Goal: Task Accomplishment & Management: Complete application form

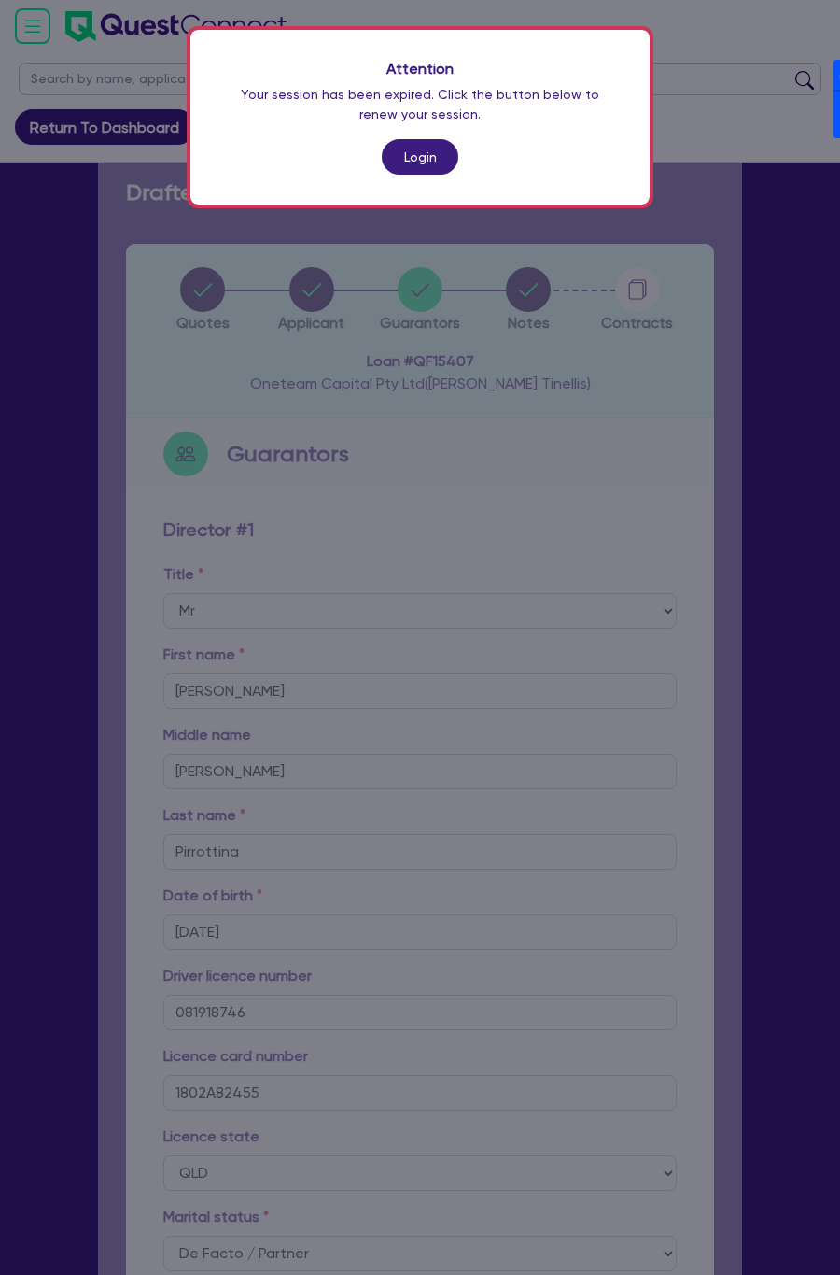
select select "MR"
select select "QLD"
select select "DE_FACTO"
select select "PROPERTY"
select select "INVESTMENT_PROPERTY"
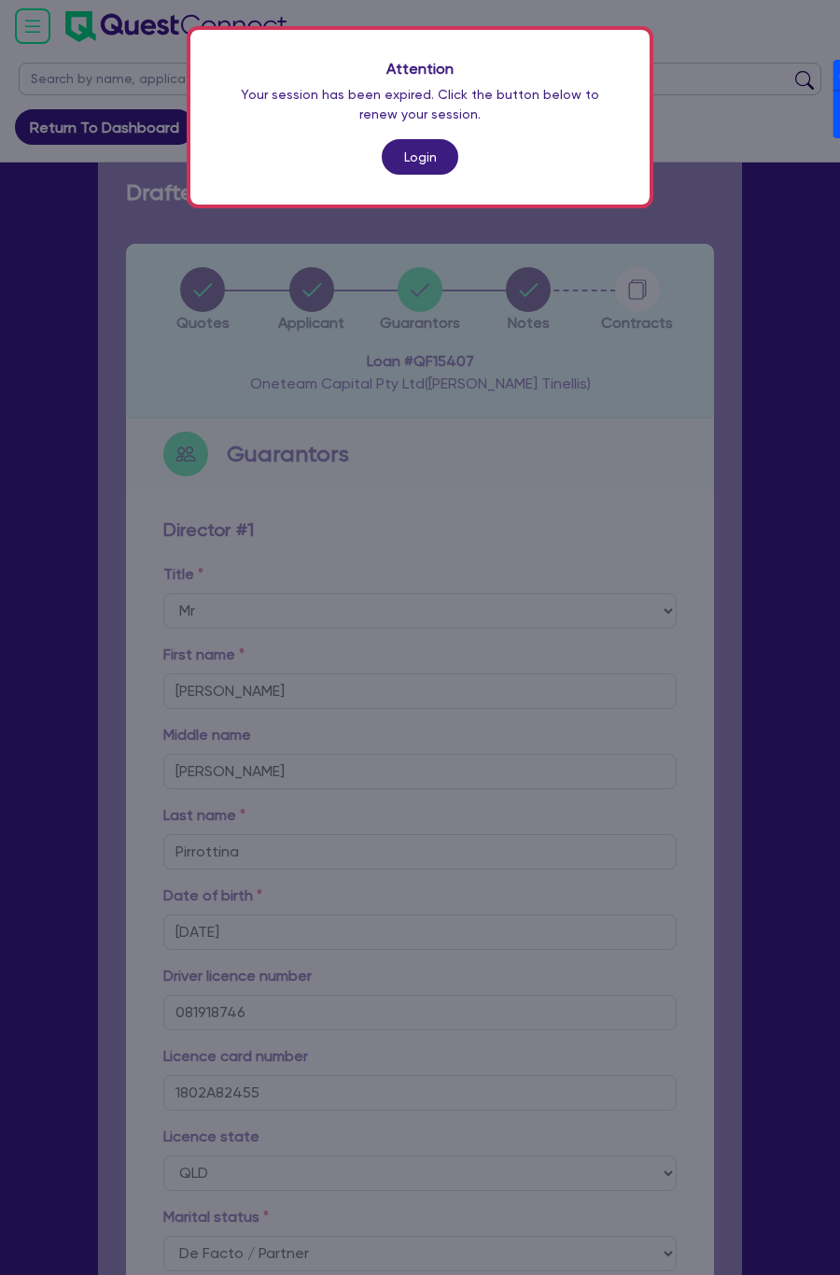
select select "HOUSEHOLD_PERSONAL"
select select "CASH"
select select "OTHER"
select select "MORTGAGE"
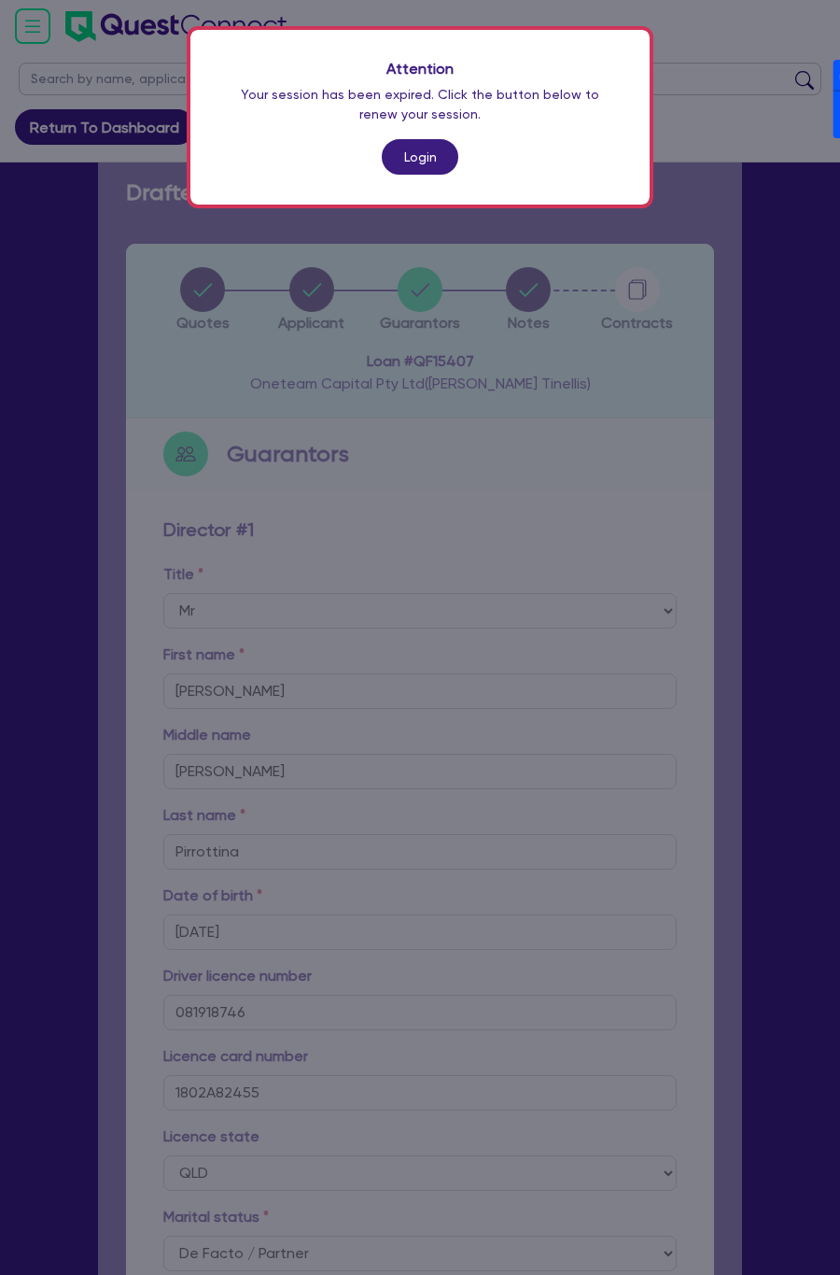
scroll to position [1202, 0]
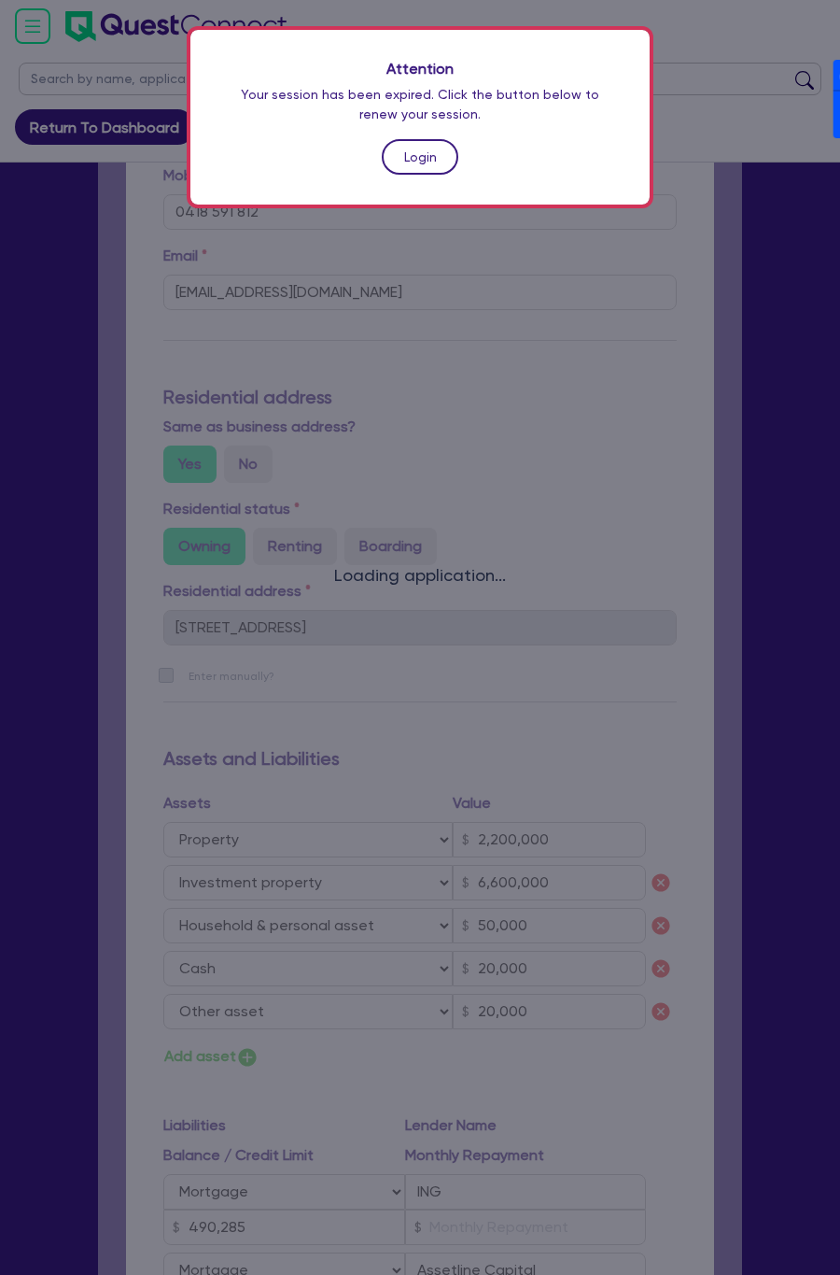
drag, startPoint x: 0, startPoint y: 0, endPoint x: 420, endPoint y: 151, distance: 446.6
click at [420, 151] on link "Login" at bounding box center [420, 156] width 77 height 35
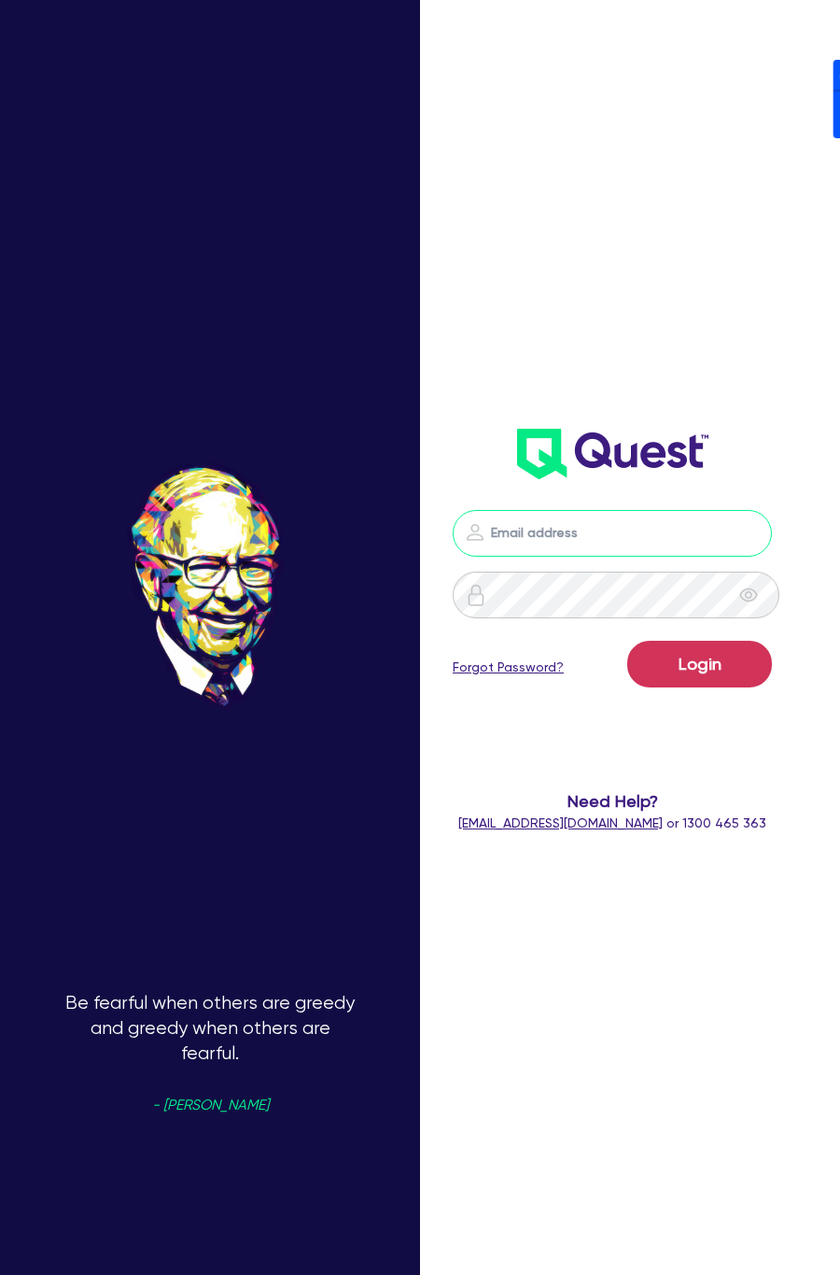
drag, startPoint x: 672, startPoint y: 541, endPoint x: 672, endPoint y: 500, distance: 41.1
click at [672, 541] on input "email" at bounding box center [612, 533] width 319 height 47
click at [628, 329] on div "Login Forgot Password? Need Help? help@quest.finance or 1300 465 363" at bounding box center [612, 411] width 357 height 881
click at [613, 561] on nordpass-icon at bounding box center [613, 561] width 0 height 0
click at [0, 1274] on nordpass-autofill-portal at bounding box center [0, 1275] width 0 height 0
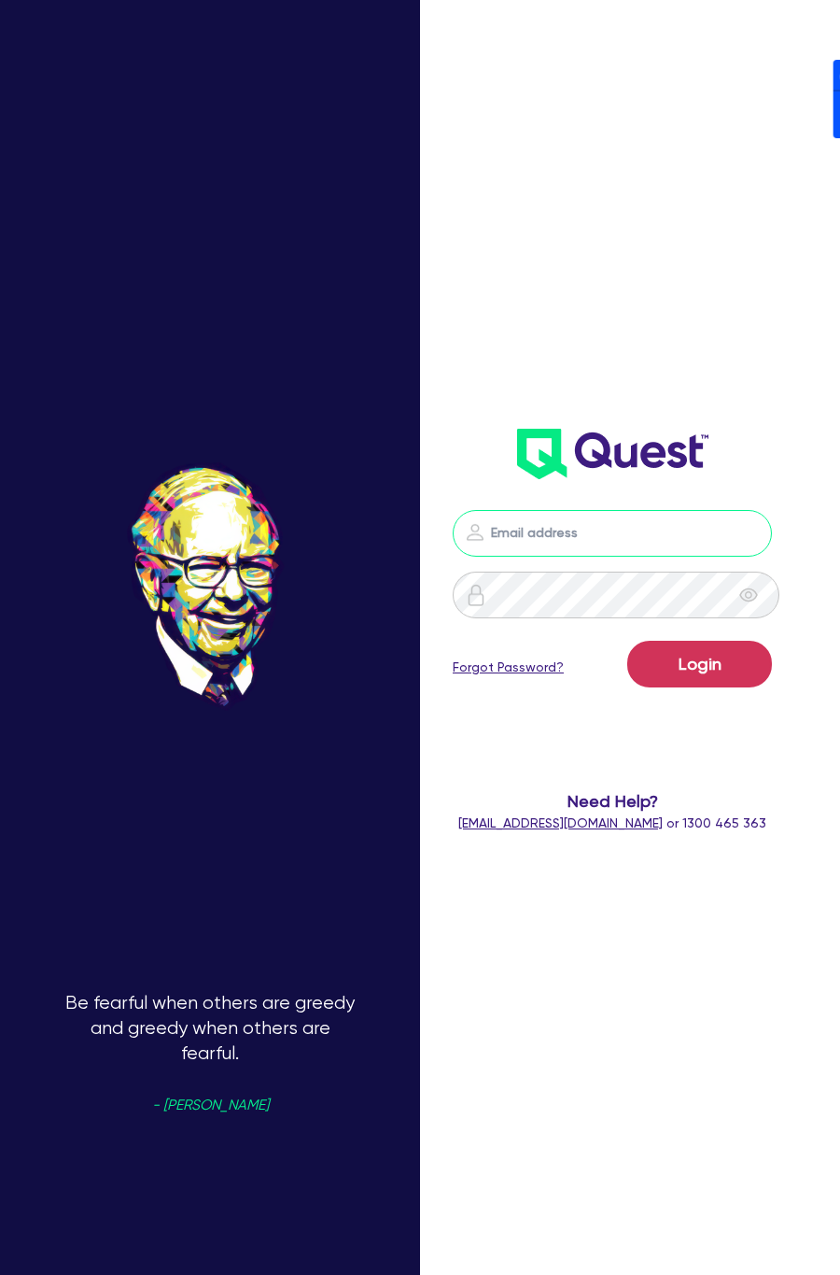
type input "dean.tinellis@quest.finance"
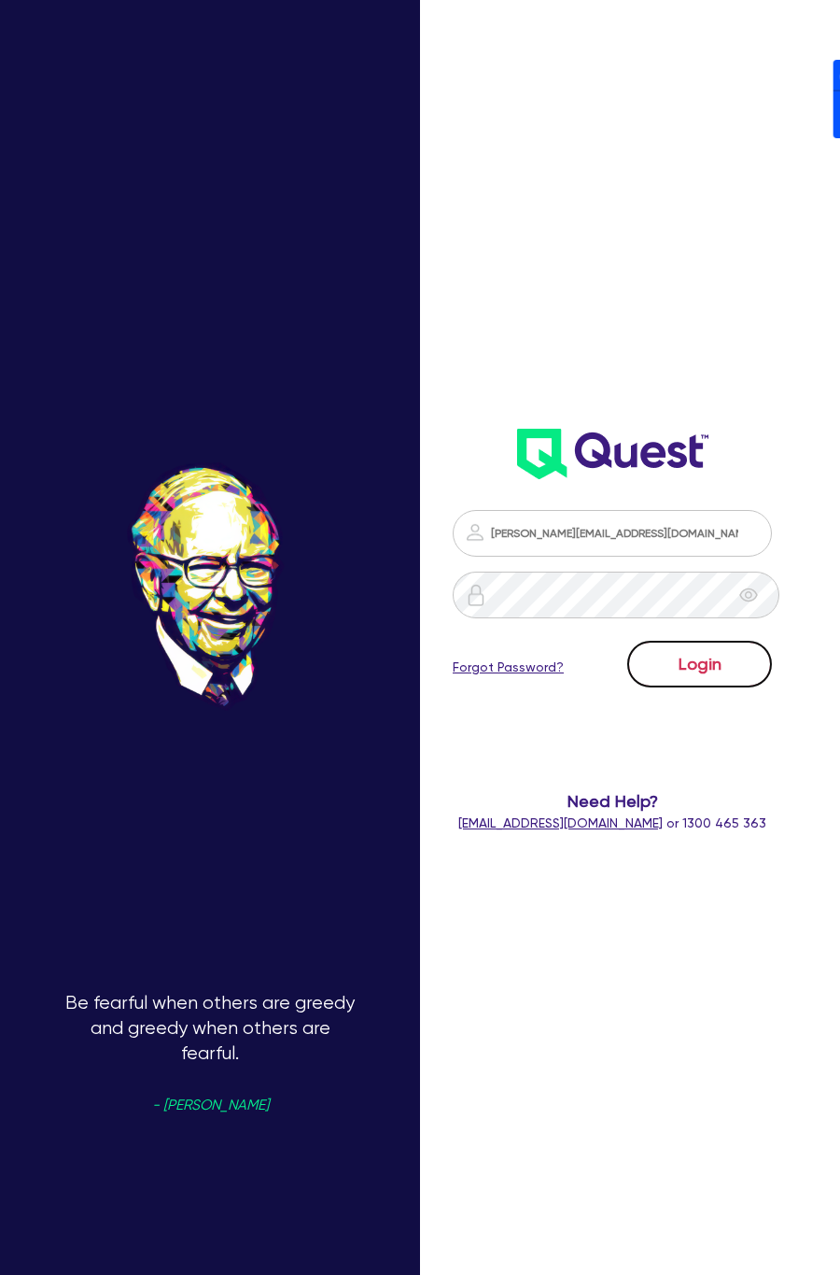
click at [740, 659] on button "Login" at bounding box center [700, 664] width 145 height 47
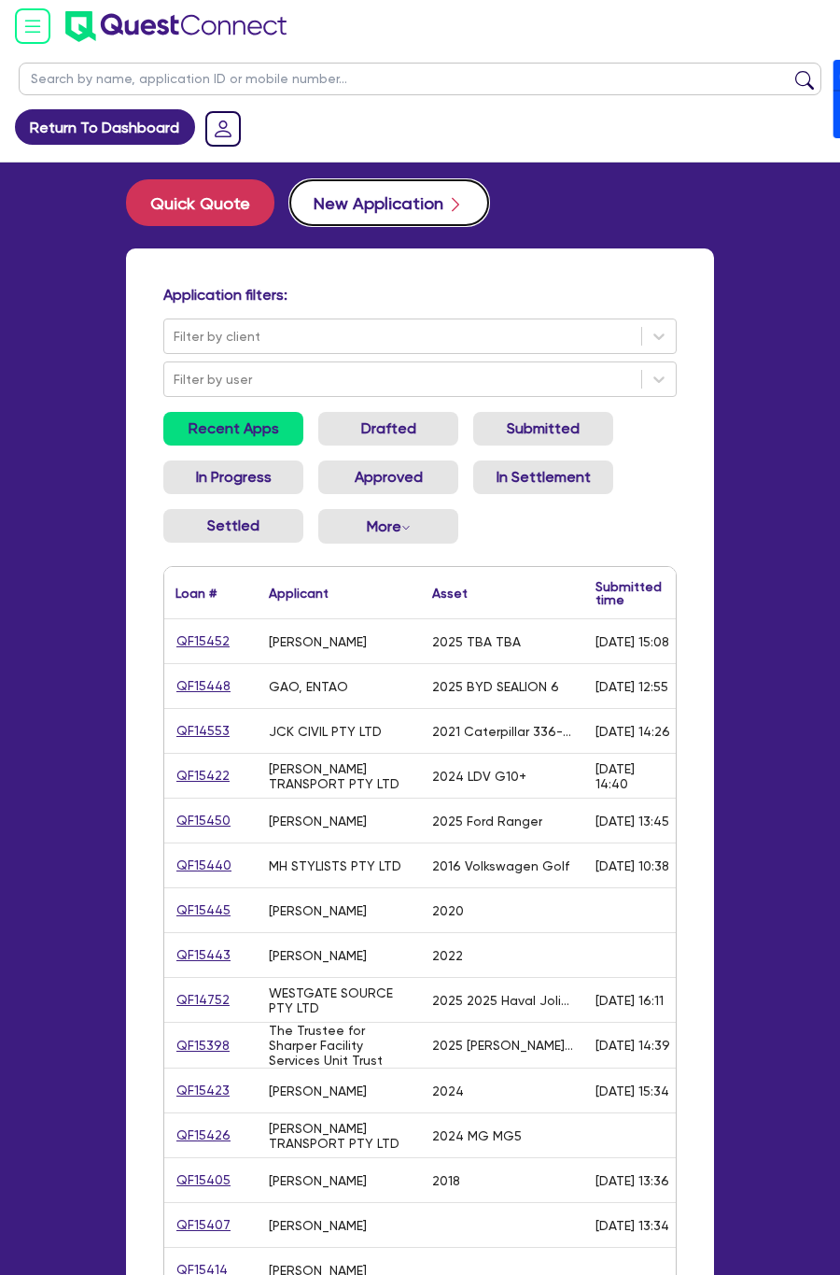
click at [410, 200] on button "New Application" at bounding box center [389, 202] width 200 height 47
select select "Other"
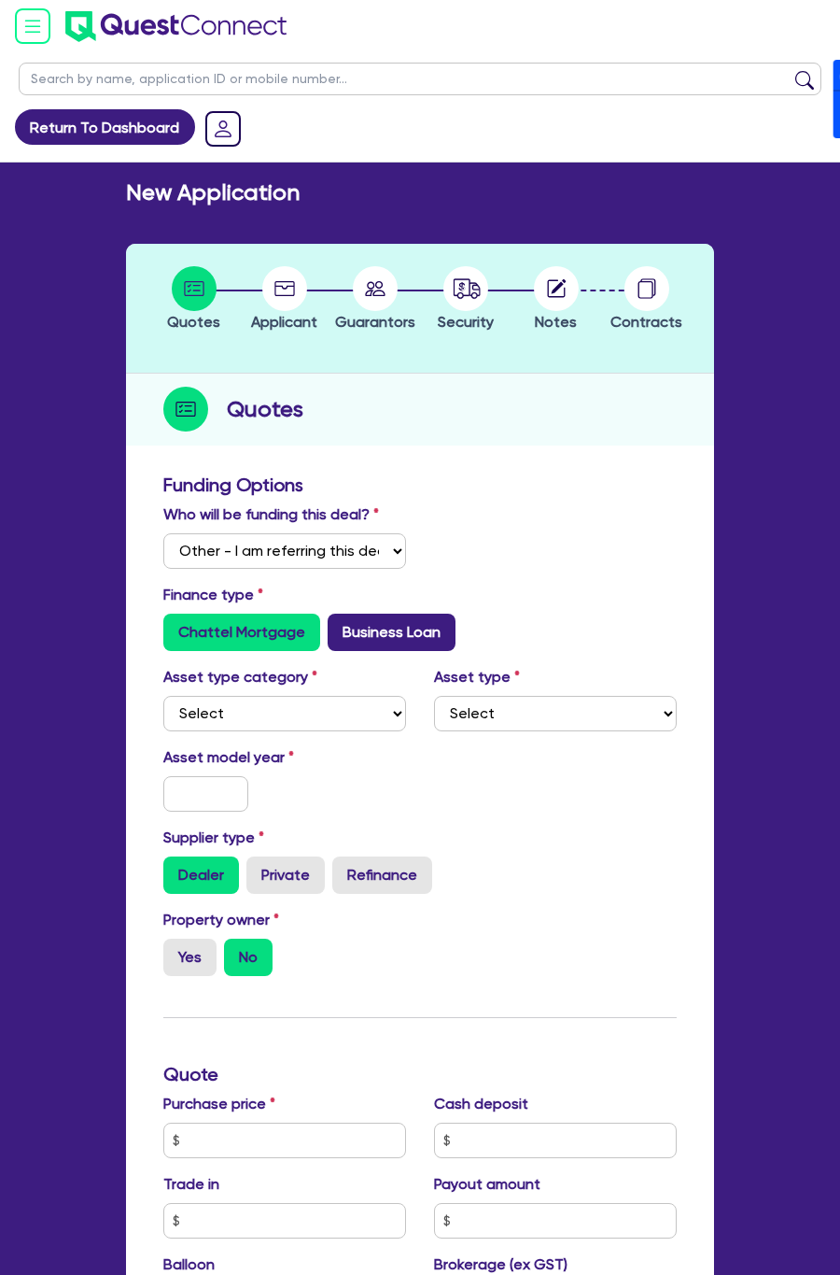
click at [368, 637] on label "Business Loan" at bounding box center [392, 631] width 128 height 37
click at [340, 626] on input "Business Loan" at bounding box center [334, 619] width 12 height 12
radio input "true"
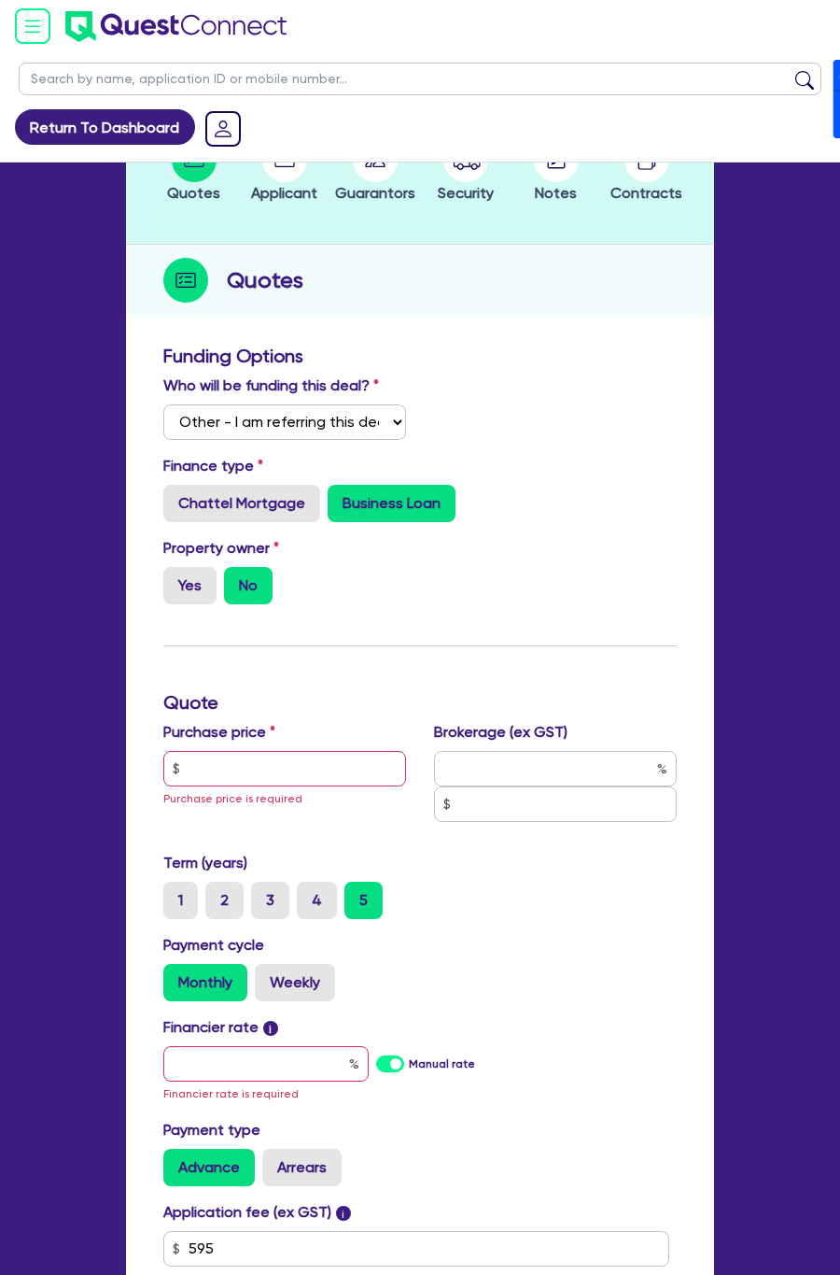
scroll to position [140, 0]
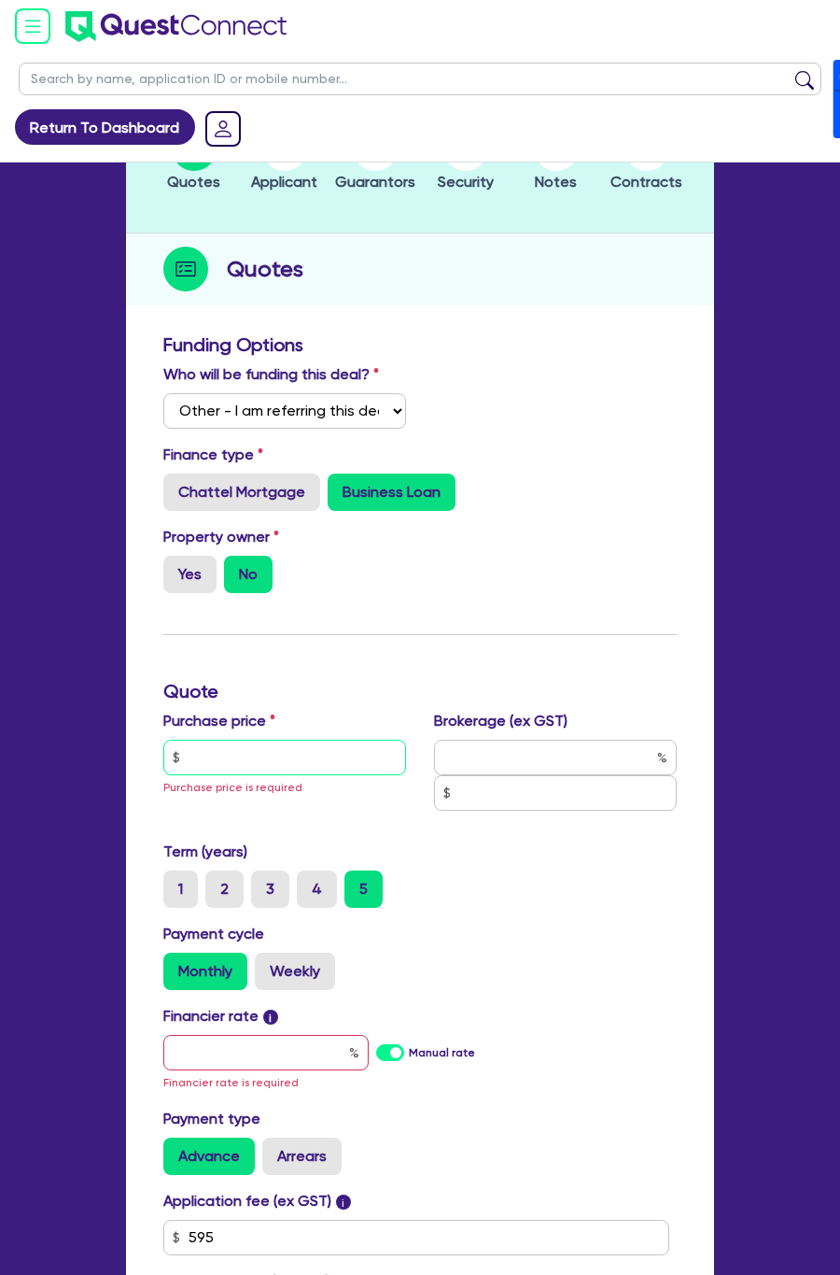
click at [289, 759] on input "text" at bounding box center [284, 757] width 243 height 35
type input "100,000"
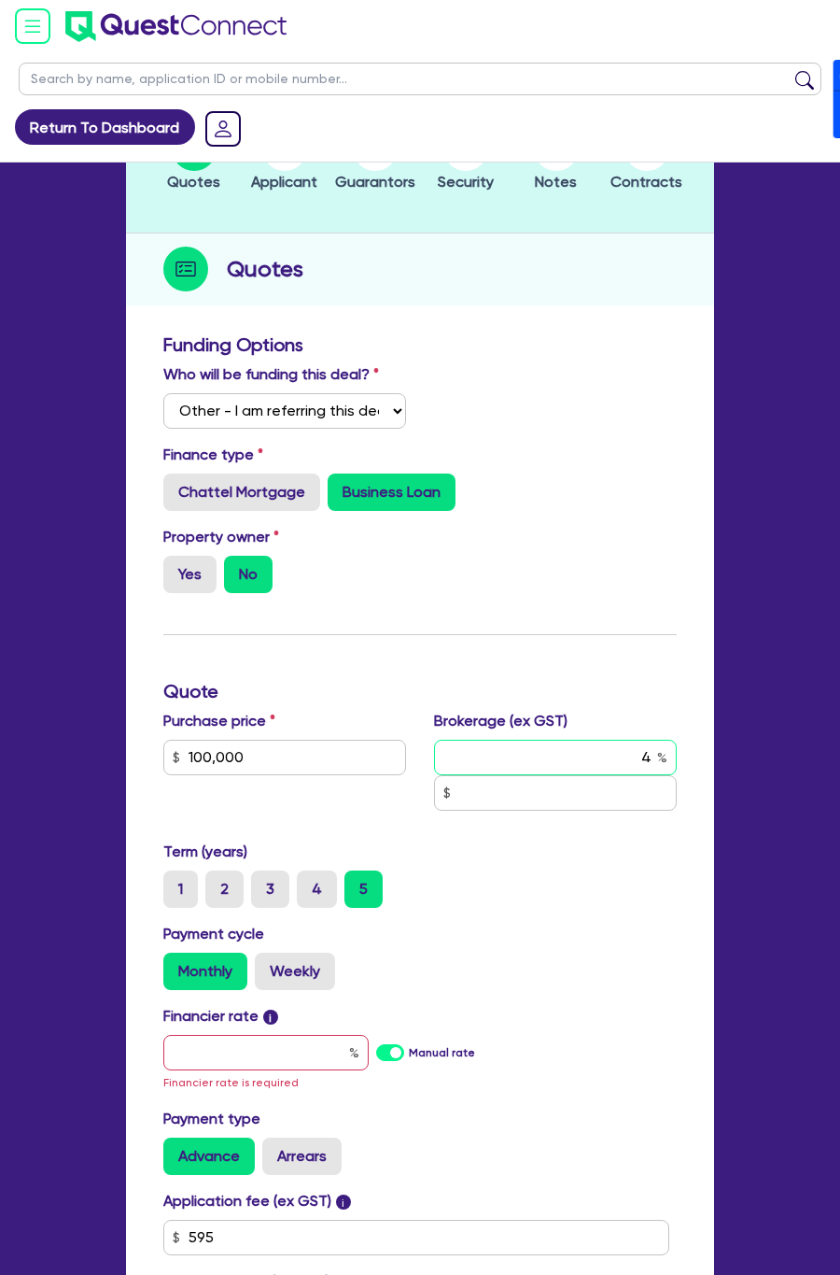
type input "4"
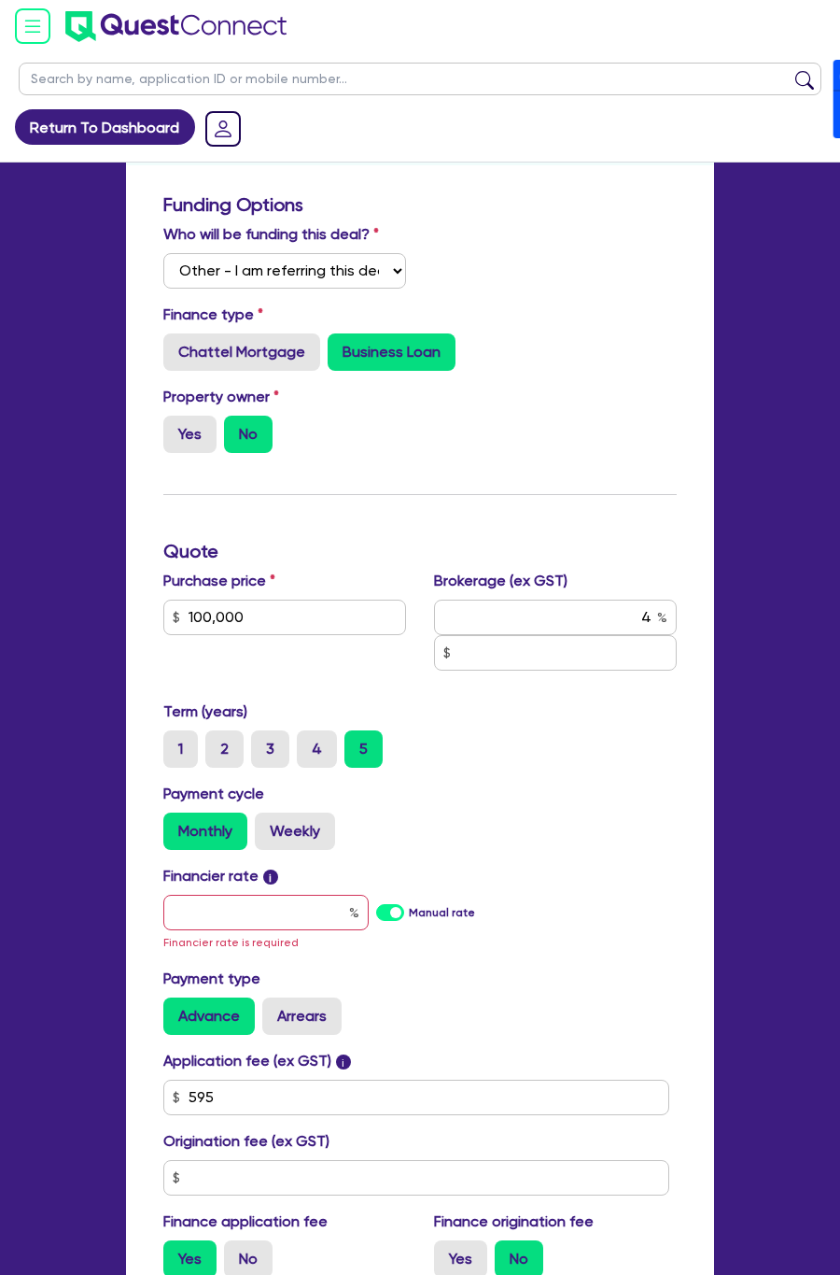
click at [409, 920] on label "Manual rate" at bounding box center [442, 912] width 66 height 17
click at [0, 0] on input "Manual rate" at bounding box center [0, 0] width 0 height 0
type input "4,026.18"
type input "17.95"
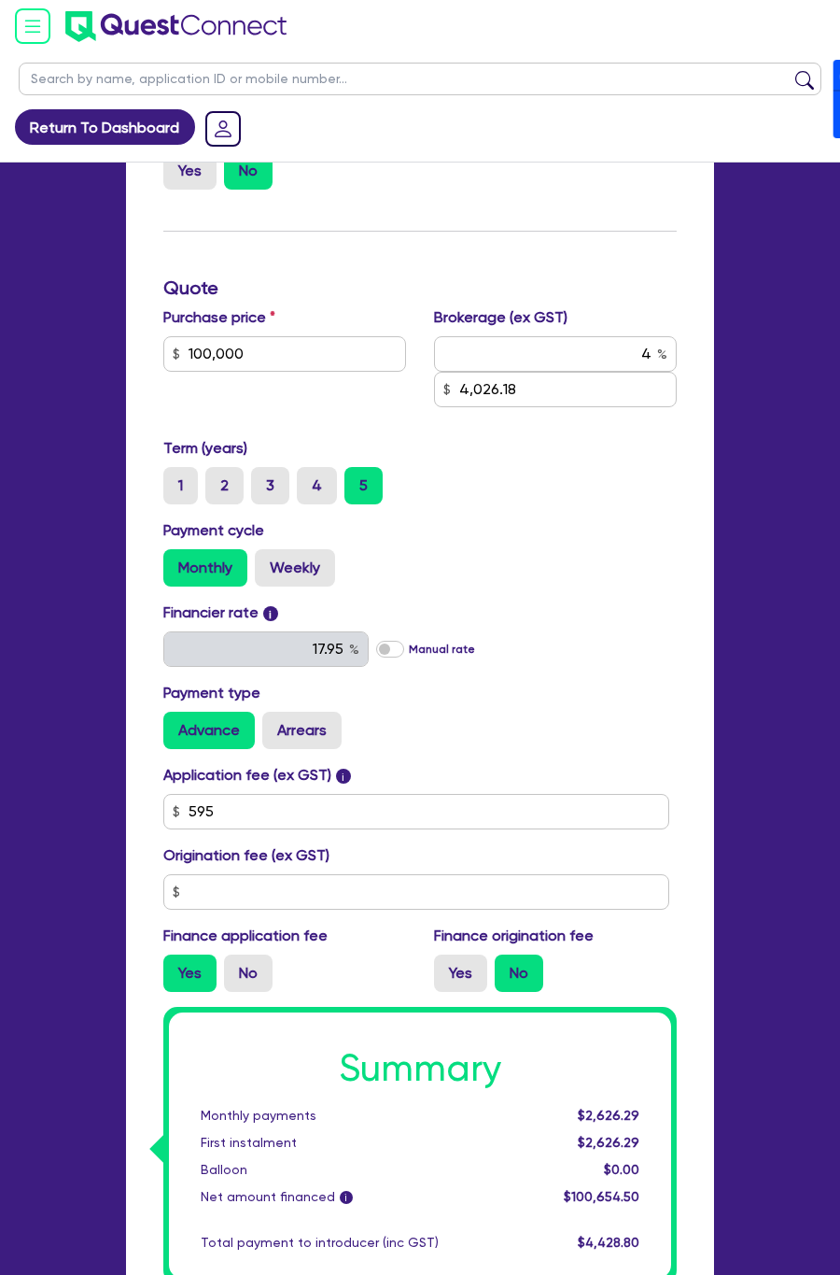
scroll to position [560, 0]
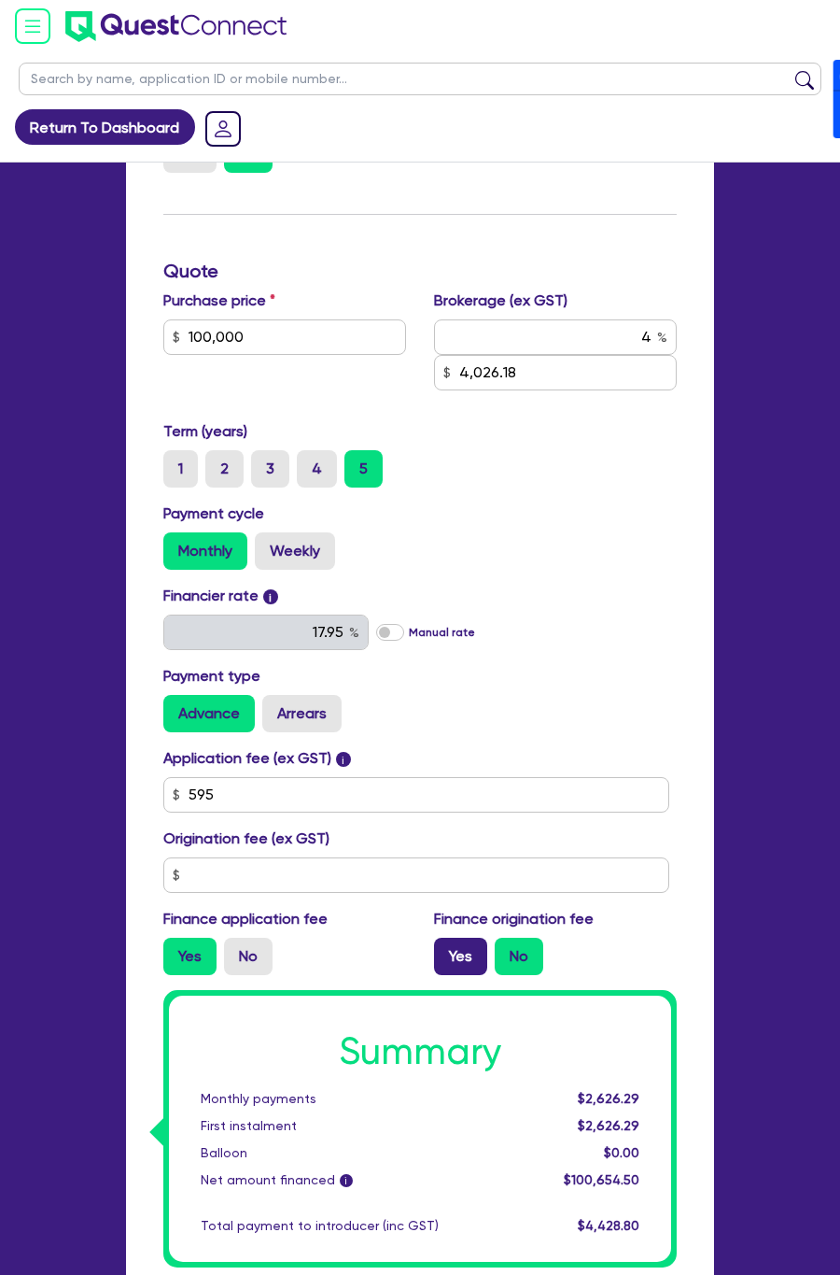
click at [457, 953] on label "Yes" at bounding box center [460, 956] width 53 height 37
click at [446, 950] on input "Yes" at bounding box center [440, 944] width 12 height 12
radio input "true"
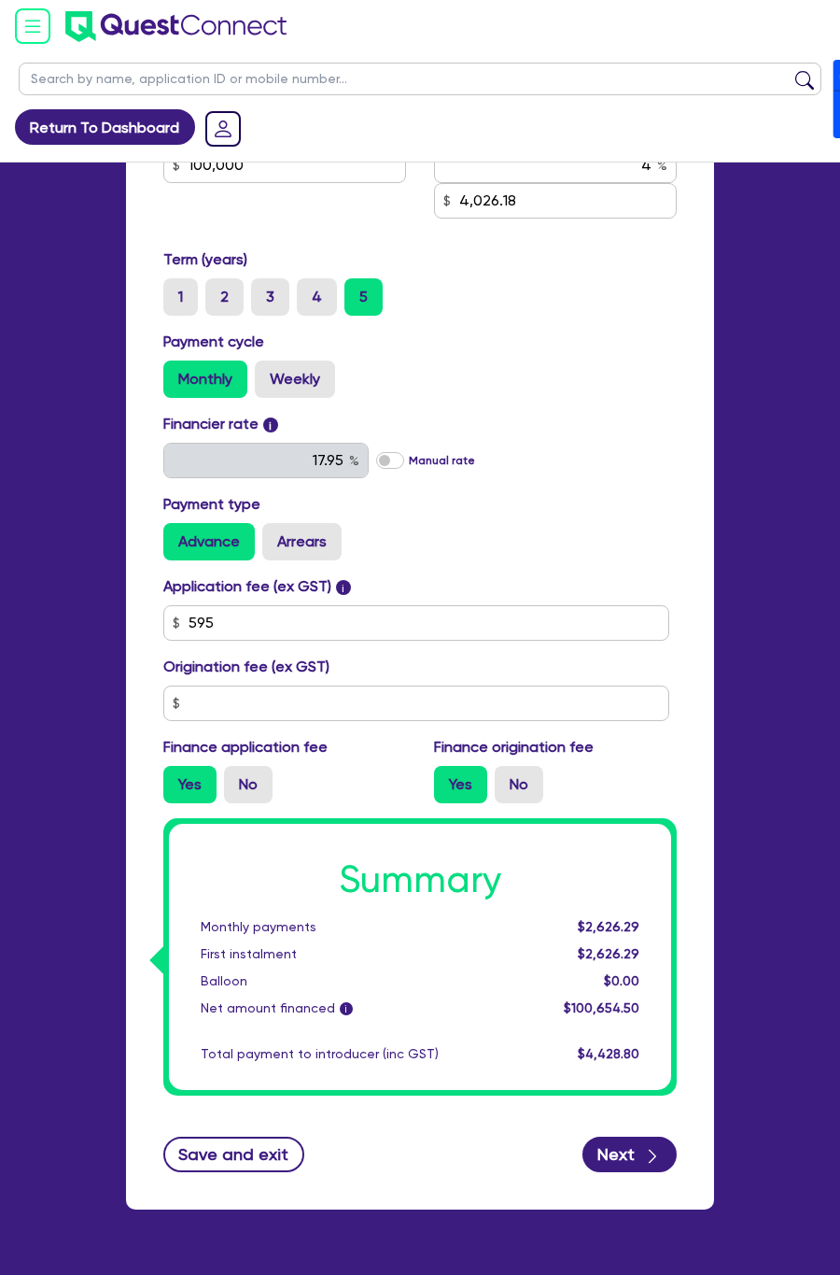
scroll to position [780, 0]
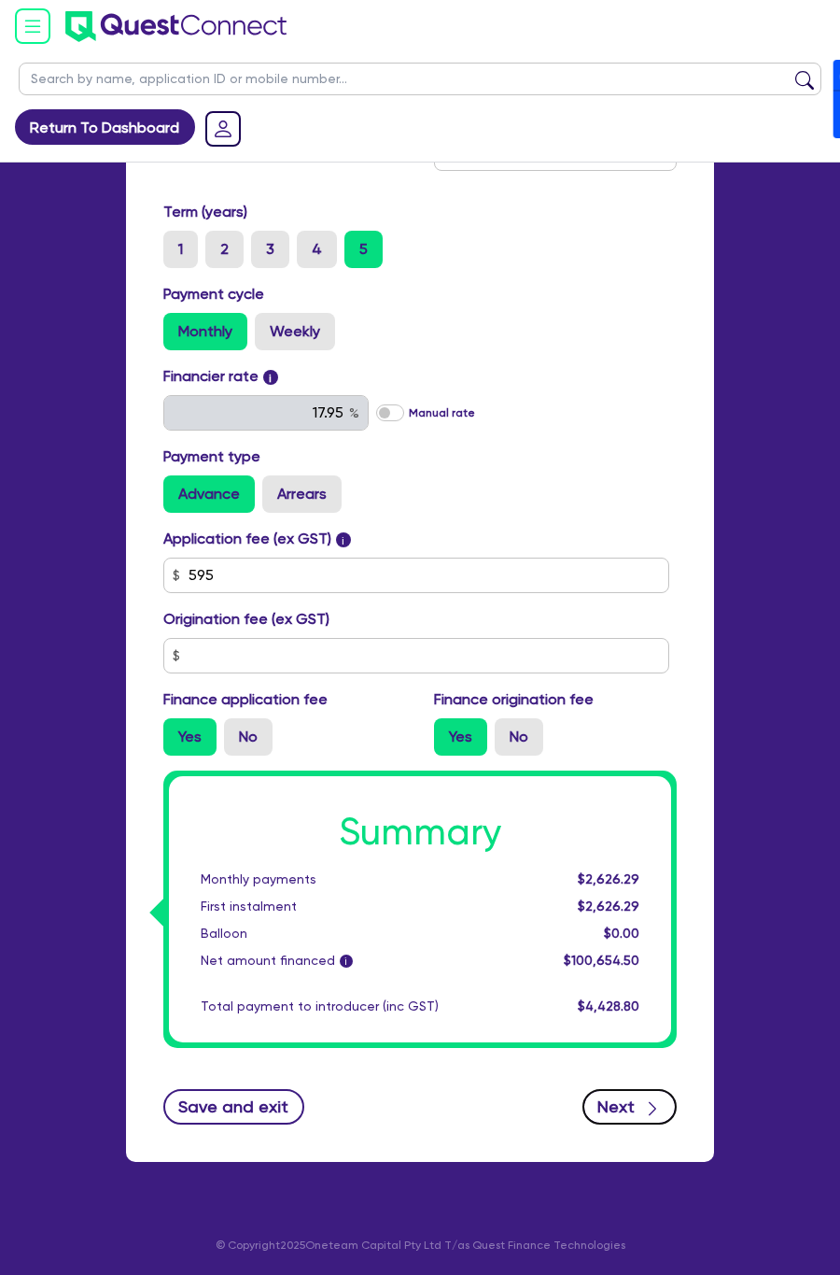
click at [614, 1101] on button "Next" at bounding box center [630, 1106] width 94 height 35
type input "4,026.18"
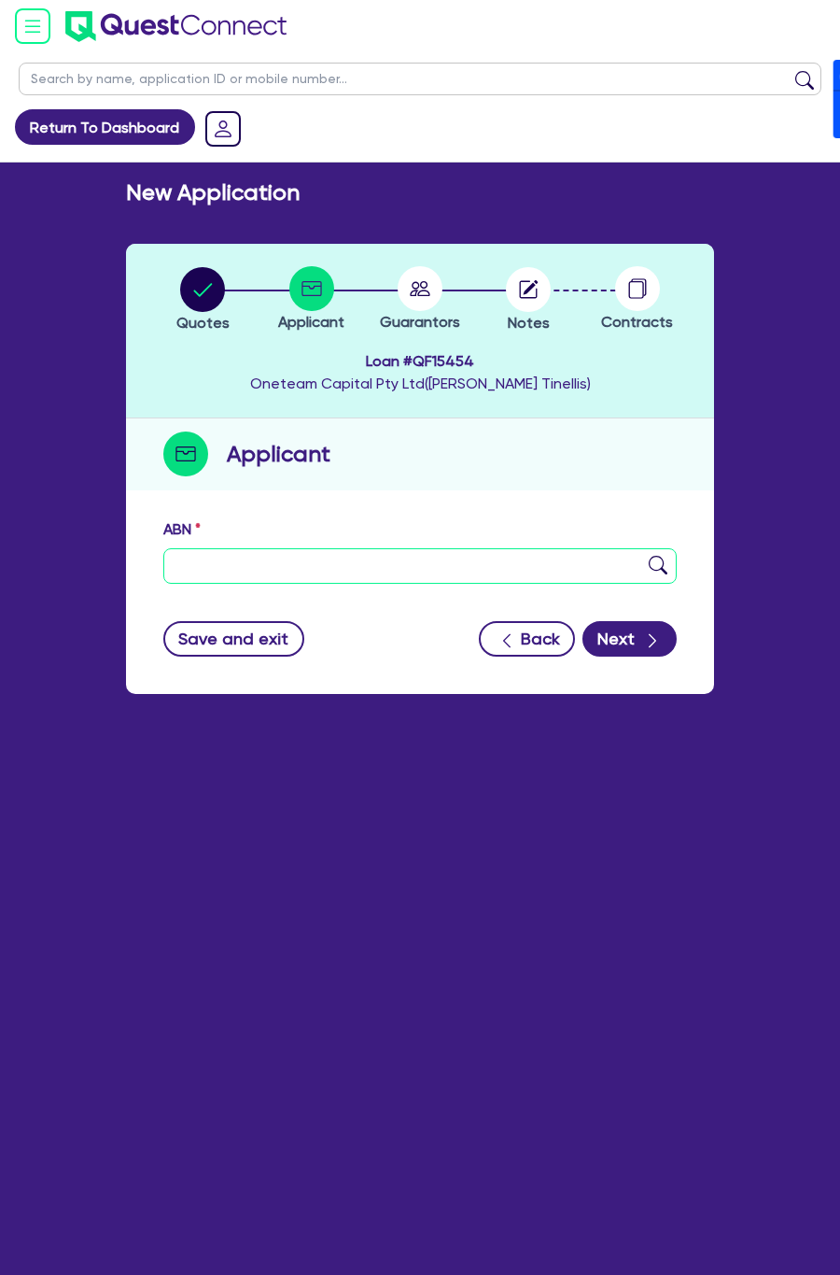
click at [200, 555] on input "text" at bounding box center [420, 565] width 514 height 35
paste input "21 634 725 607"
type input "21 634 725 607"
click at [636, 630] on button "Next" at bounding box center [630, 638] width 94 height 35
type input "[PERSON_NAME] TECHNOLOGIES PTY LTD"
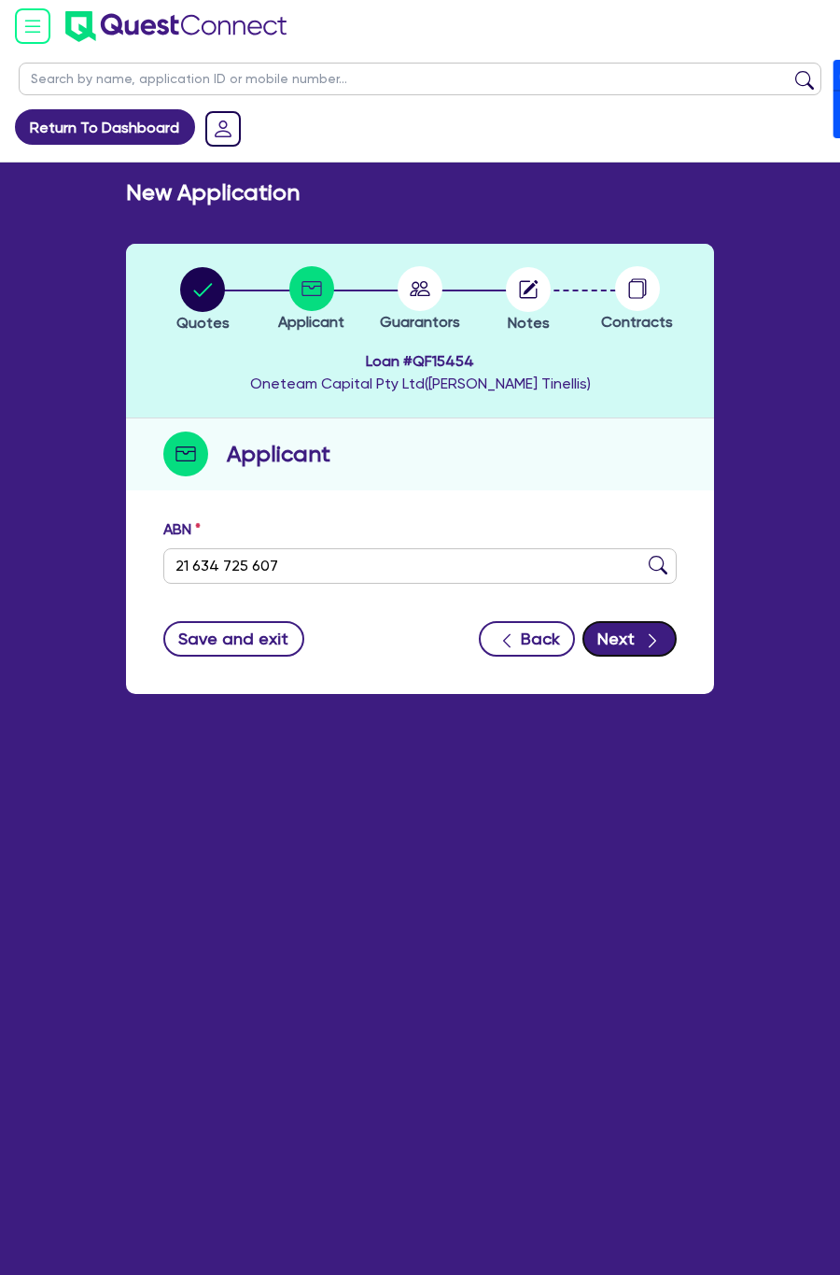
type input "MTECHS WIRELESS AND SECURITY"
select select "COMPANY"
type input "[DATE]"
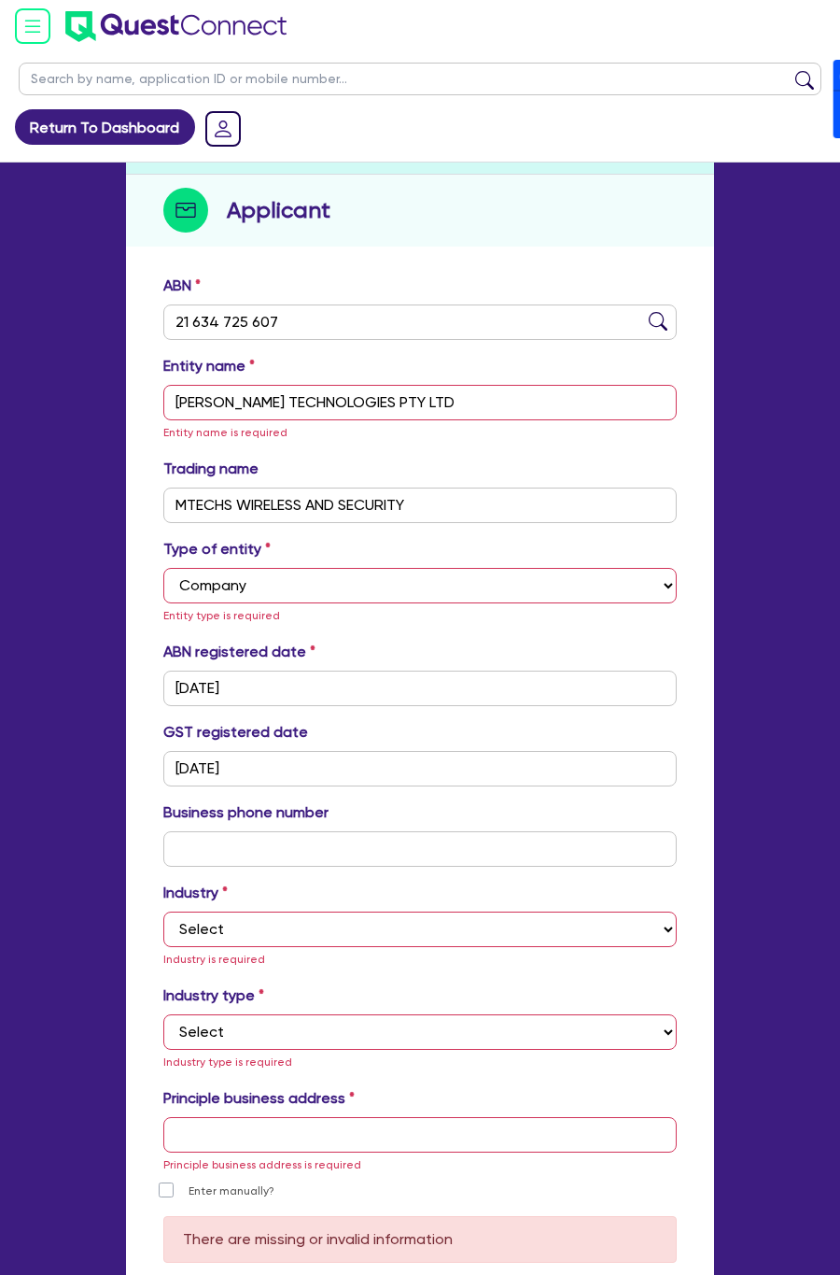
scroll to position [441, 0]
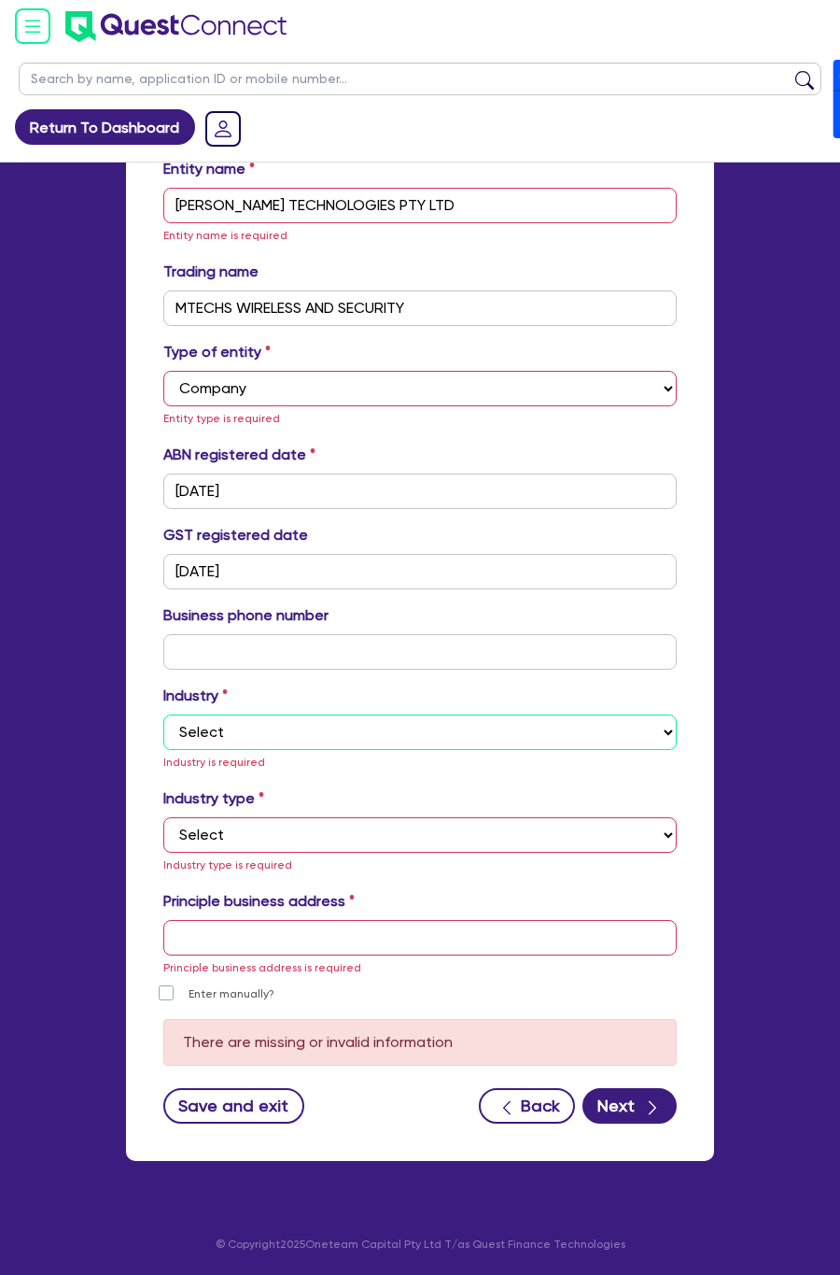
drag, startPoint x: 261, startPoint y: 732, endPoint x: 261, endPoint y: 746, distance: 14.0
click at [261, 732] on select "Select Accomodation & Food Services Administrative & Support Services Agricultu…" at bounding box center [420, 731] width 514 height 35
select select "TRANSPORT_WAREHOUSING"
click at [163, 736] on select "Select Accomodation & Food Services Administrative & Support Services Agricultu…" at bounding box center [420, 731] width 514 height 35
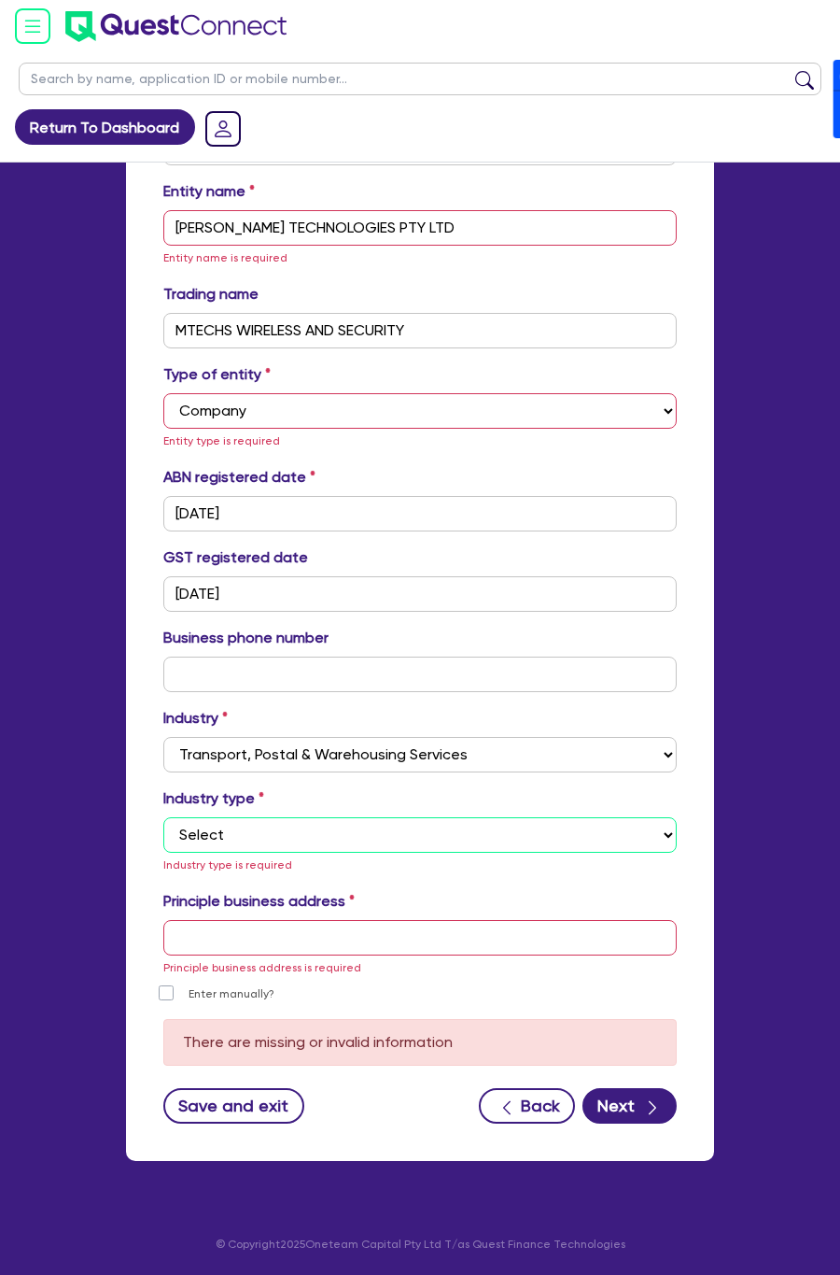
click at [249, 840] on select "Select Taxi & Luxury Car Services Passengers & Freight Transport Services Posta…" at bounding box center [420, 834] width 514 height 35
select select "TAXI_LUXURY_CAR_SERVICES"
click at [163, 839] on select "Select Taxi & Luxury Car Services Passengers & Freight Transport Services Posta…" at bounding box center [420, 834] width 514 height 35
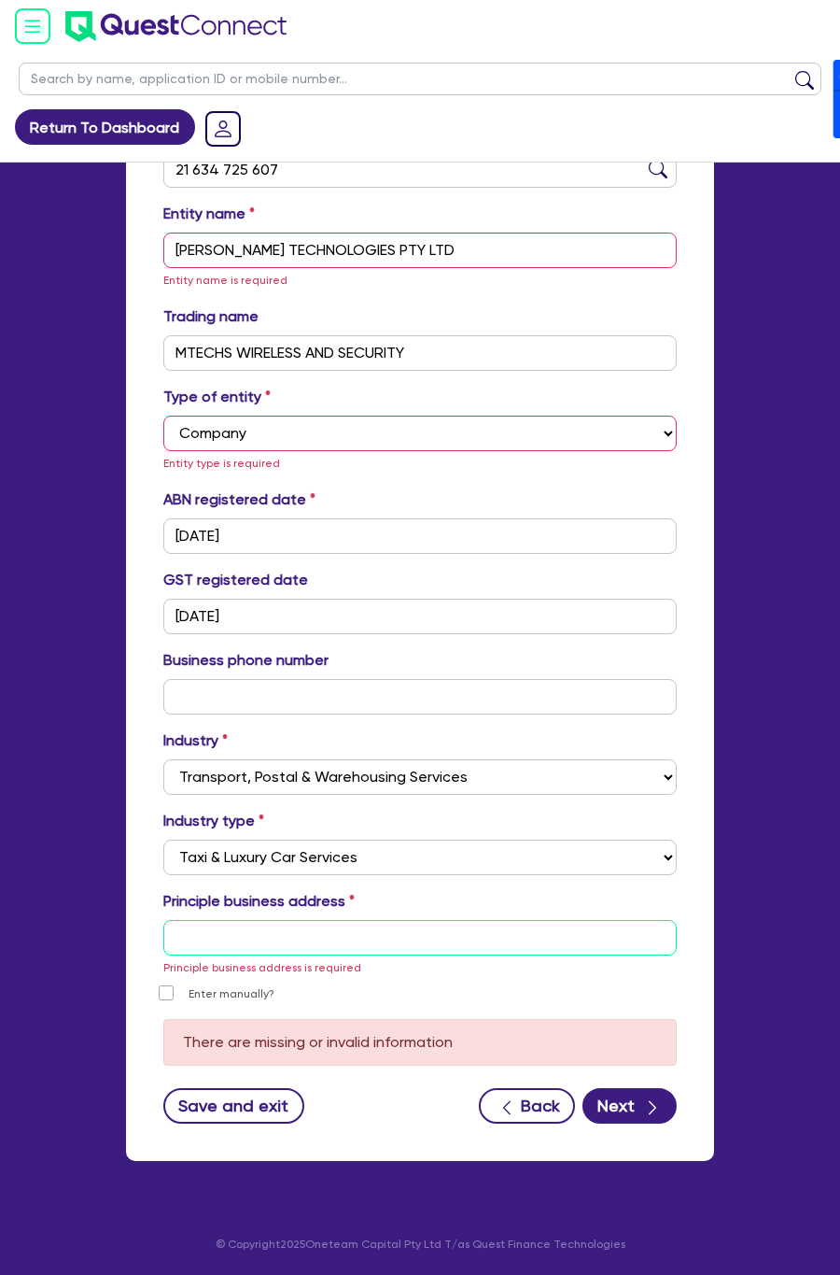
click at [242, 936] on input "text" at bounding box center [420, 937] width 514 height 35
click at [0, 1274] on nordpass-autofill-portal at bounding box center [0, 1275] width 0 height 0
type input "Unit 201/29-31 Campbell St"
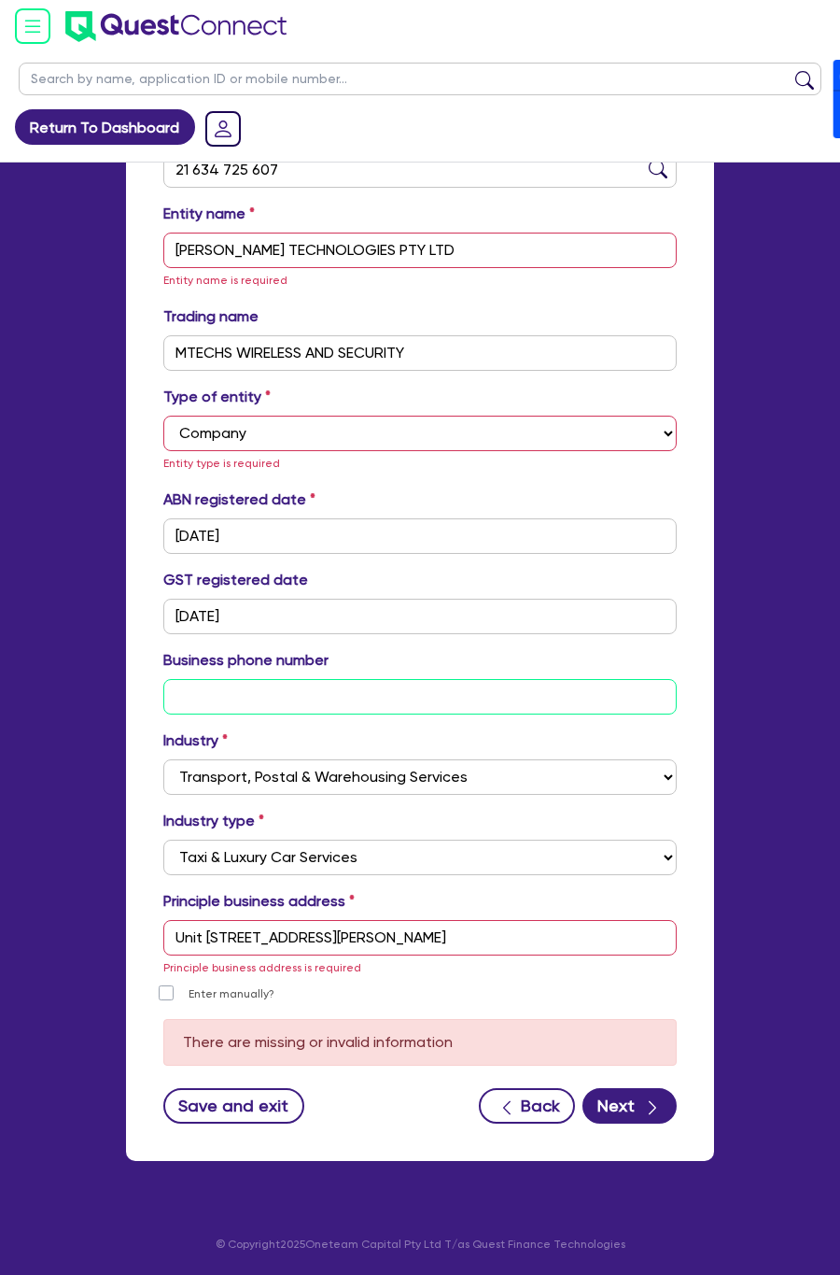
type input "61 4503 5548"
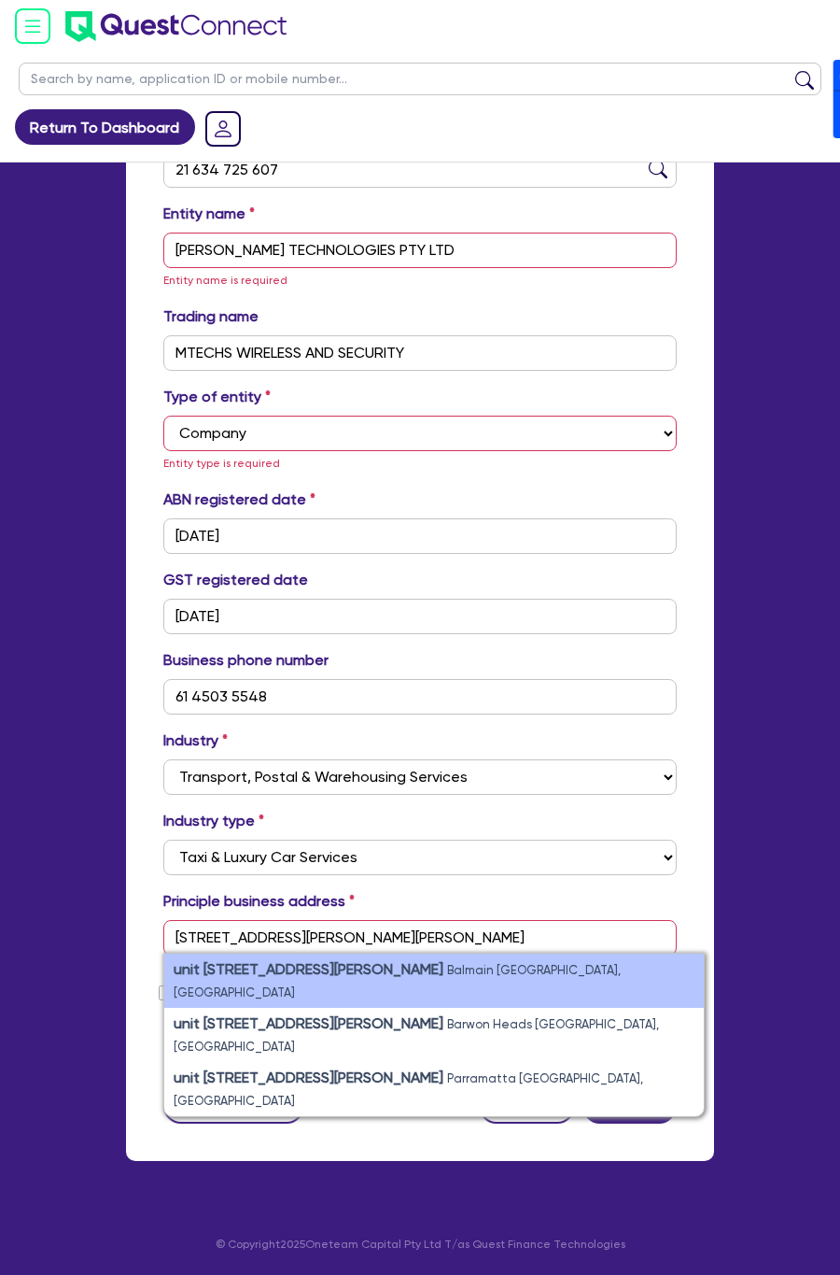
click at [278, 960] on strong "unit 201/29-31 Campbell Street" at bounding box center [309, 969] width 270 height 18
type input "[STREET_ADDRESS][PHONE_NUMBER][PERSON_NAME]"
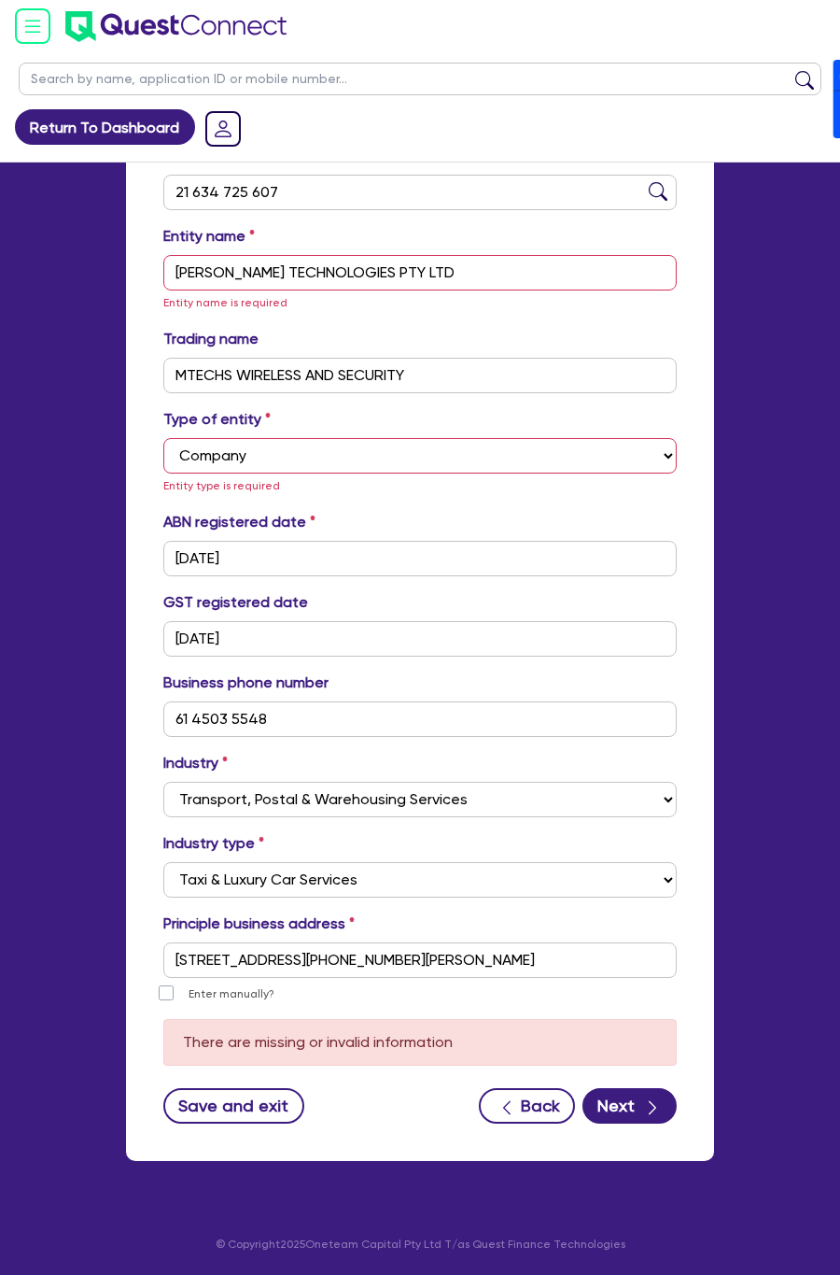
scroll to position [374, 0]
click at [622, 1090] on button "Next" at bounding box center [630, 1105] width 94 height 35
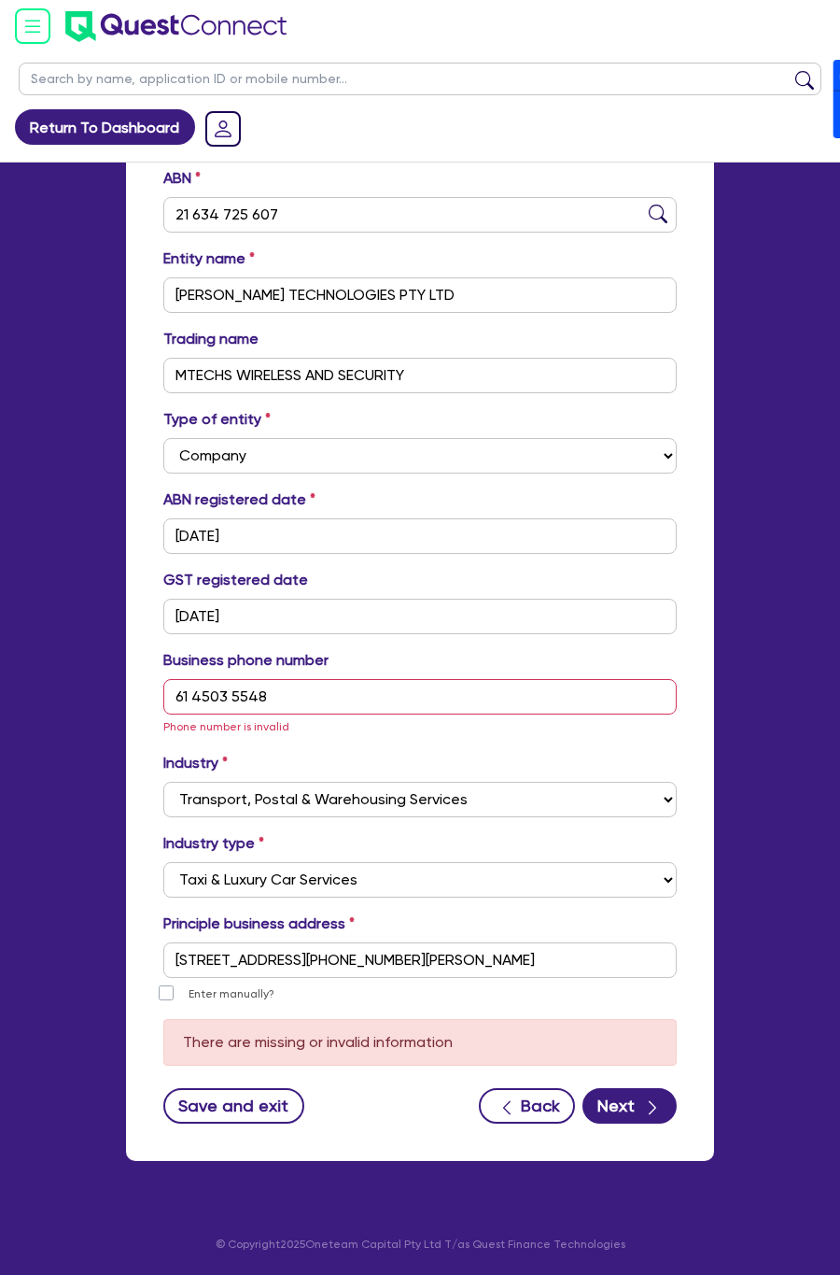
click at [297, 672] on div "Business phone number 61 4503 5548 Phone number is invalid" at bounding box center [420, 693] width 542 height 88
drag, startPoint x: 342, startPoint y: 712, endPoint x: 34, endPoint y: 659, distance: 312.6
click at [34, 659] on div "Return To Dashboard Edit Profile Logout Welcome Dean Dashboard Quick Quote New …" at bounding box center [420, 462] width 840 height 1626
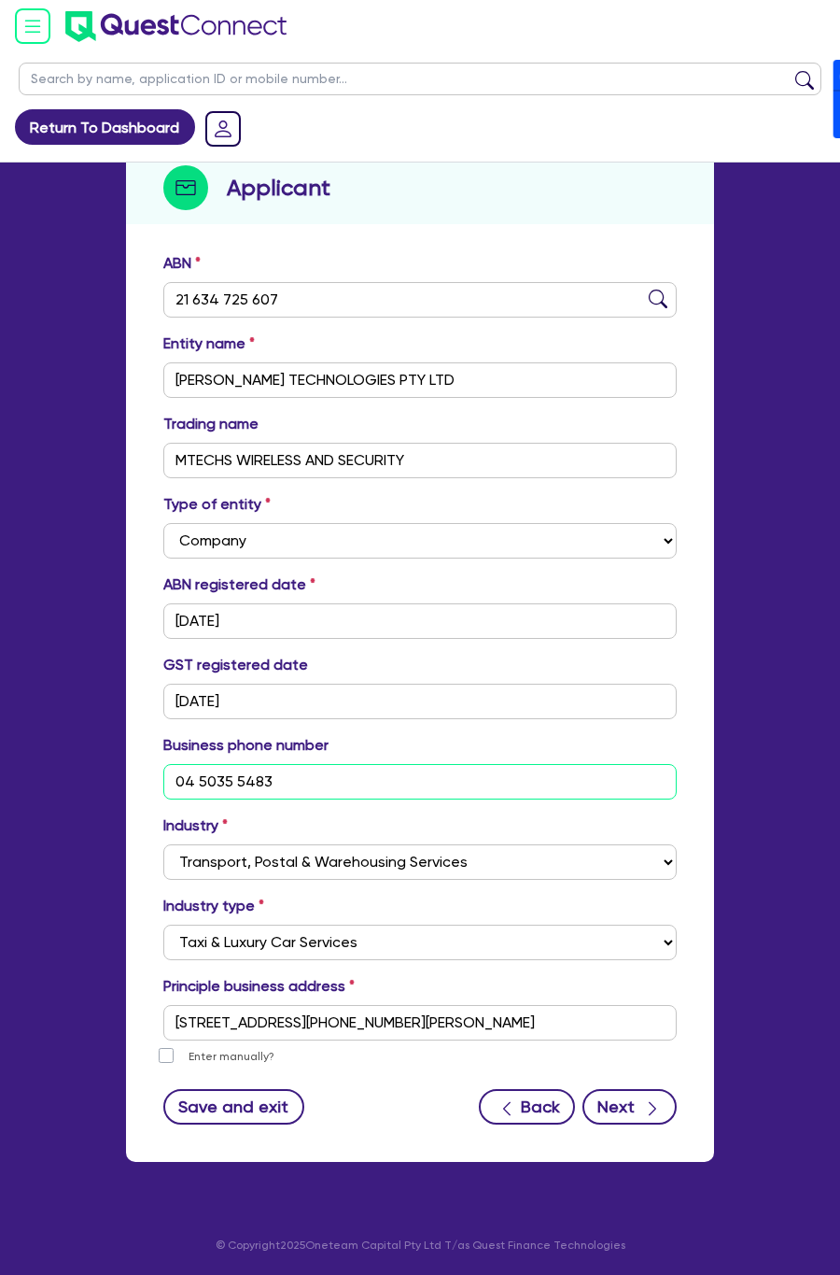
type input "04 5035 5483"
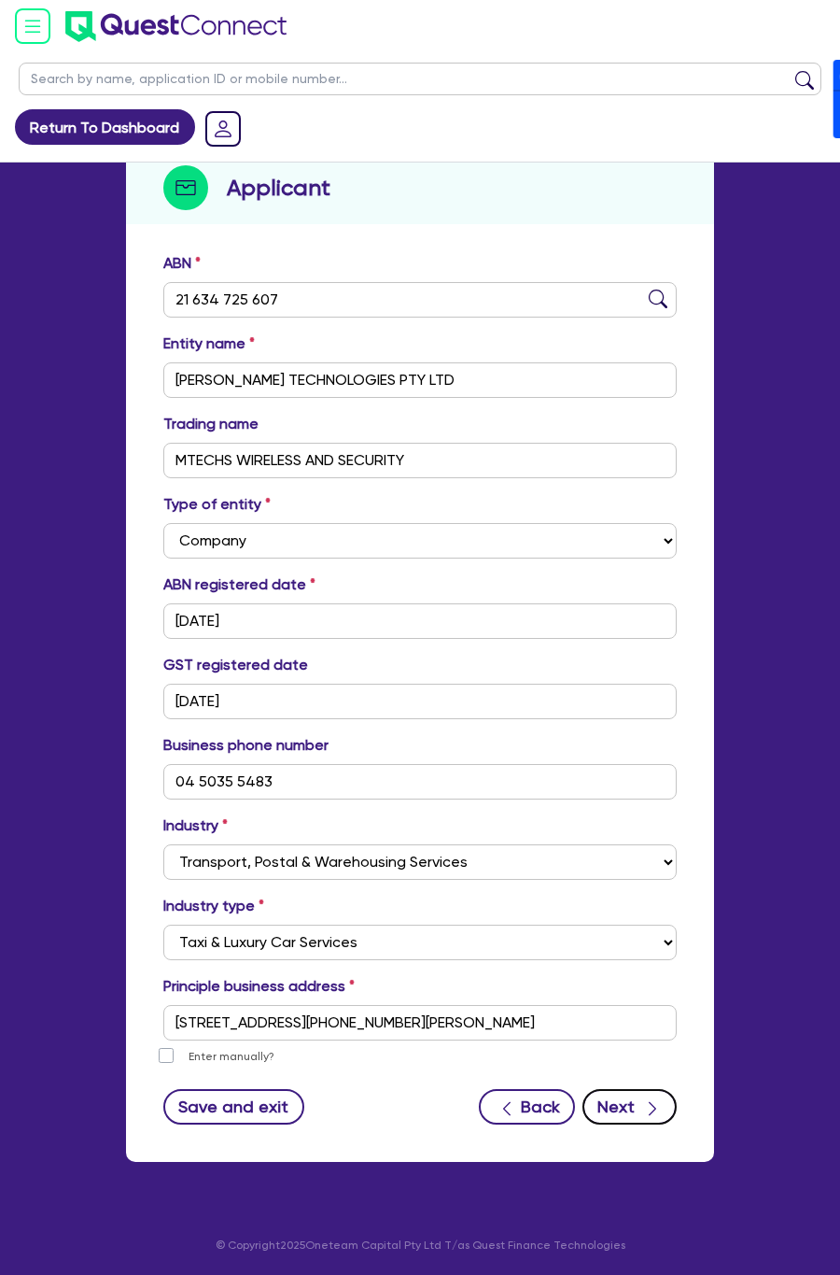
click at [648, 1107] on icon "button" at bounding box center [652, 1108] width 19 height 19
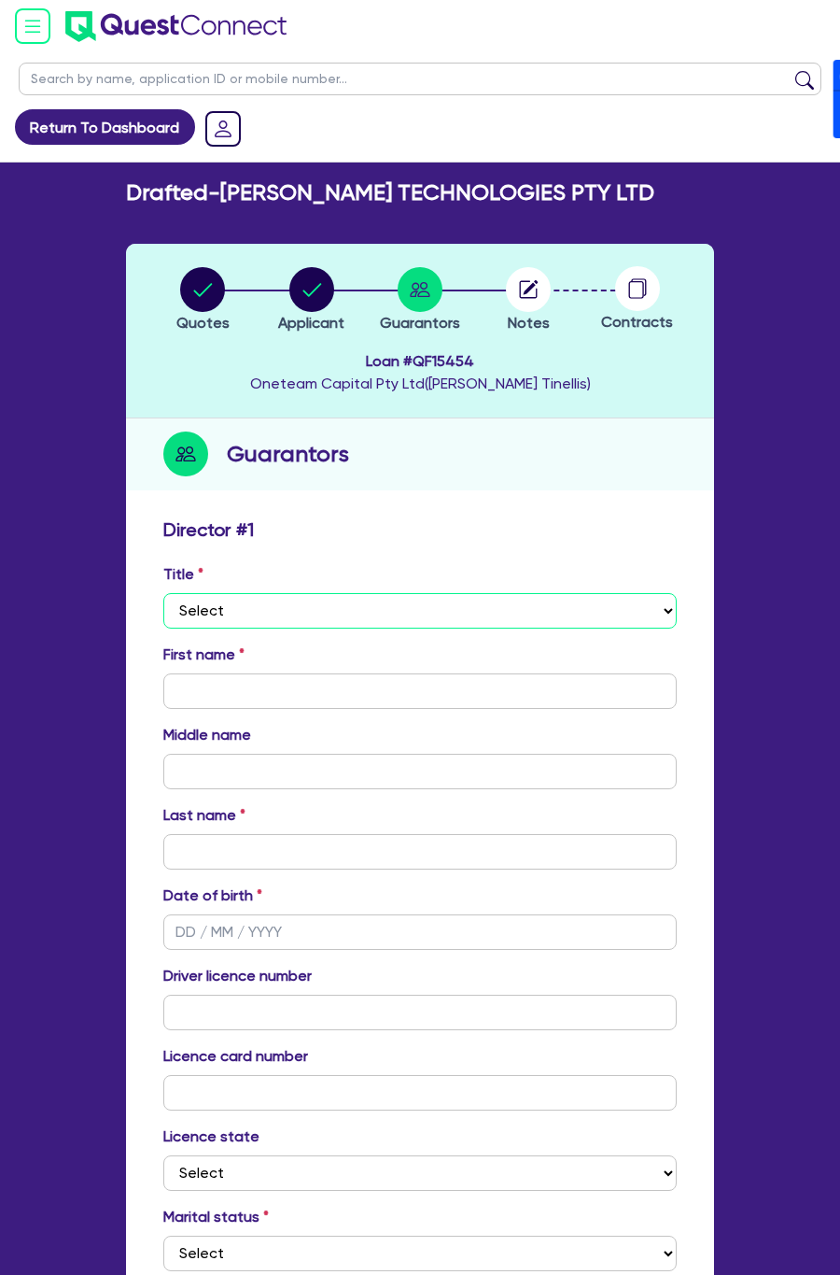
drag, startPoint x: 205, startPoint y: 609, endPoint x: 207, endPoint y: 628, distance: 18.8
click at [205, 609] on select "Select Mr Mrs Ms Miss Dr" at bounding box center [420, 610] width 514 height 35
select select "MR"
click at [163, 593] on select "Select Mr Mrs Ms Miss Dr" at bounding box center [420, 610] width 514 height 35
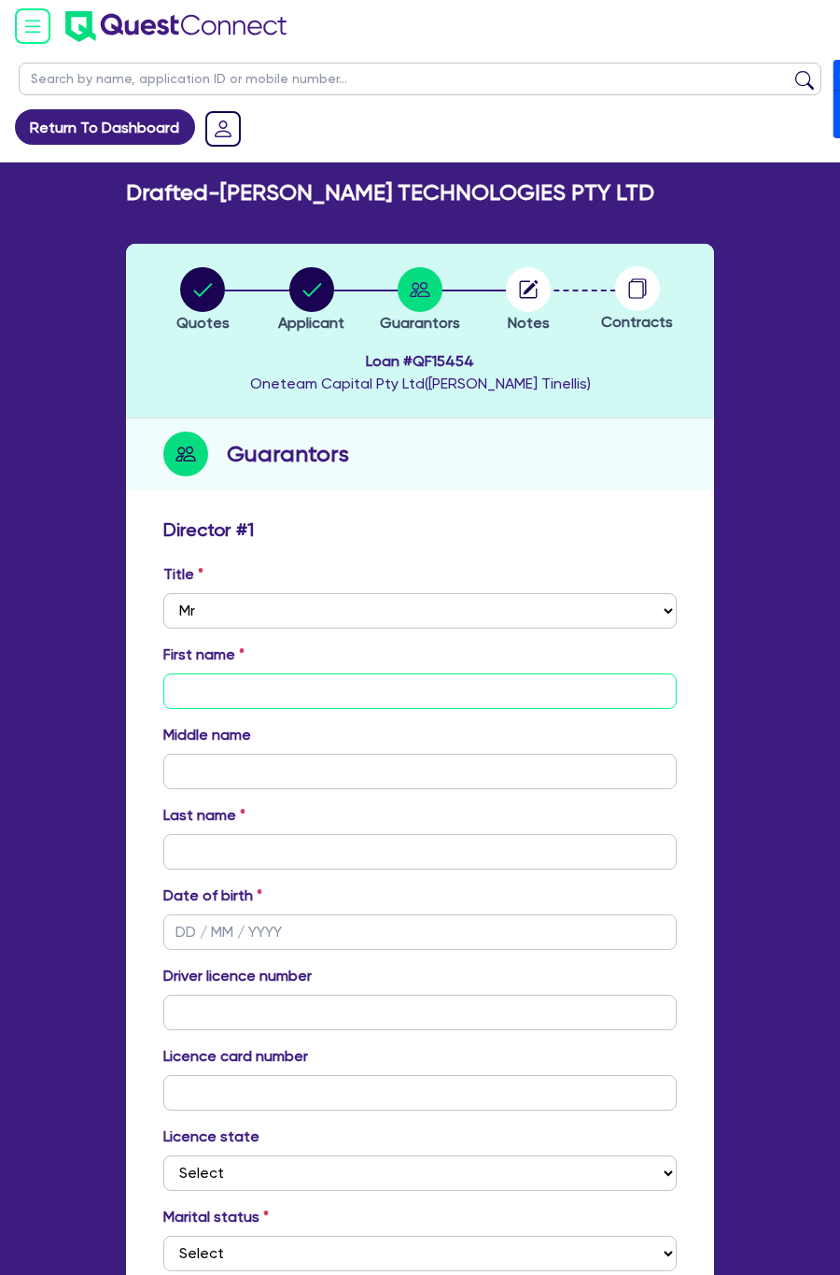
click at [217, 687] on input "text" at bounding box center [420, 690] width 514 height 35
type input "[PERSON_NAME]"
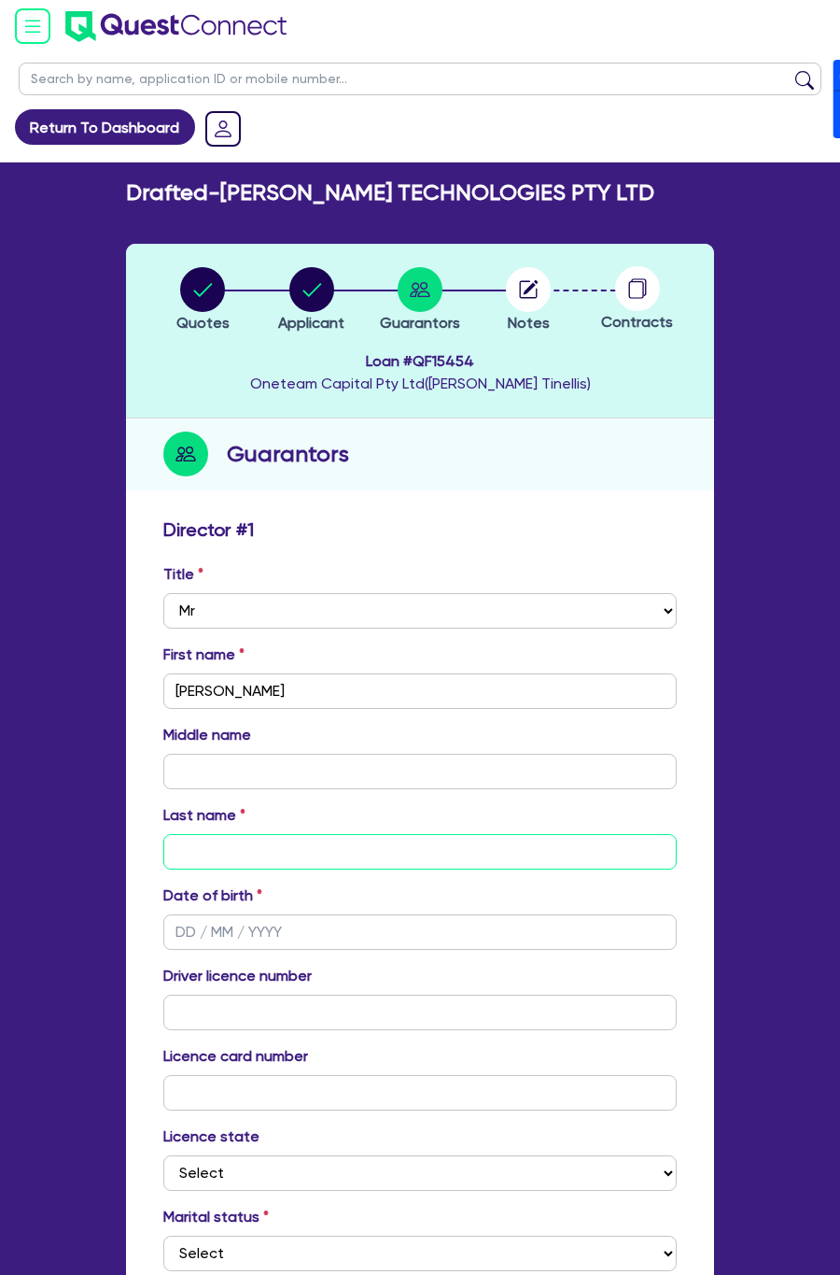
click at [244, 840] on input "text" at bounding box center [420, 851] width 514 height 35
paste input "[PERSON_NAME]"
type input "[PERSON_NAME]"
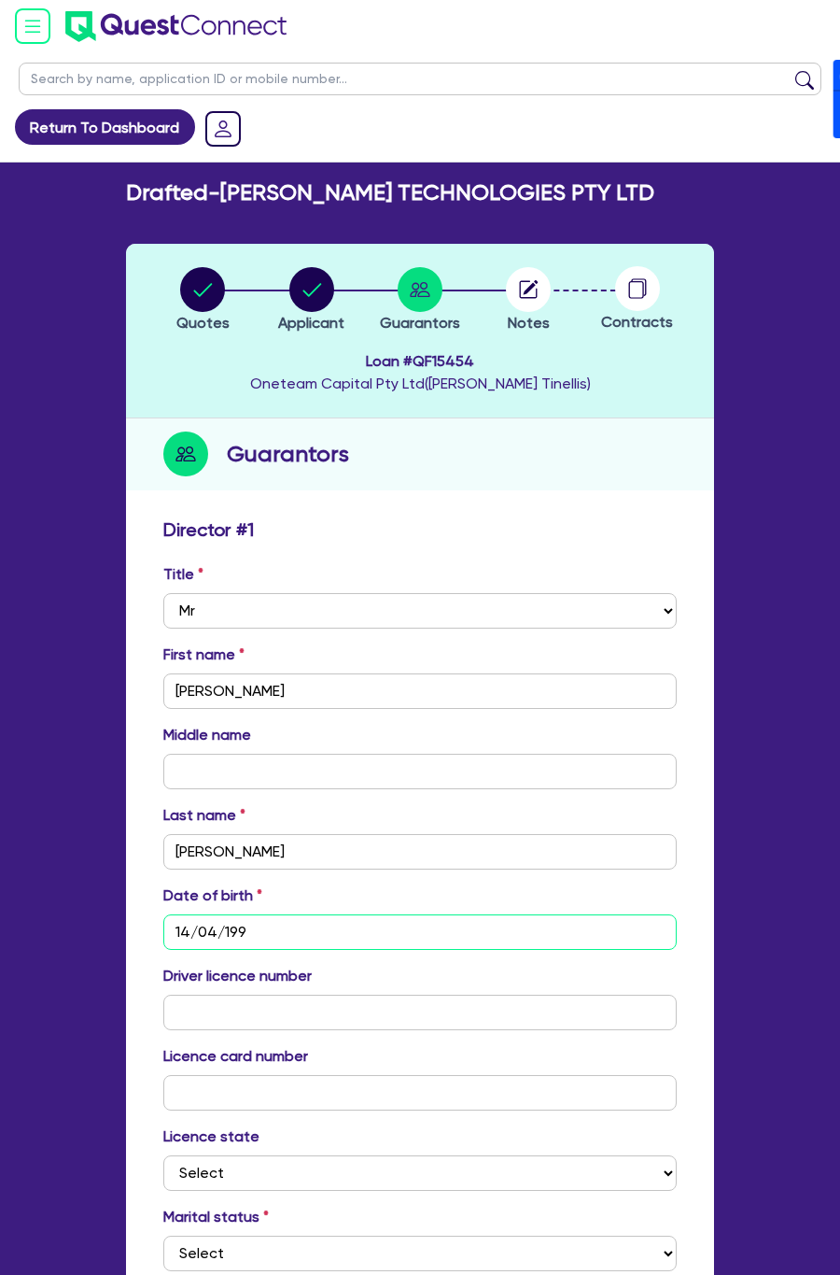
click at [284, 927] on input "14/04/199" at bounding box center [420, 931] width 514 height 35
type input "[DATE]"
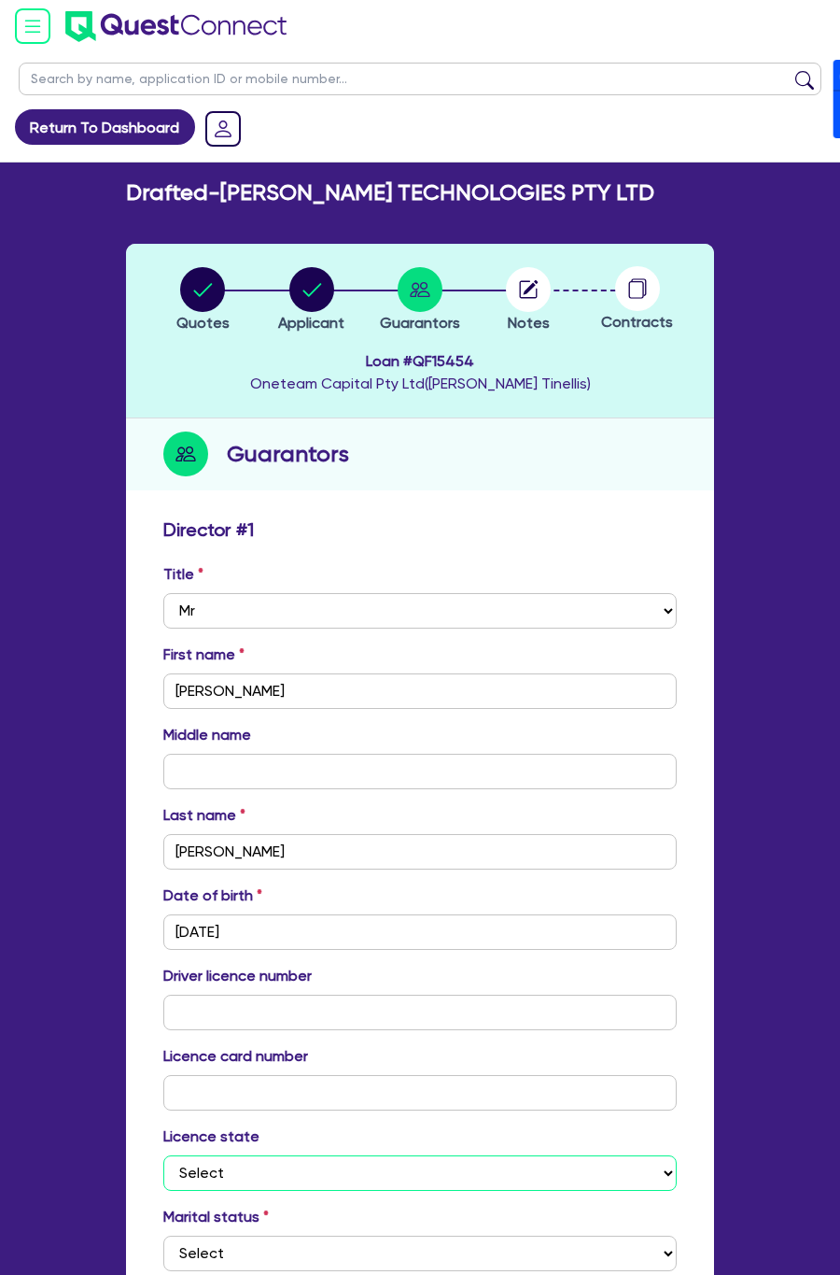
select select "[GEOGRAPHIC_DATA]"
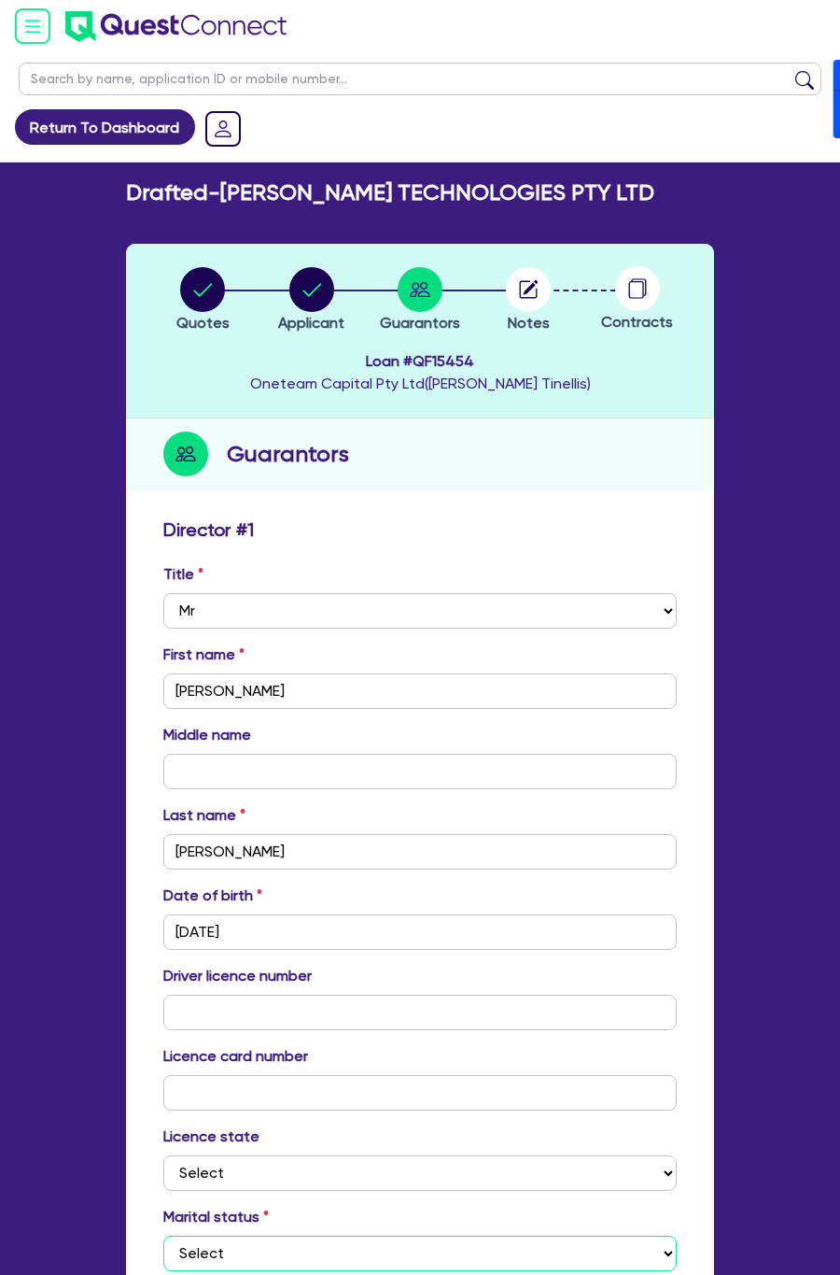
select select "SINGLE"
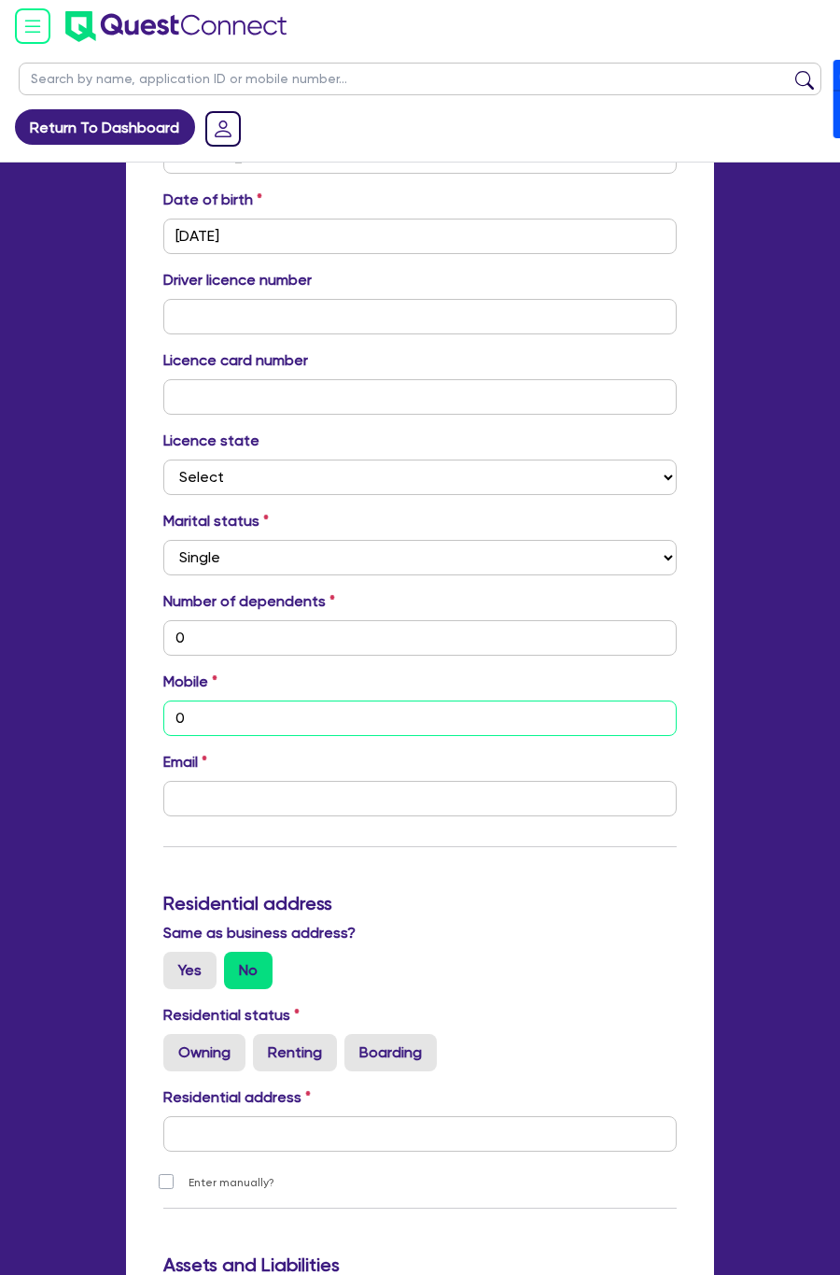
type input "0"
type input "04"
type input "0"
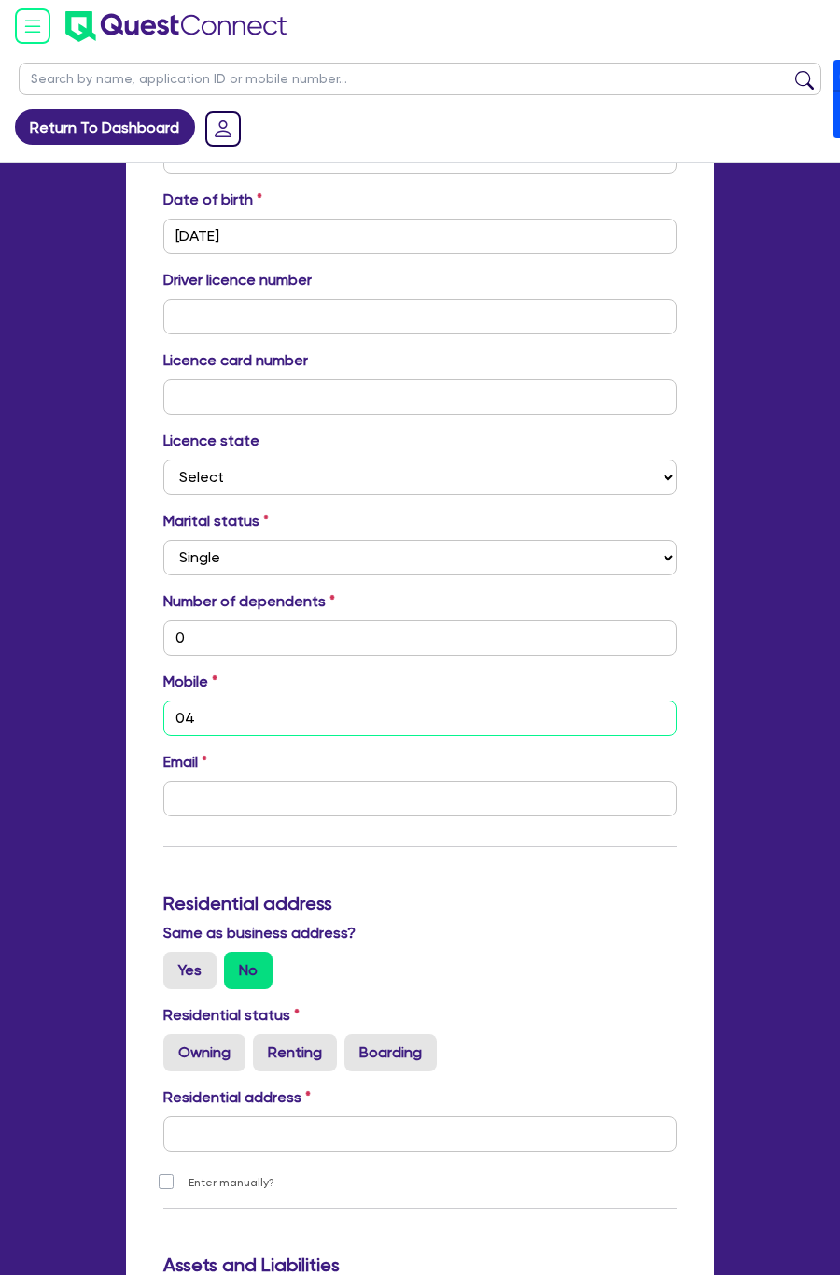
type input "040"
type input "0"
type input "0409"
type input "0"
type input "0409 2"
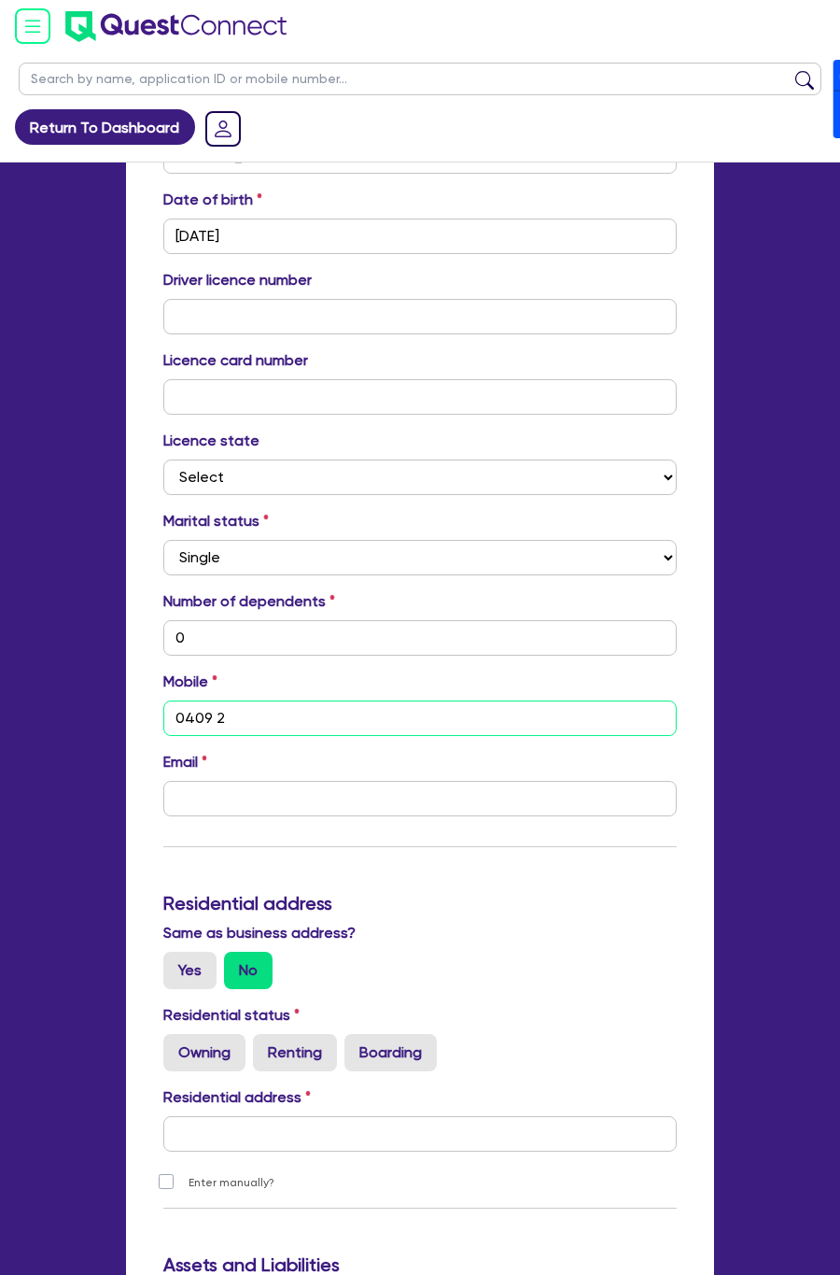
type input "0"
type input "0409 29"
type input "0"
type input "0409 298"
type input "0"
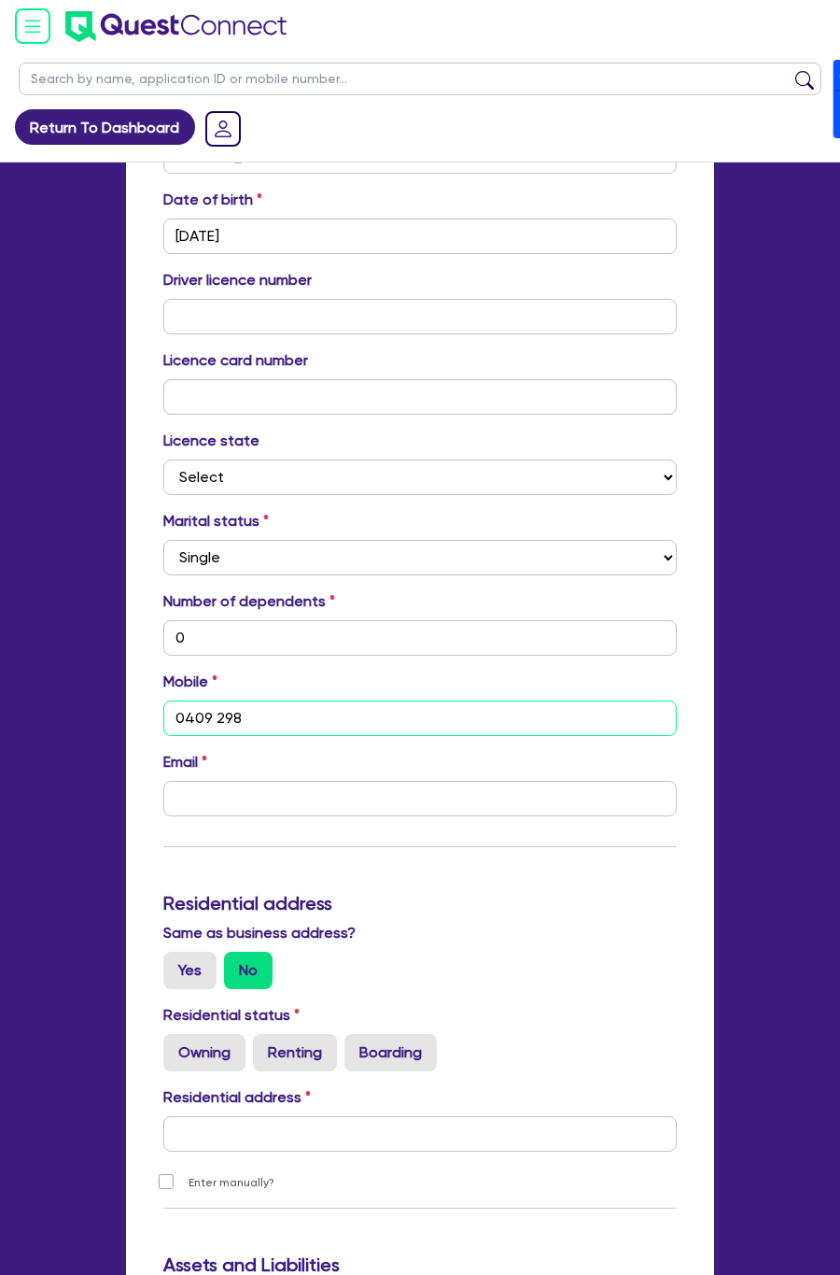
type input "0409 298 5"
type input "0"
type input "0409 298 58"
type input "0"
type input "0409 298 586"
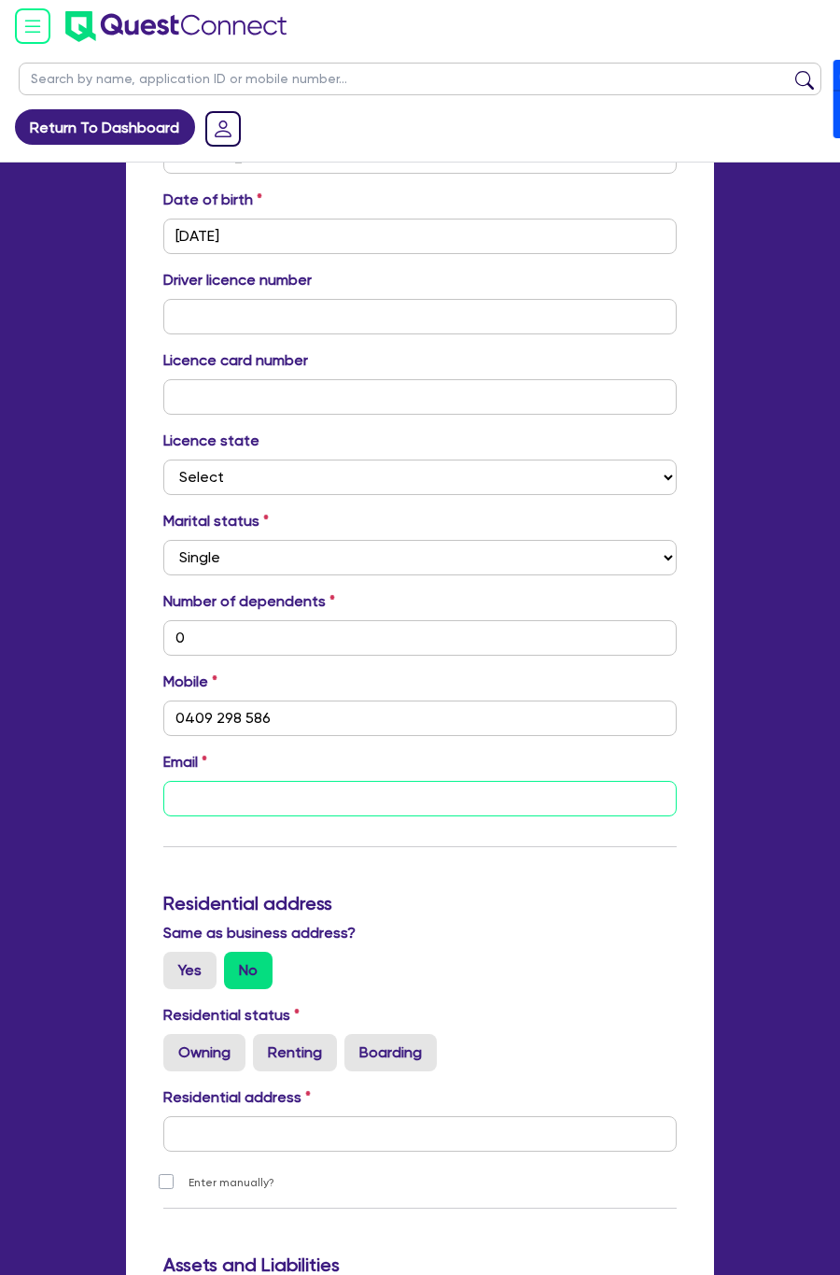
type input "0"
type input "0409 298 586"
type input "a"
type input "0"
type input "0409 298 586"
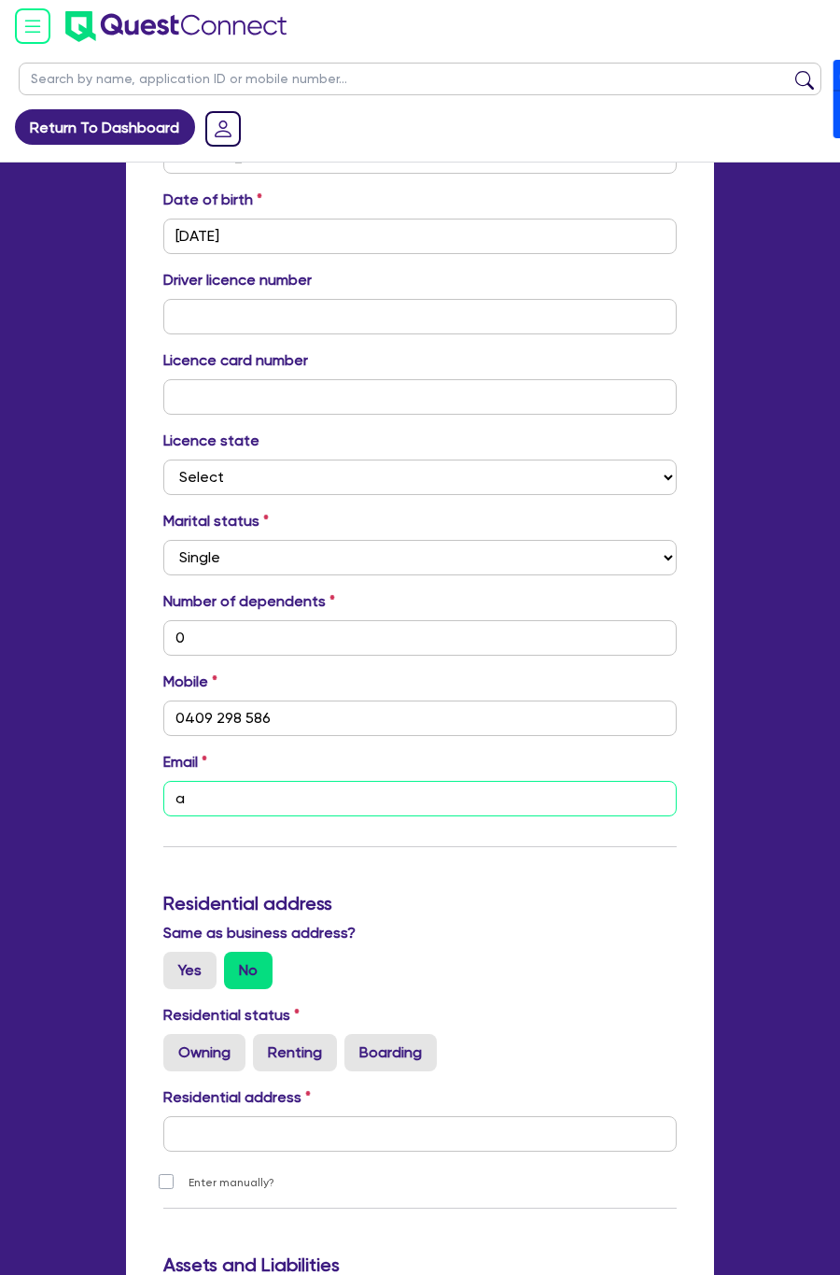
type input "ad"
type input "0"
type input "0409 298 586"
type input "adm"
type input "0"
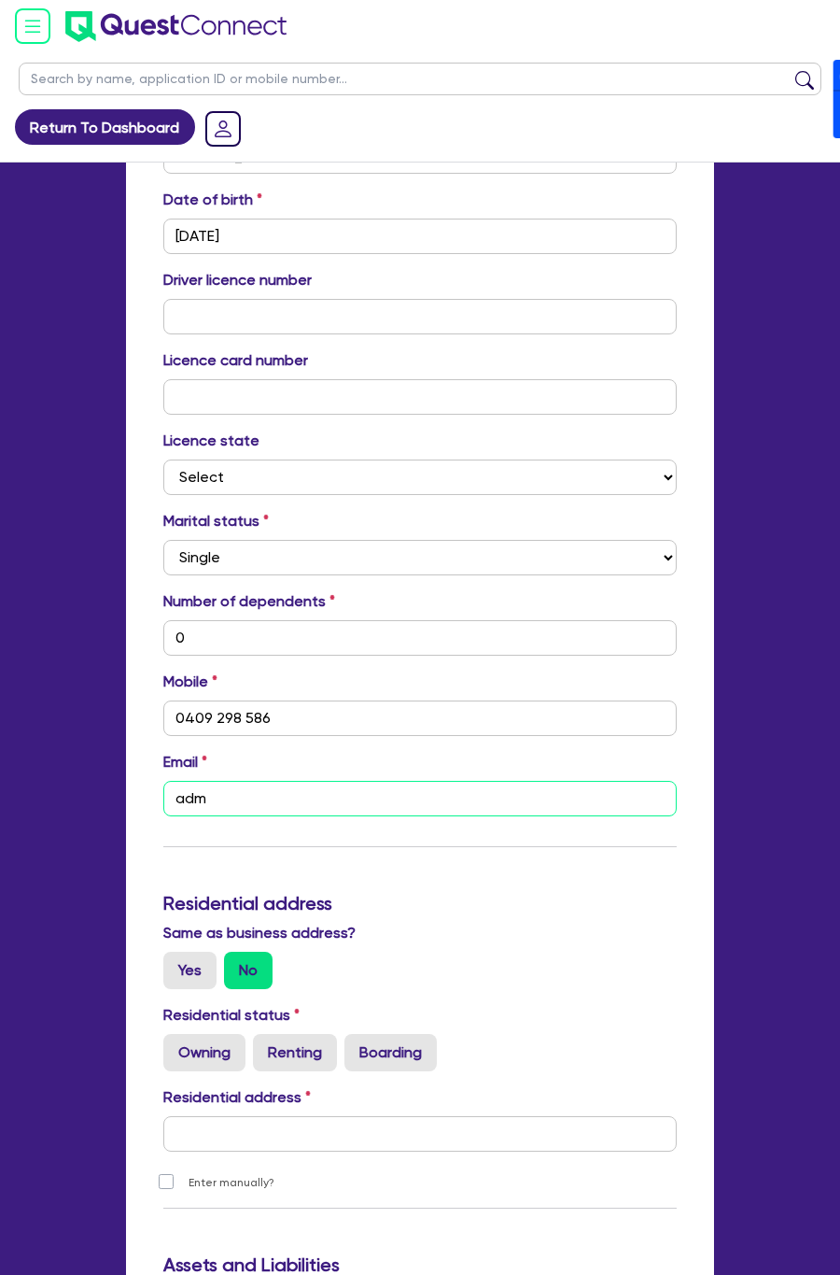
type input "0409 298 586"
type input "admi"
type input "0"
type input "0409 298 586"
type input "admin"
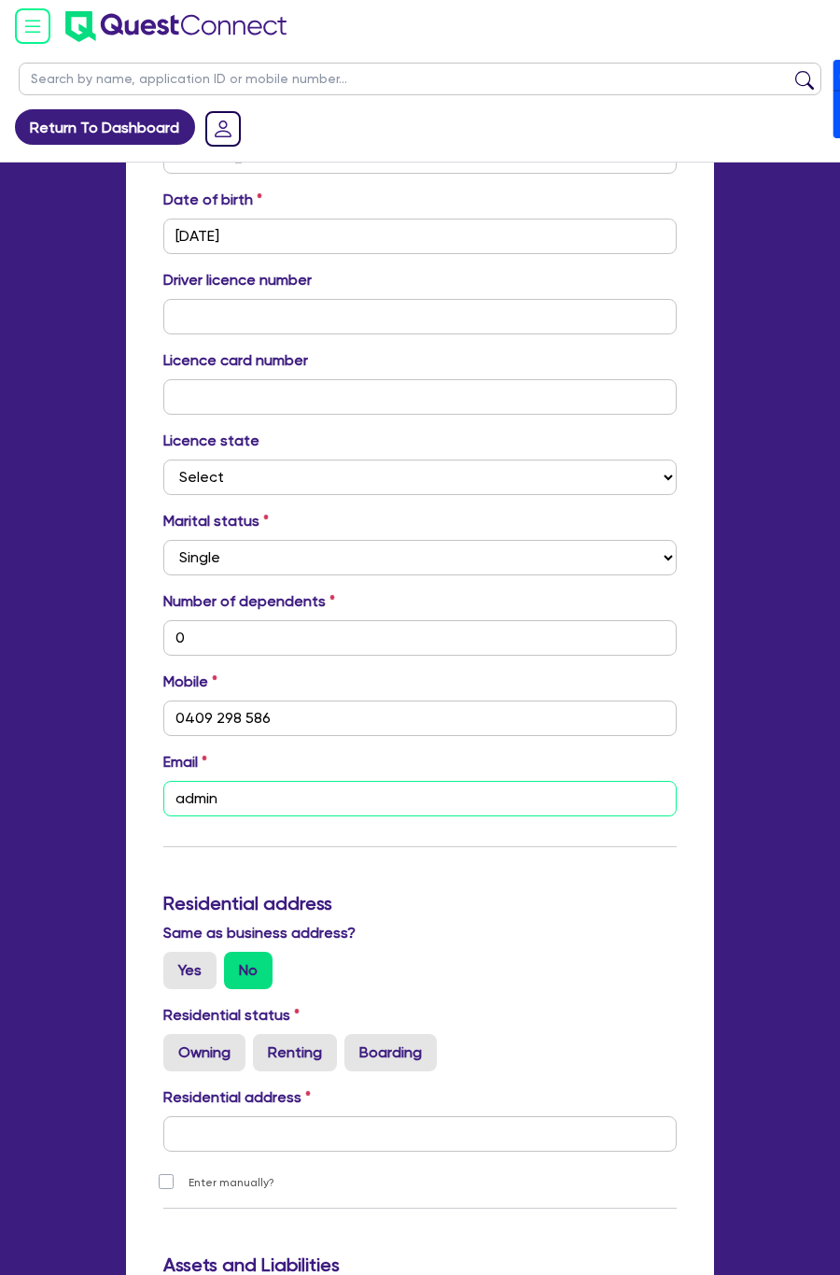
type input "0"
type input "0409 298 586"
type input "admin@"
type input "0"
type input "0409 298 586"
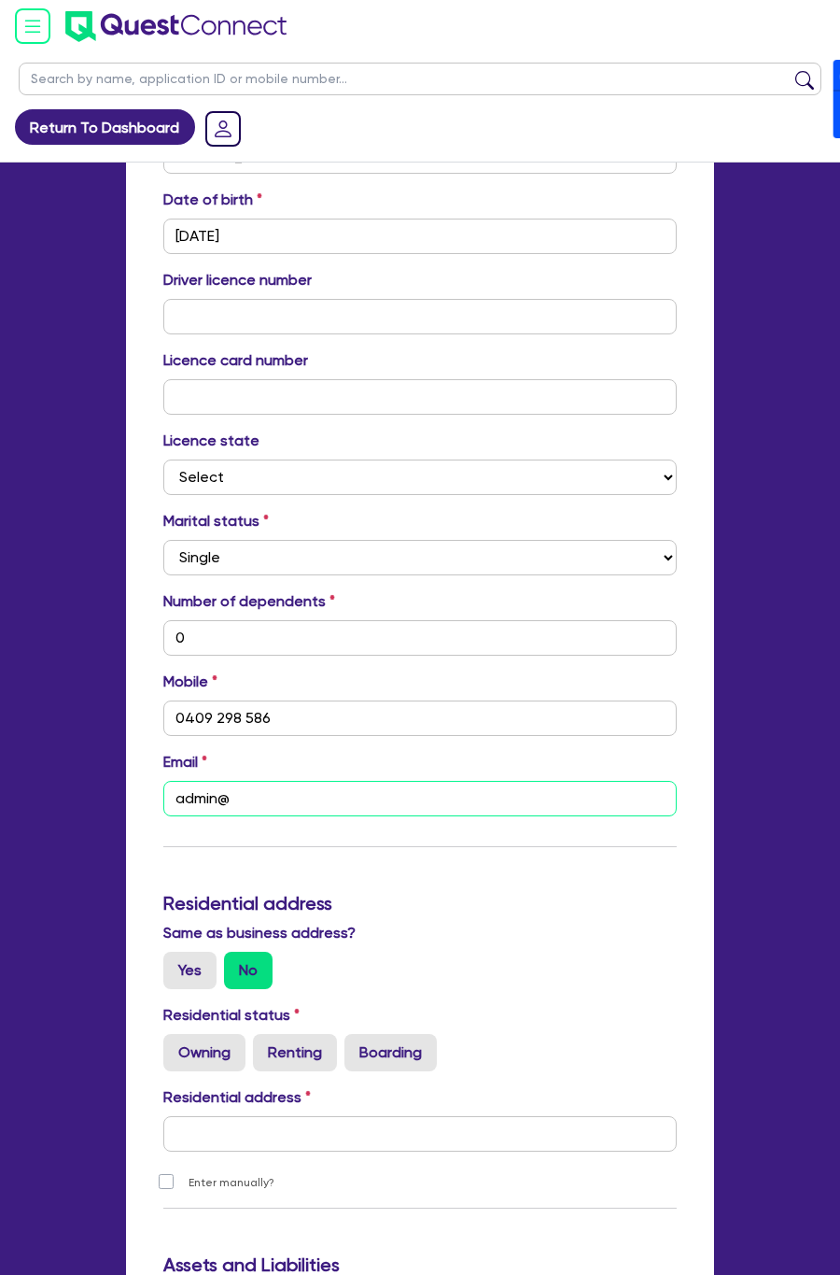
type input "admin@m"
type input "0"
type input "0409 298 586"
type input "admin@mt"
type input "0"
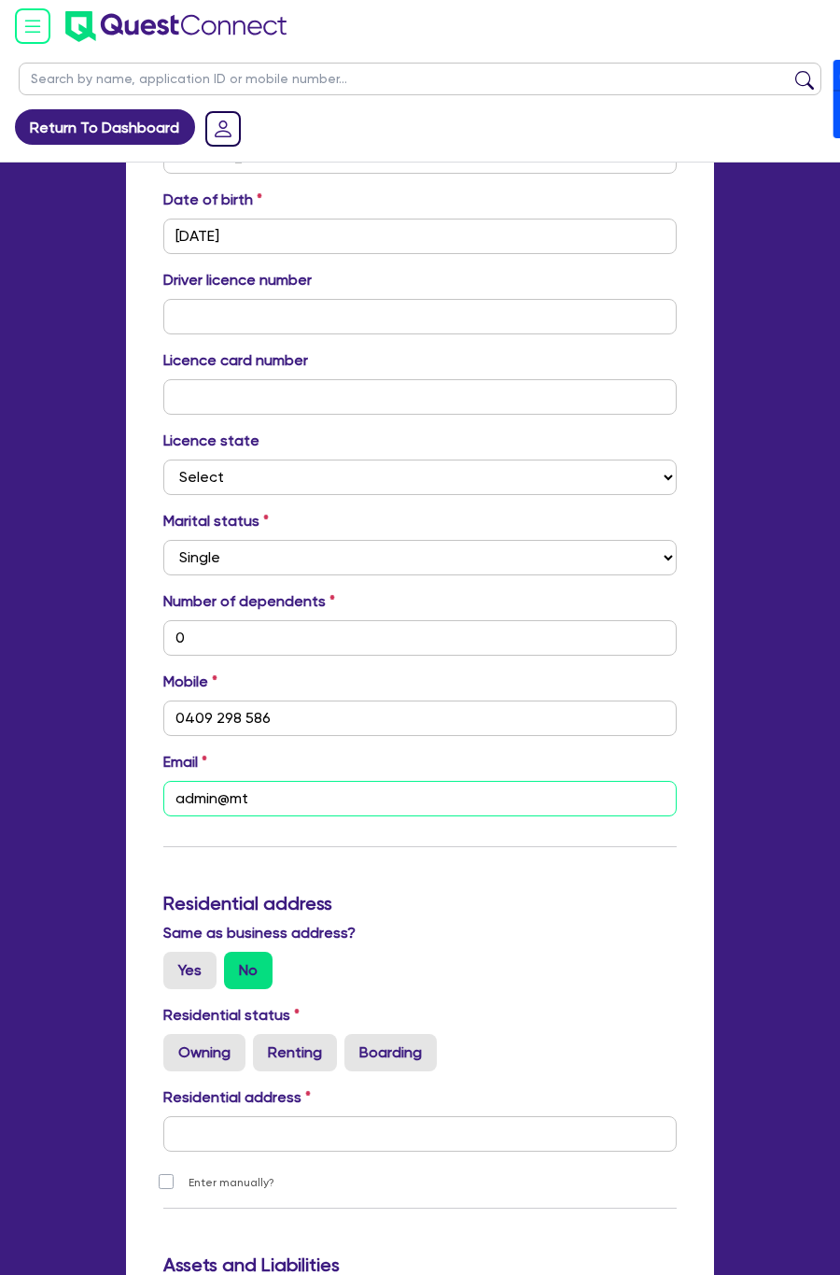
type input "0409 298 586"
type input "admin@mte"
type input "0"
type input "0409 298 586"
type input "admin@mtec"
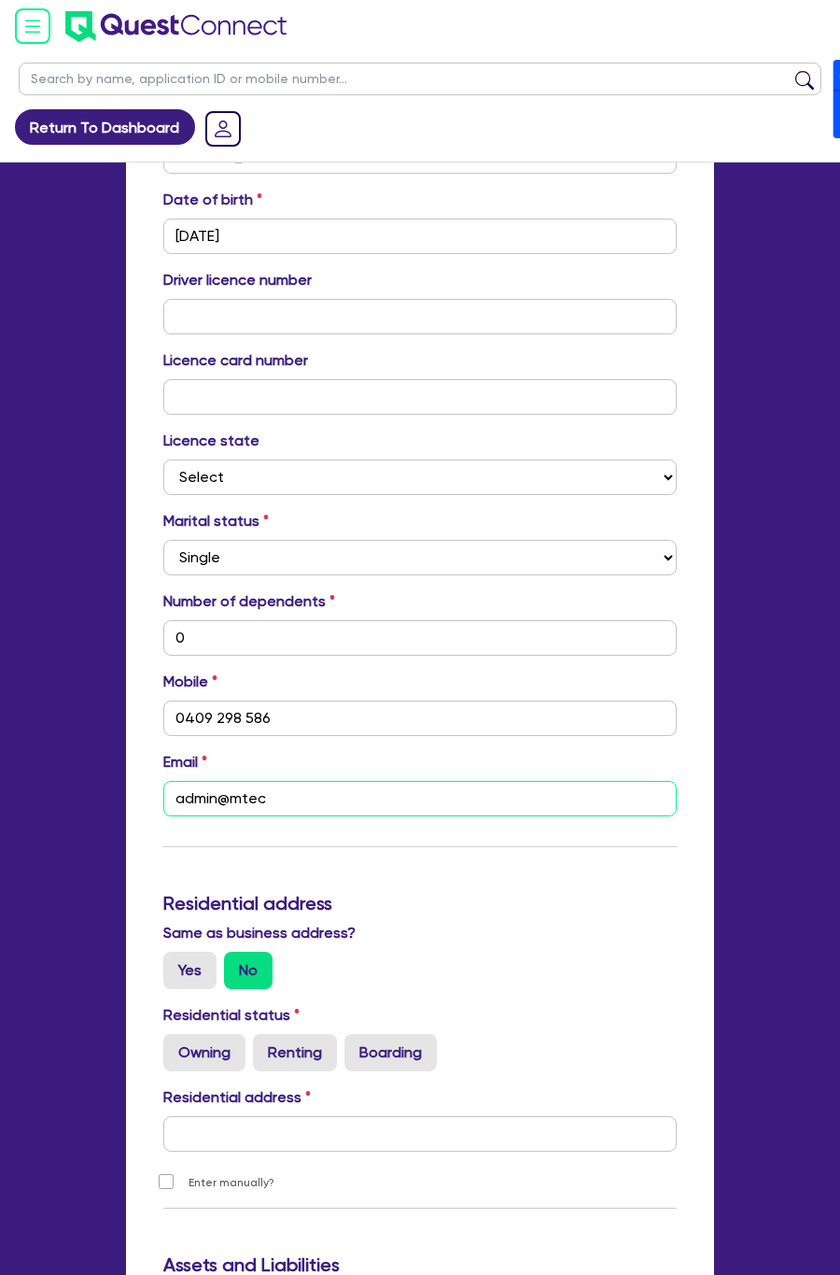
type input "0"
type input "0409 298 586"
type input "admin@mtech"
type input "0"
type input "0409 298 586"
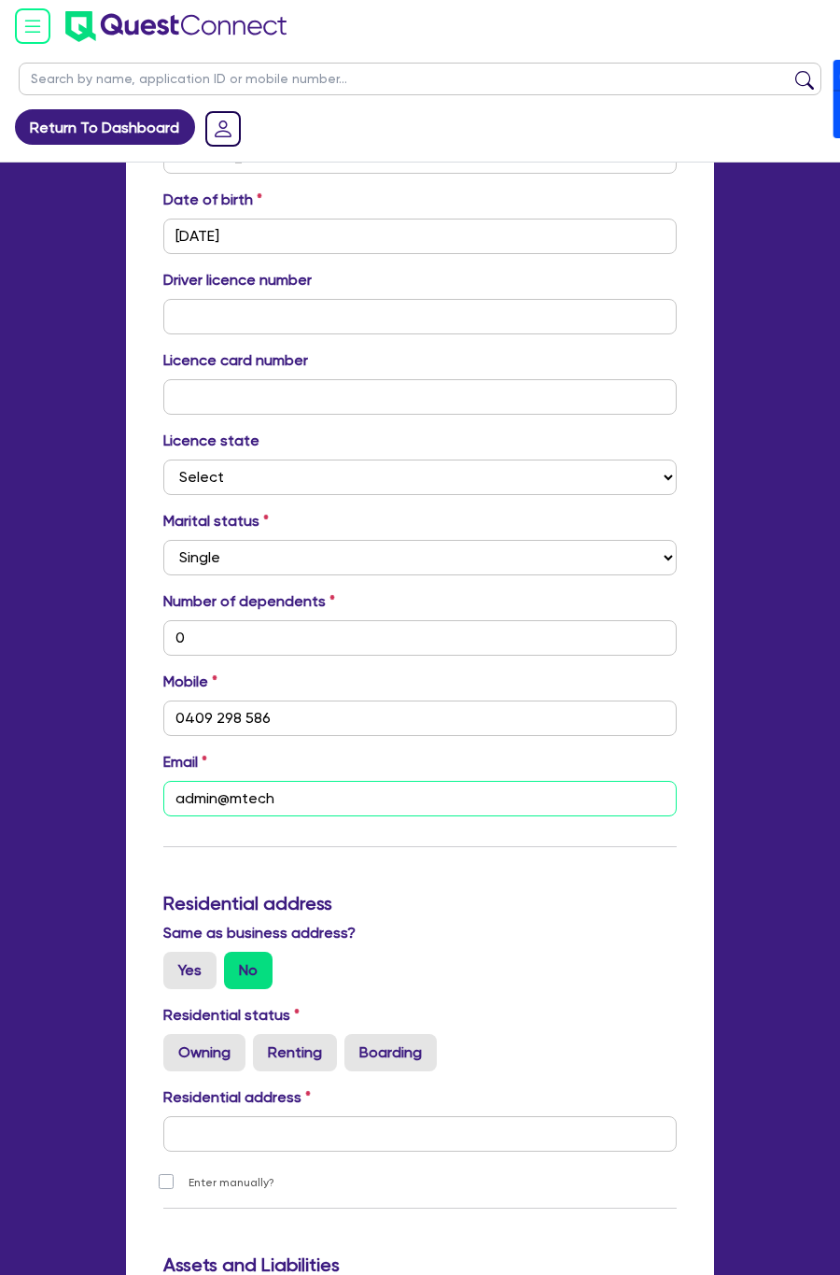
type input "admin@mtechs"
type input "0"
type input "0409 298 586"
type input "admin@mtechs."
type input "0"
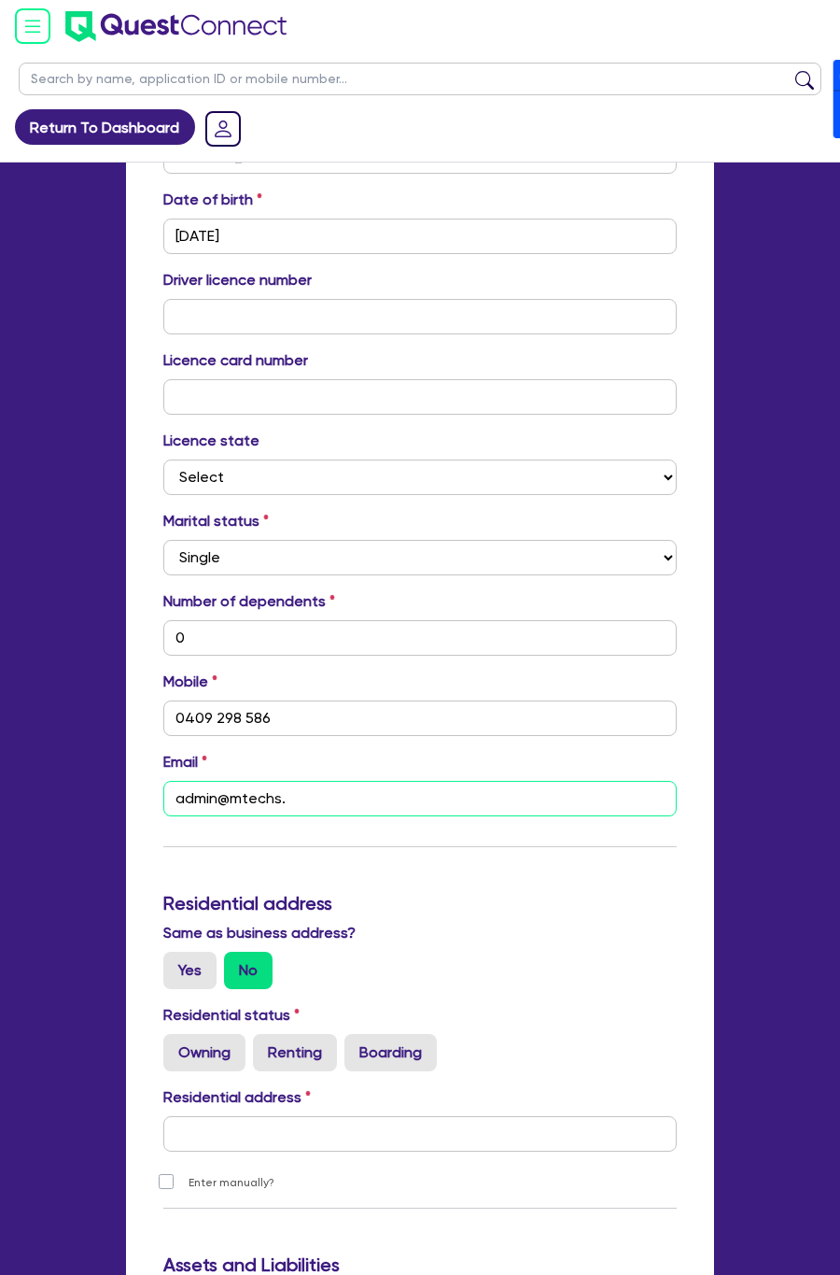
type input "0409 298 586"
type input "admin@mtechs.a"
type input "0"
type input "0409 298 586"
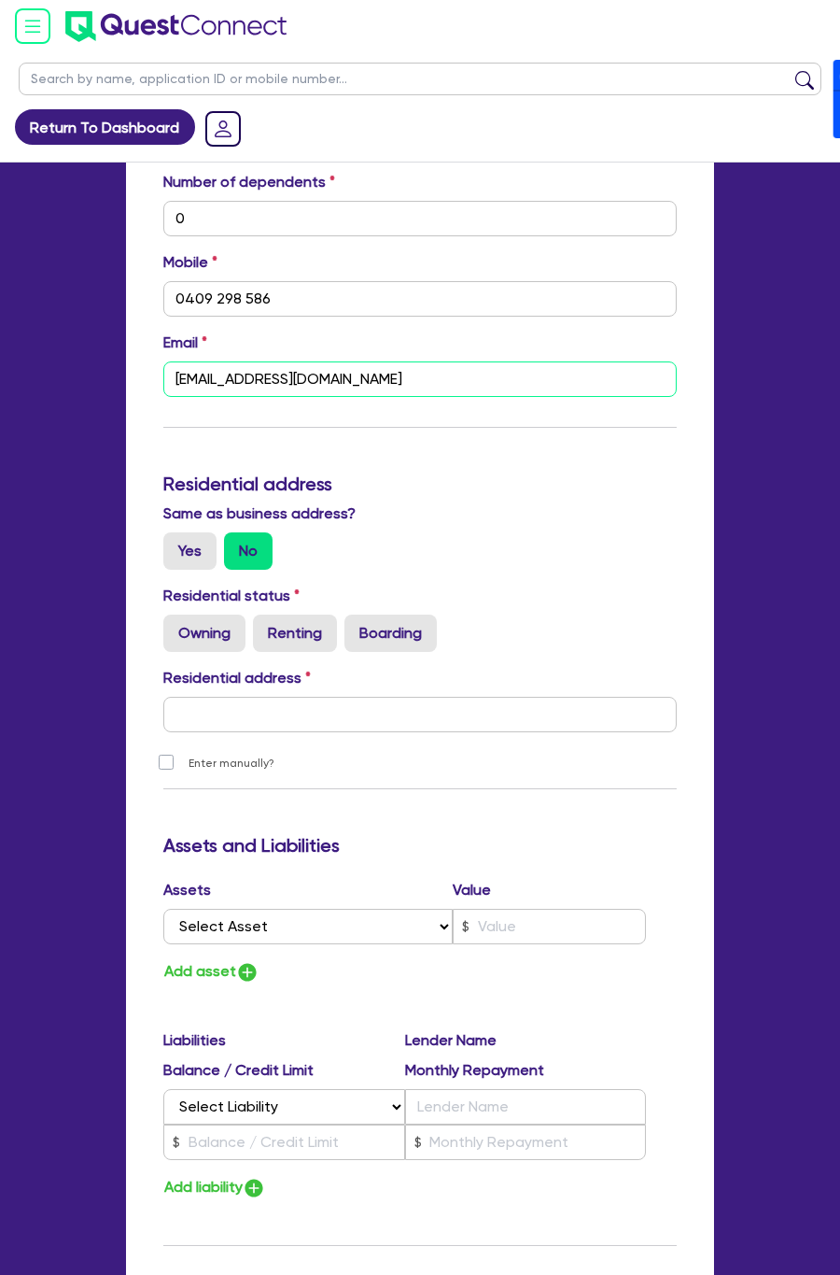
scroll to position [1116, 0]
type input "[EMAIL_ADDRESS][DOMAIN_NAME]"
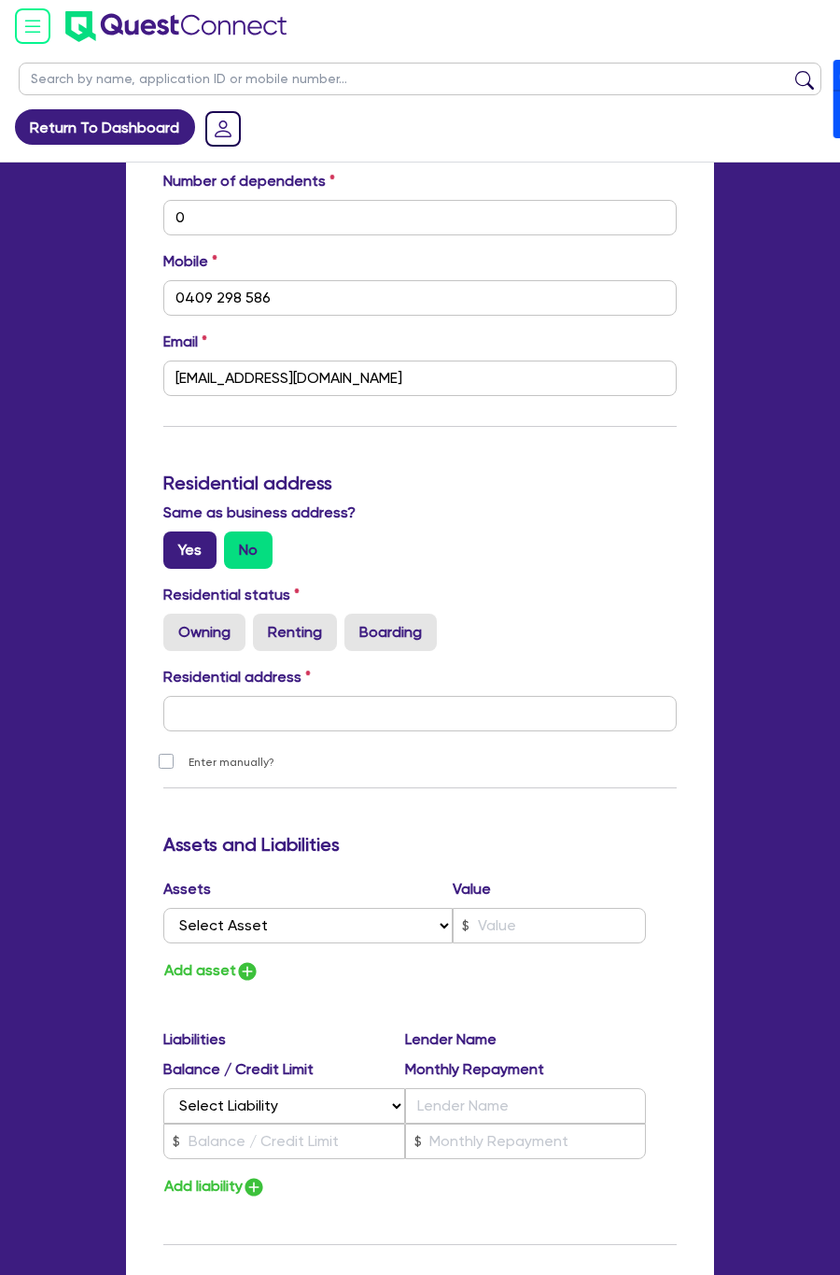
click at [185, 550] on label "Yes" at bounding box center [189, 549] width 53 height 37
click at [176, 543] on input "Yes" at bounding box center [169, 537] width 12 height 12
radio input "true"
type input "0"
type input "0409 298 586"
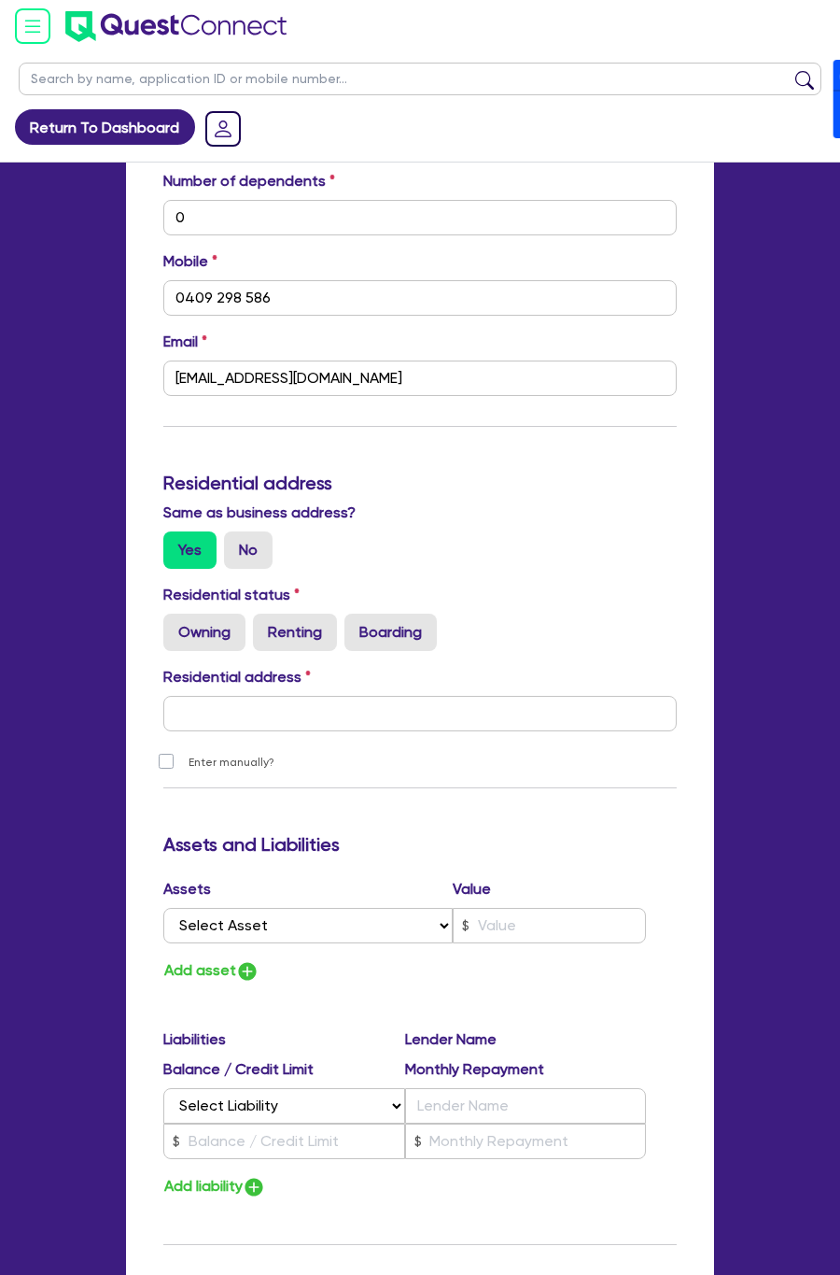
type input "[STREET_ADDRESS][PHONE_NUMBER][PERSON_NAME]"
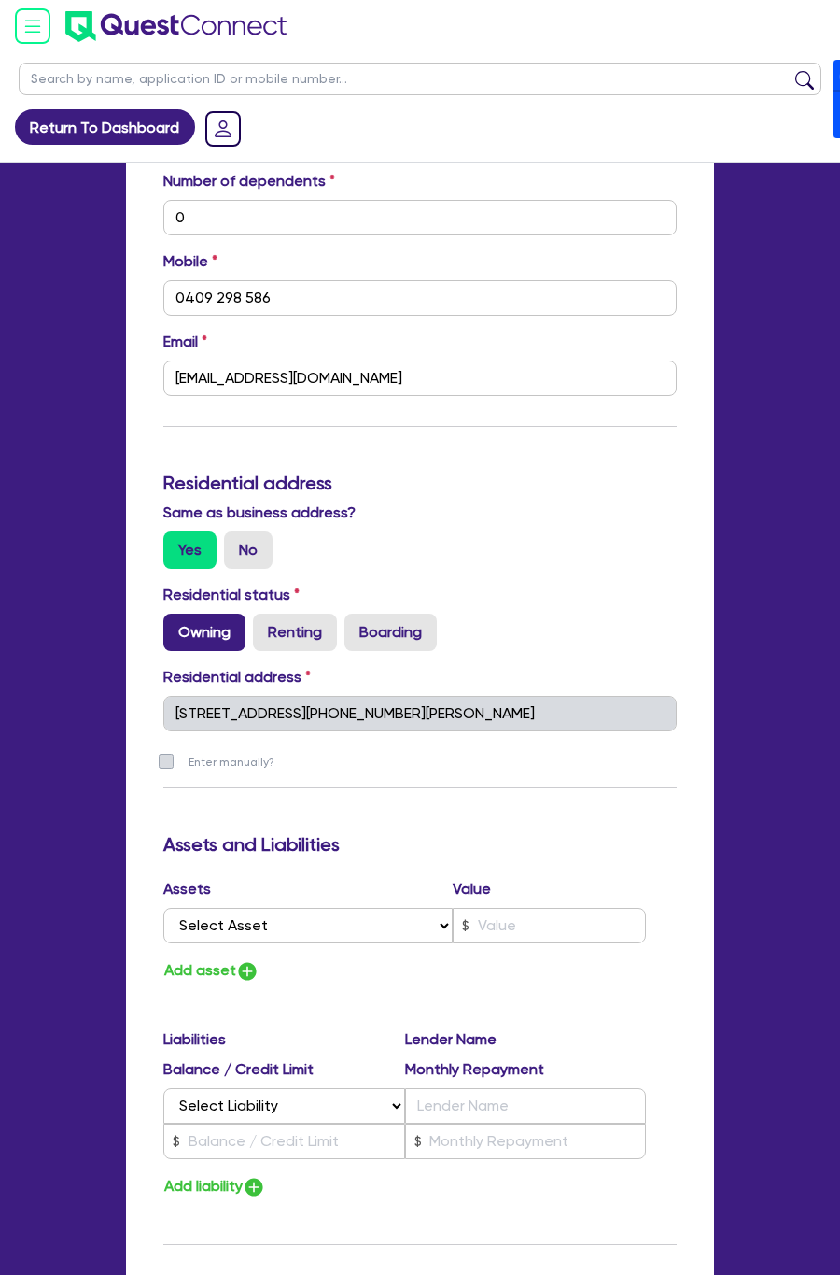
click at [231, 630] on label "Owning" at bounding box center [204, 631] width 82 height 37
click at [176, 626] on input "Owning" at bounding box center [169, 619] width 12 height 12
radio input "true"
type input "0"
type input "0409 298 586"
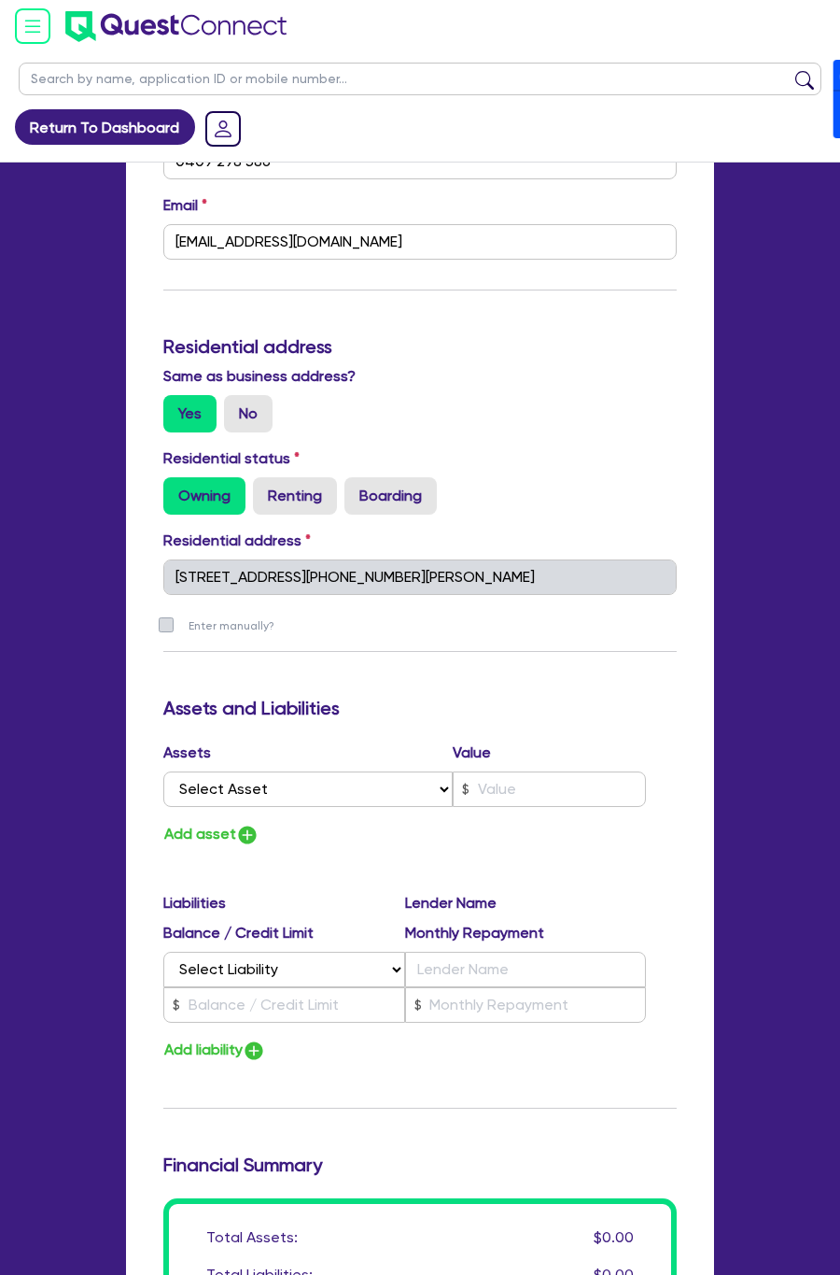
scroll to position [1734, 0]
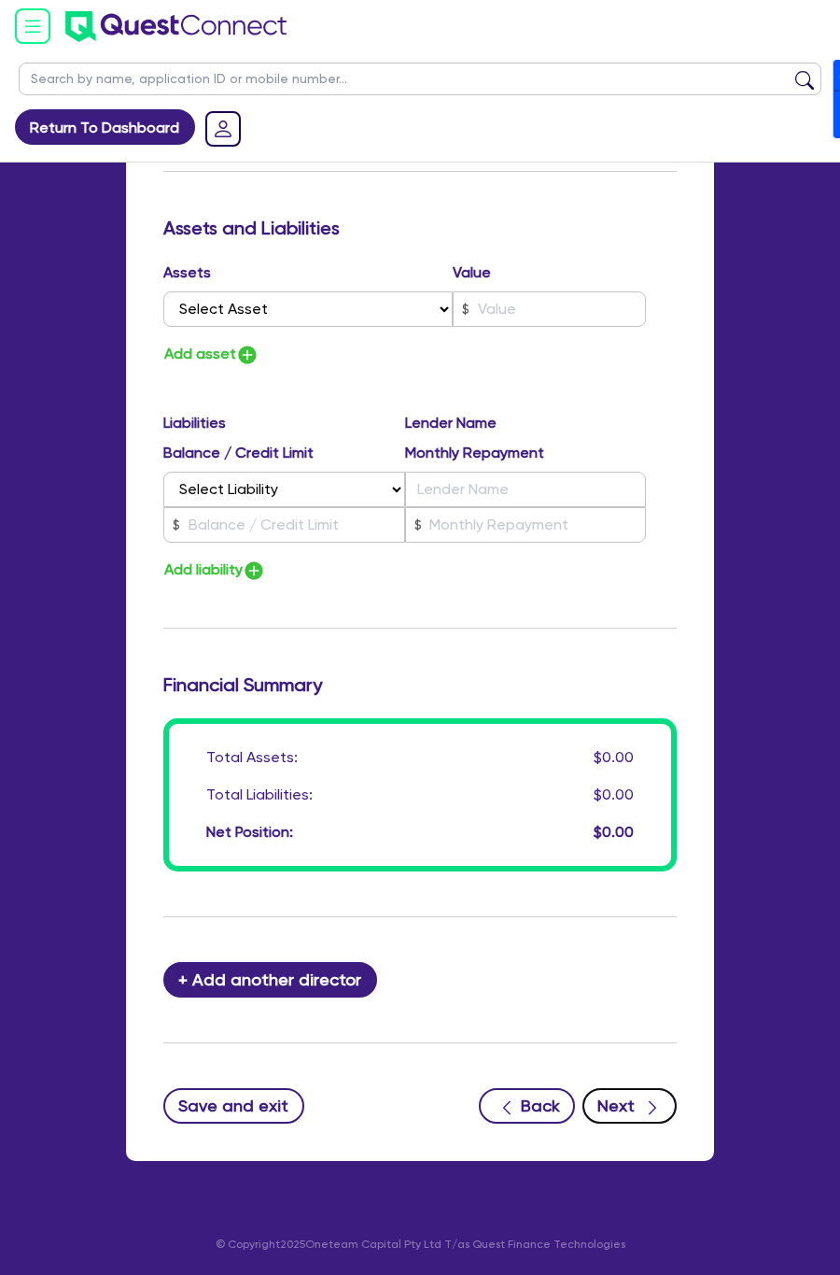
click at [642, 1109] on div "button" at bounding box center [652, 1104] width 21 height 23
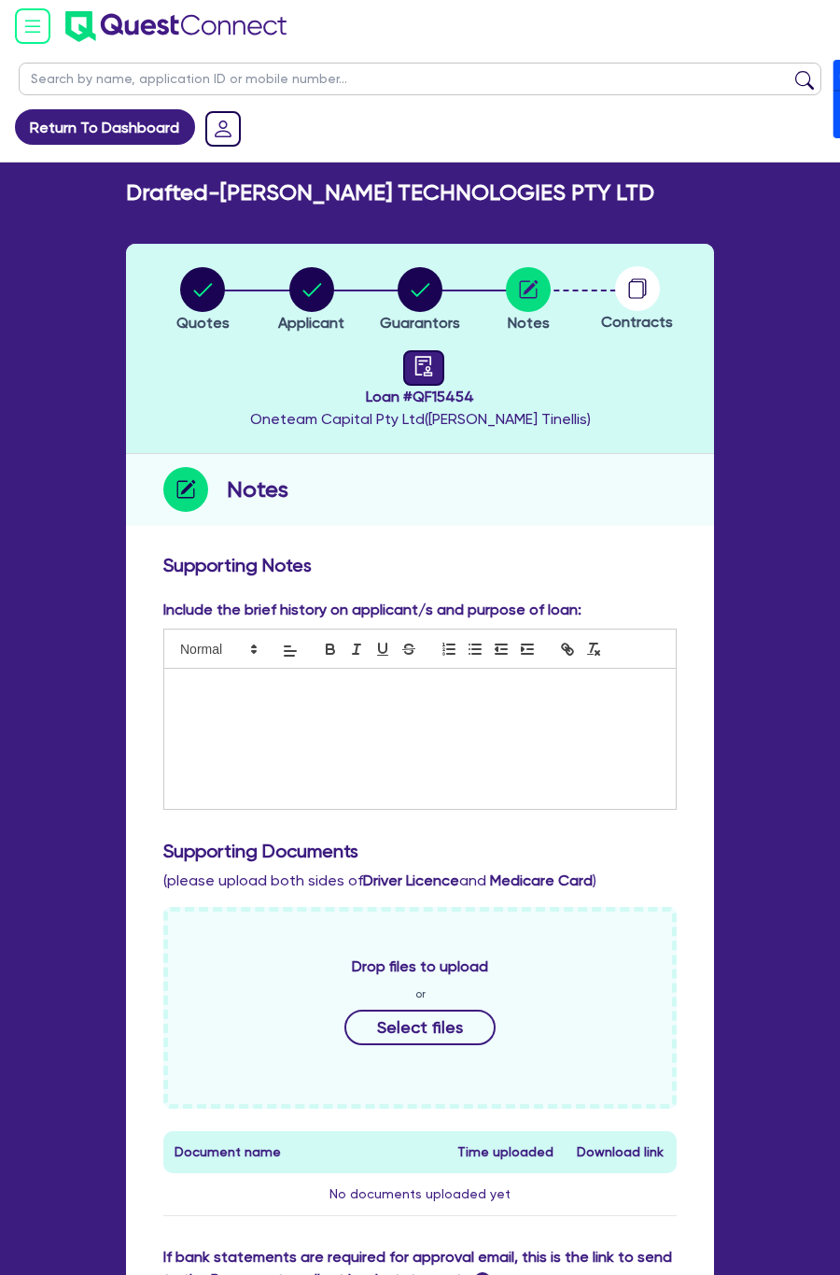
click at [429, 373] on icon "audit" at bounding box center [424, 366] width 21 height 21
select select "DRAFTED_NEW"
select select "Other"
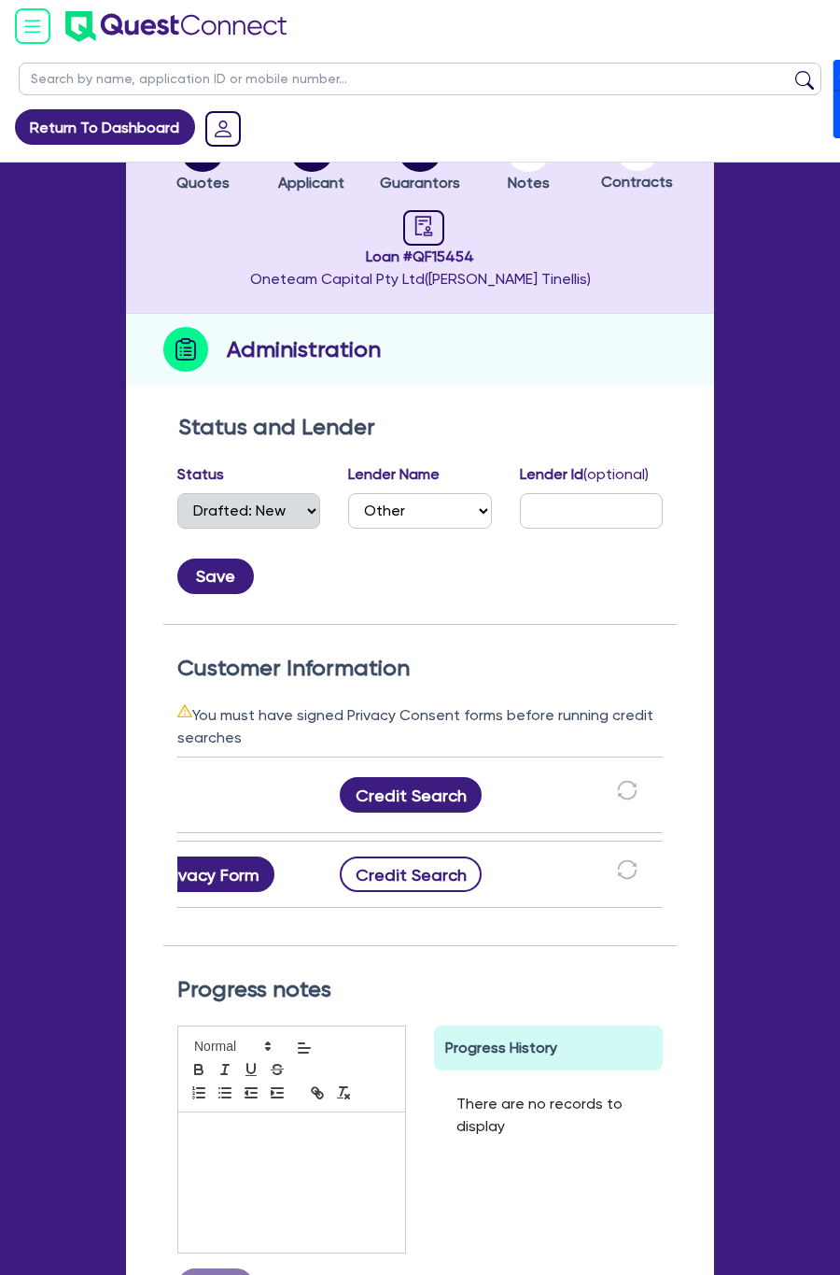
scroll to position [0, 353]
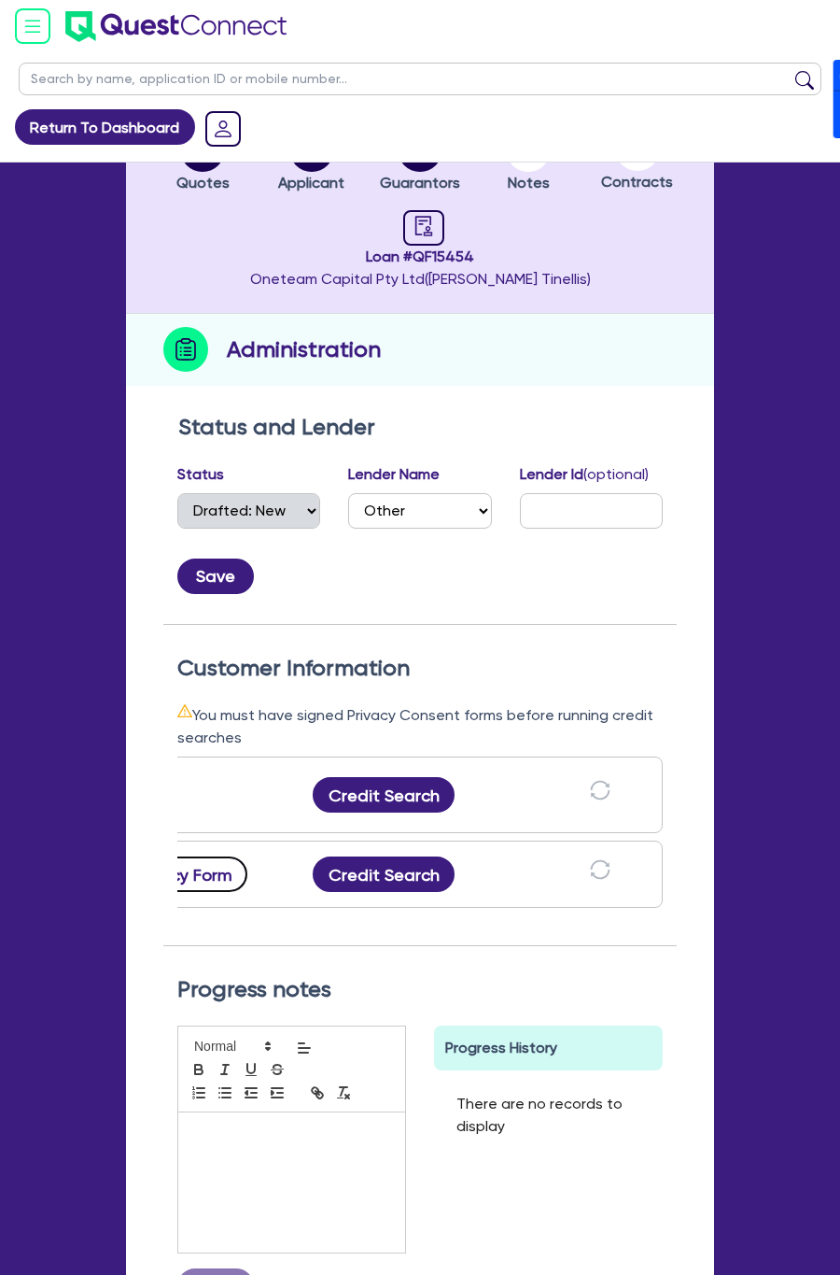
click at [213, 874] on button "Privacy Form" at bounding box center [182, 873] width 131 height 35
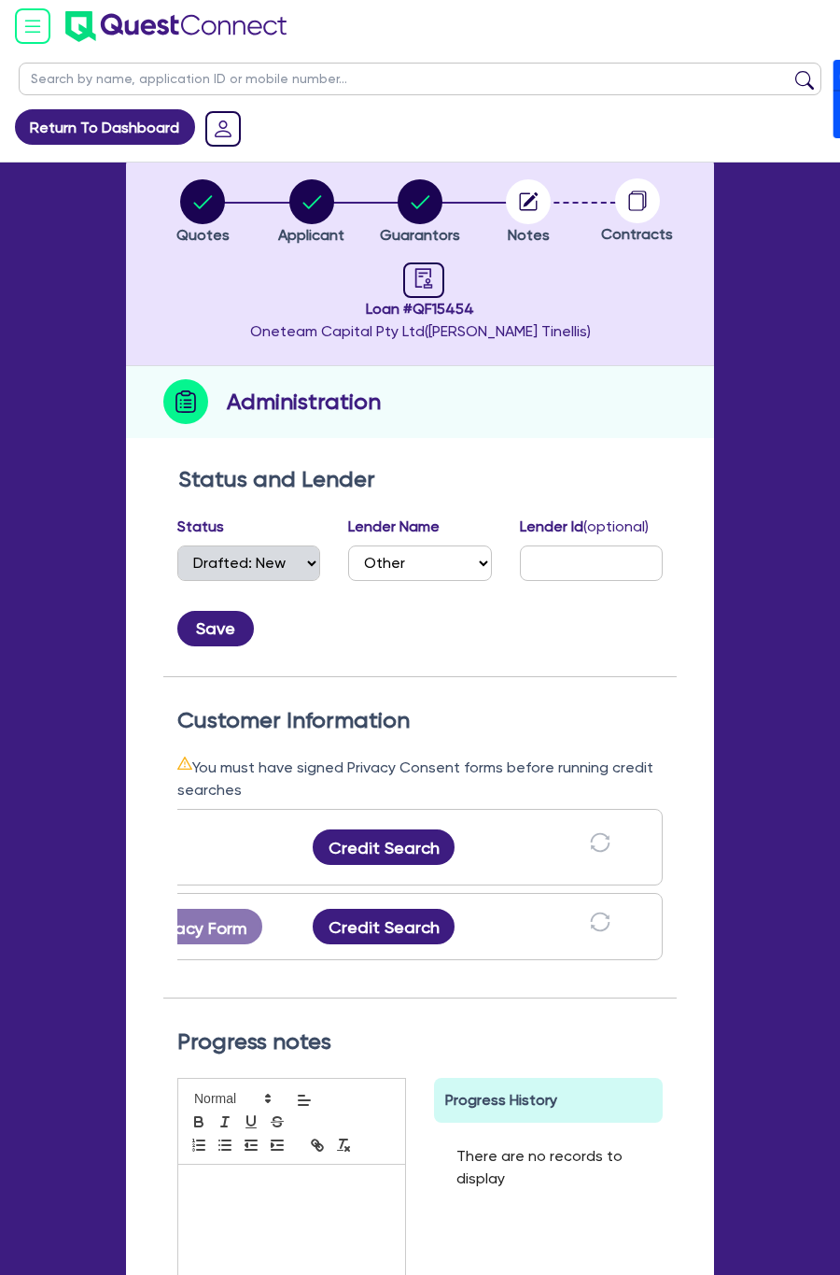
scroll to position [0, 0]
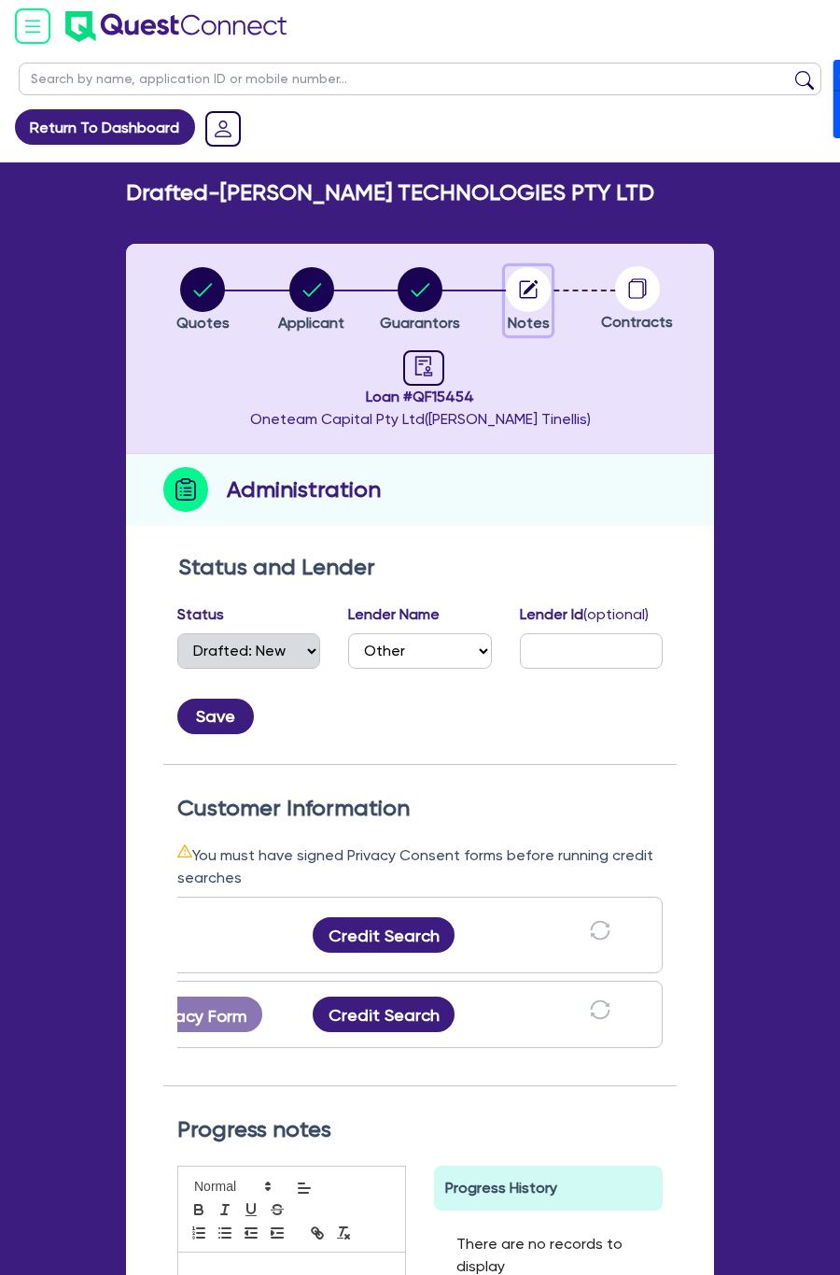
click at [536, 289] on icon "button" at bounding box center [529, 289] width 18 height 18
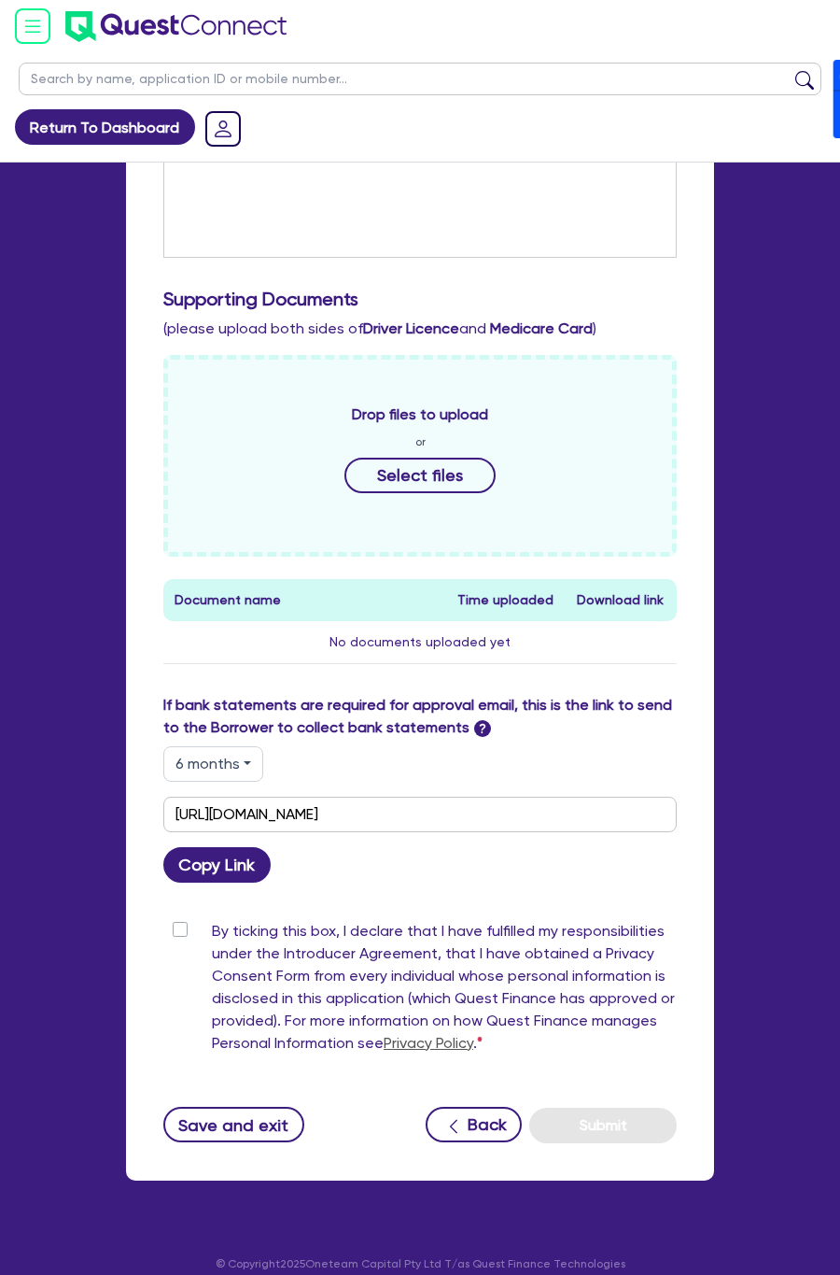
scroll to position [574, 0]
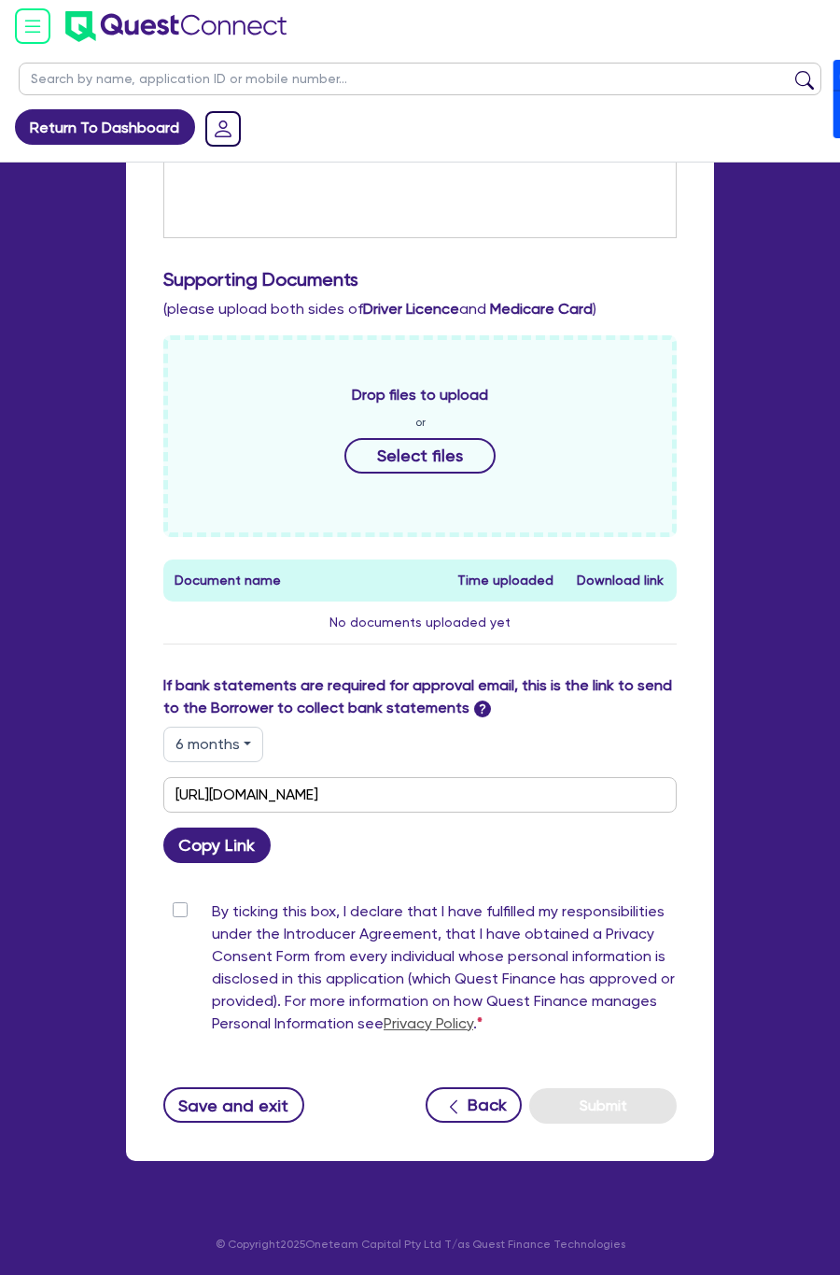
click at [210, 742] on button "6 months" at bounding box center [213, 743] width 100 height 35
click at [225, 860] on link "12 months" at bounding box center [238, 857] width 148 height 35
type input "https://scv.bankstatements.com.au/QUSF-QF15454"
click at [230, 836] on button "Copy Link" at bounding box center [216, 844] width 107 height 35
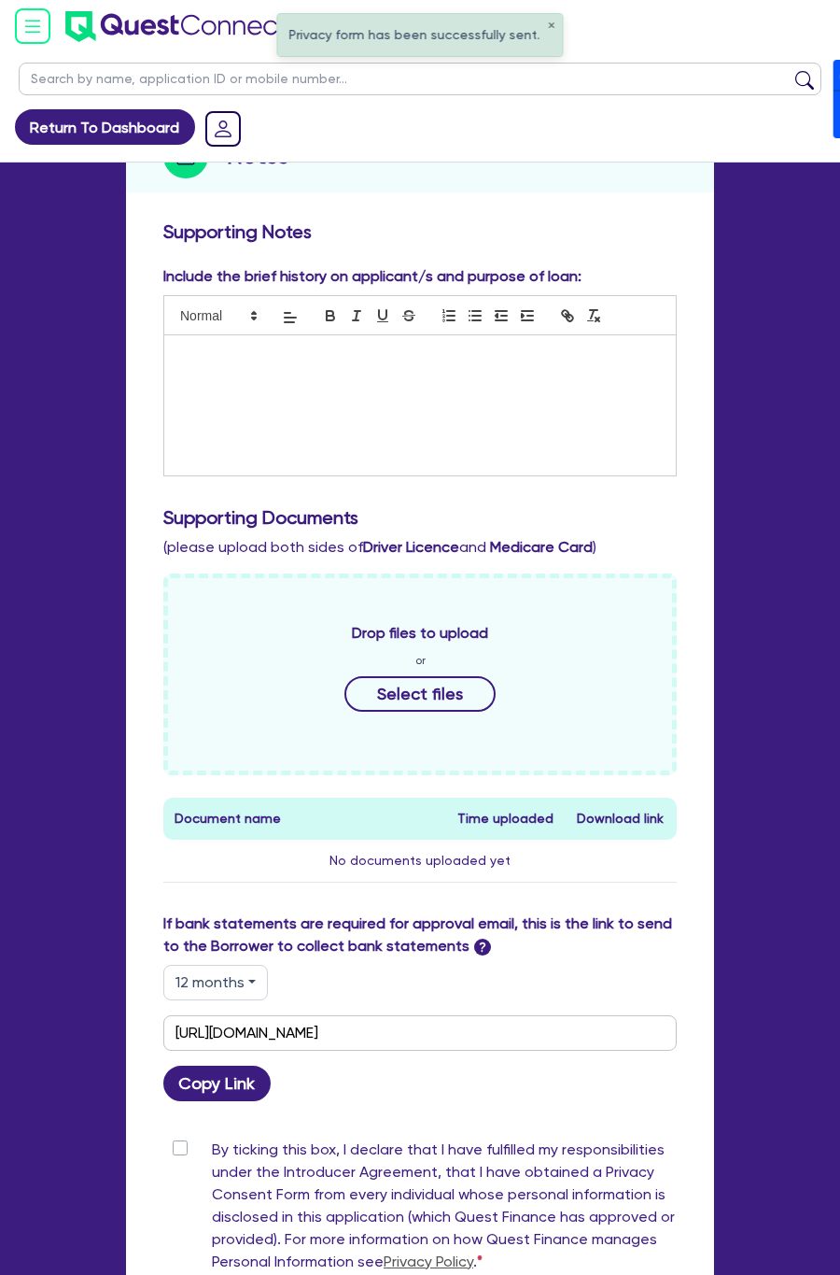
scroll to position [0, 0]
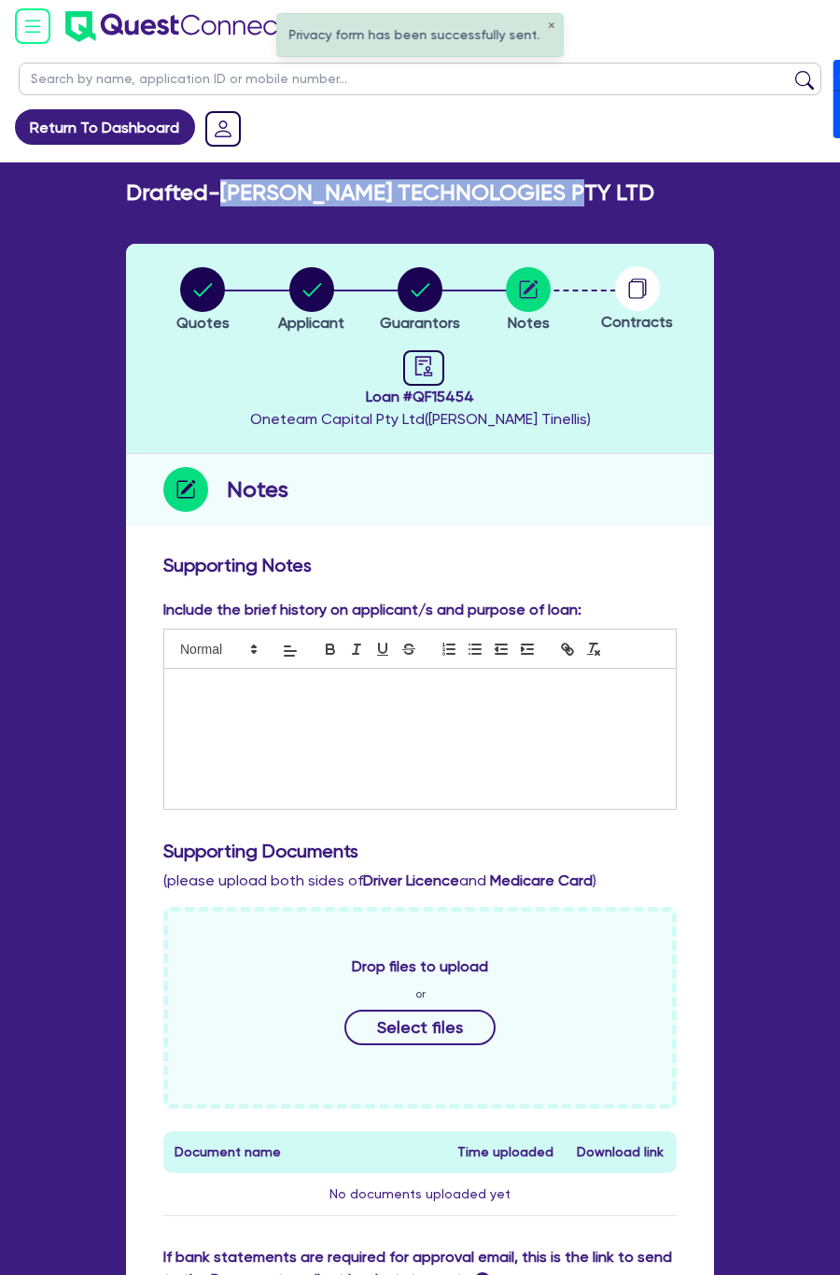
drag, startPoint x: 230, startPoint y: 194, endPoint x: 575, endPoint y: 194, distance: 345.5
click at [575, 194] on h2 "Drafted - MORRISSEY TECHNOLOGIES PTY LTD" at bounding box center [390, 192] width 529 height 27
click at [578, 194] on h2 "Drafted - MORRISSEY TECHNOLOGIES PTY LTD" at bounding box center [390, 192] width 529 height 27
click at [611, 194] on div "Drafted - MORRISSEY TECHNOLOGIES PTY LTD" at bounding box center [420, 192] width 616 height 27
drag, startPoint x: 612, startPoint y: 189, endPoint x: 233, endPoint y: 194, distance: 379.2
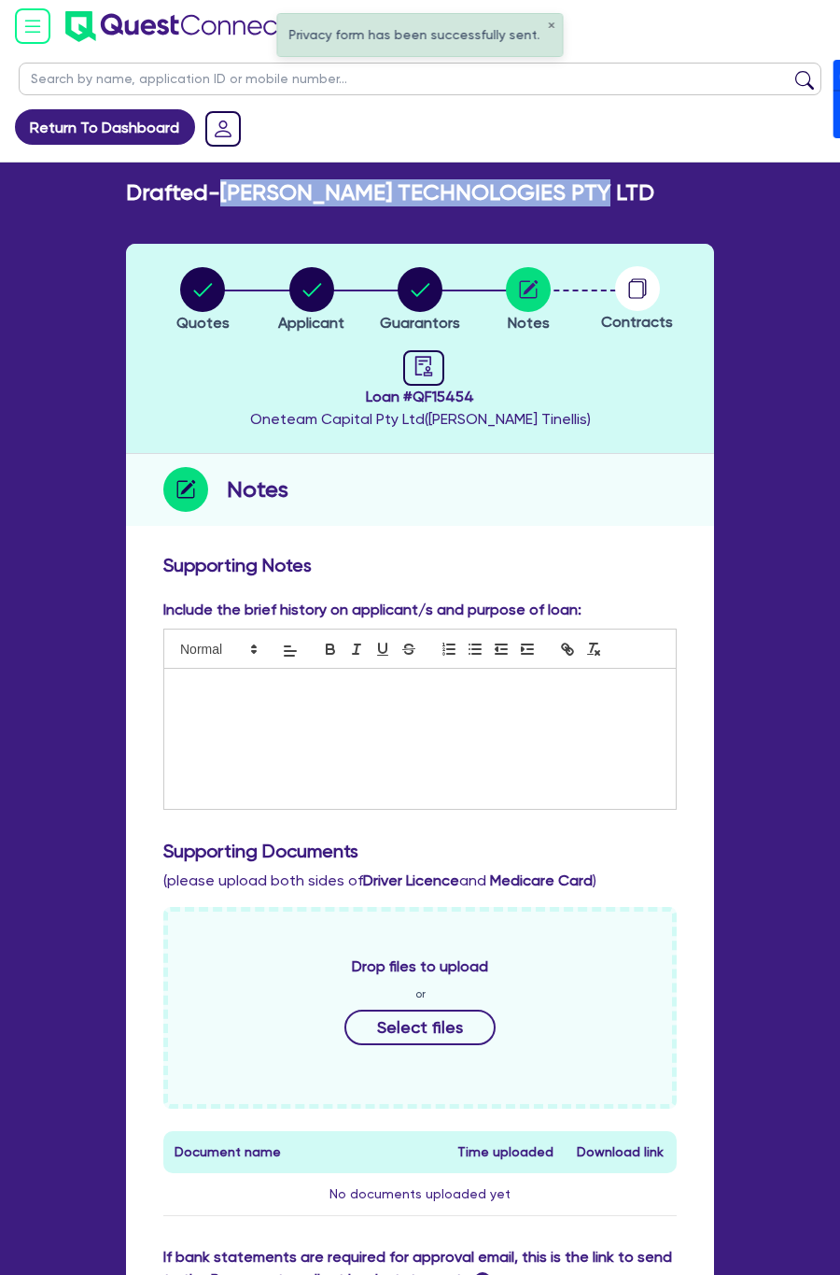
click at [233, 194] on div "Drafted - MORRISSEY TECHNOLOGIES PTY LTD" at bounding box center [420, 192] width 616 height 27
copy h2 "[PERSON_NAME] TECHNOLOGIES PTY LTD"
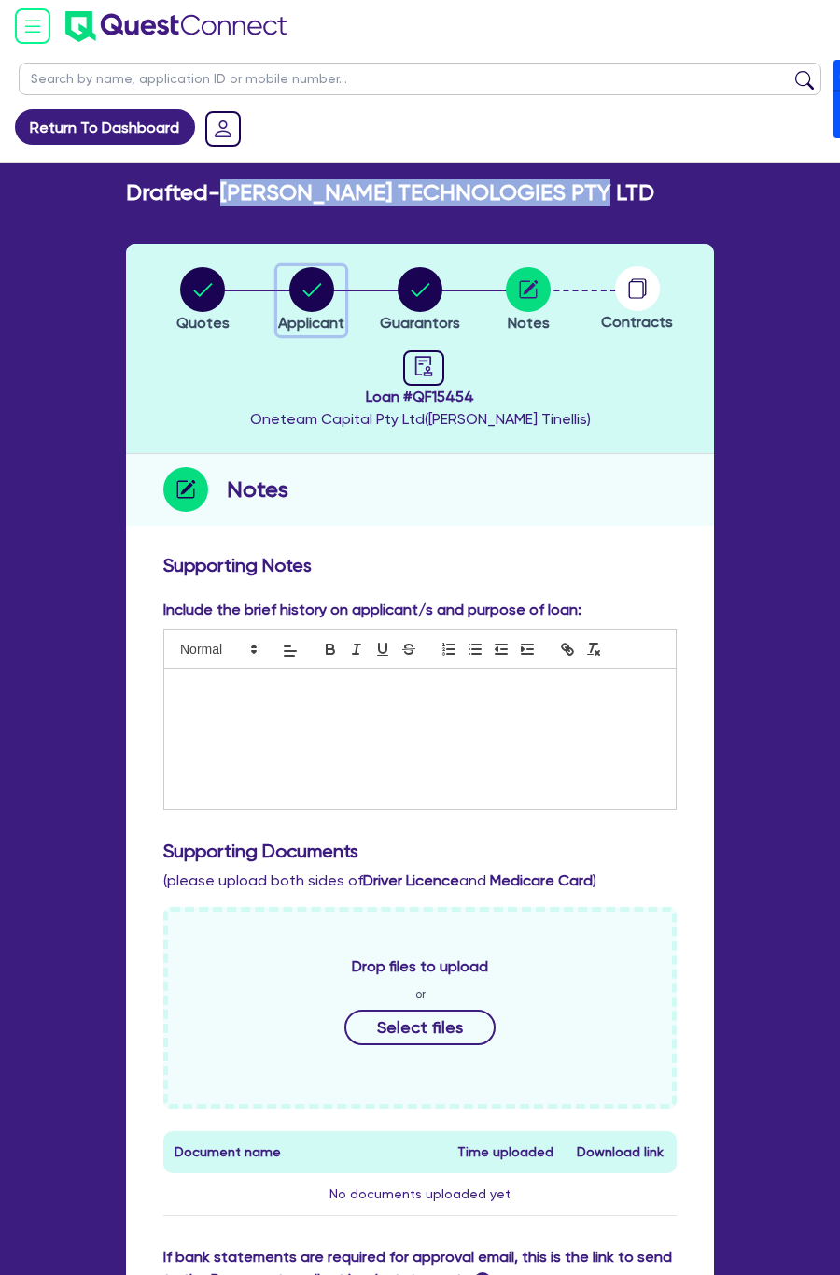
click at [337, 308] on div "button" at bounding box center [311, 289] width 66 height 45
select select "COMPANY"
select select "TRANSPORT_WAREHOUSING"
select select "TAXI_LUXURY_CAR_SERVICES"
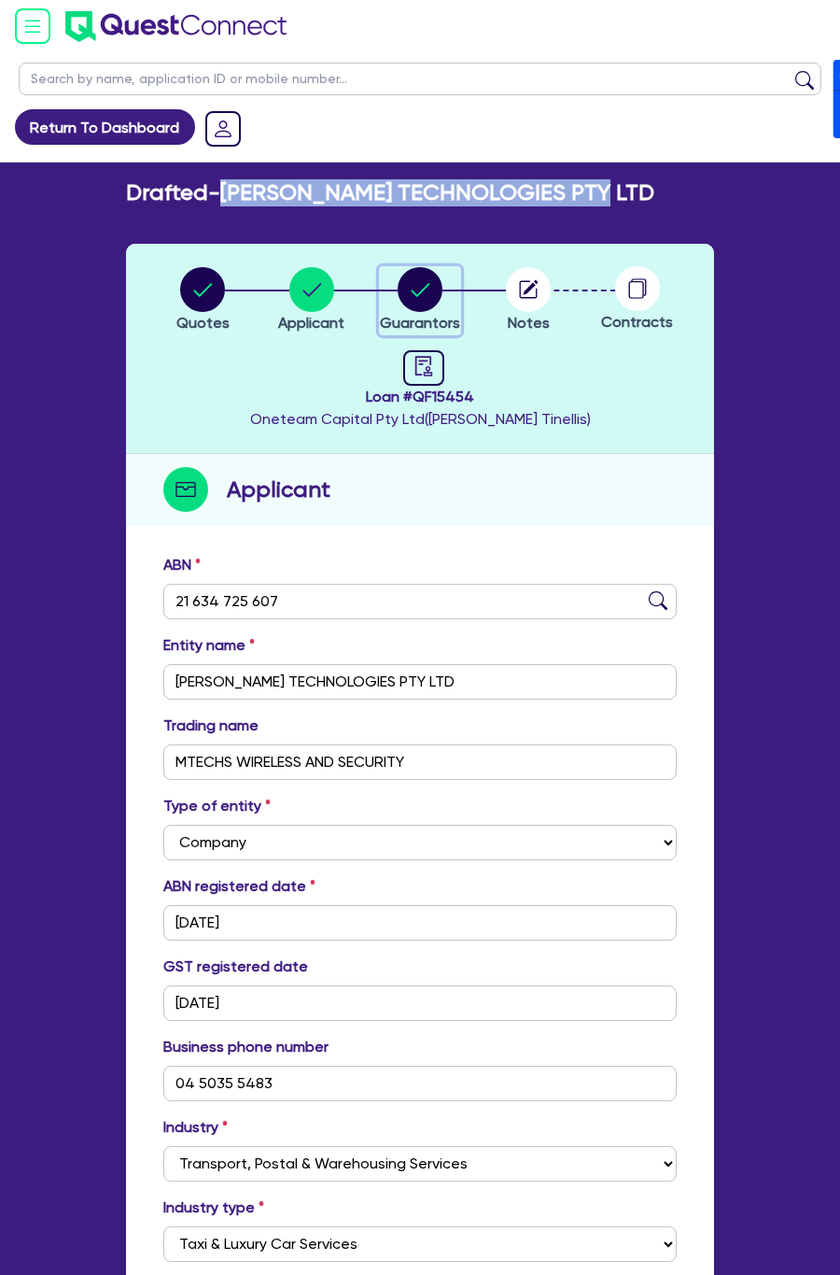
click at [421, 292] on icon "button" at bounding box center [420, 289] width 19 height 13
select select "MR"
select select "[GEOGRAPHIC_DATA]"
select select "SINGLE"
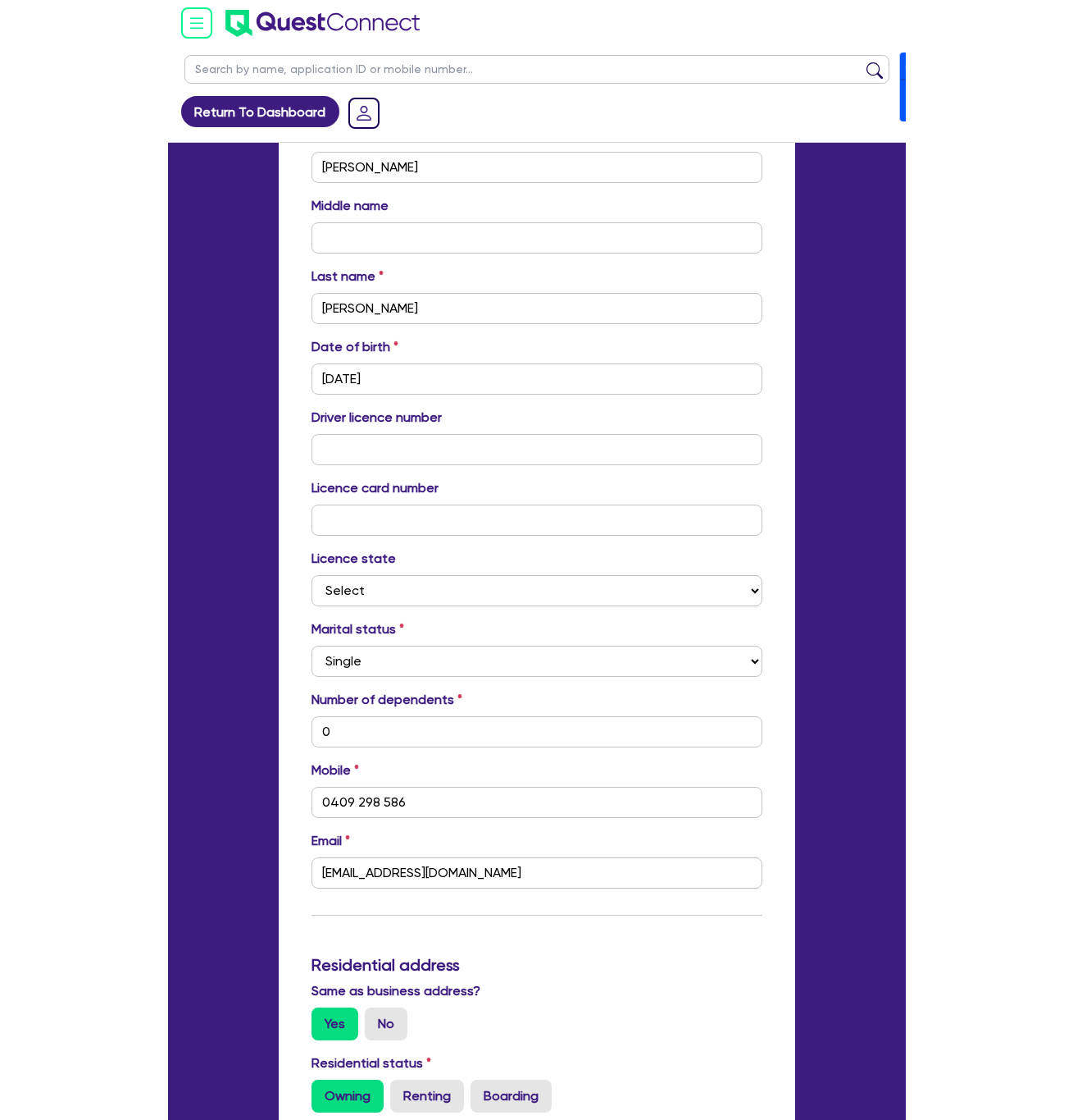
scroll to position [615, 0]
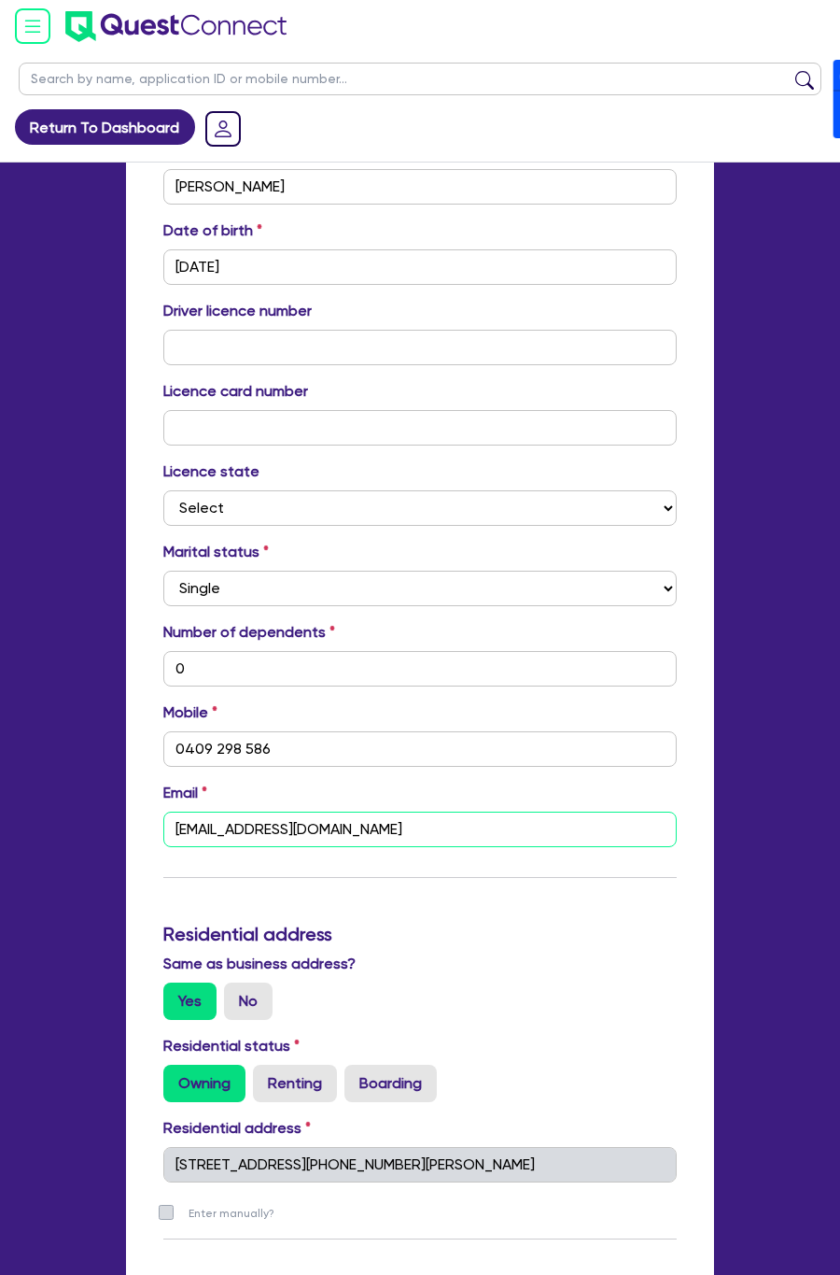
click at [337, 829] on input "[EMAIL_ADDRESS][DOMAIN_NAME]" at bounding box center [420, 828] width 514 height 35
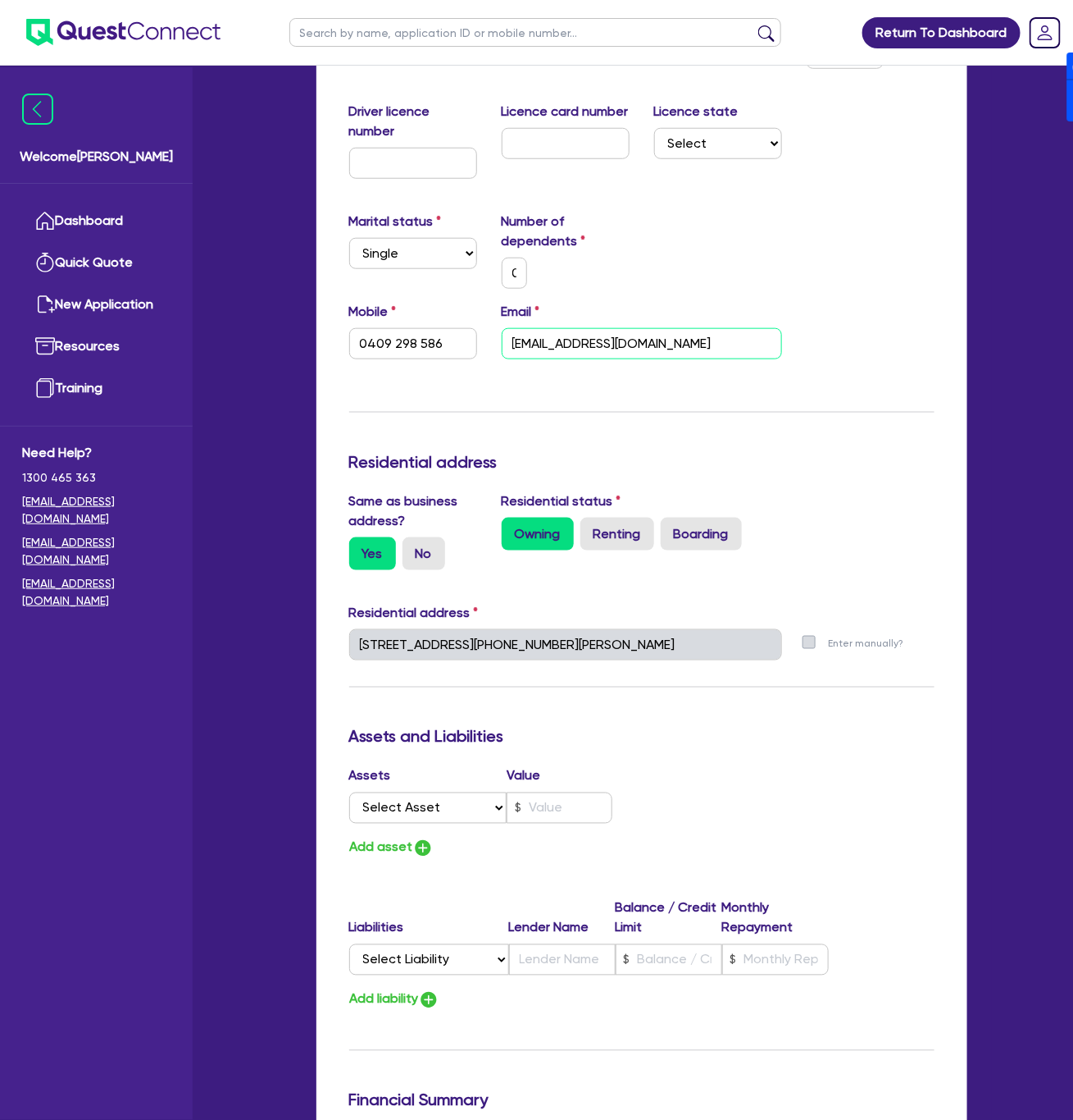
scroll to position [0, 0]
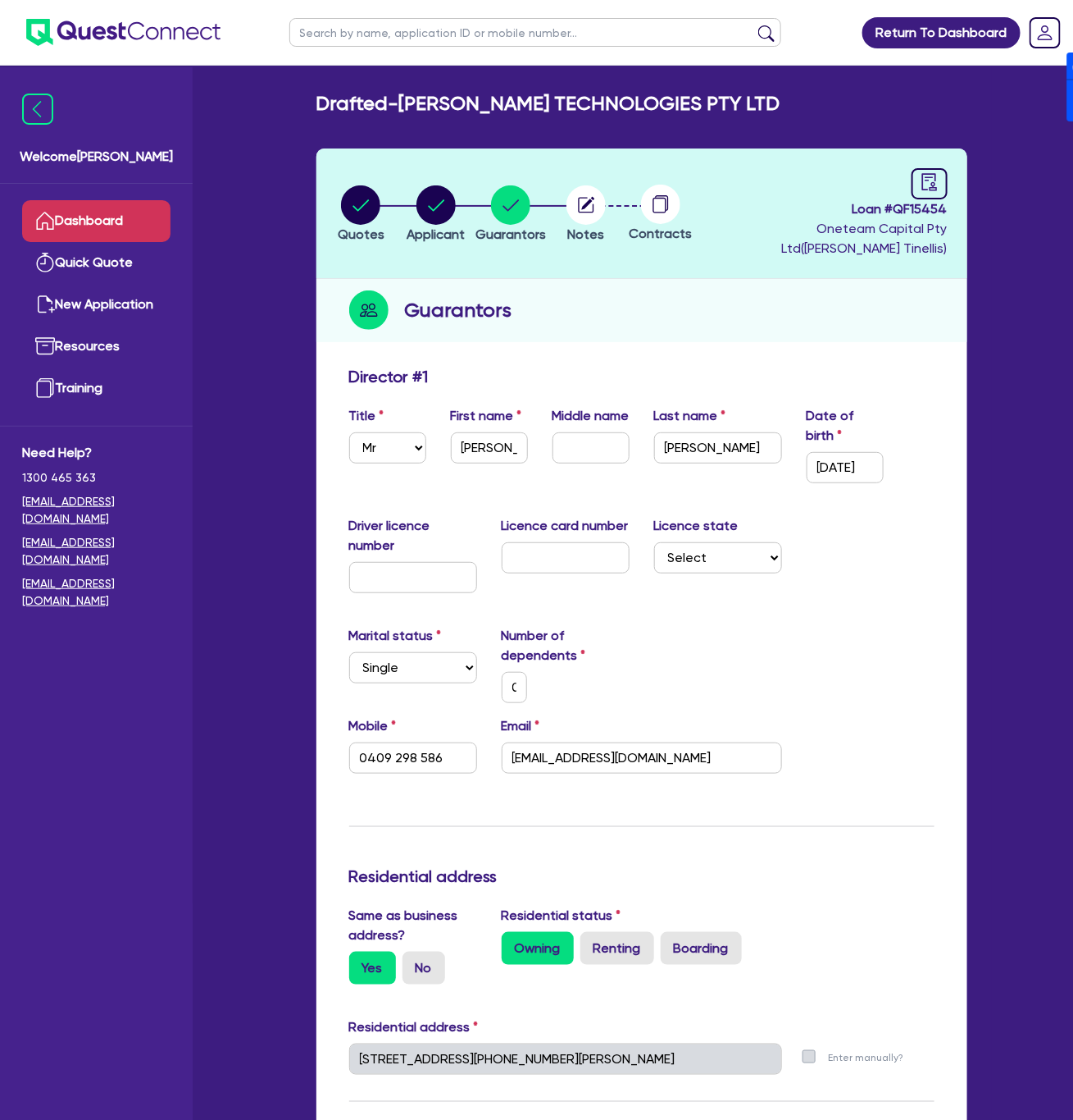
click at [106, 225] on link "Dashboard" at bounding box center [96, 221] width 148 height 42
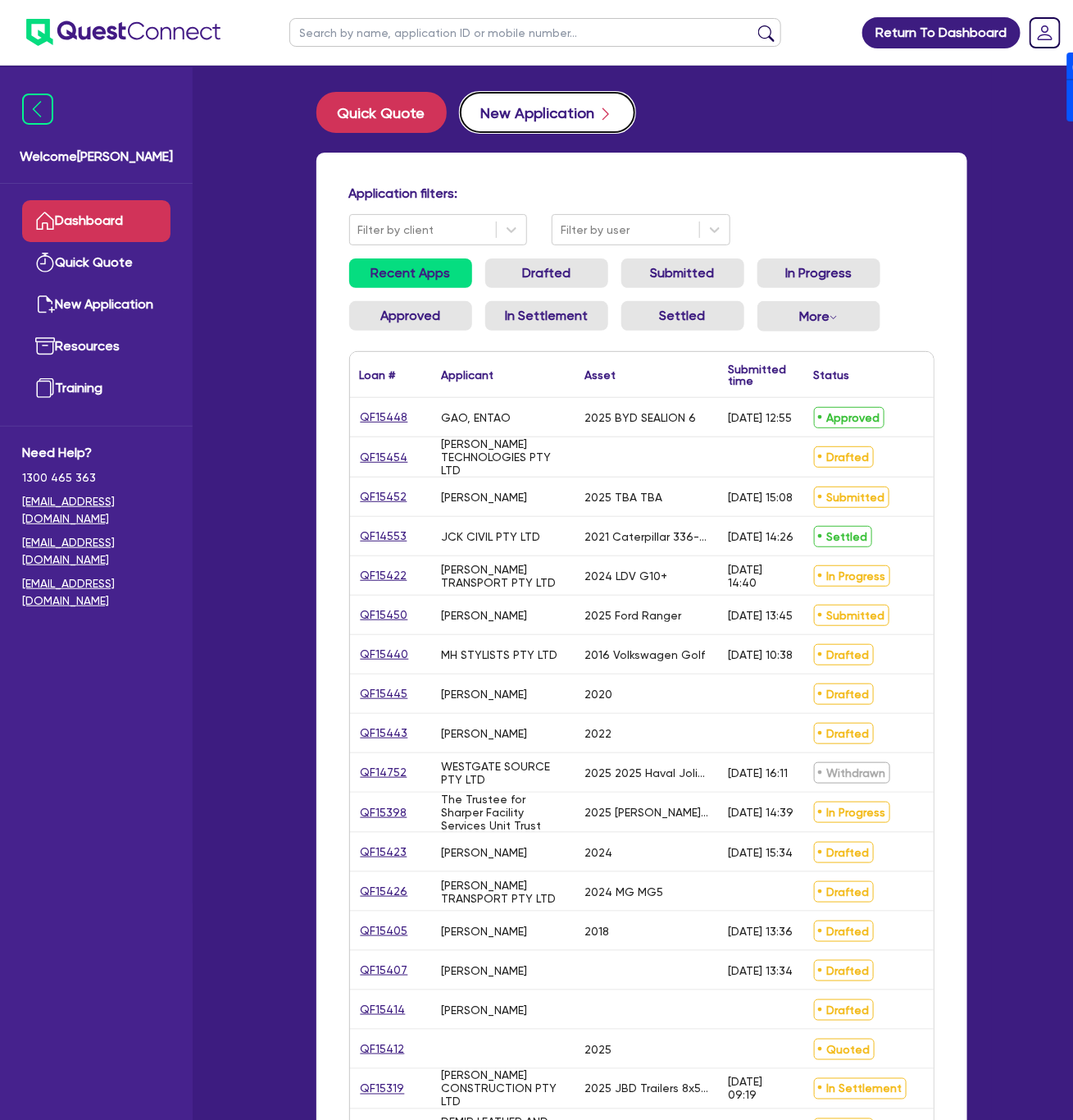
click at [584, 123] on button "New Application" at bounding box center [548, 112] width 176 height 41
select select "Other"
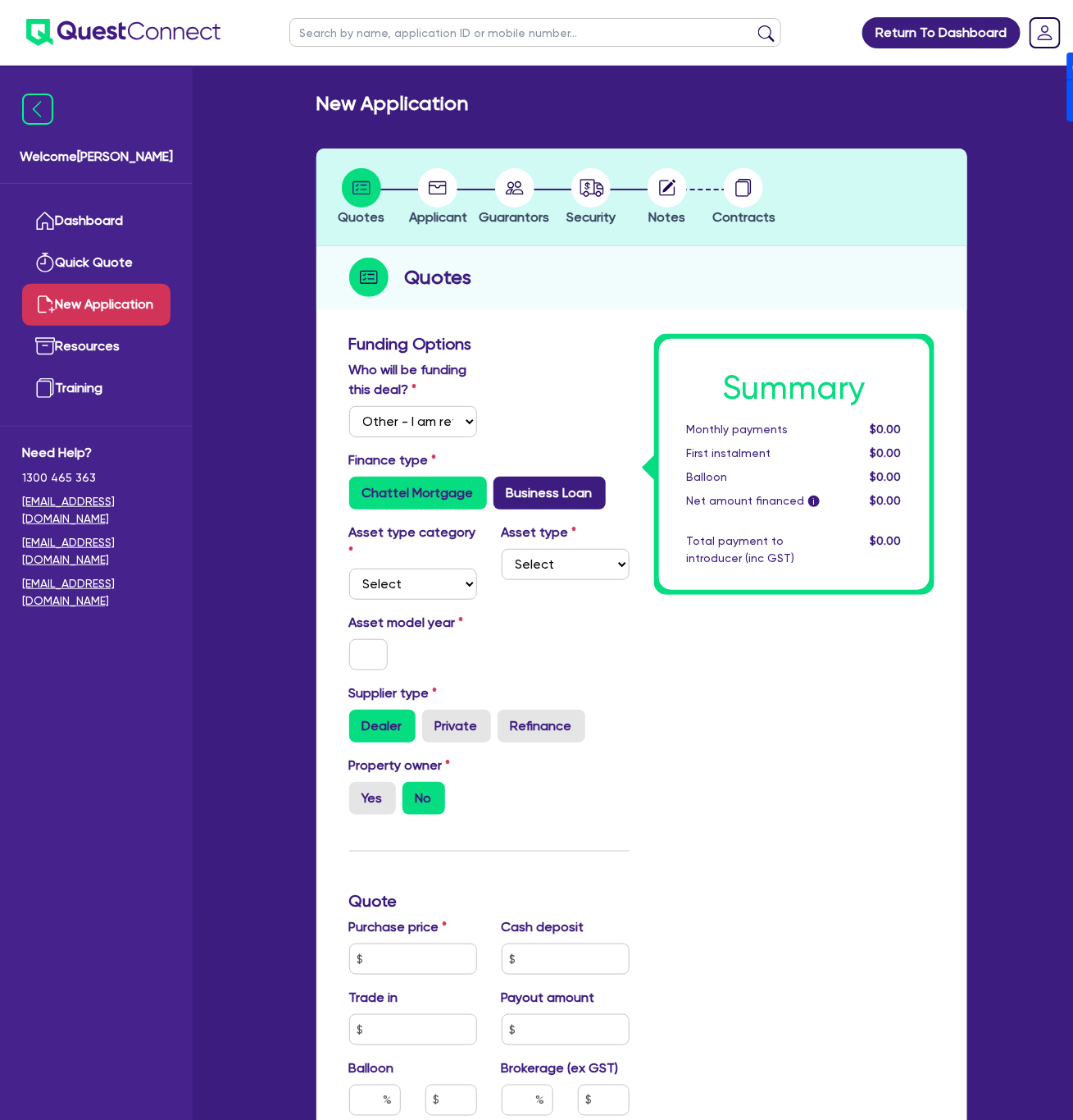
click at [551, 480] on label "Business Loan" at bounding box center [550, 493] width 112 height 33
click at [504, 480] on input "Business Loan" at bounding box center [499, 482] width 11 height 11
radio input "true"
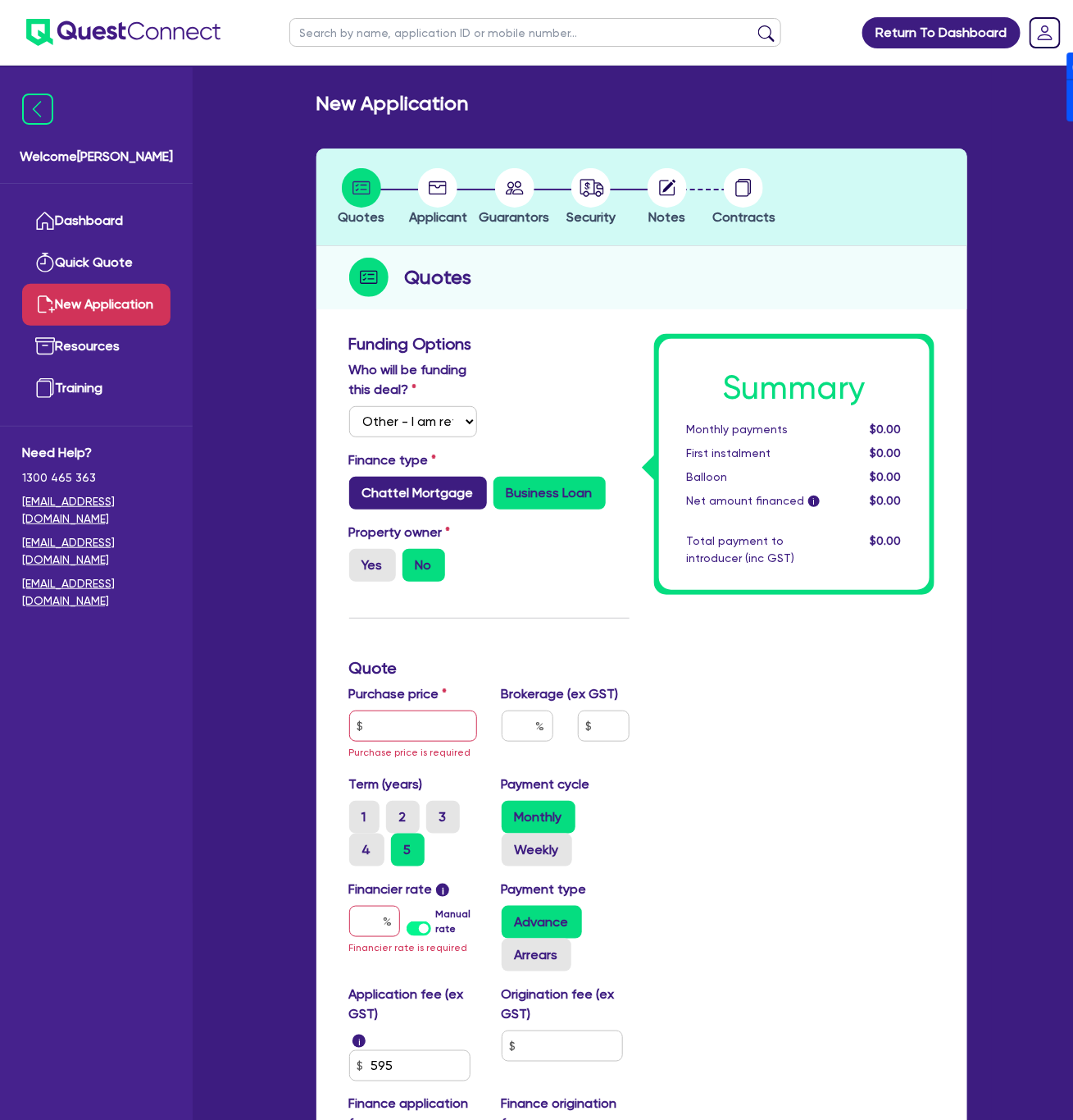
click at [414, 492] on label "Chattel Mortgage" at bounding box center [418, 493] width 138 height 33
click at [360, 488] on input "Chattel Mortgage" at bounding box center [355, 482] width 11 height 11
radio input "true"
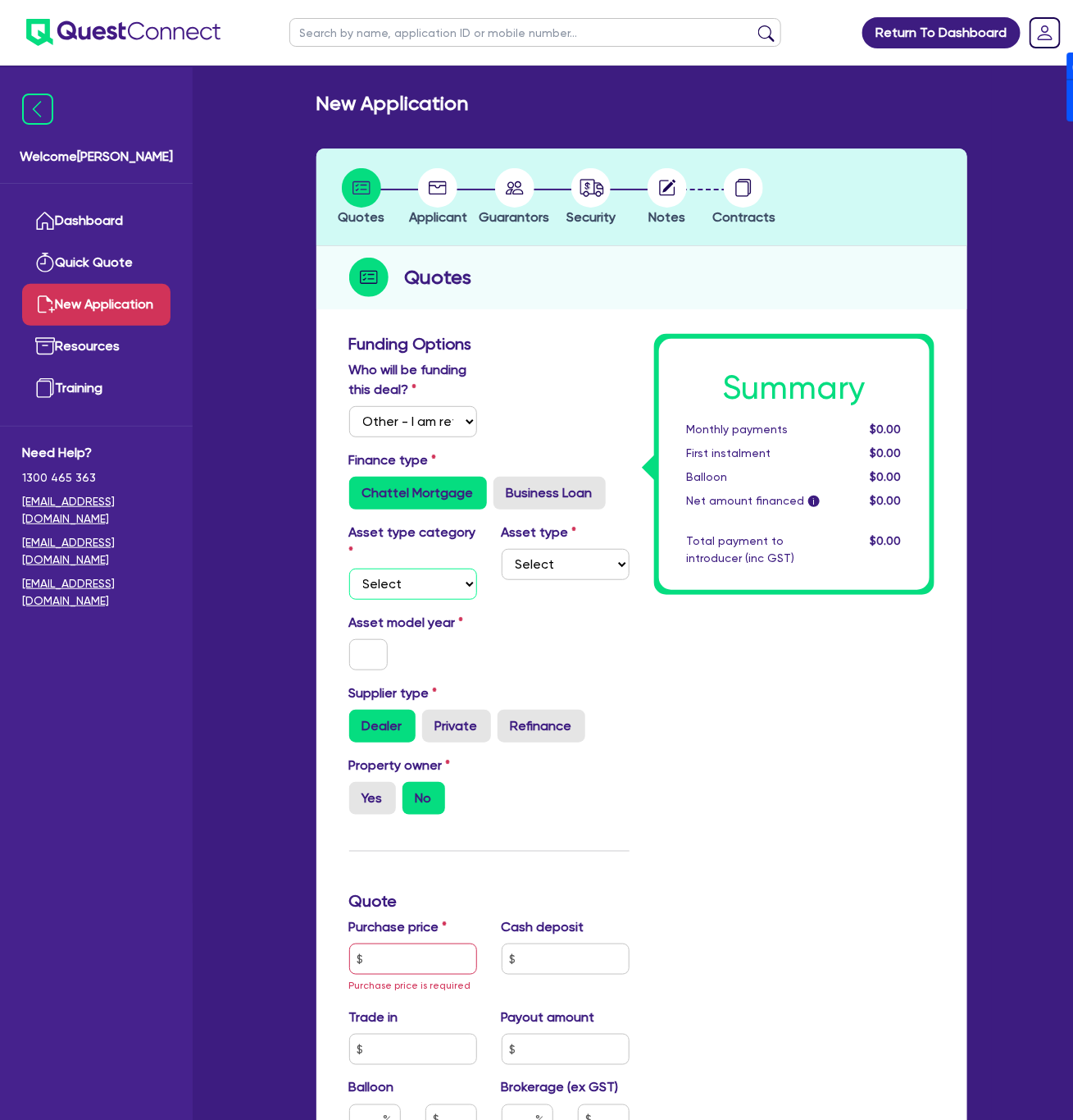
drag, startPoint x: 401, startPoint y: 586, endPoint x: 402, endPoint y: 596, distance: 10.0
click at [401, 586] on select "Select Cars and light trucks Primary assets Secondary assets Tertiary assets" at bounding box center [414, 583] width 128 height 31
select select "CARS_AND_LIGHT_TRUCKS"
click at [349, 568] on select "Select Cars and light trucks Primary assets Secondary assets Tertiary assets" at bounding box center [414, 583] width 128 height 31
click at [421, 582] on select "Select Cars and light trucks Primary assets Secondary assets Tertiary assets" at bounding box center [414, 583] width 128 height 31
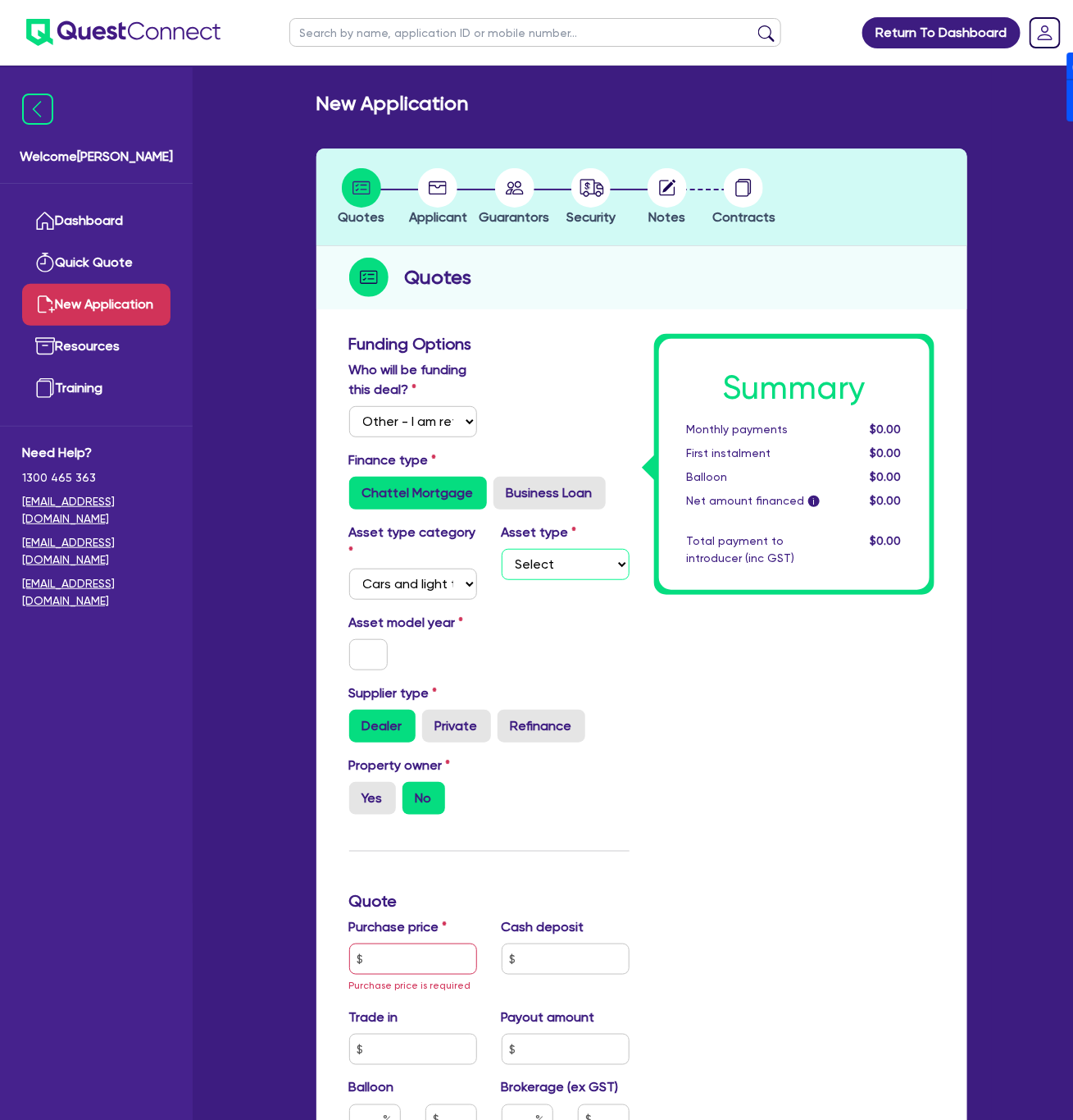
drag, startPoint x: 536, startPoint y: 564, endPoint x: 539, endPoint y: 578, distance: 14.3
click at [536, 564] on select "Select Passenger vehicles Vans and utes Light trucks up to 4.5 tonne" at bounding box center [565, 564] width 128 height 31
select select "PASSENGER_VEHICLES"
click at [501, 549] on select "Select Passenger vehicles Vans and utes Light trucks up to 4.5 tonne" at bounding box center [565, 564] width 128 height 31
click at [389, 657] on div at bounding box center [369, 654] width 64 height 31
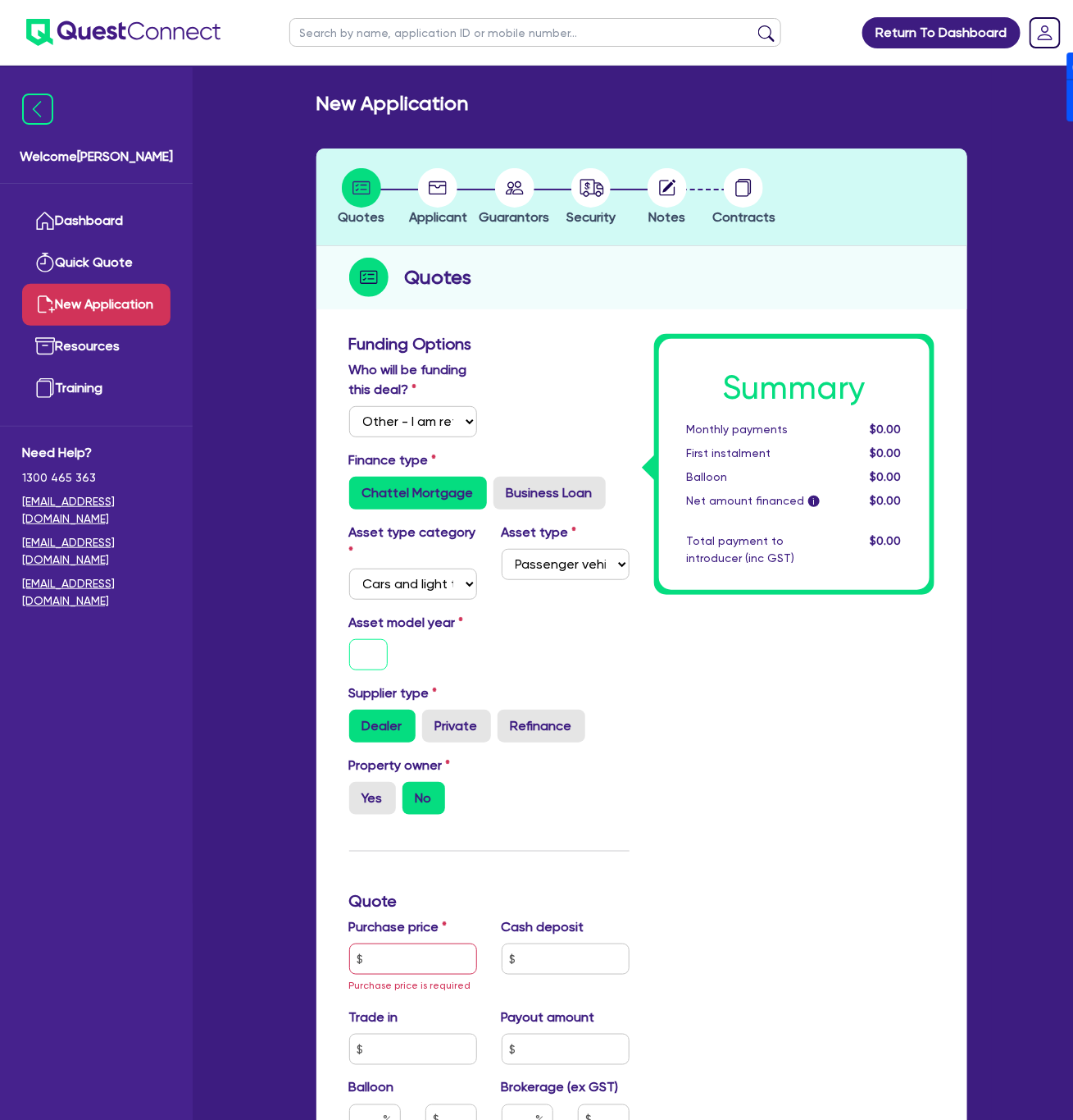
click at [379, 654] on input "text" at bounding box center [369, 654] width 40 height 31
type input "2025"
click at [377, 800] on label "Yes" at bounding box center [372, 798] width 47 height 33
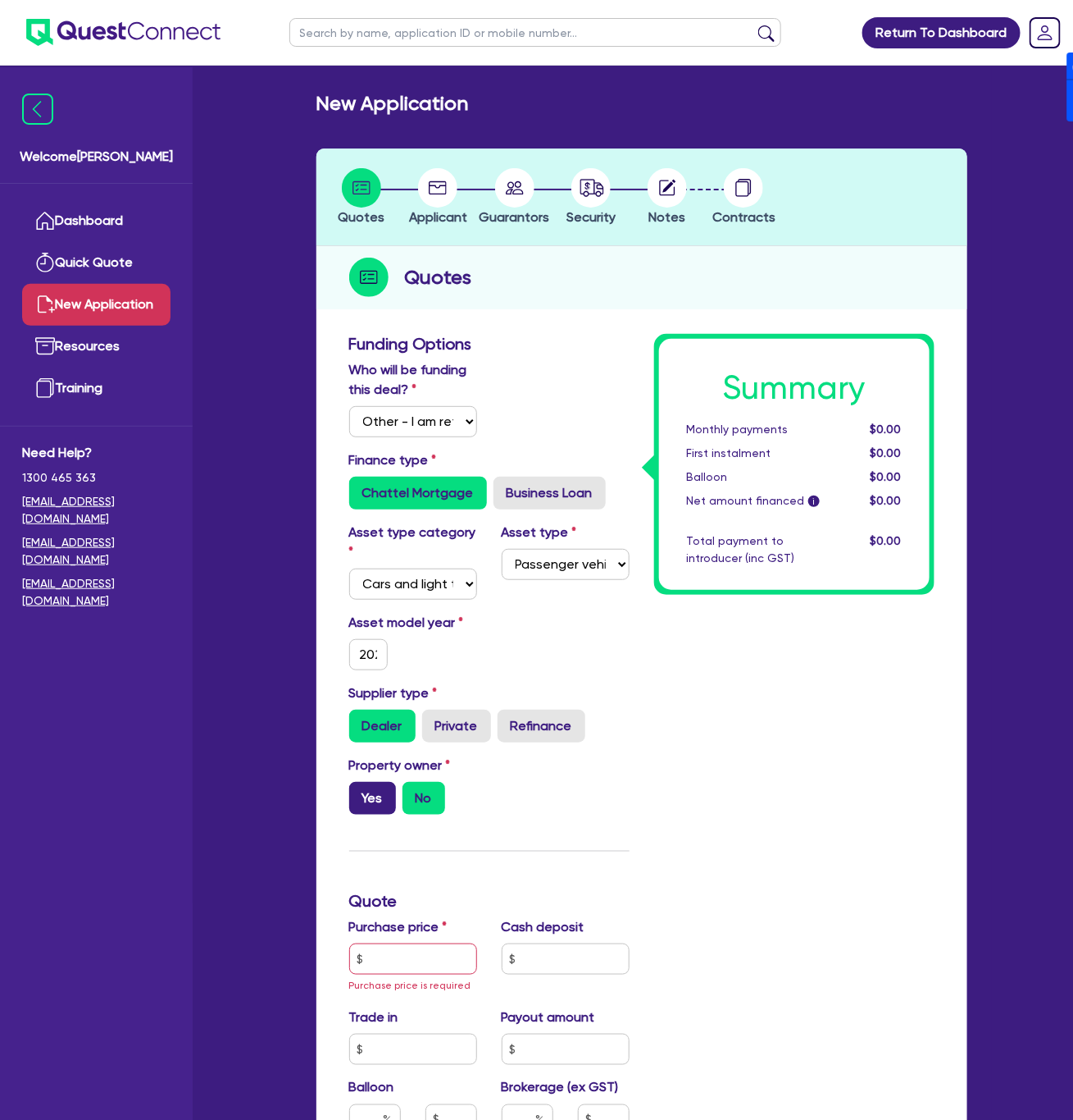
click at [360, 792] on input "Yes" at bounding box center [355, 787] width 11 height 11
radio input "true"
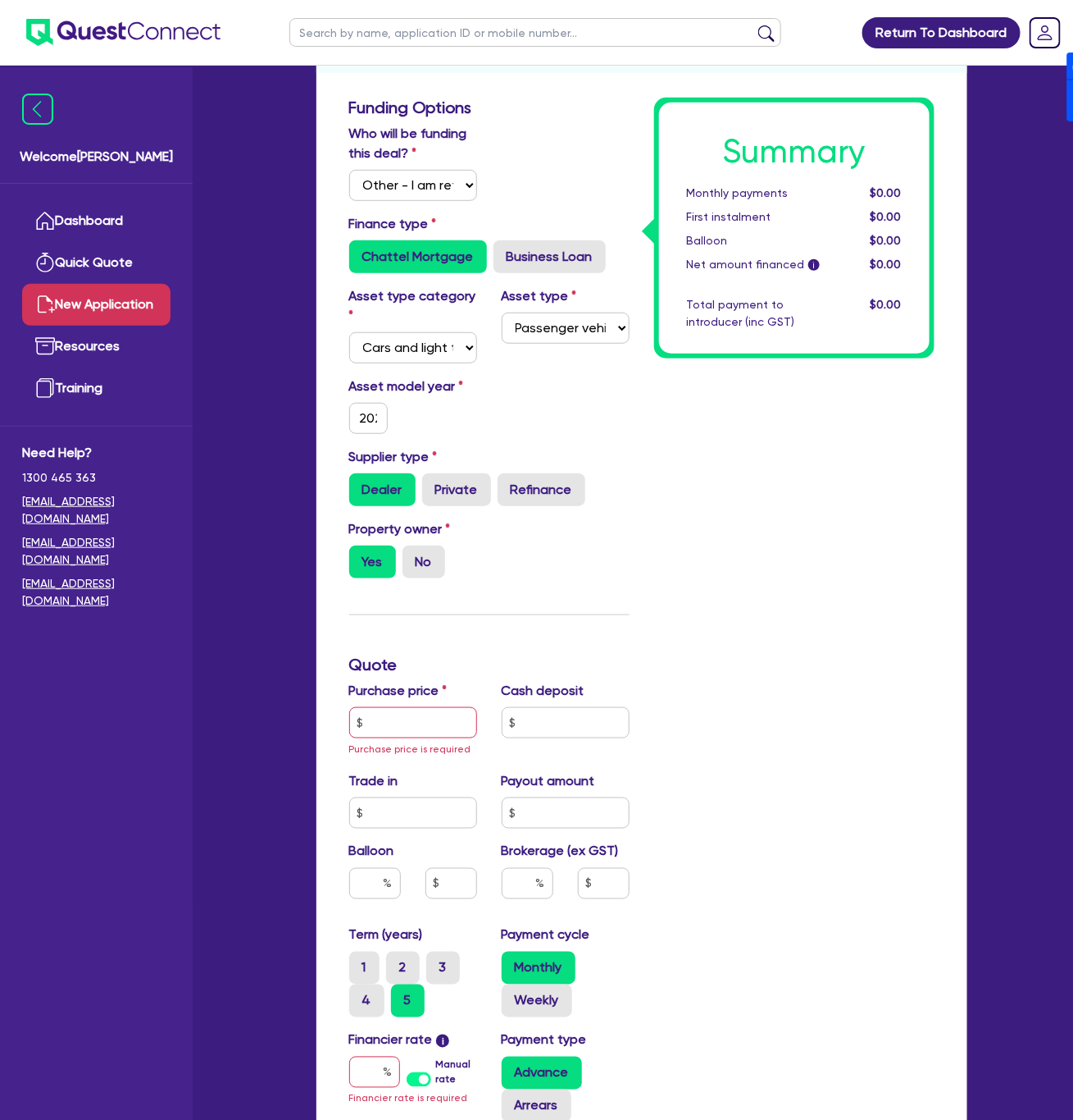
scroll to position [246, 0]
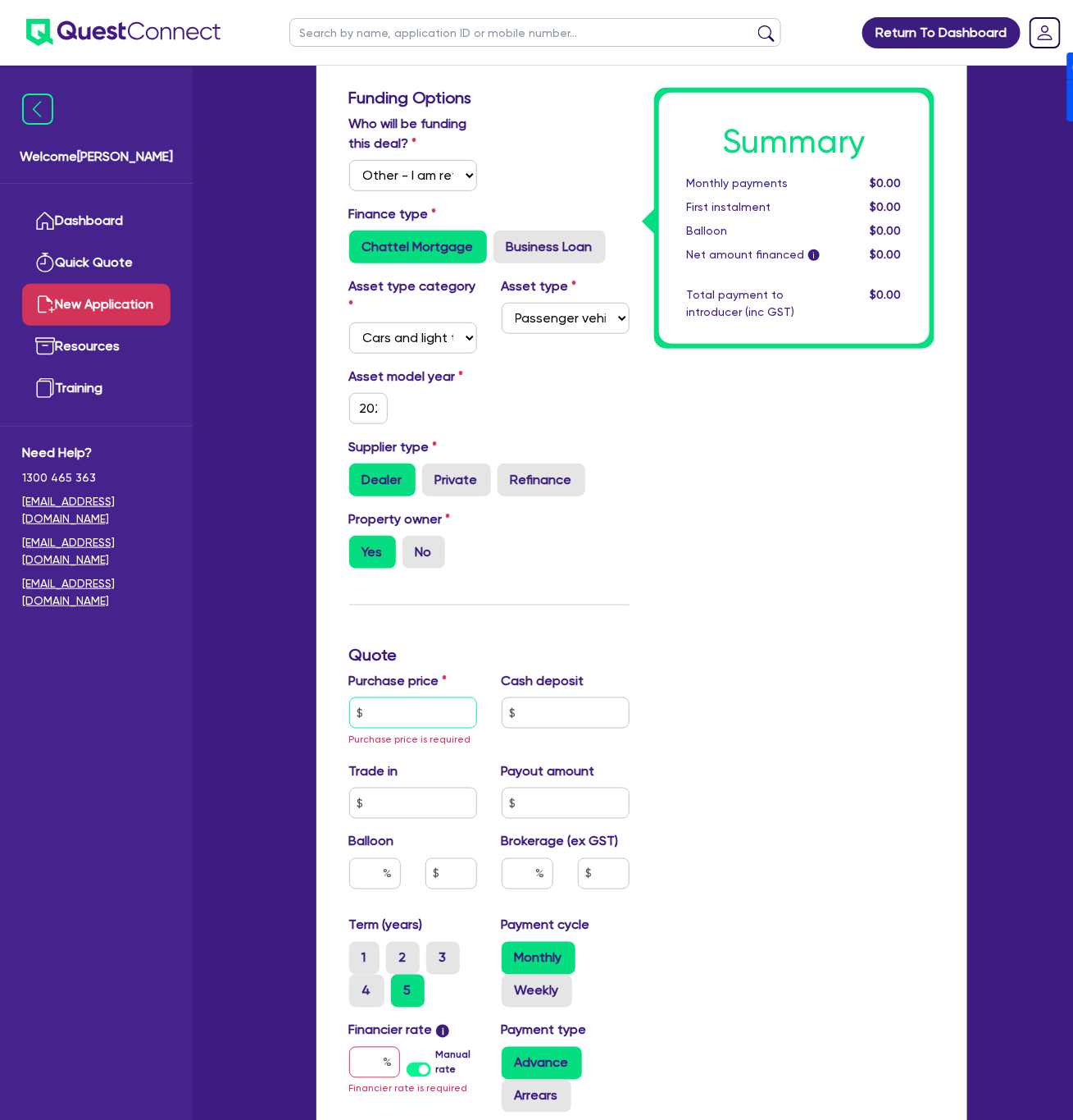
click at [421, 704] on input "text" at bounding box center [414, 712] width 128 height 31
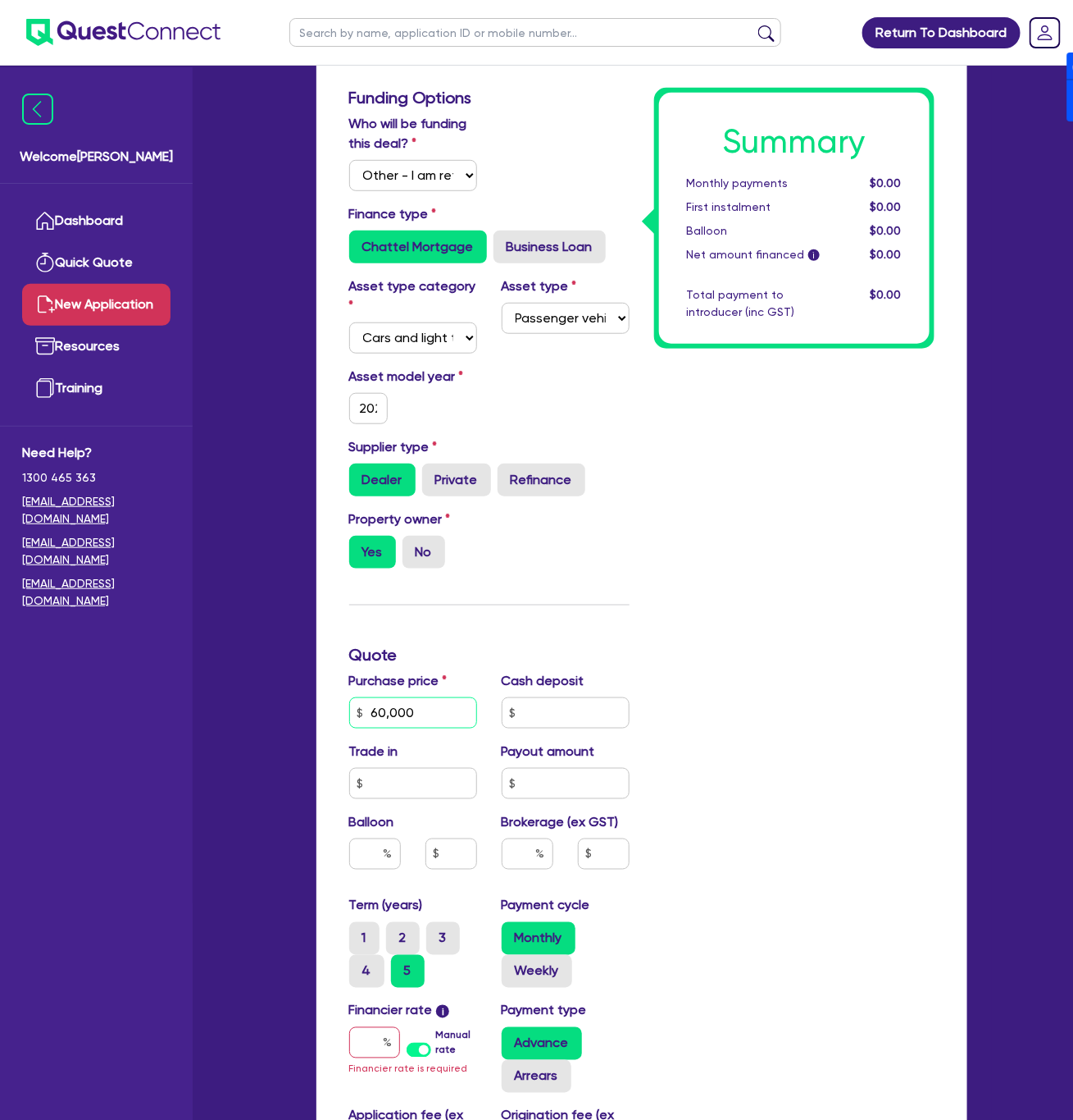
type input "60,000"
drag, startPoint x: 520, startPoint y: 851, endPoint x: 524, endPoint y: 861, distance: 10.8
click at [522, 857] on input "text" at bounding box center [527, 853] width 52 height 31
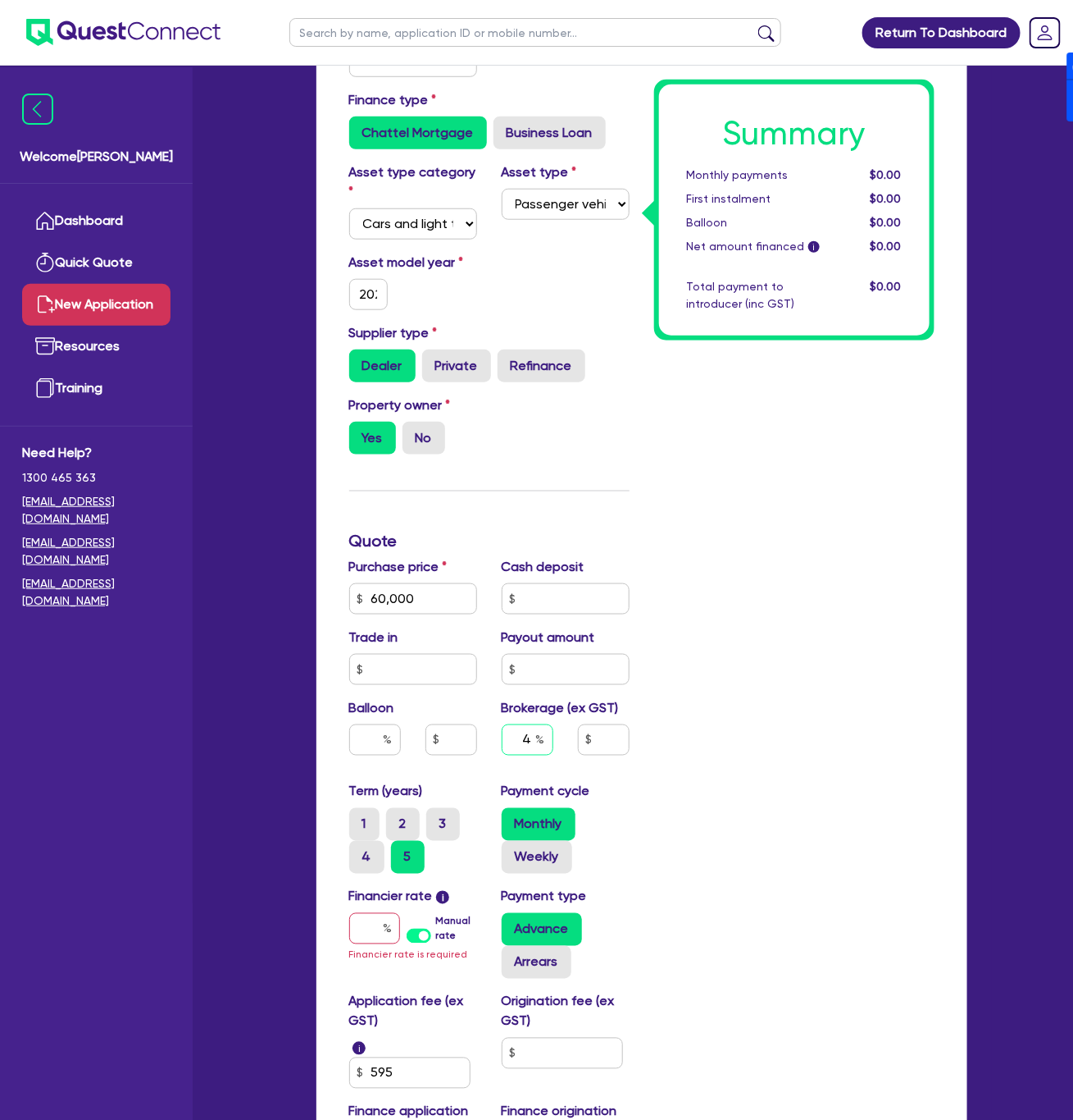
scroll to position [369, 0]
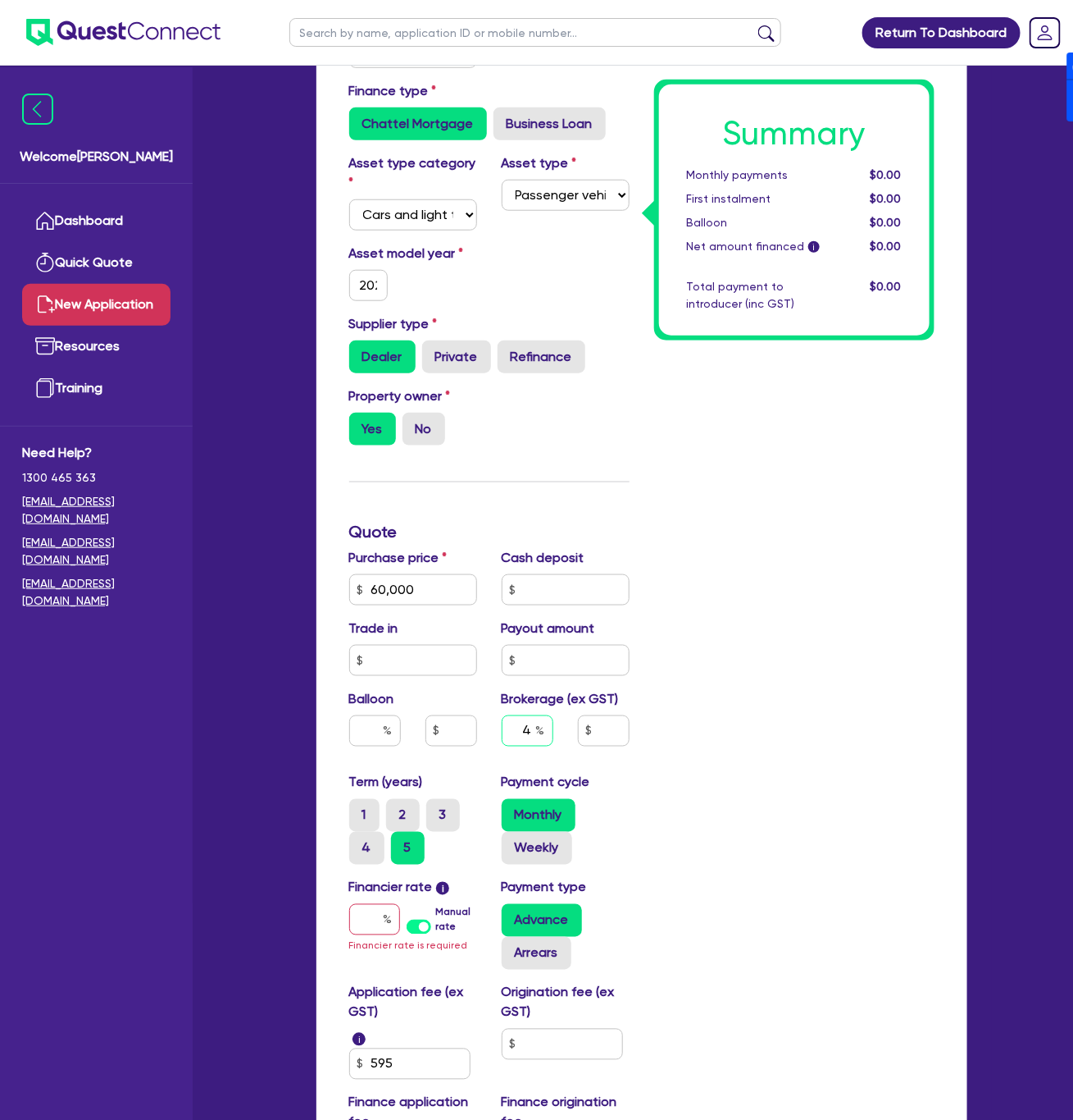
type input "4"
click at [436, 919] on label "Manual rate" at bounding box center [456, 920] width 41 height 30
click at [0, 0] on input "Manual rate" at bounding box center [0, 0] width 0 height 0
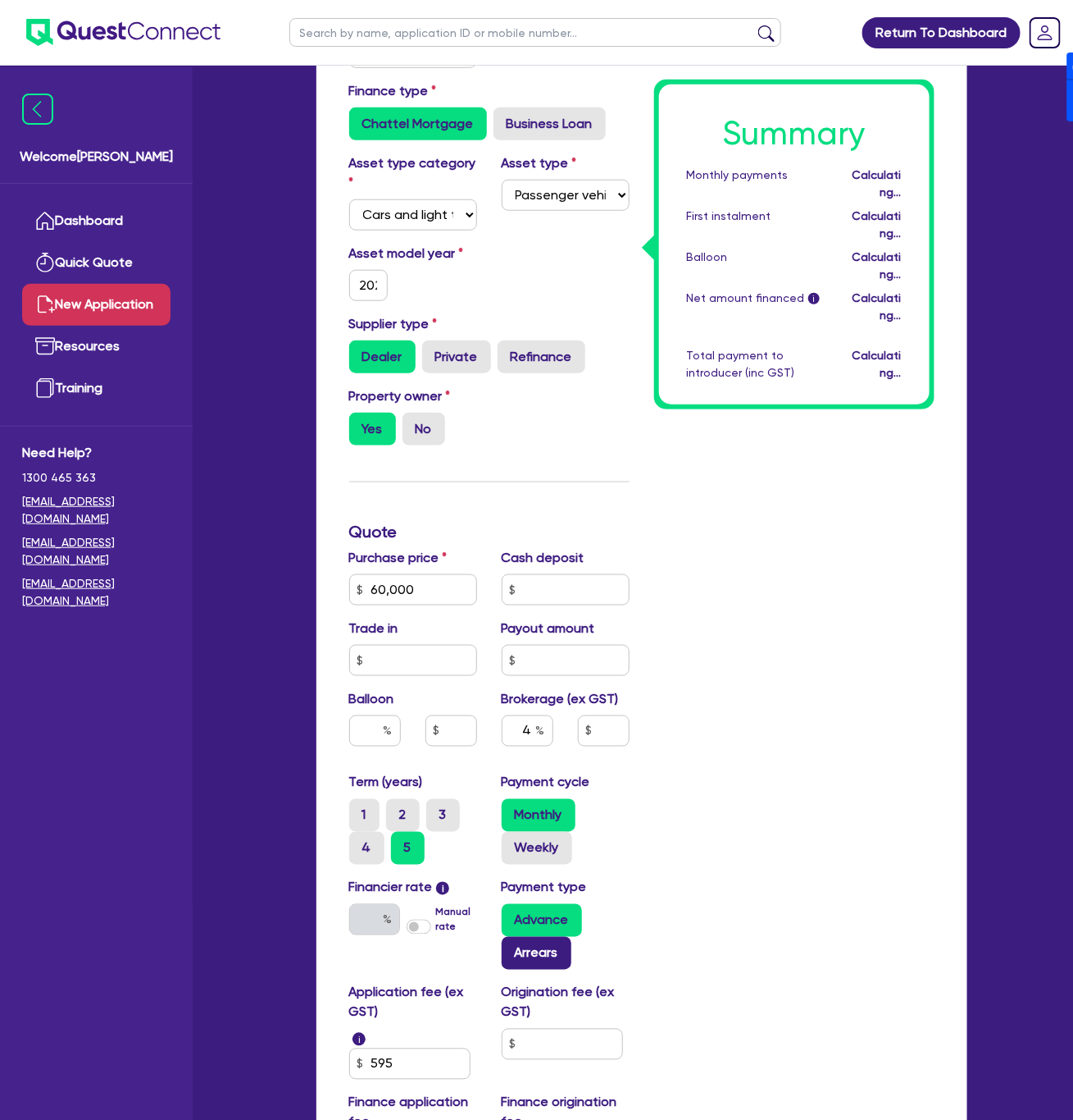
type input "2,426.18"
type input "17.95"
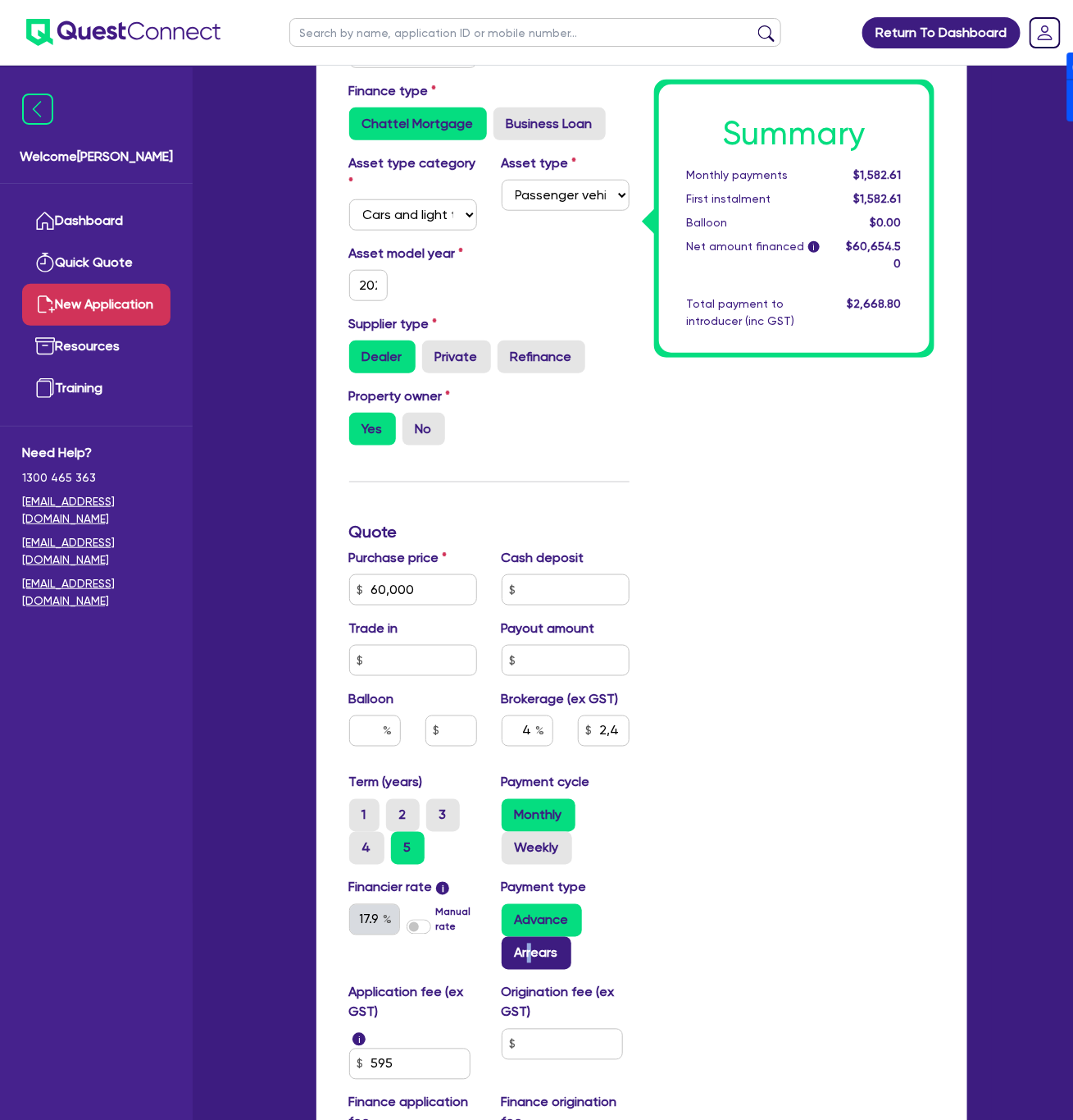
click at [531, 941] on label "Arrears" at bounding box center [536, 952] width 69 height 33
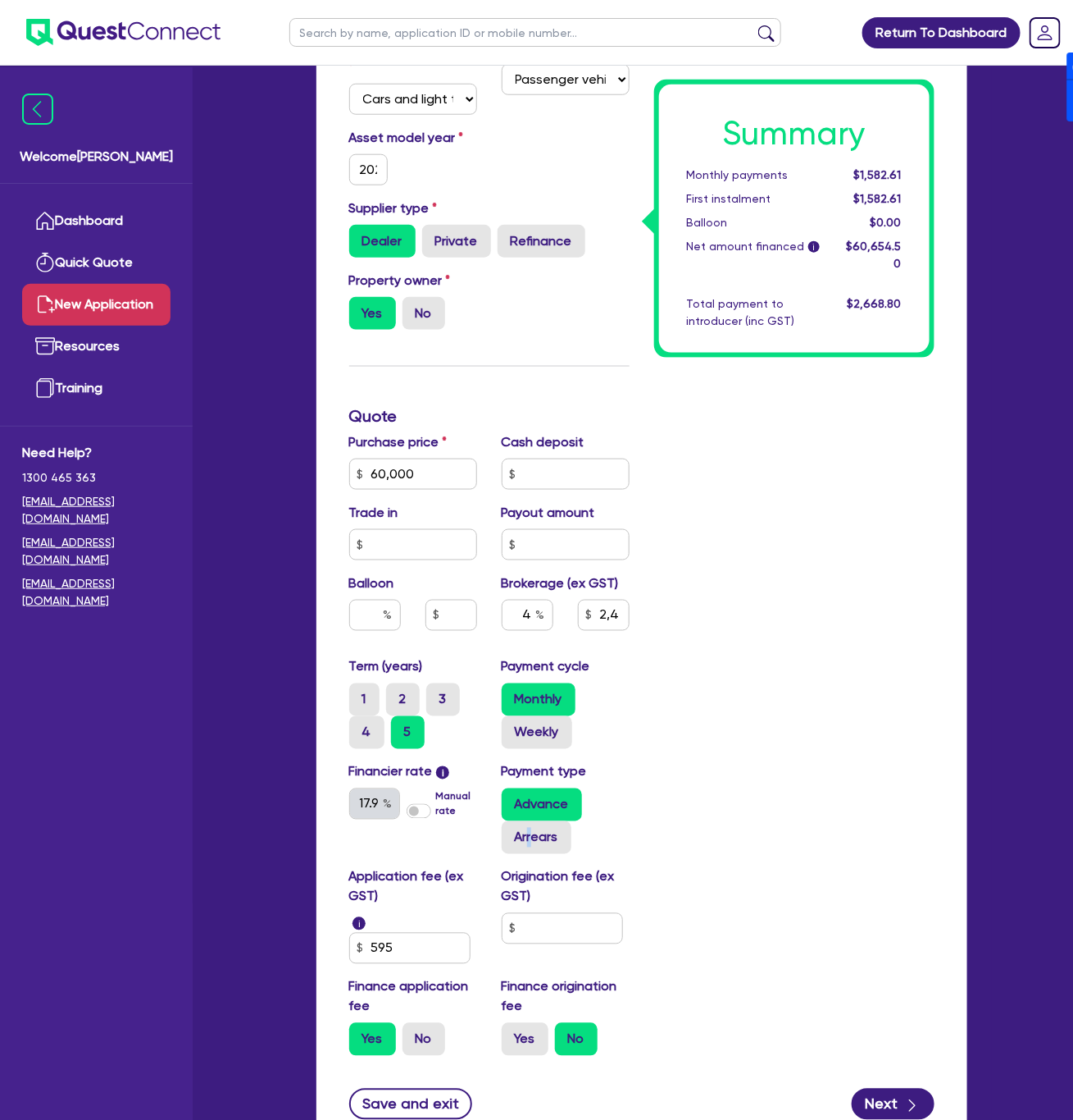
scroll to position [492, 0]
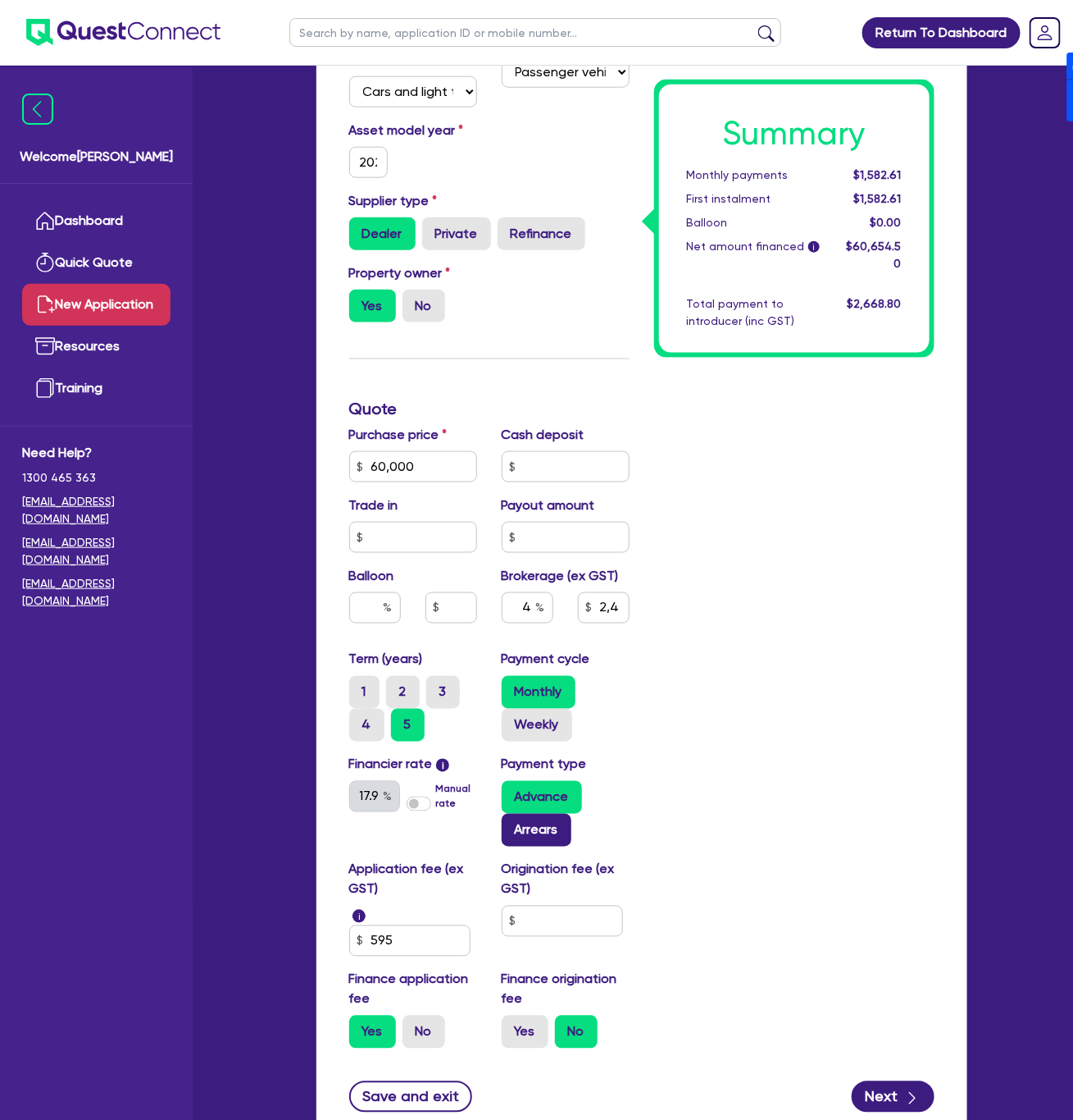
click at [549, 820] on label "Arrears" at bounding box center [536, 829] width 69 height 33
click at [513, 820] on input "Arrears" at bounding box center [507, 819] width 11 height 11
radio input "true"
click at [664, 832] on div "Summary Monthly payments $1,606.28 First instalment $1,606.28 Balloon $0.00 Net…" at bounding box center [794, 452] width 305 height 1220
click at [550, 915] on input "text" at bounding box center [562, 921] width 121 height 31
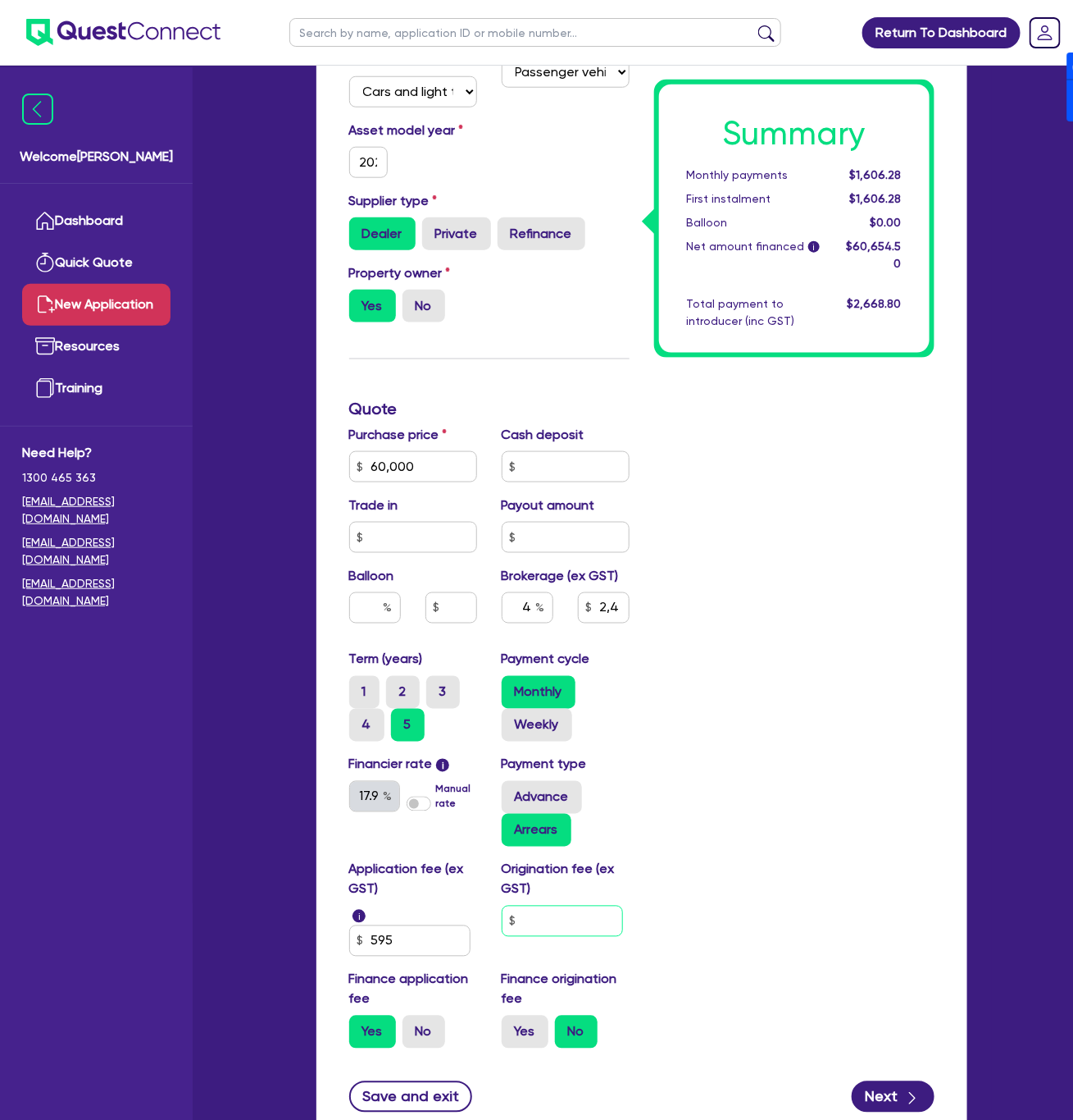
type input "2,426.18"
type input "9"
type input "2,426.18"
type input "90"
type input "2,426.18"
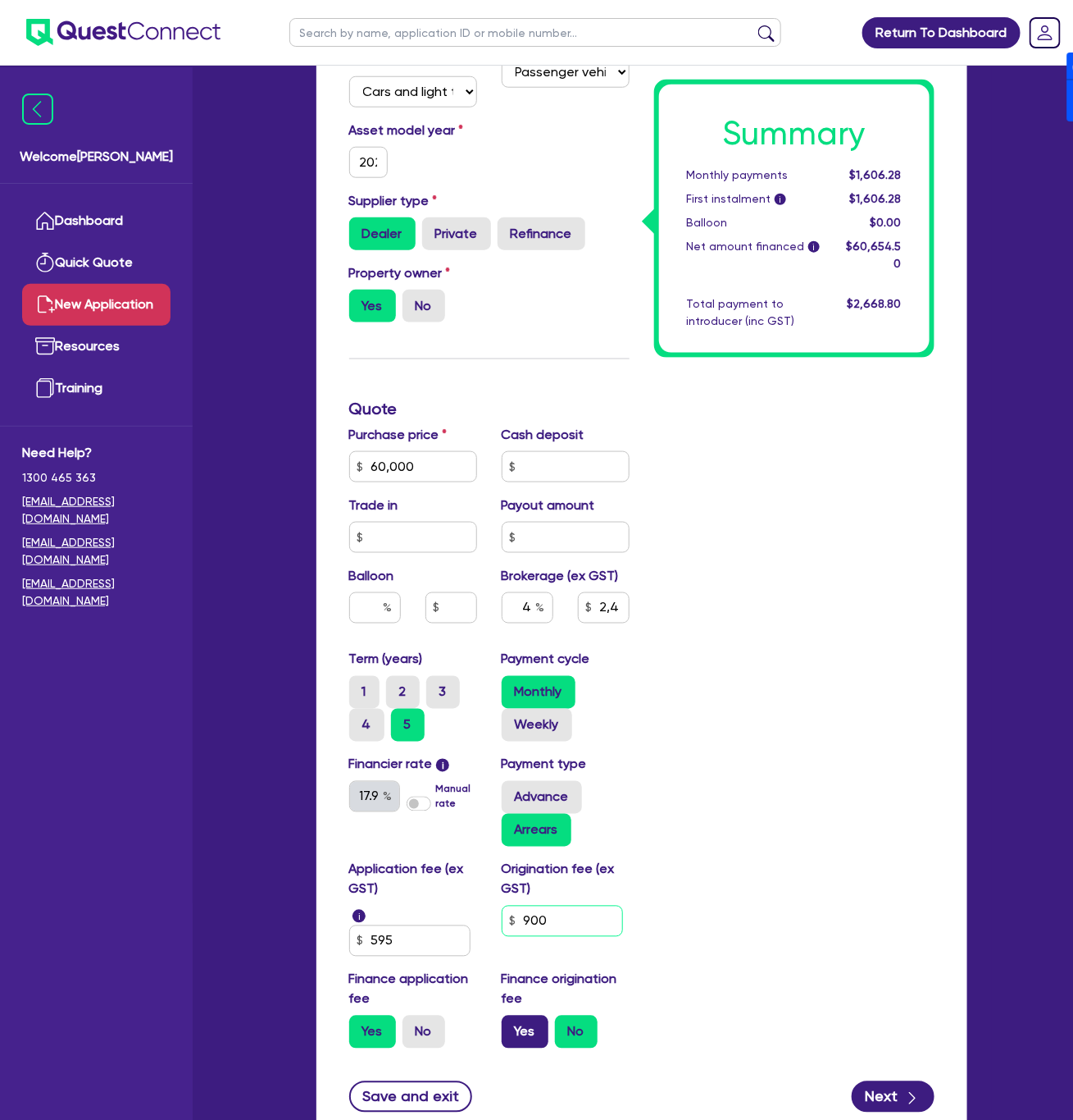
type input "900"
type input "2,426.18"
click at [539, 1042] on label "Yes" at bounding box center [524, 1031] width 47 height 33
click at [513, 1026] on input "Yes" at bounding box center [507, 1021] width 11 height 11
radio input "true"
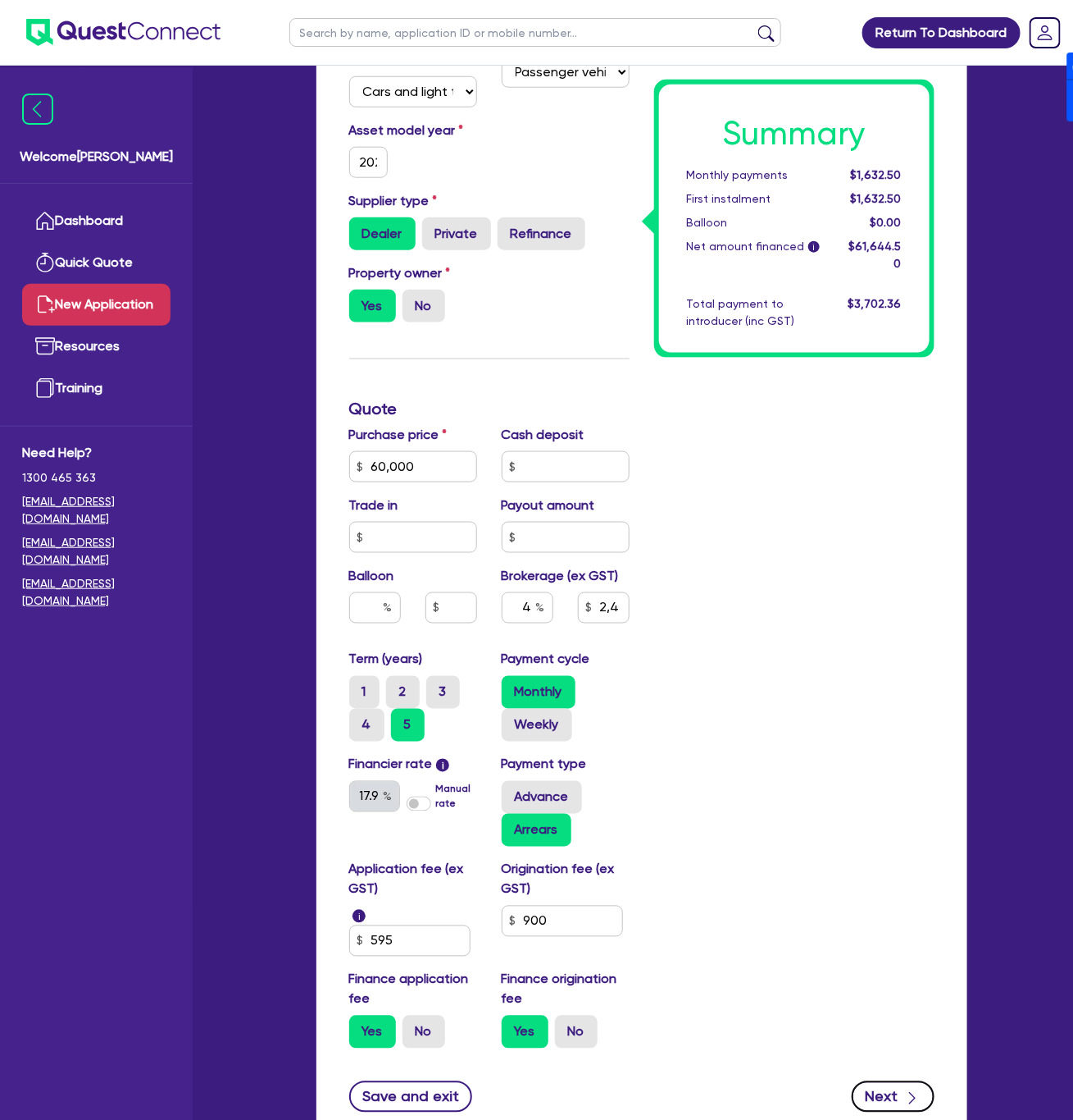
click at [737, 1101] on icon "button" at bounding box center [912, 1098] width 17 height 17
type input "2,465.78"
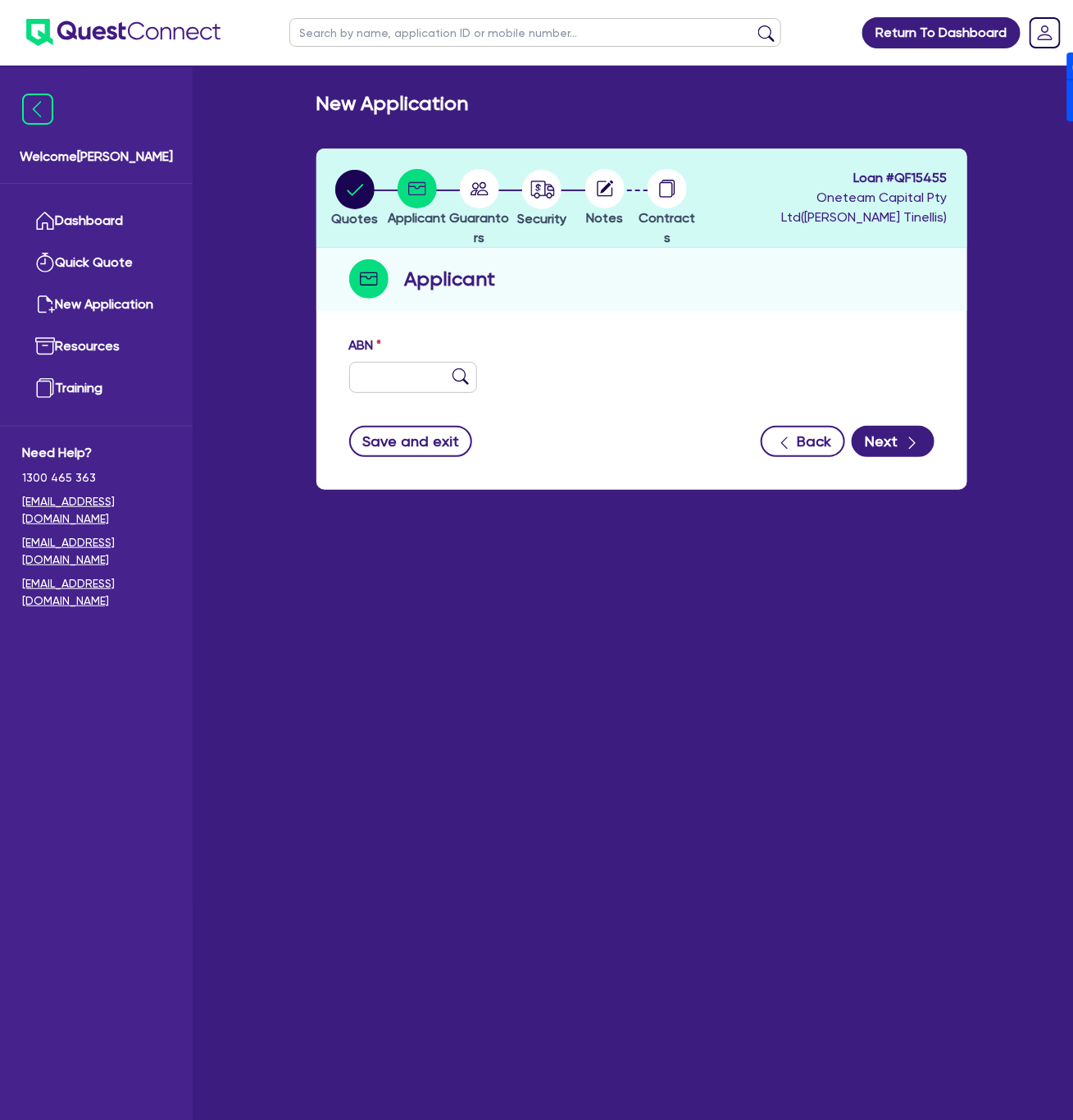
click at [408, 359] on div "ABN" at bounding box center [414, 364] width 153 height 57
click at [426, 378] on input "text" at bounding box center [414, 377] width 128 height 31
paste input "63 675 997 823"
type input "63 675 997 823"
click at [704, 350] on div "ABN 63 675 997 823" at bounding box center [642, 371] width 610 height 70
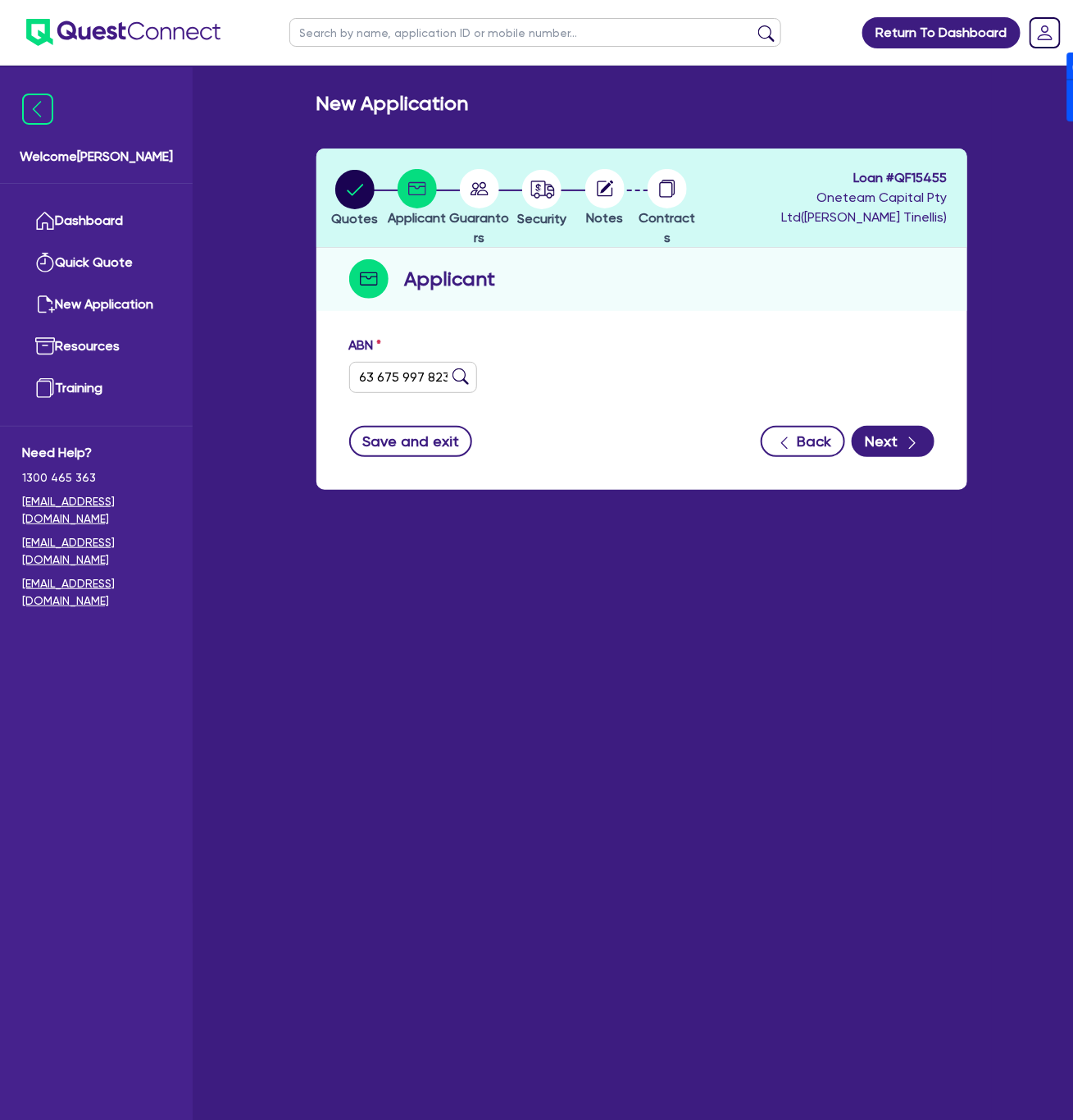
type input "EB LABS PTY LTD"
type input "GLO LAB AUSTRALIA"
select select "COMPANY"
type input "21/03/2024"
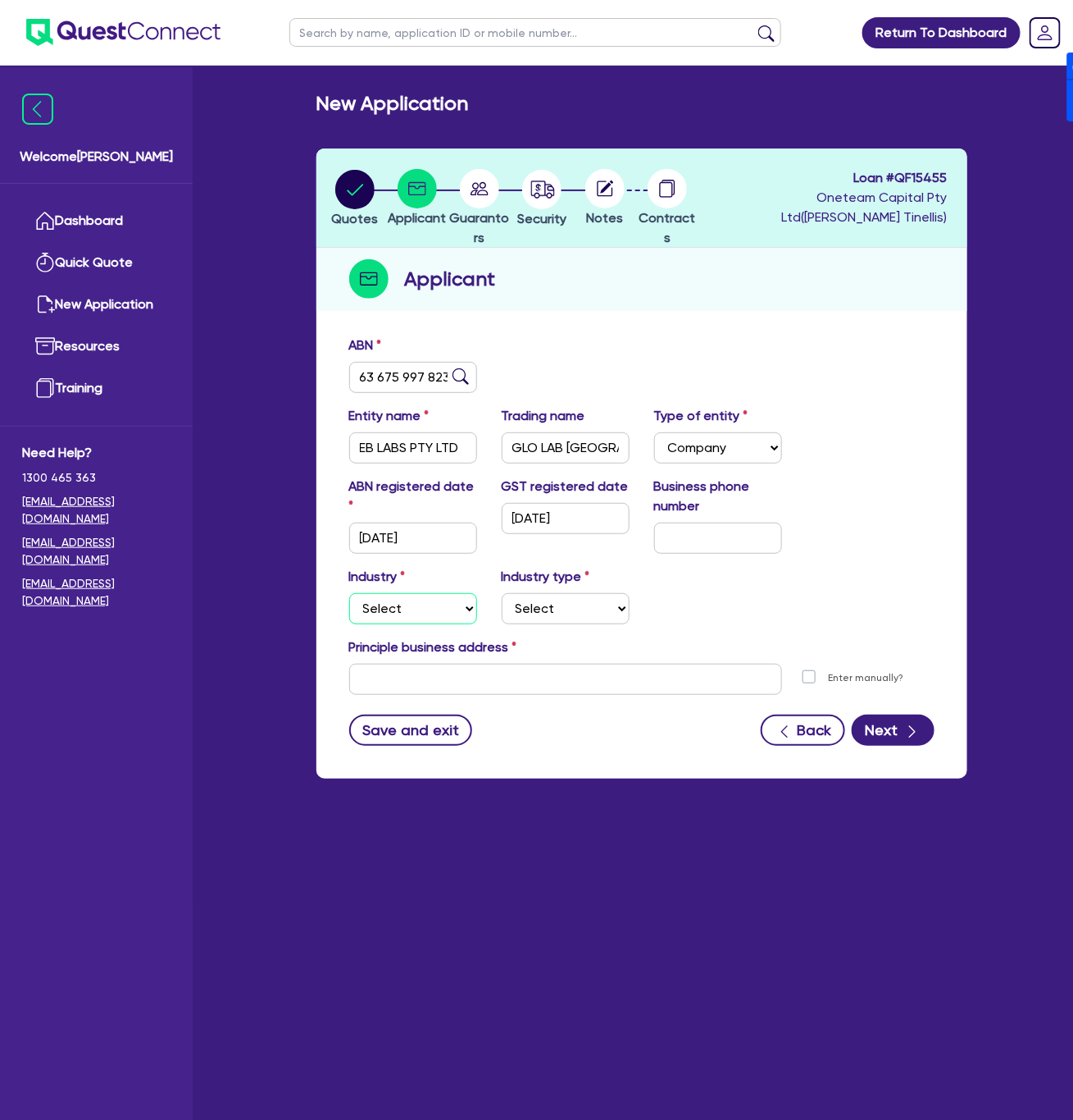
click at [427, 611] on select "Select Accomodation & Food Services Administrative & Support Services Agricultu…" at bounding box center [414, 608] width 128 height 31
select select "ACCOMODATION_FOOD"
click at [349, 593] on select "Select Accomodation & Food Services Administrative & Support Services Agricultu…" at bounding box center [414, 608] width 128 height 31
drag, startPoint x: 549, startPoint y: 609, endPoint x: 557, endPoint y: 522, distance: 87.4
click at [549, 609] on select "Select Hotels Motels Serviced Apartments Other Short-term Accomodation Cafes Re…" at bounding box center [565, 608] width 128 height 31
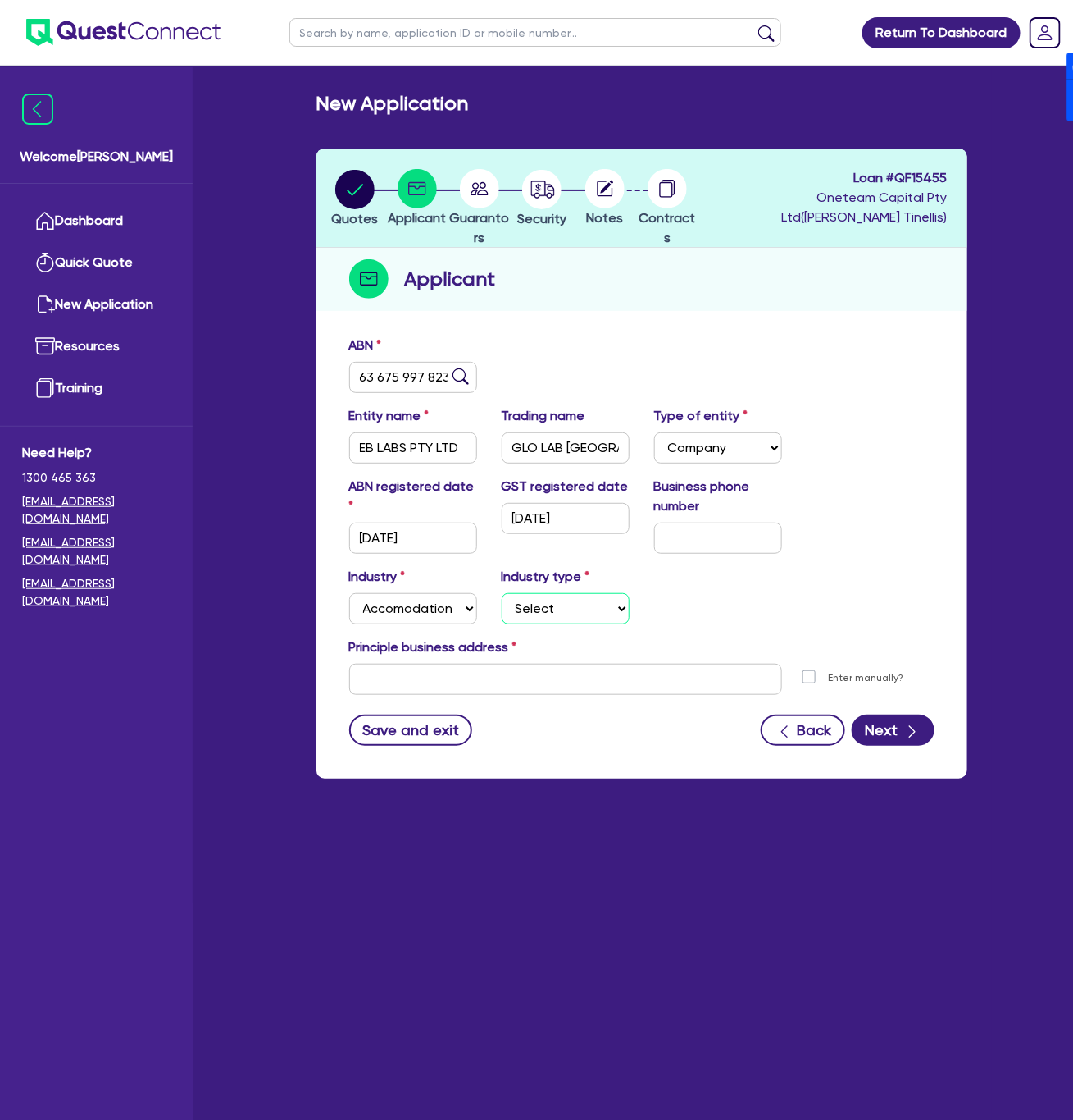
select select "HOTELS"
click at [501, 593] on select "Select Hotels Motels Serviced Apartments Other Short-term Accomodation Cafes Re…" at bounding box center [565, 608] width 128 height 31
click at [541, 684] on input "text" at bounding box center [565, 678] width 433 height 31
type input "Level 27, Tower One, 100 Barangaroo Ave Barangaroo NSW 2000"
type input "04 5035 5483"
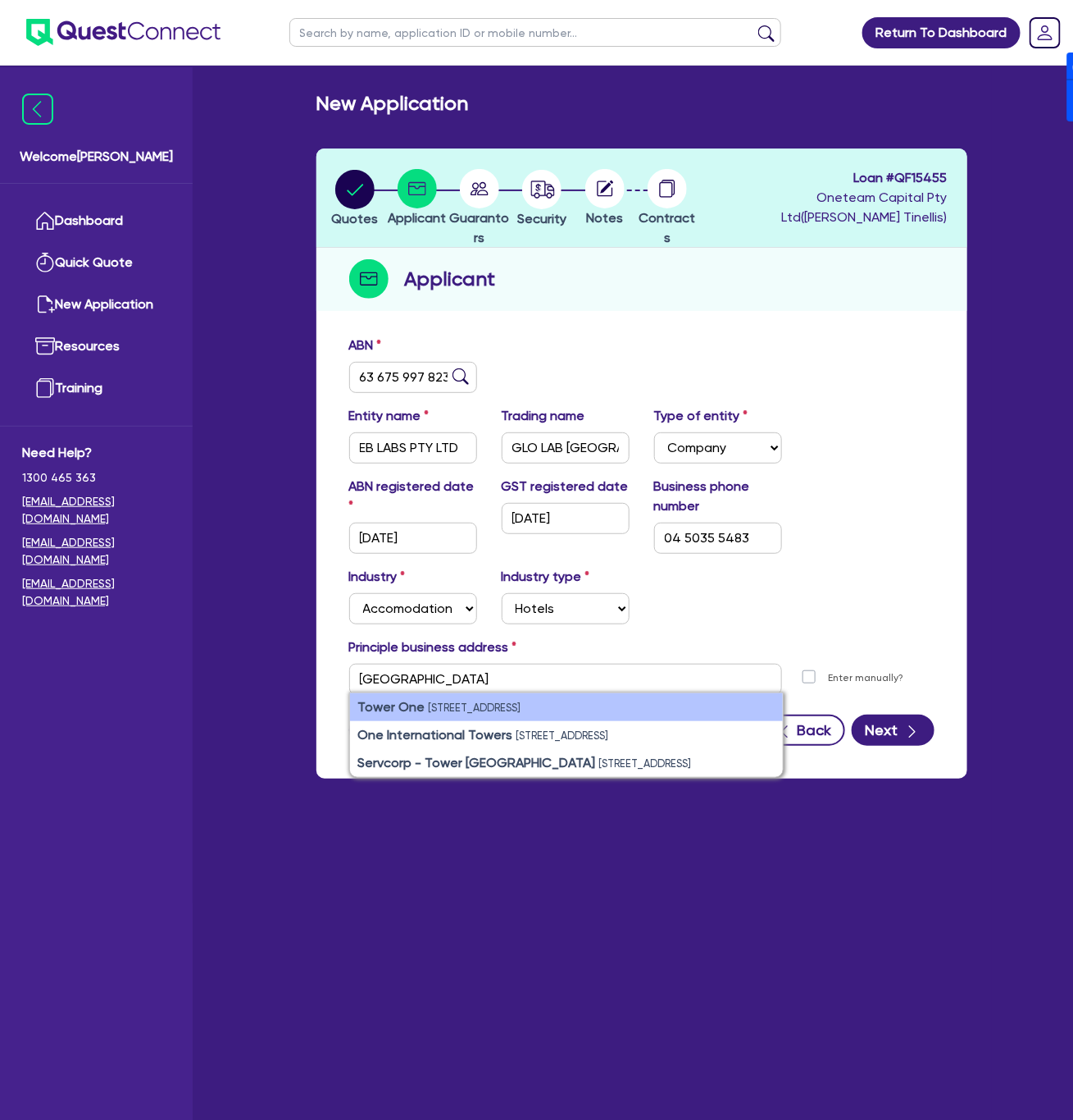
click at [467, 710] on small "100 Barangaroo Ave, Barangaroo NSW 2000, Australia" at bounding box center [475, 707] width 93 height 12
type input "100 Barangaroo Ave Sydney NSW 2000"
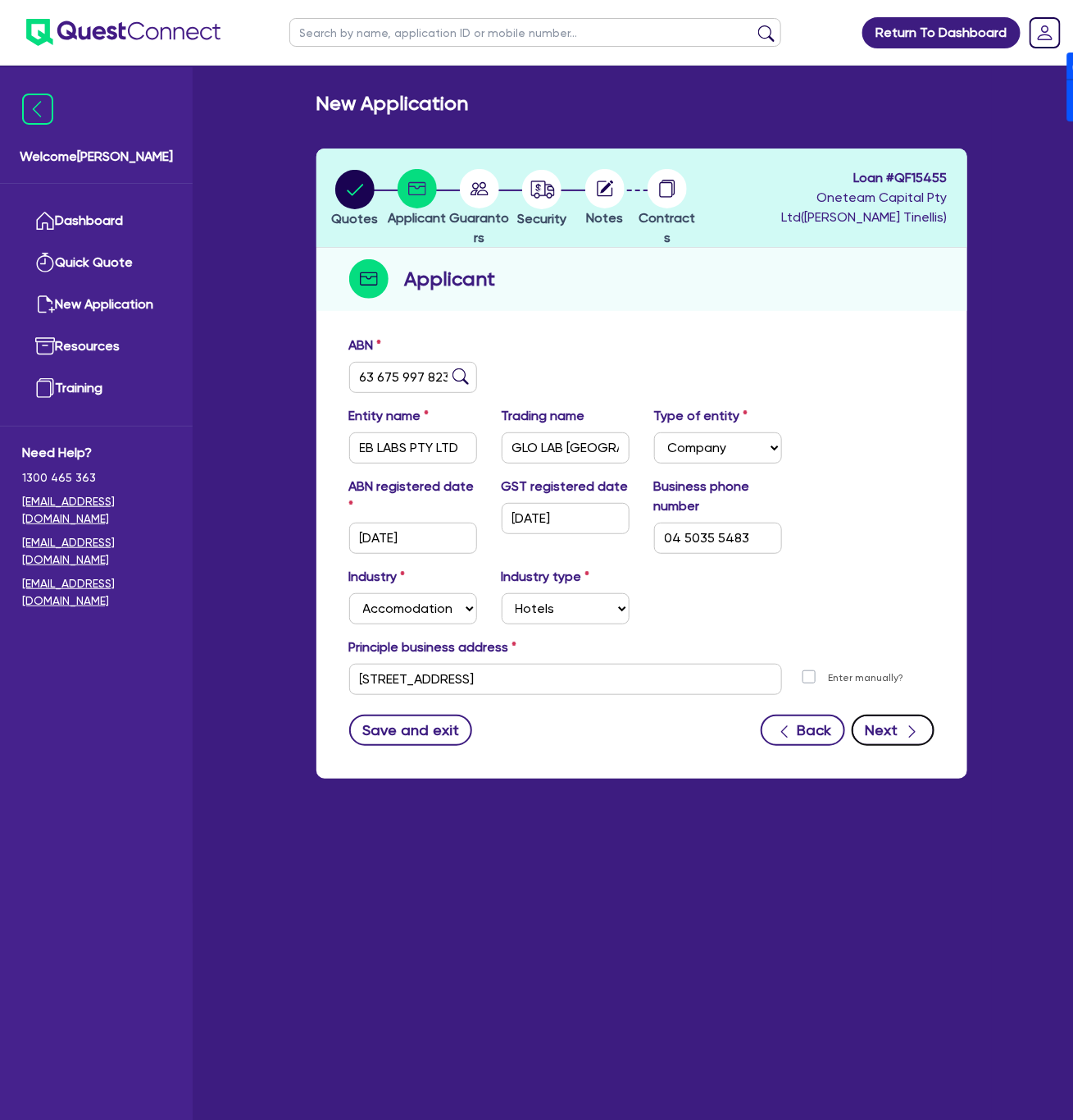
click at [737, 719] on button "Next" at bounding box center [893, 729] width 83 height 31
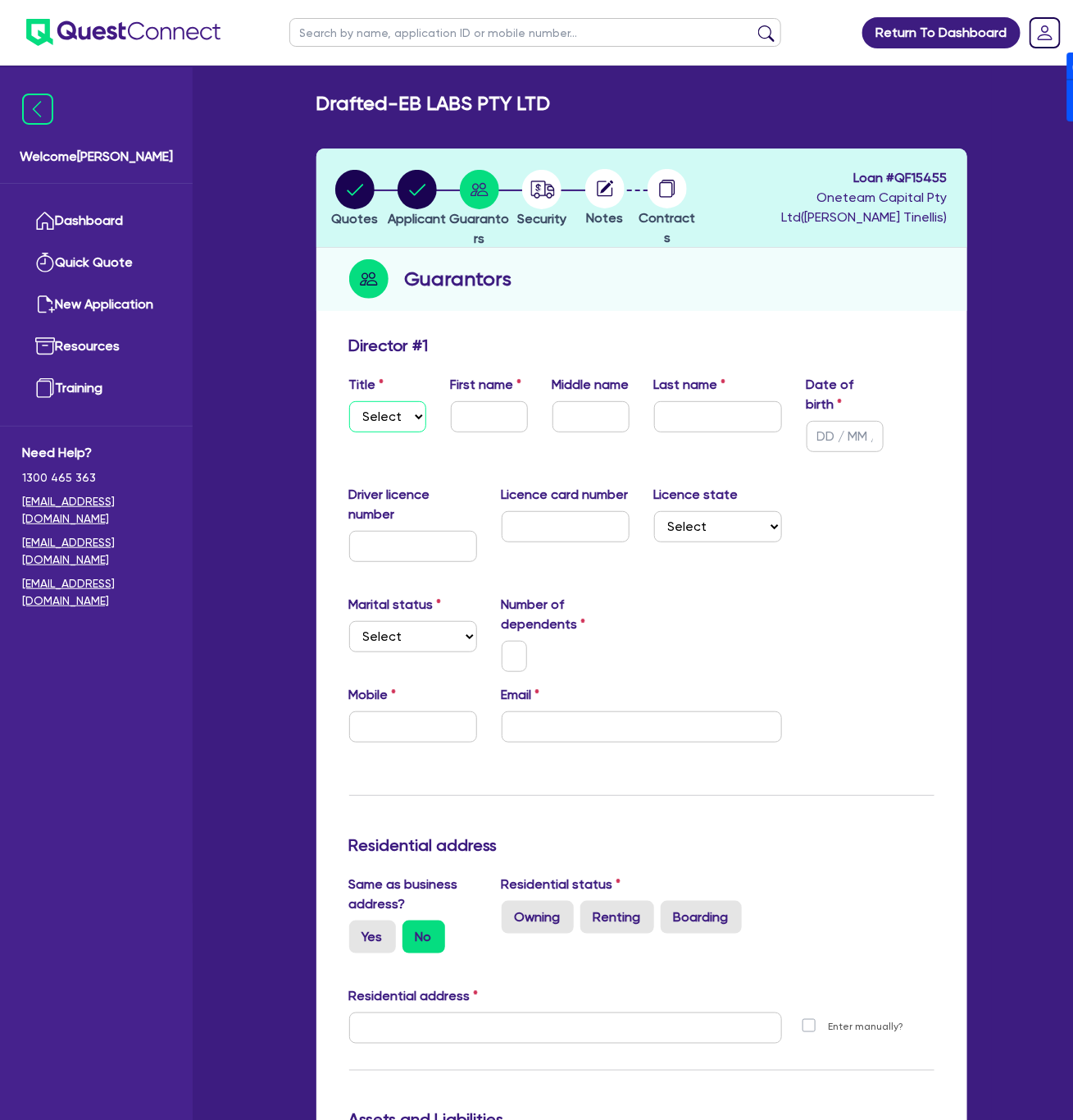
click at [415, 415] on select "Select Mr Mrs Ms Miss Dr" at bounding box center [388, 416] width 77 height 31
select select "MRS"
click at [349, 401] on select "Select Mr Mrs Ms Miss Dr" at bounding box center [388, 416] width 77 height 31
click at [471, 404] on input "text" at bounding box center [490, 416] width 77 height 31
type input "Elisha"
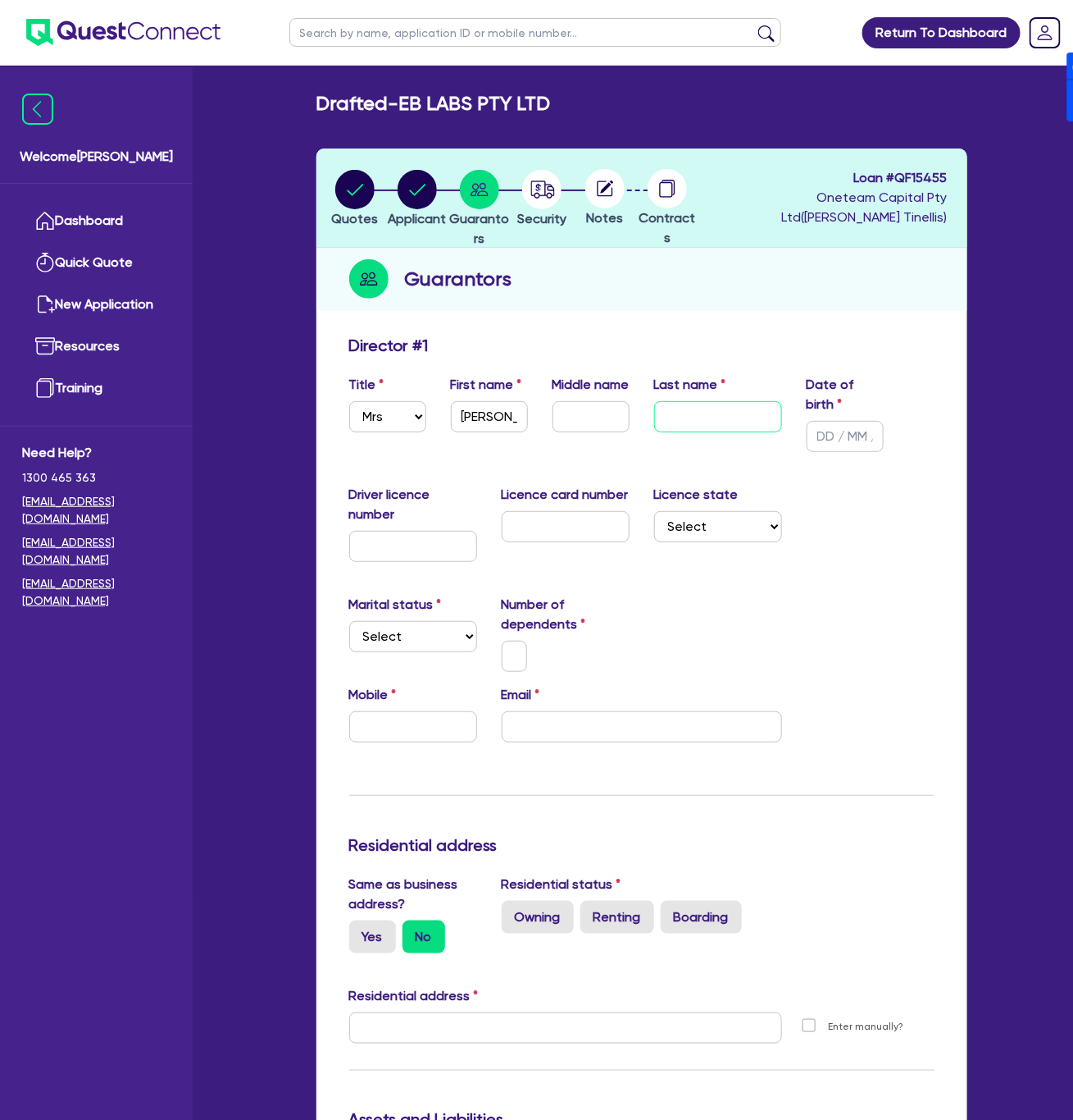
click at [681, 409] on input "text" at bounding box center [718, 416] width 128 height 31
type input "EBLabs"
type input "[DATE]"
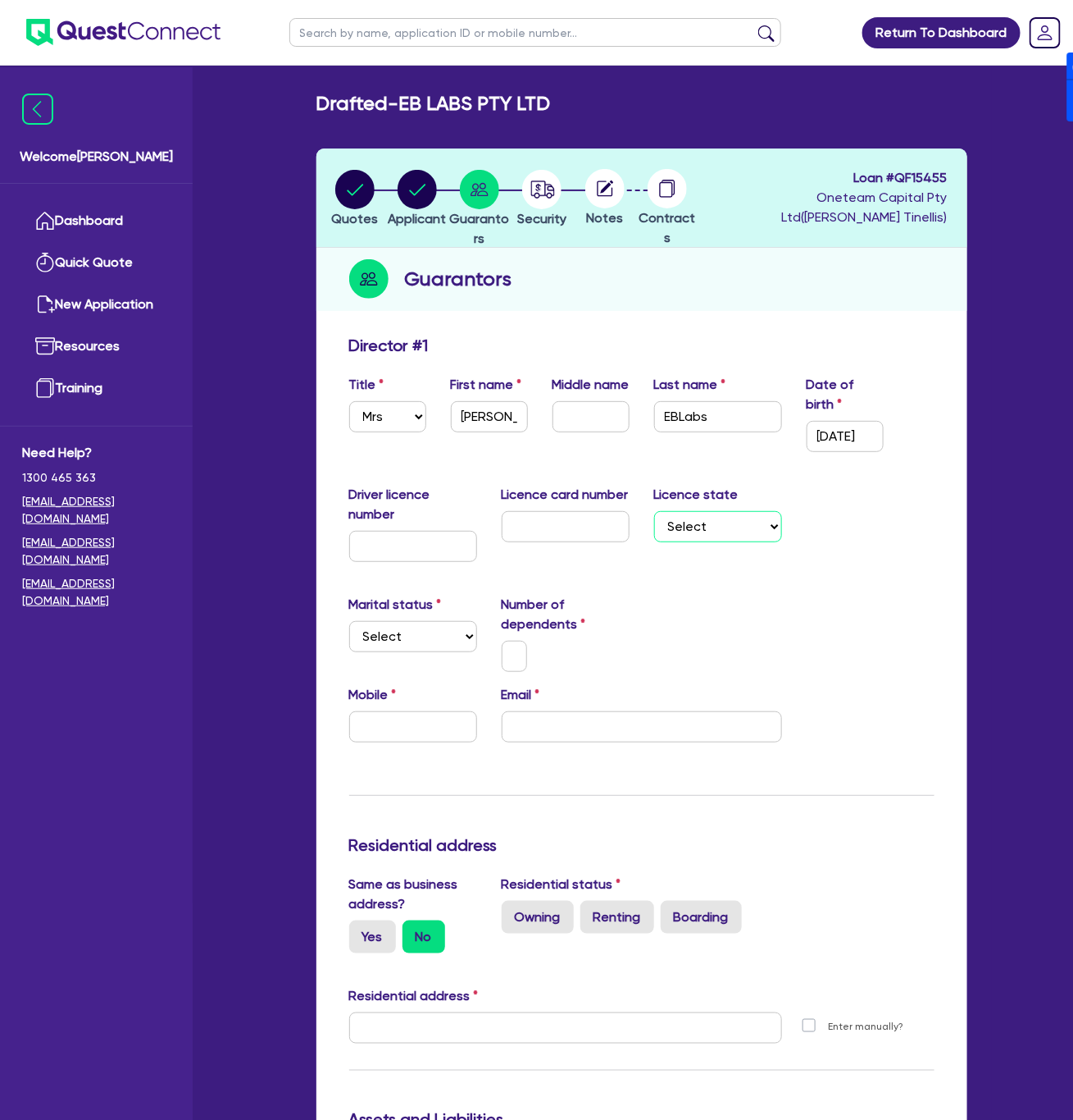
select select "[GEOGRAPHIC_DATA]"
select select "SINGLE"
drag, startPoint x: 428, startPoint y: 726, endPoint x: 449, endPoint y: 716, distance: 23.3
click at [428, 726] on input "text" at bounding box center [414, 726] width 128 height 31
type input "0"
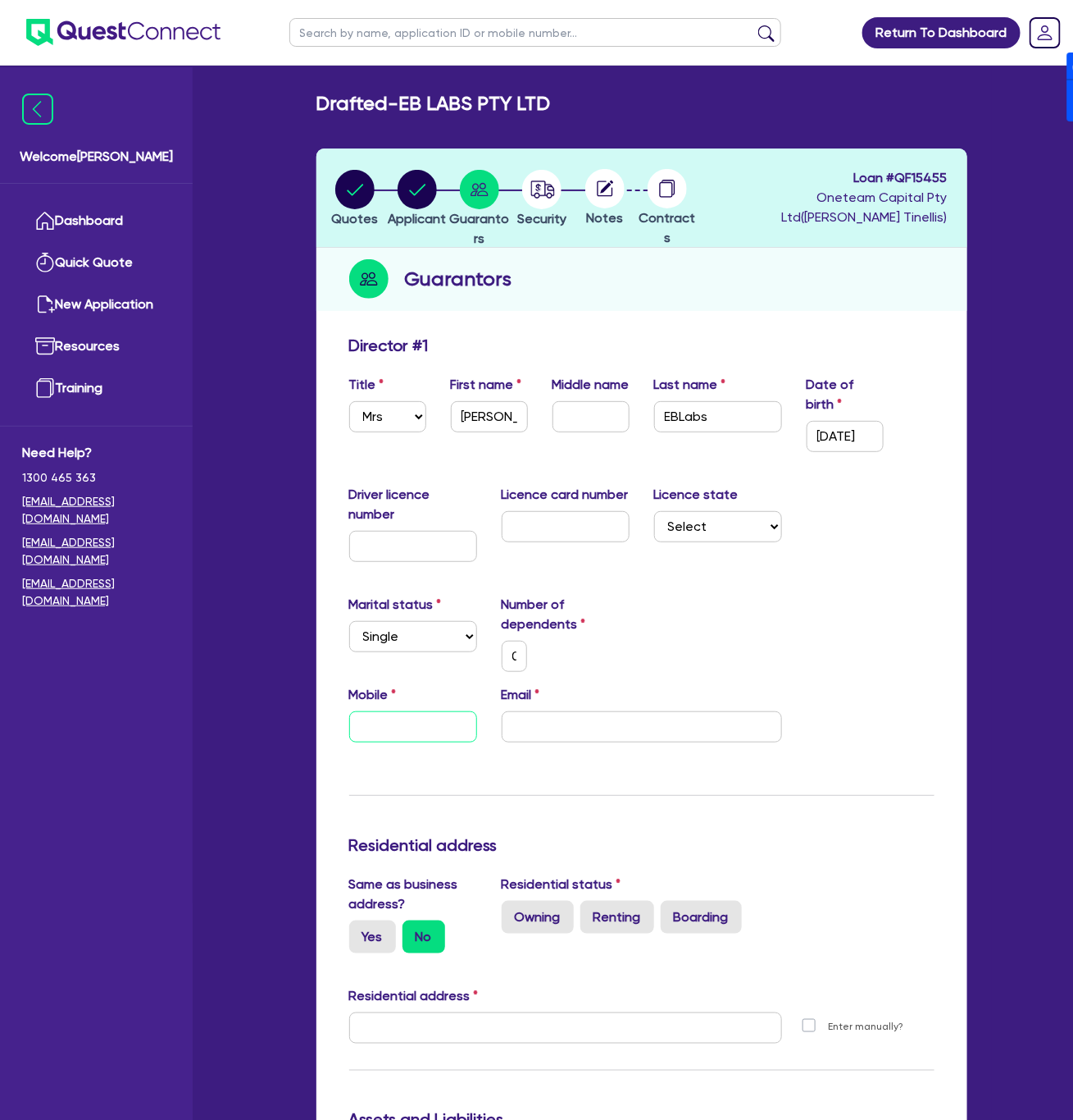
type input "0"
paste input "413 074 433"
type input "0"
type input "0413 074 433"
drag, startPoint x: 630, startPoint y: 741, endPoint x: 630, endPoint y: 721, distance: 20.0
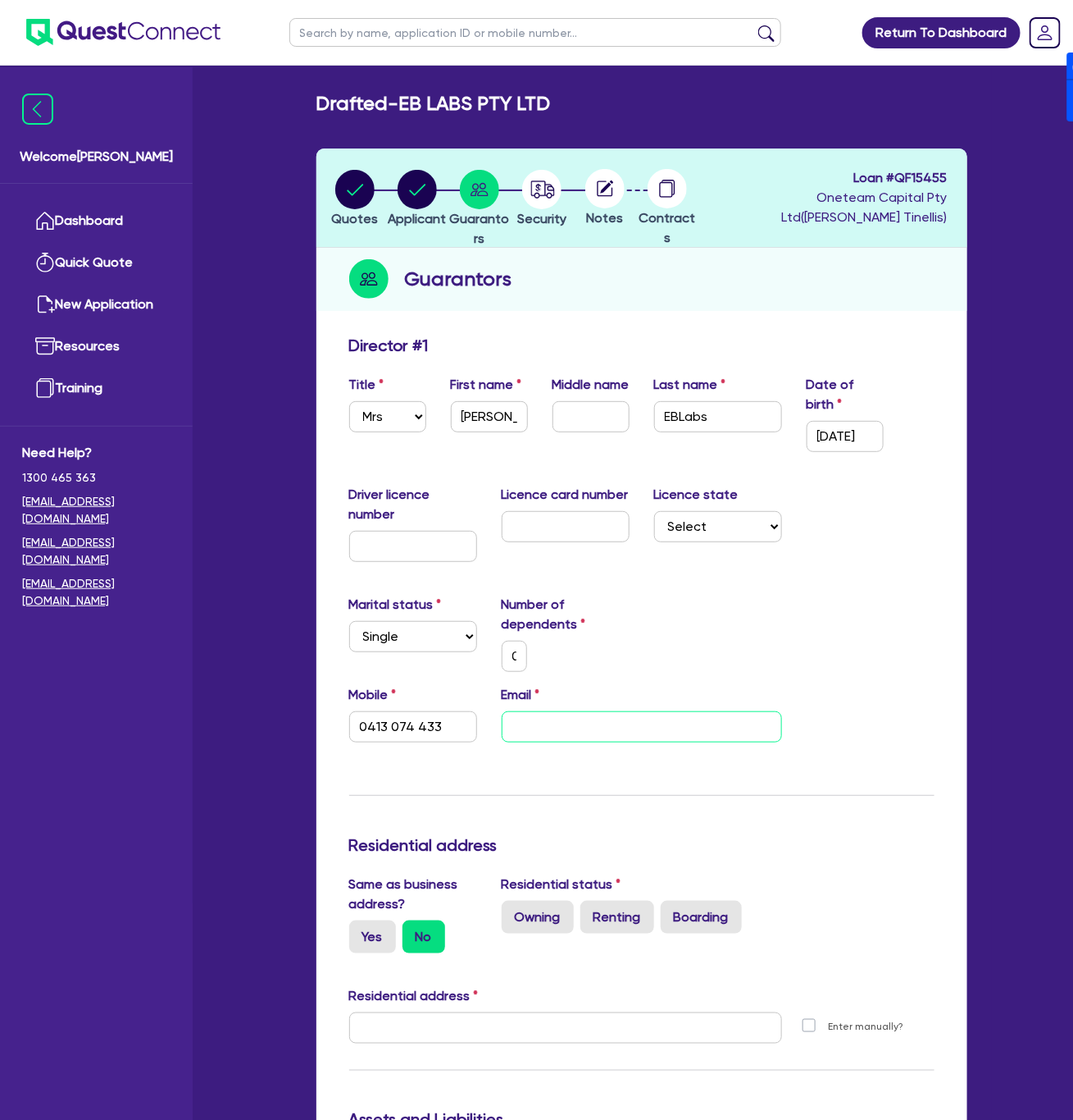
click at [630, 741] on input "email" at bounding box center [641, 726] width 280 height 31
paste input "Elisha@eblabs.com.au"
type input "0"
type input "0413 074 433"
type input "Elisha@eblabs.com.au"
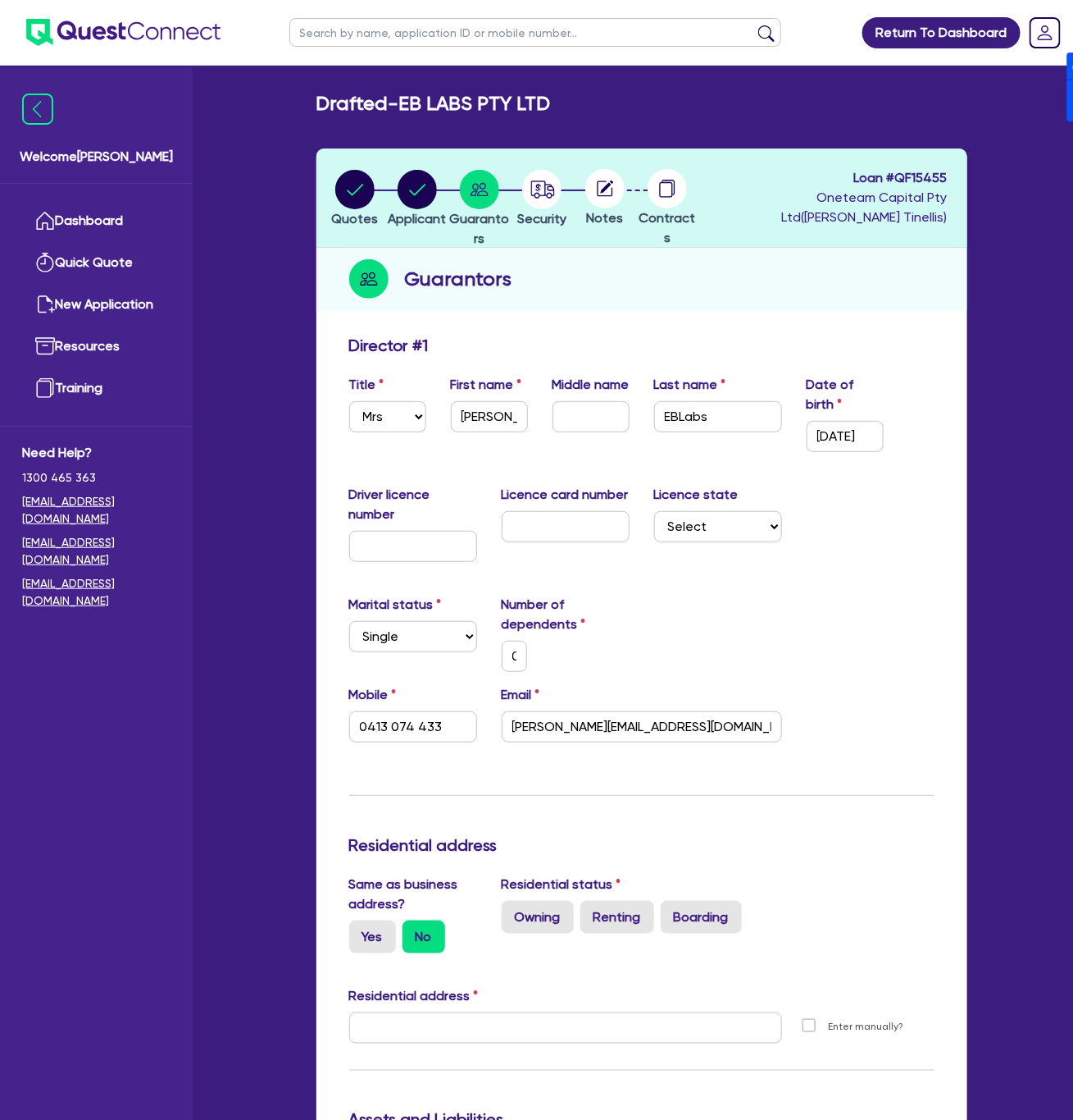
click at [642, 662] on div "Marital status Select Single Married De Facto / Partner Number of dependents 0" at bounding box center [642, 639] width 610 height 90
click at [390, 934] on label "Yes" at bounding box center [372, 936] width 47 height 33
click at [360, 931] on input "Yes" at bounding box center [355, 926] width 11 height 11
radio input "true"
type input "0"
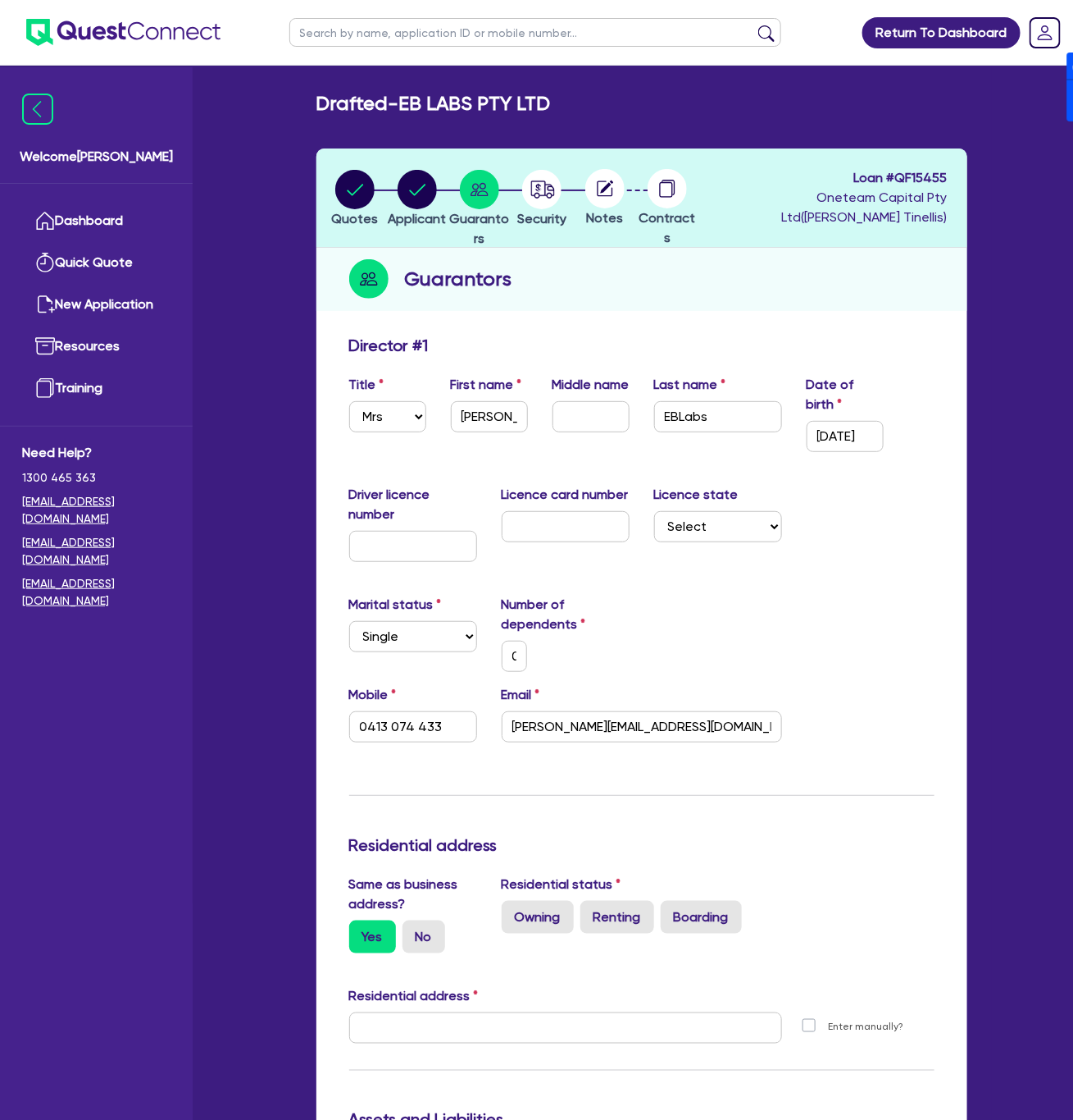
type input "0413 074 433"
type input "100 Barangaroo Ave Sydney NSW 2000"
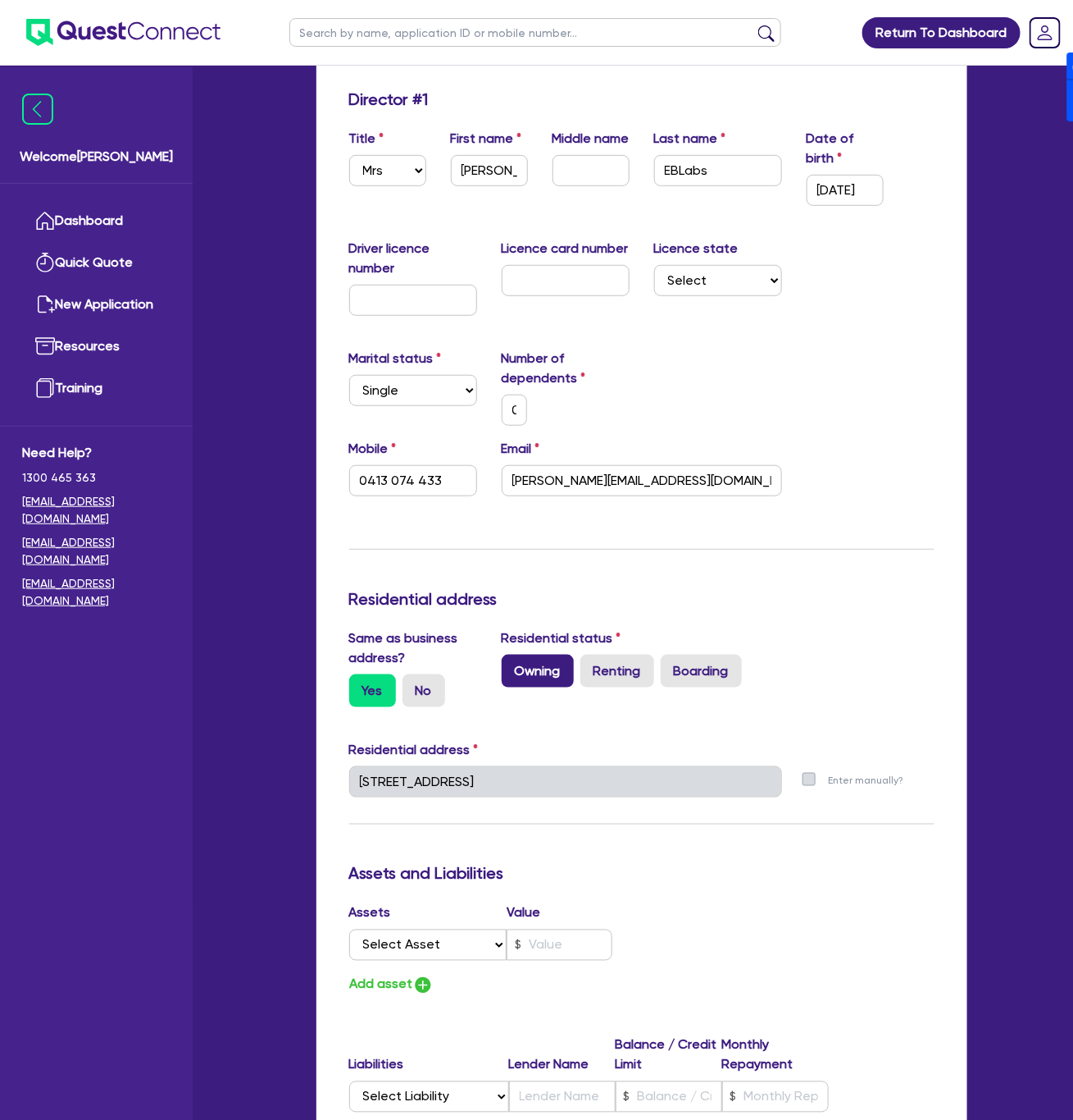
click at [537, 658] on label "Owning" at bounding box center [537, 670] width 72 height 33
click at [513, 658] on input "Owning" at bounding box center [507, 660] width 11 height 11
radio input "true"
type input "0"
type input "0413 074 433"
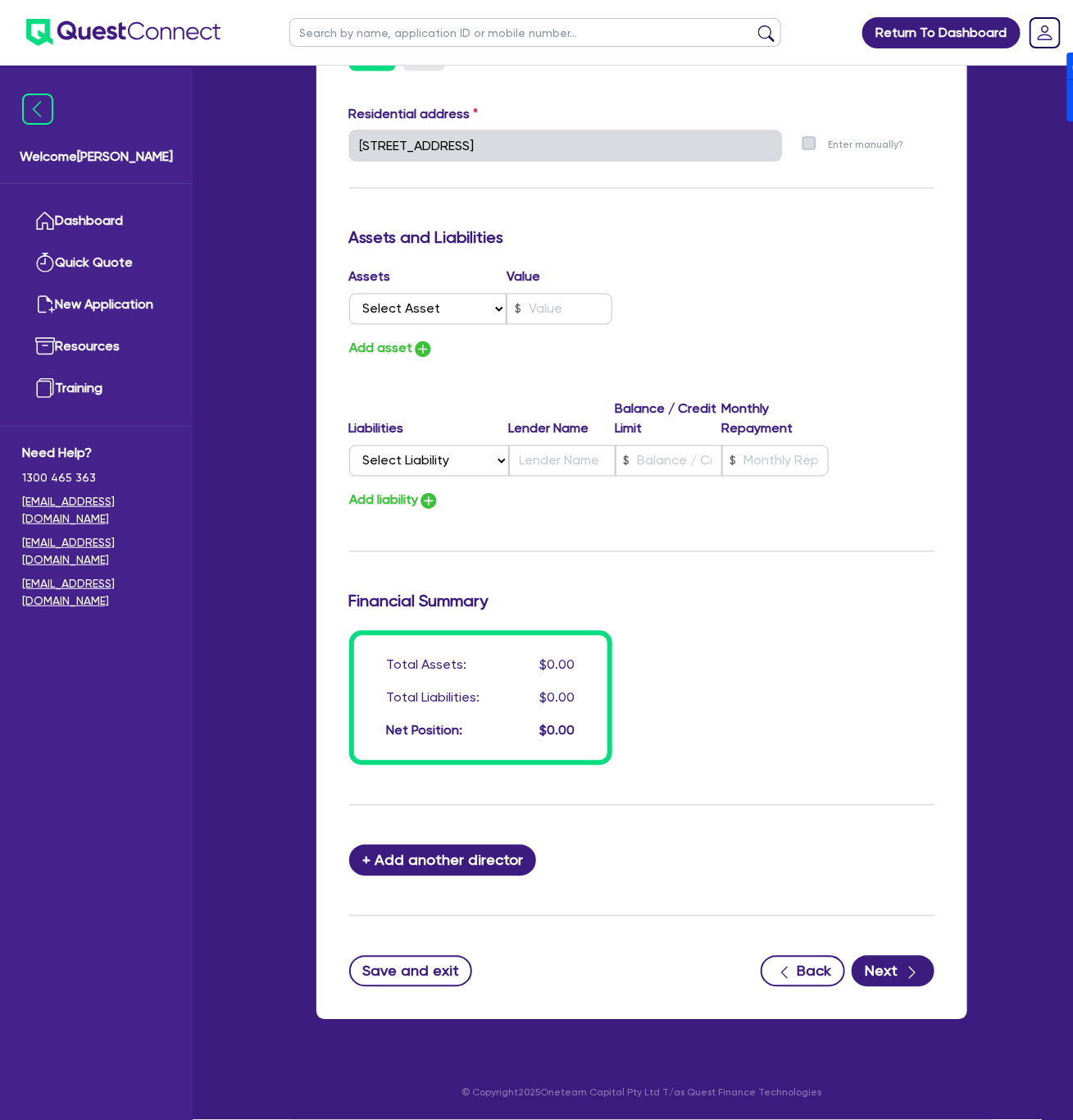
scroll to position [885, 0]
click at [737, 958] on button "Next" at bounding box center [893, 971] width 83 height 31
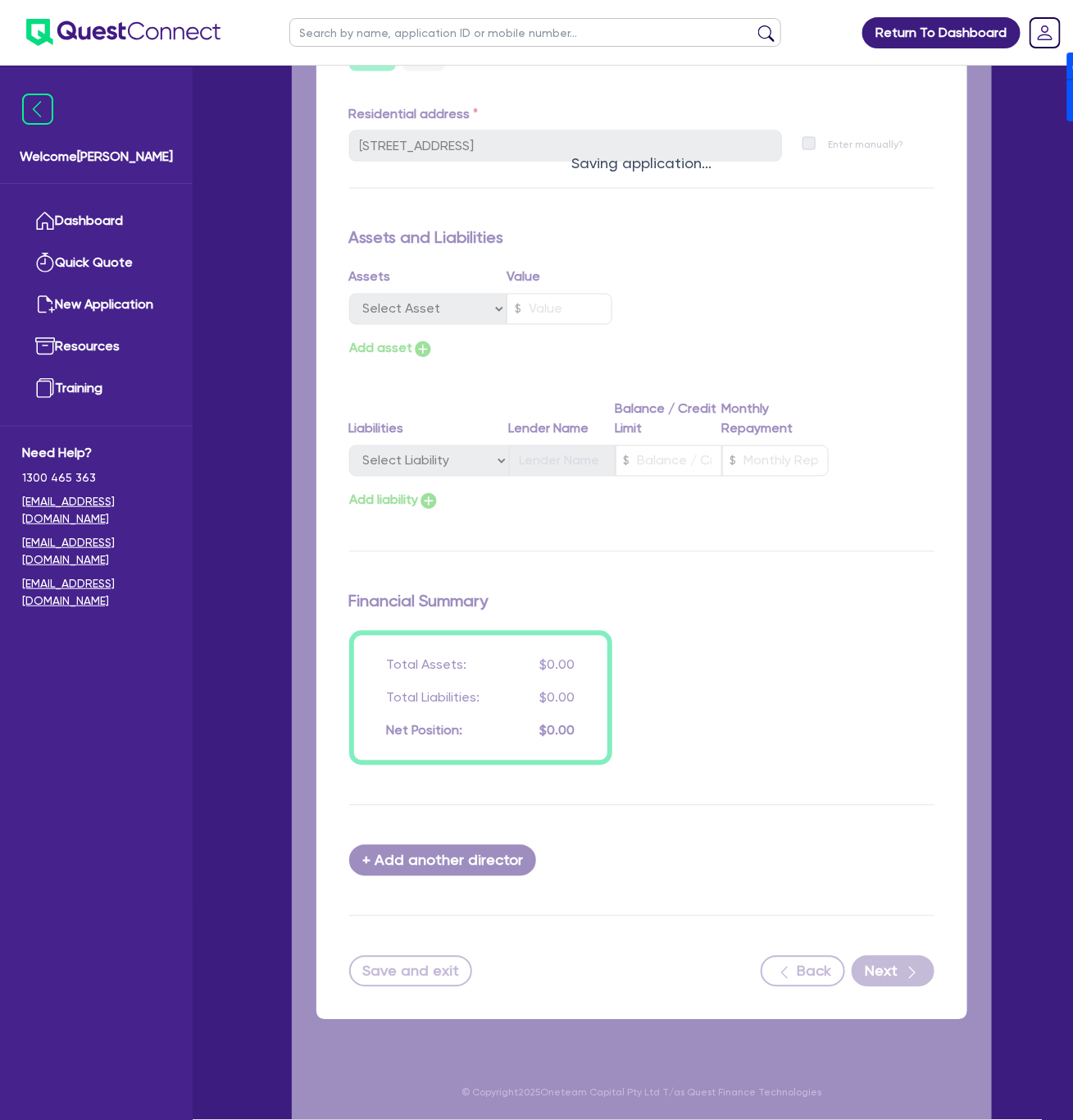
select select "CARS_AND_LIGHT_TRUCKS"
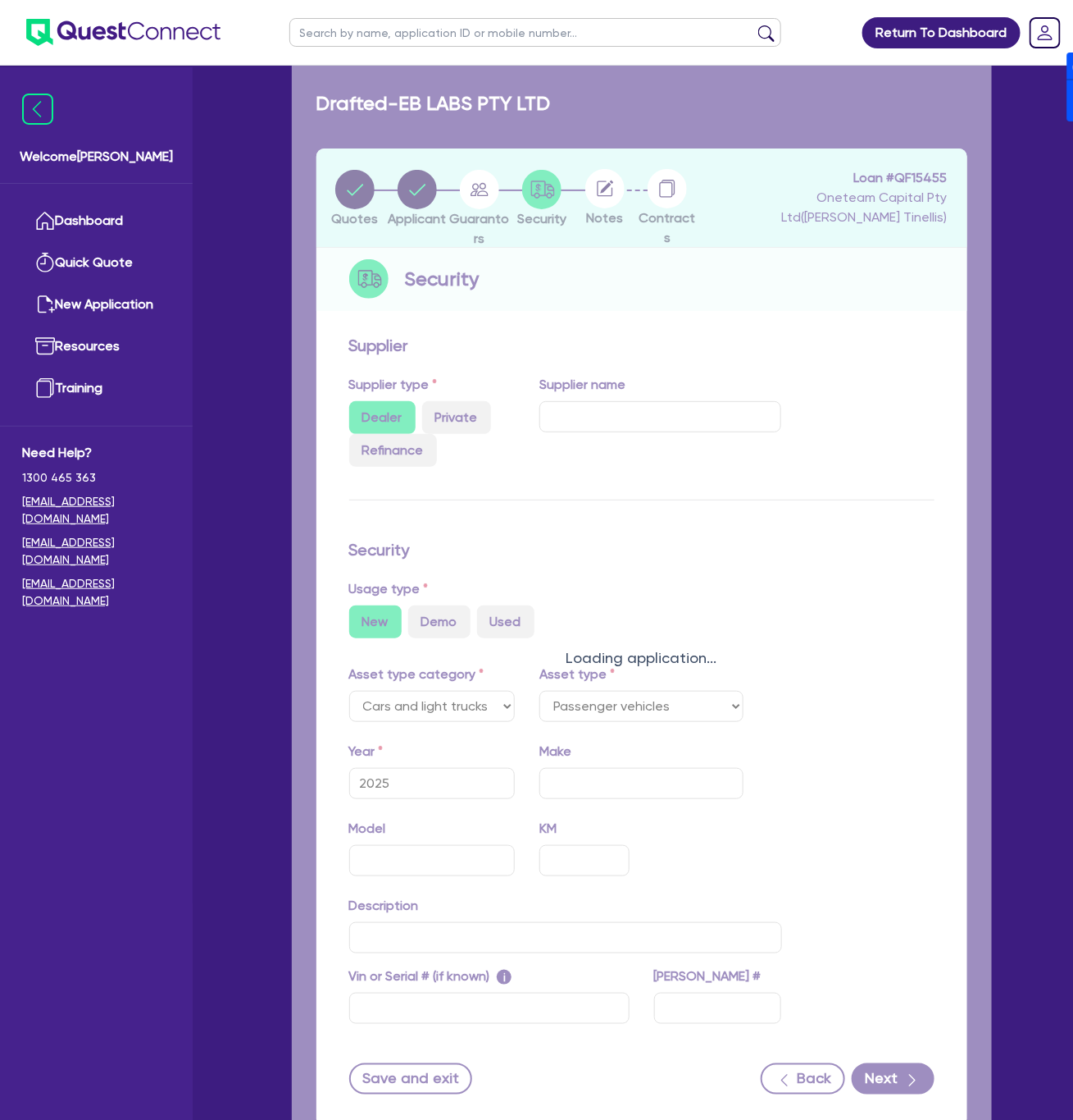
select select "PASSENGER_VEHICLES"
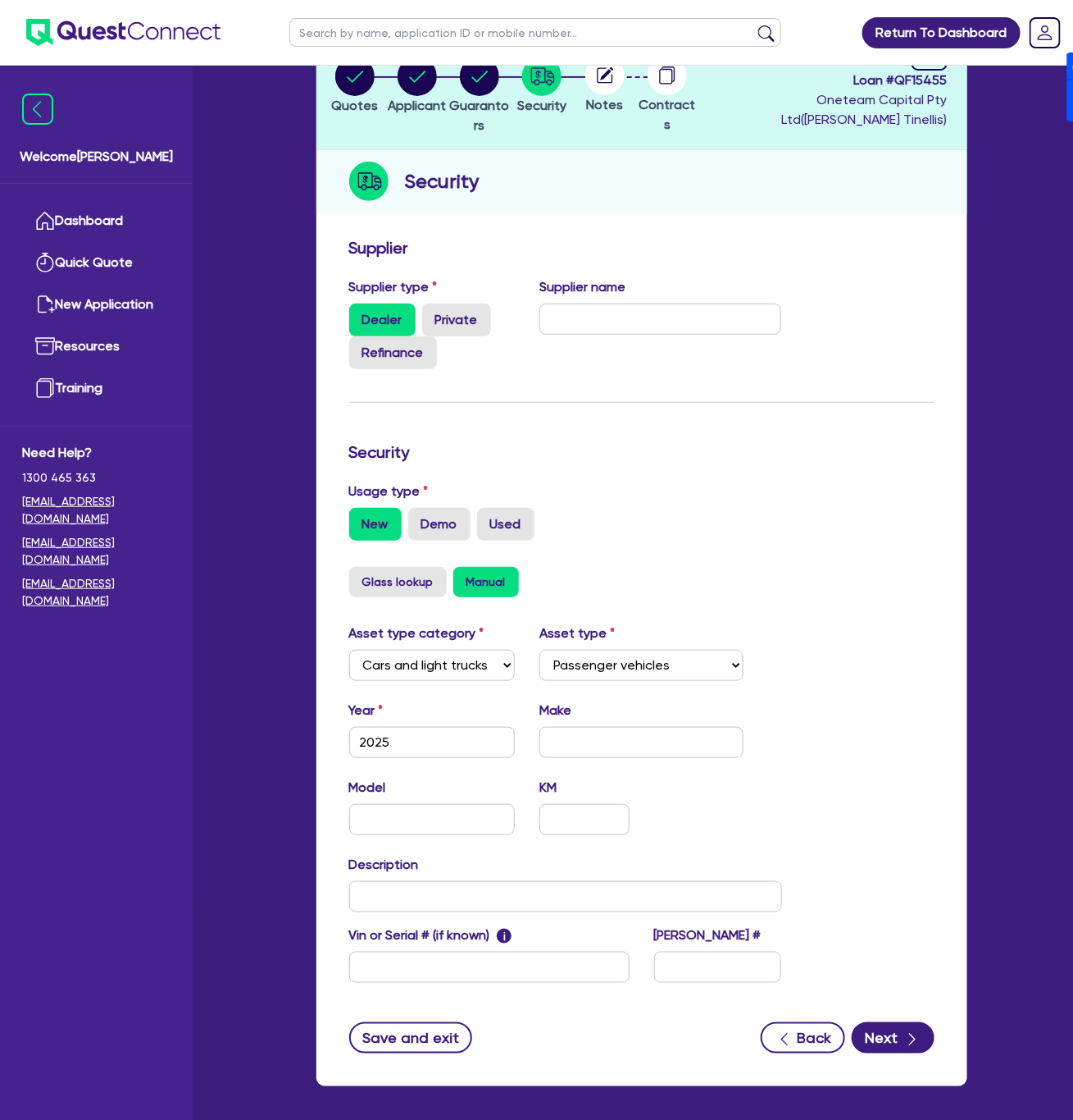
scroll to position [194, 0]
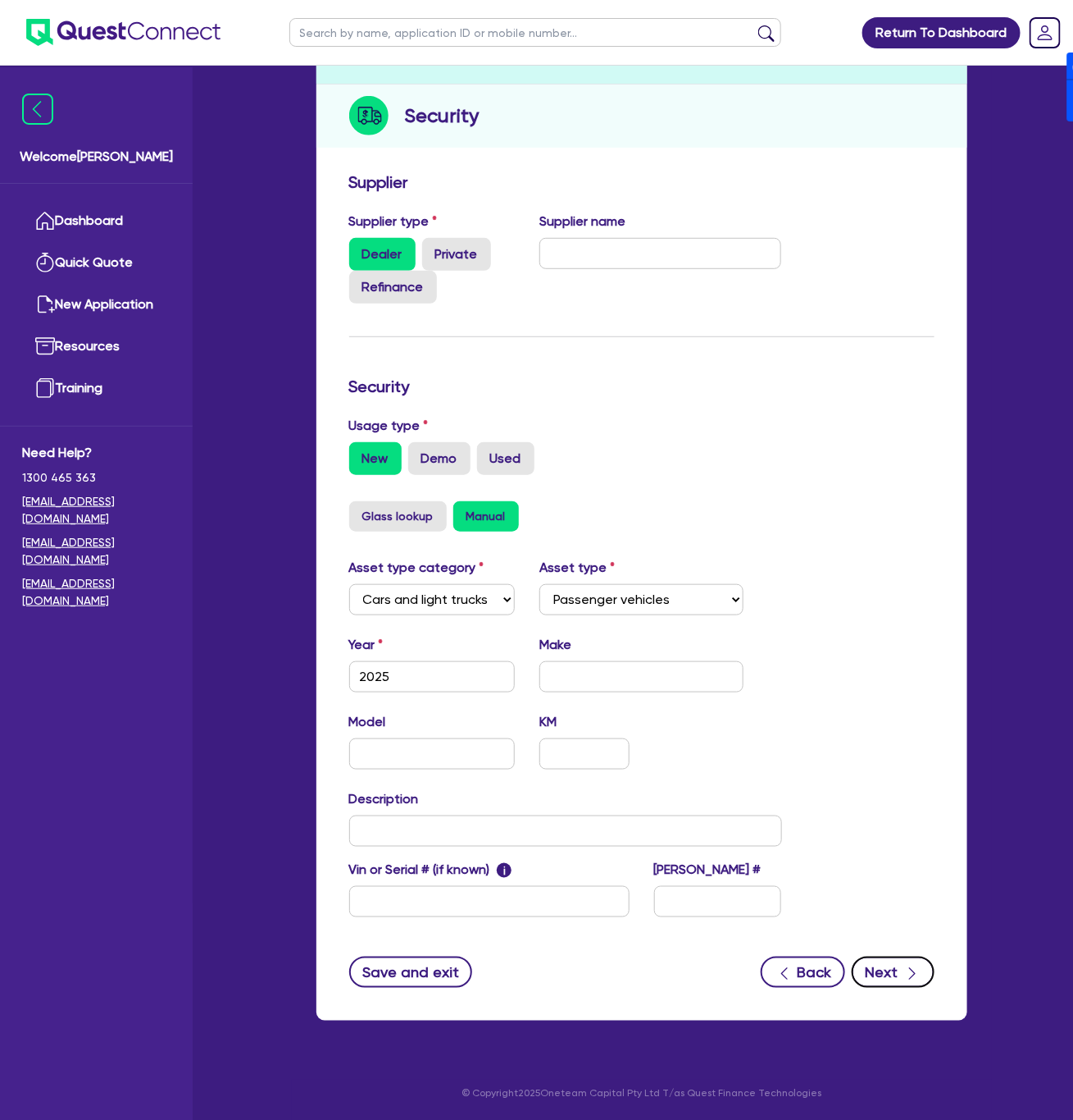
click at [737, 963] on button "Next" at bounding box center [893, 972] width 83 height 31
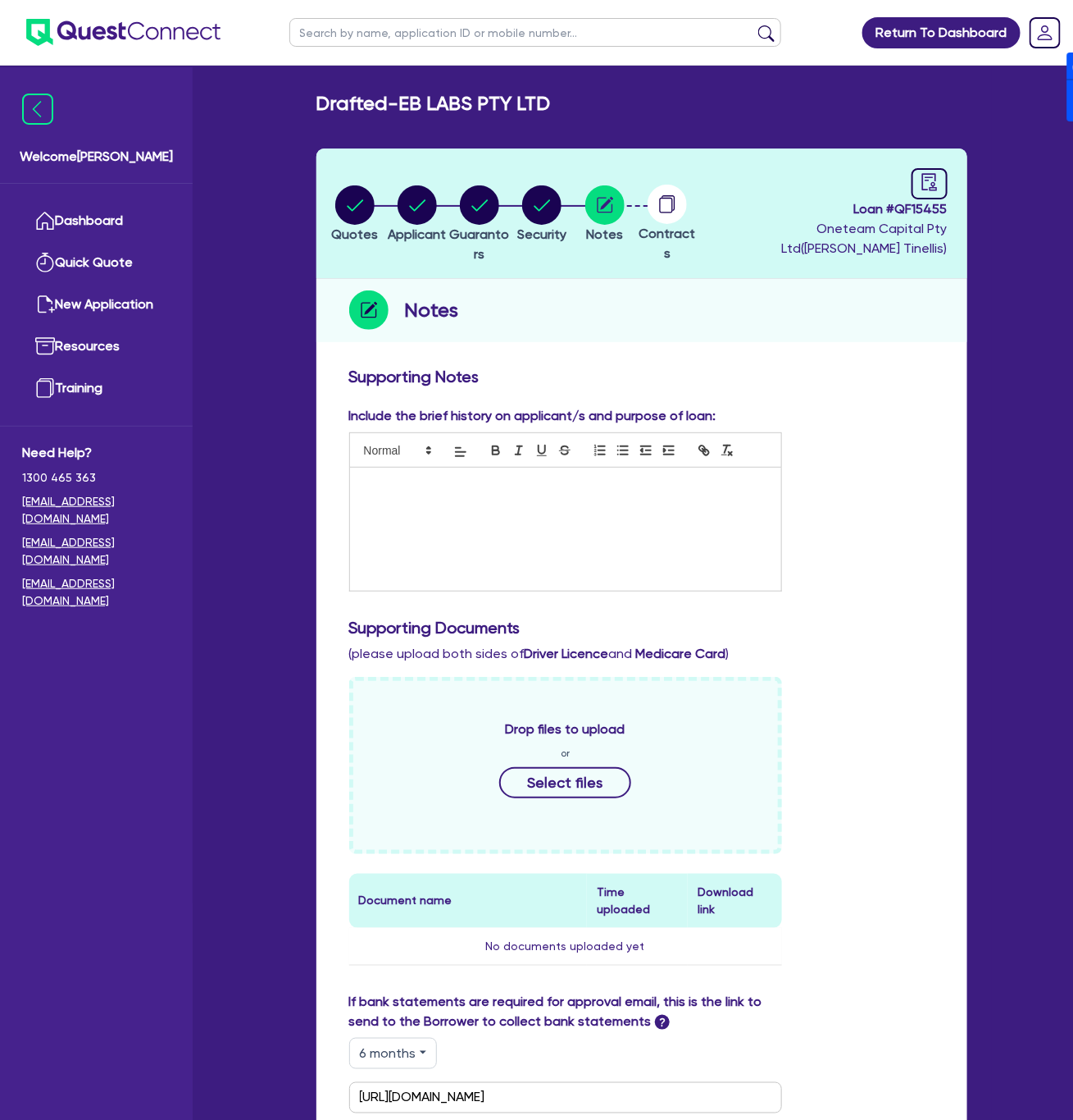
click at [737, 207] on span "Loan # QF15455" at bounding box center [825, 209] width 244 height 19
copy span "QF15455"
drag, startPoint x: 406, startPoint y: 101, endPoint x: 569, endPoint y: 104, distance: 163.0
click at [569, 104] on div "Drafted - EB LABS PTY LTD" at bounding box center [641, 104] width 675 height 24
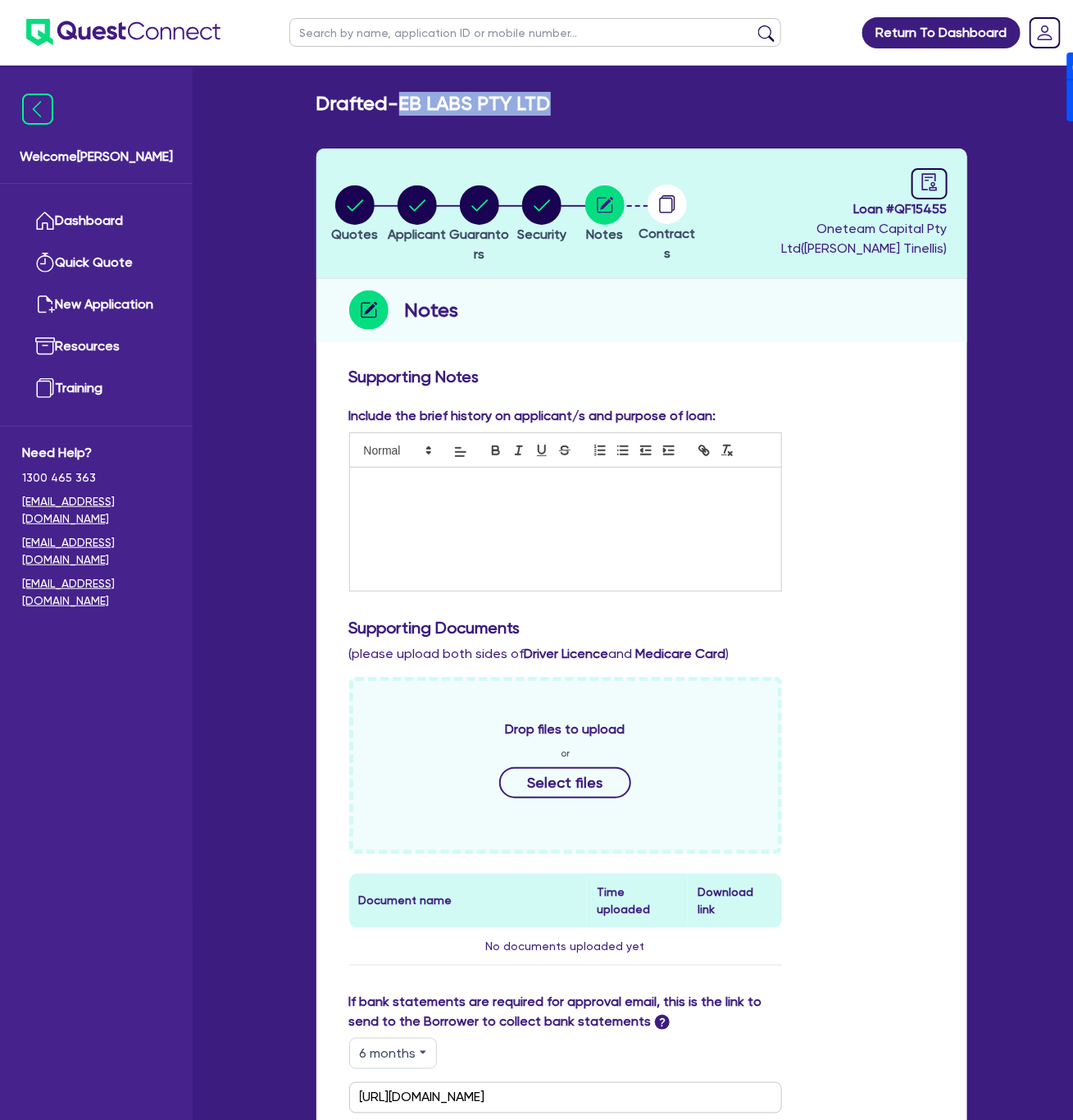
copy h2 "EB LABS PTY LTD"
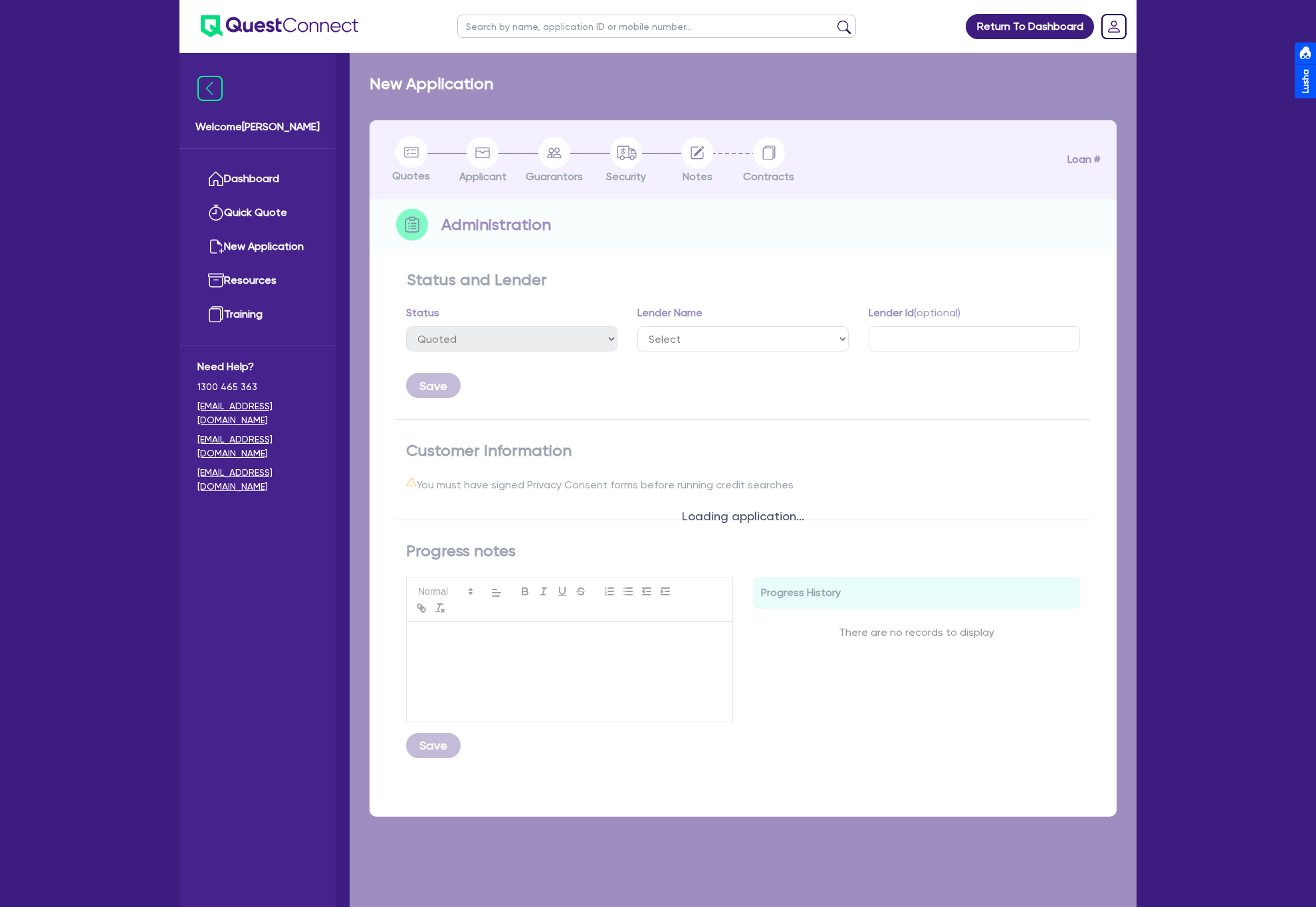
select select "DRAFTED_NEW"
select select "Other"
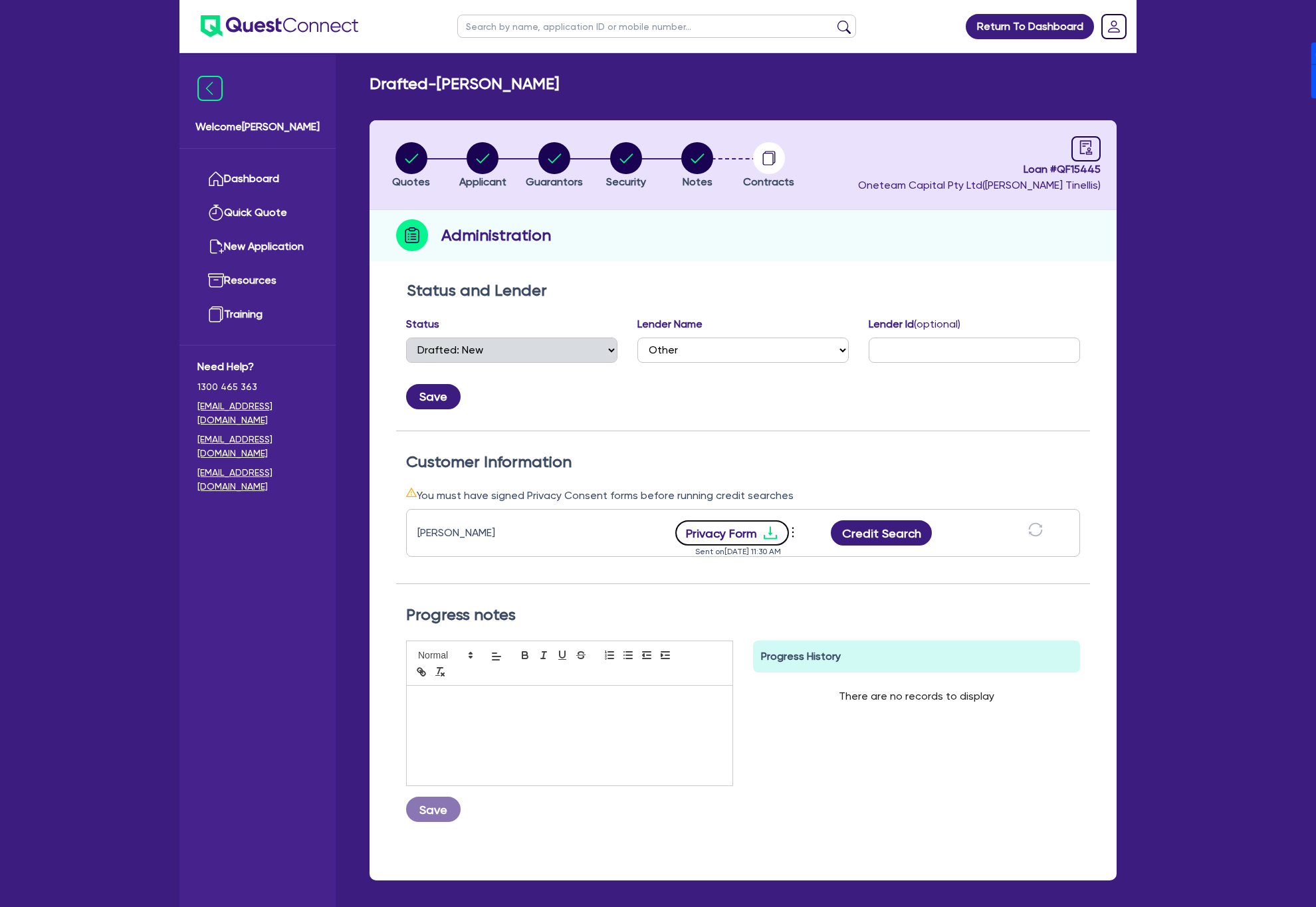
click at [728, 529] on button "Privacy Form" at bounding box center [732, 532] width 115 height 25
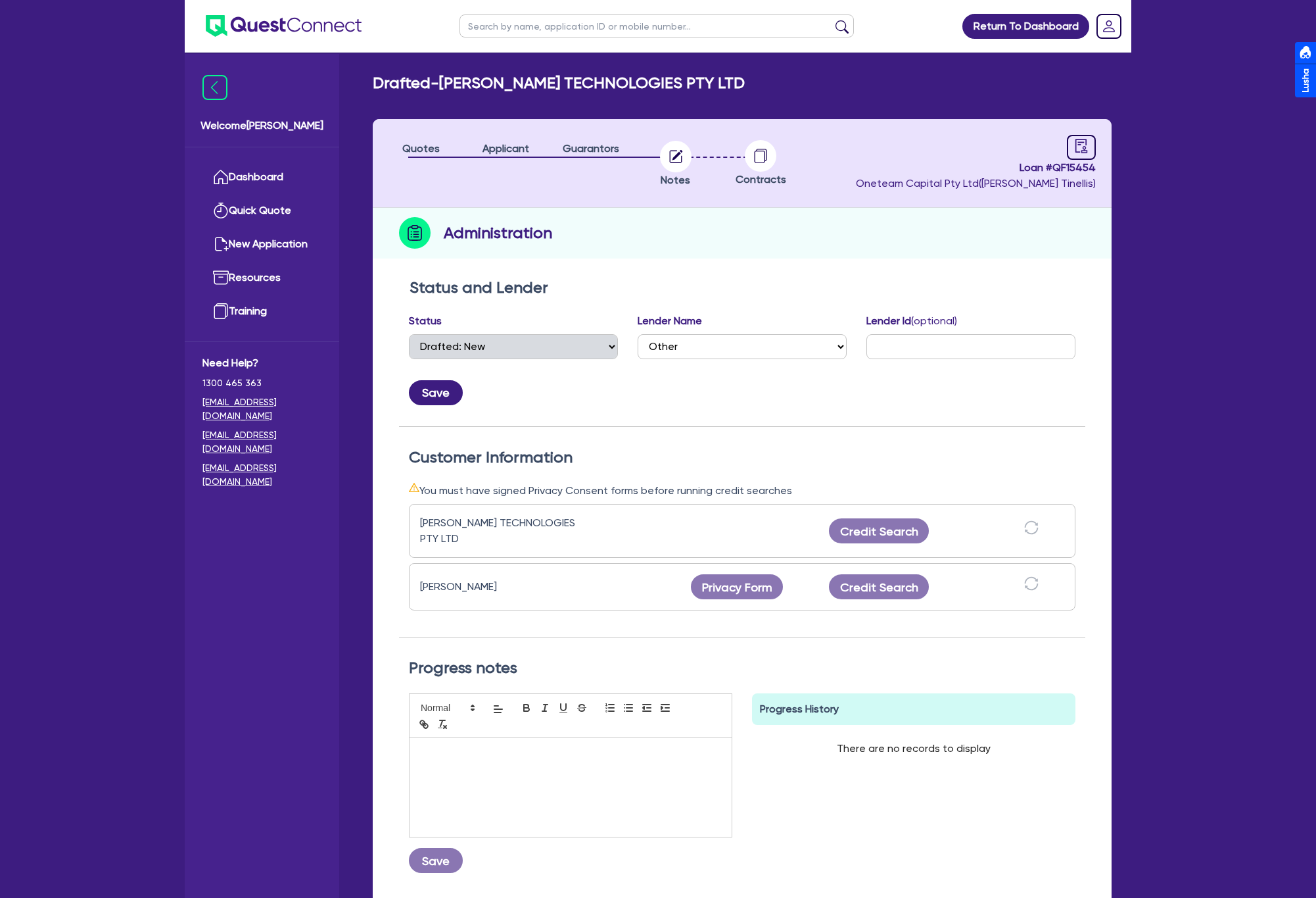
select select "DRAFTED_NEW"
select select "Other"
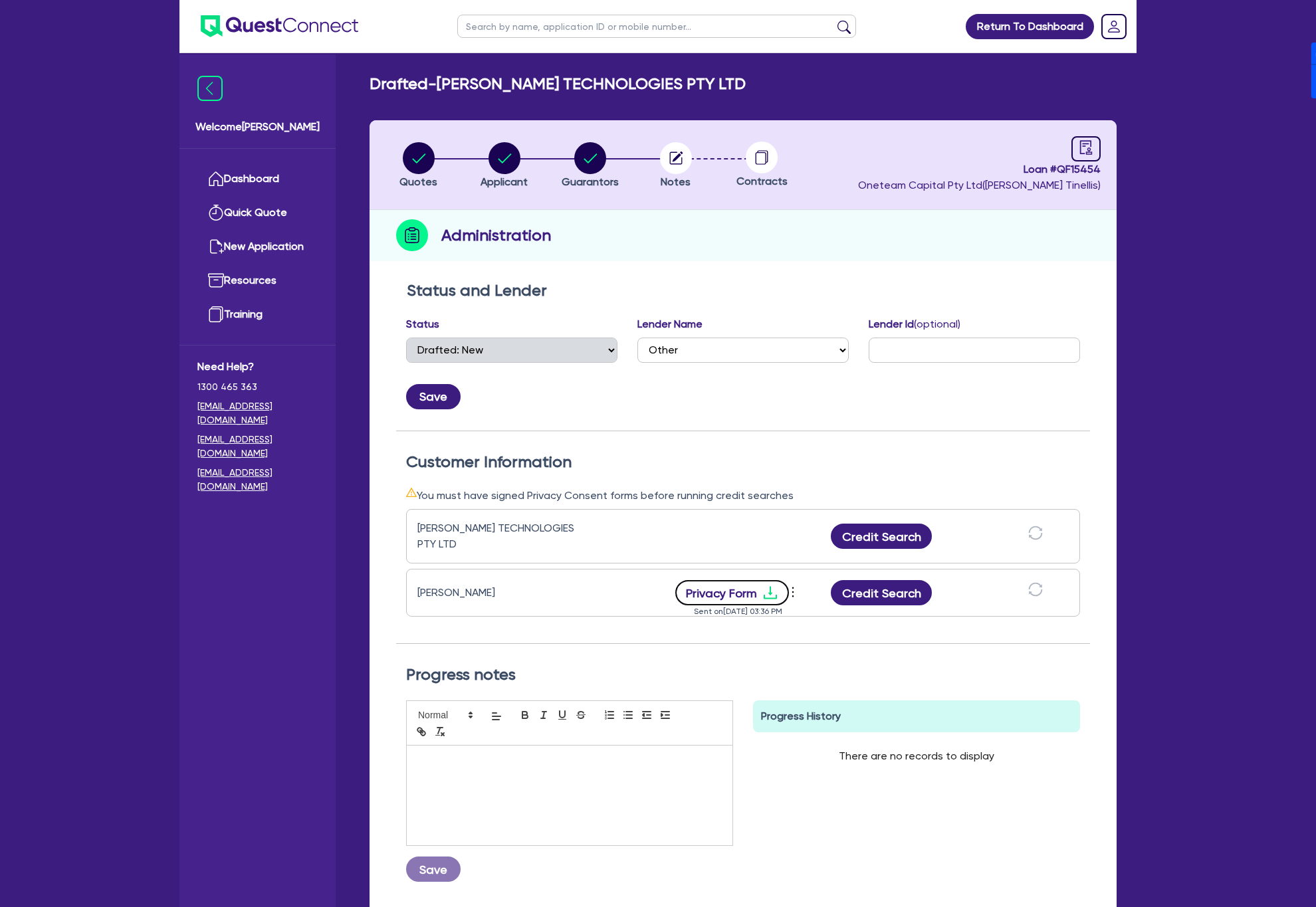
click at [715, 593] on button "Privacy Form" at bounding box center [732, 592] width 115 height 25
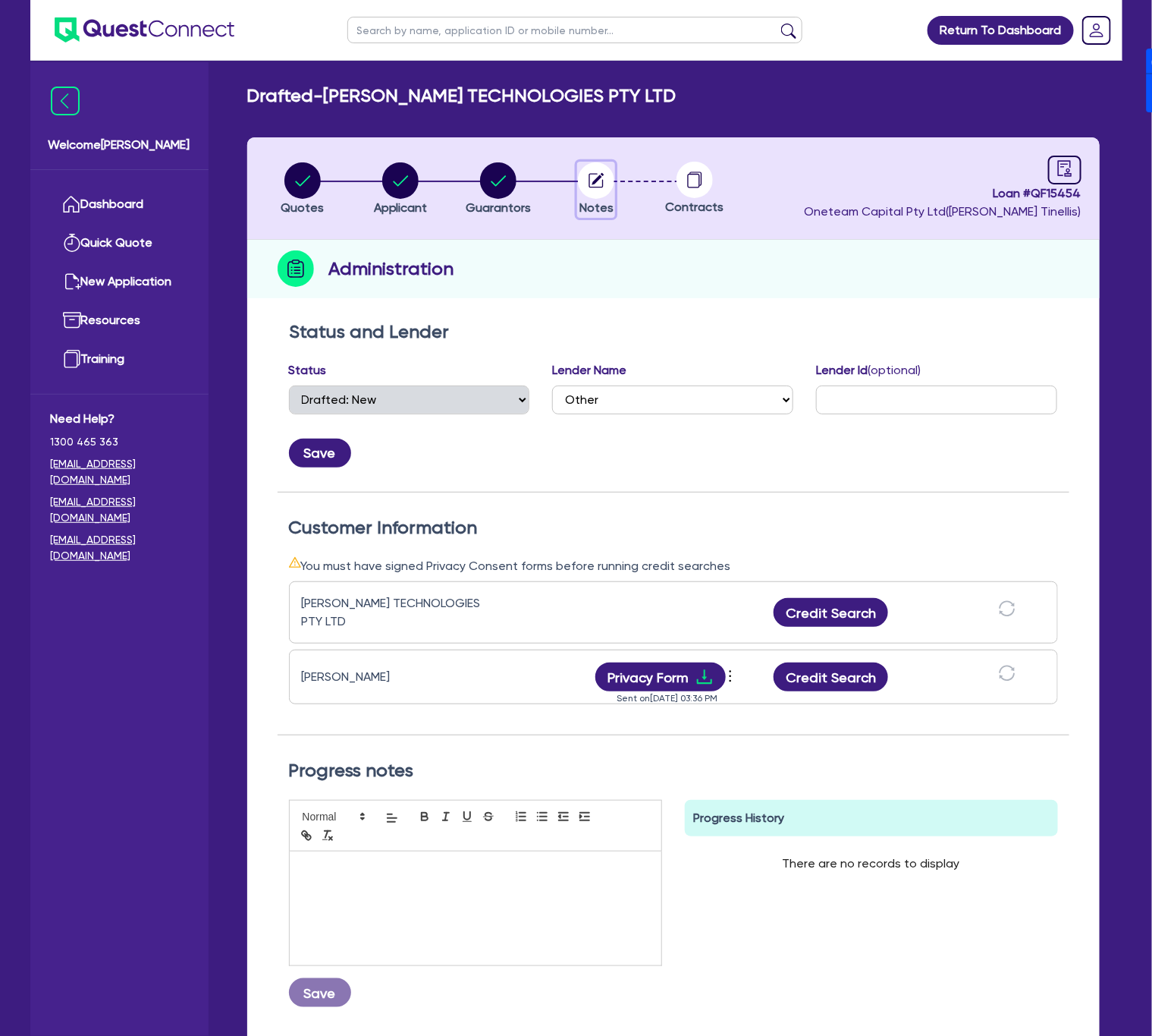
click at [604, 184] on circle "button" at bounding box center [596, 180] width 37 height 37
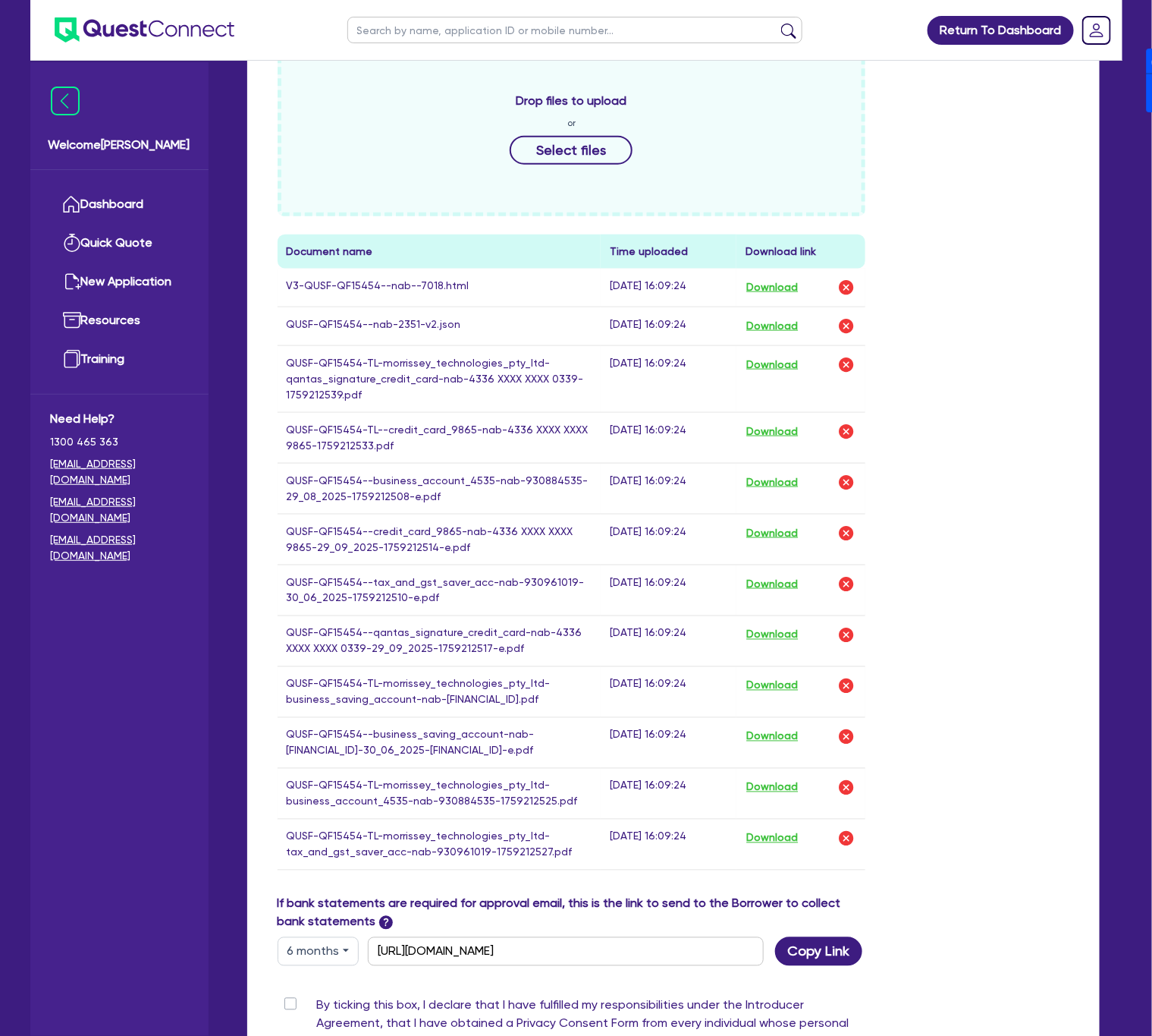
scroll to position [569, 0]
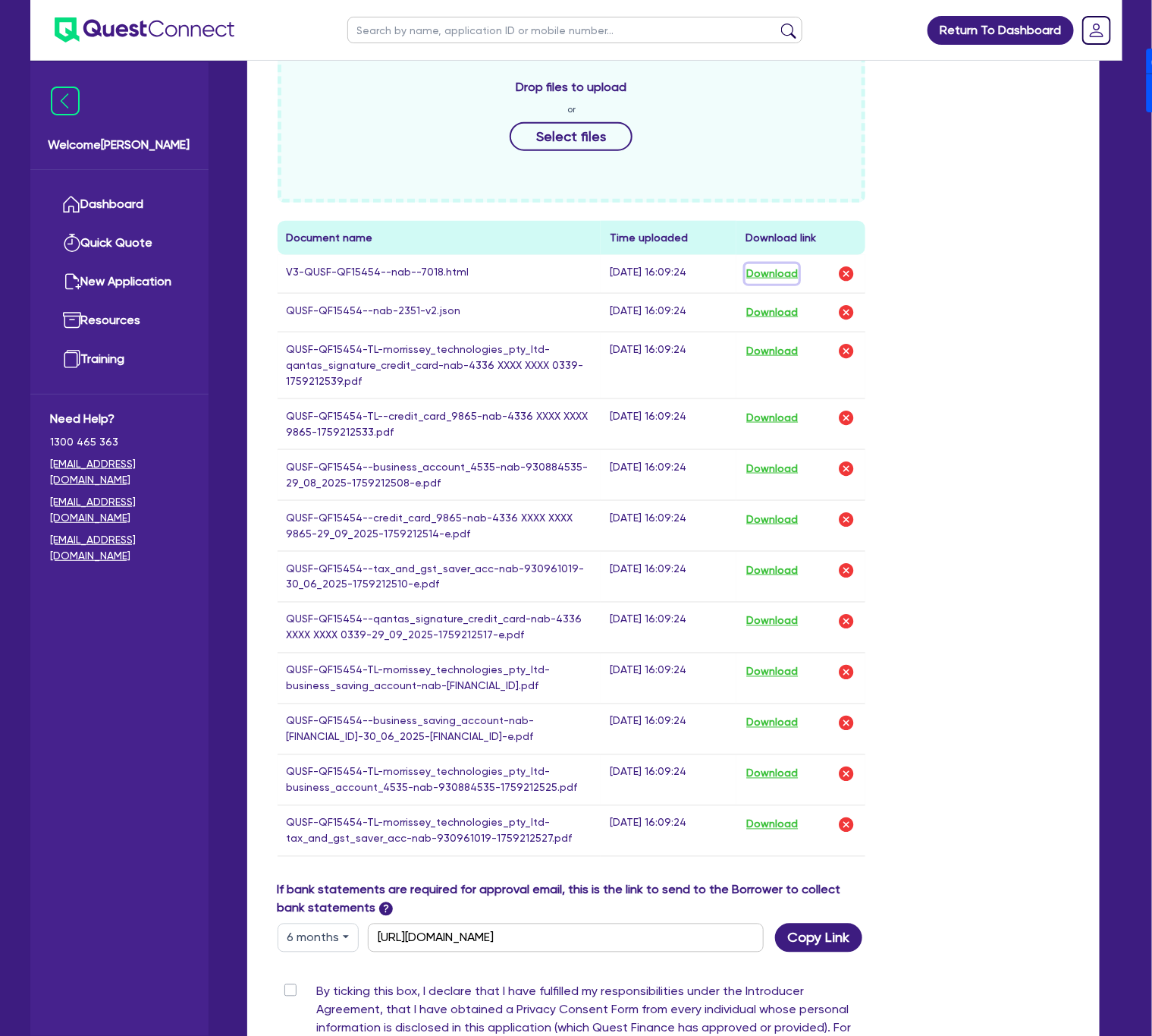
click at [779, 280] on button "Download" at bounding box center [772, 274] width 53 height 20
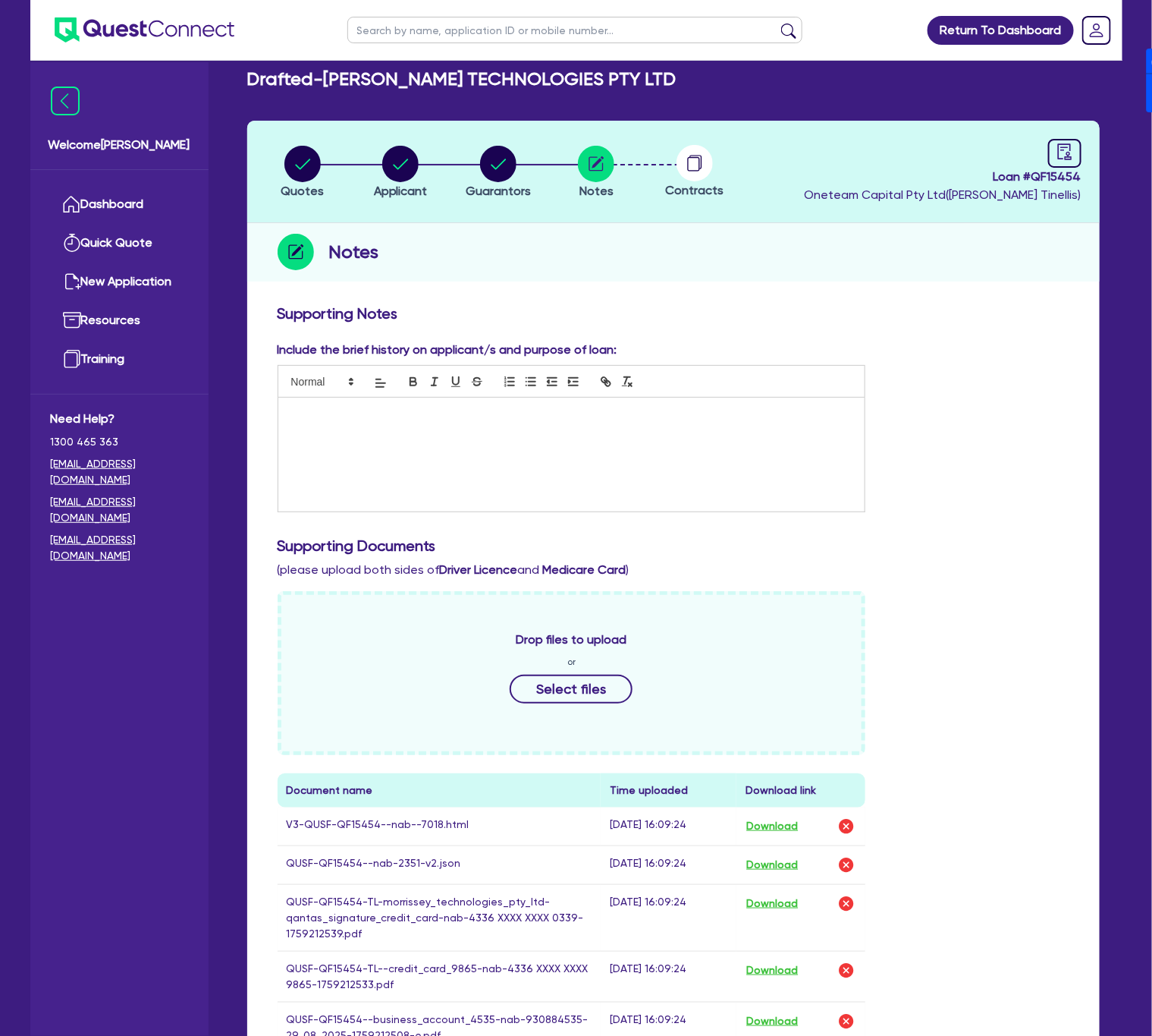
scroll to position [0, 0]
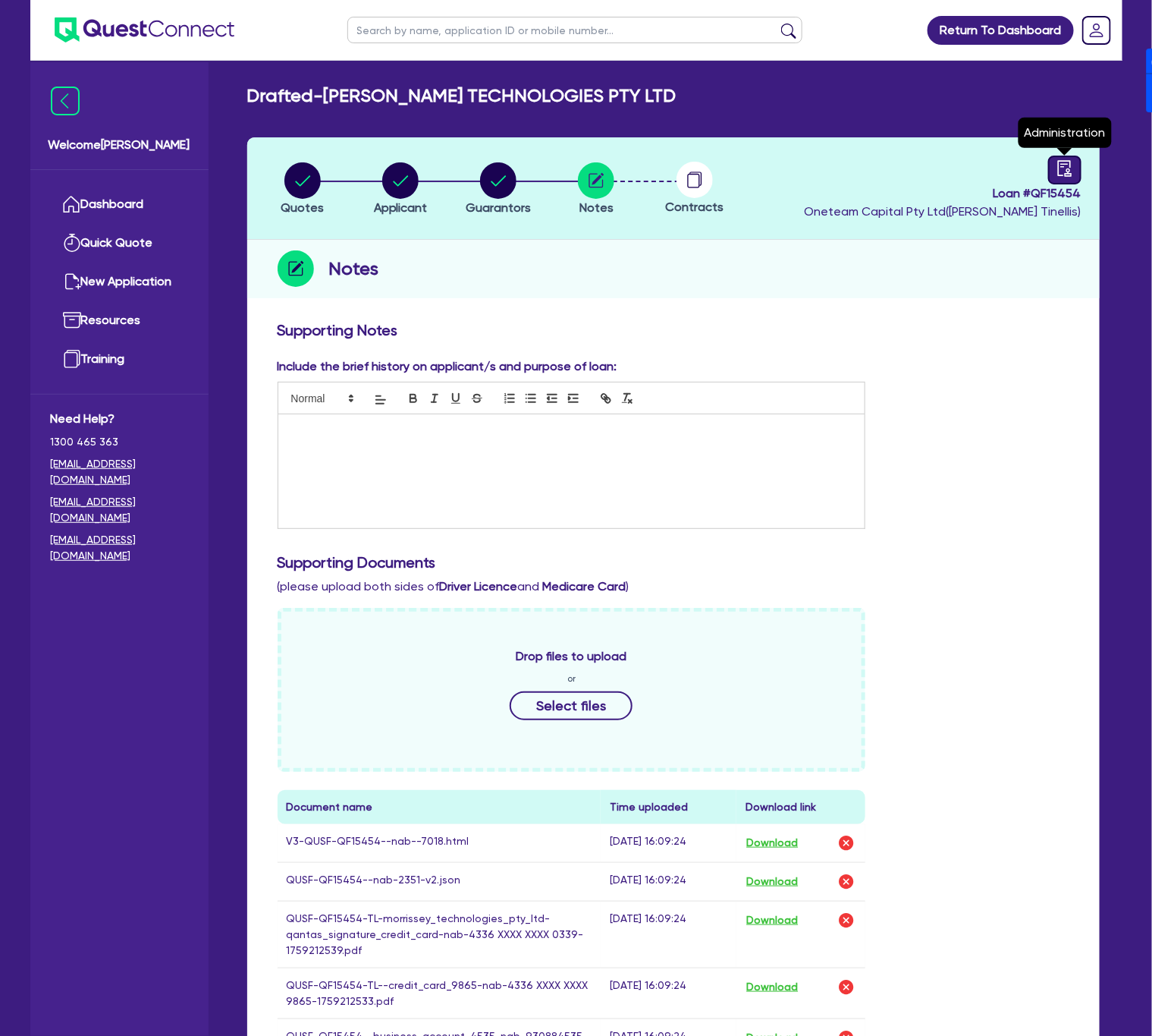
click at [1068, 169] on icon "audit" at bounding box center [1065, 168] width 17 height 17
select select "DRAFTED_NEW"
select select "Other"
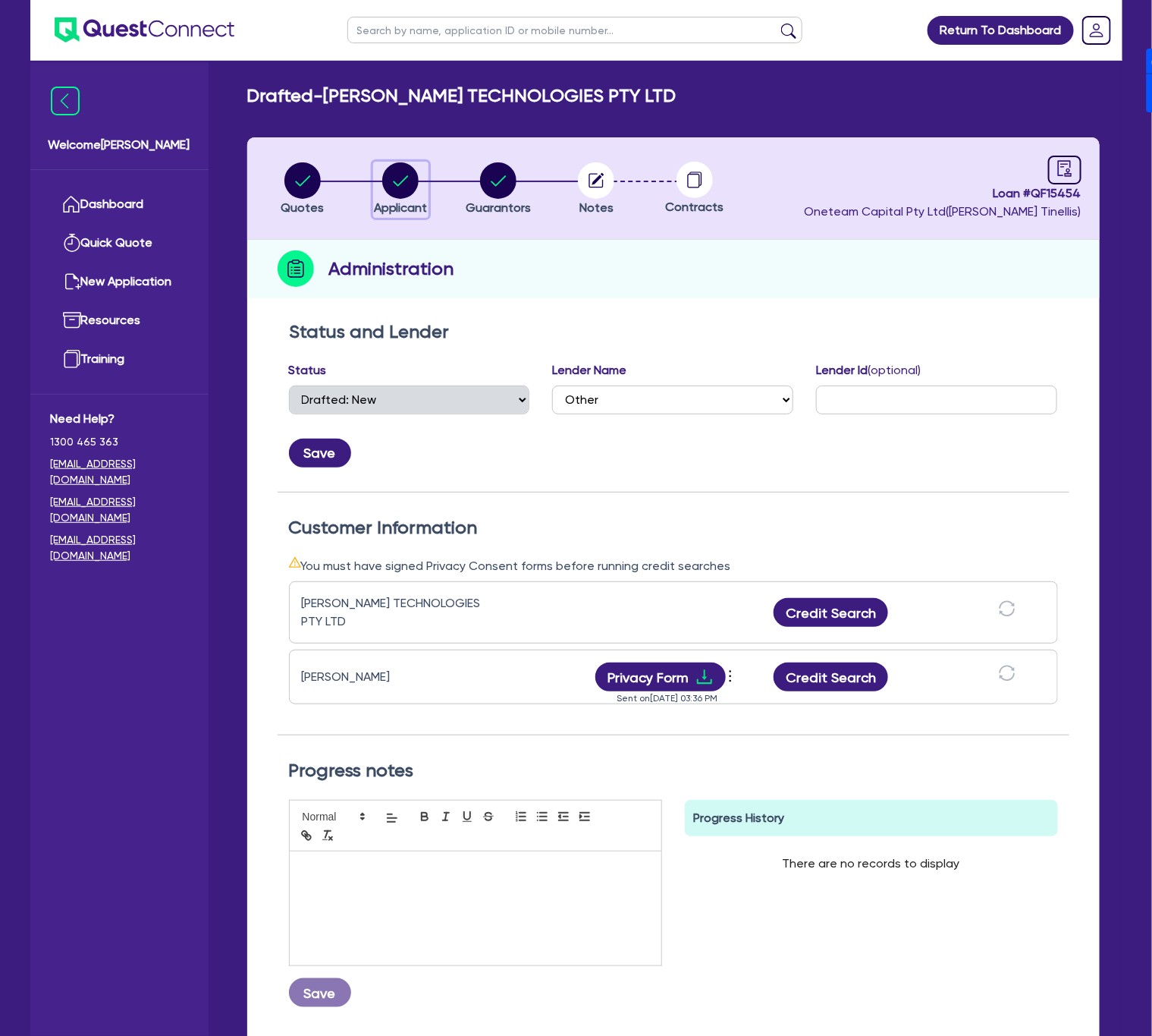
click at [412, 182] on circle "button" at bounding box center [401, 180] width 37 height 37
select select "COMPANY"
select select "TRANSPORT_WAREHOUSING"
select select "TAXI_LUXURY_CAR_SERVICES"
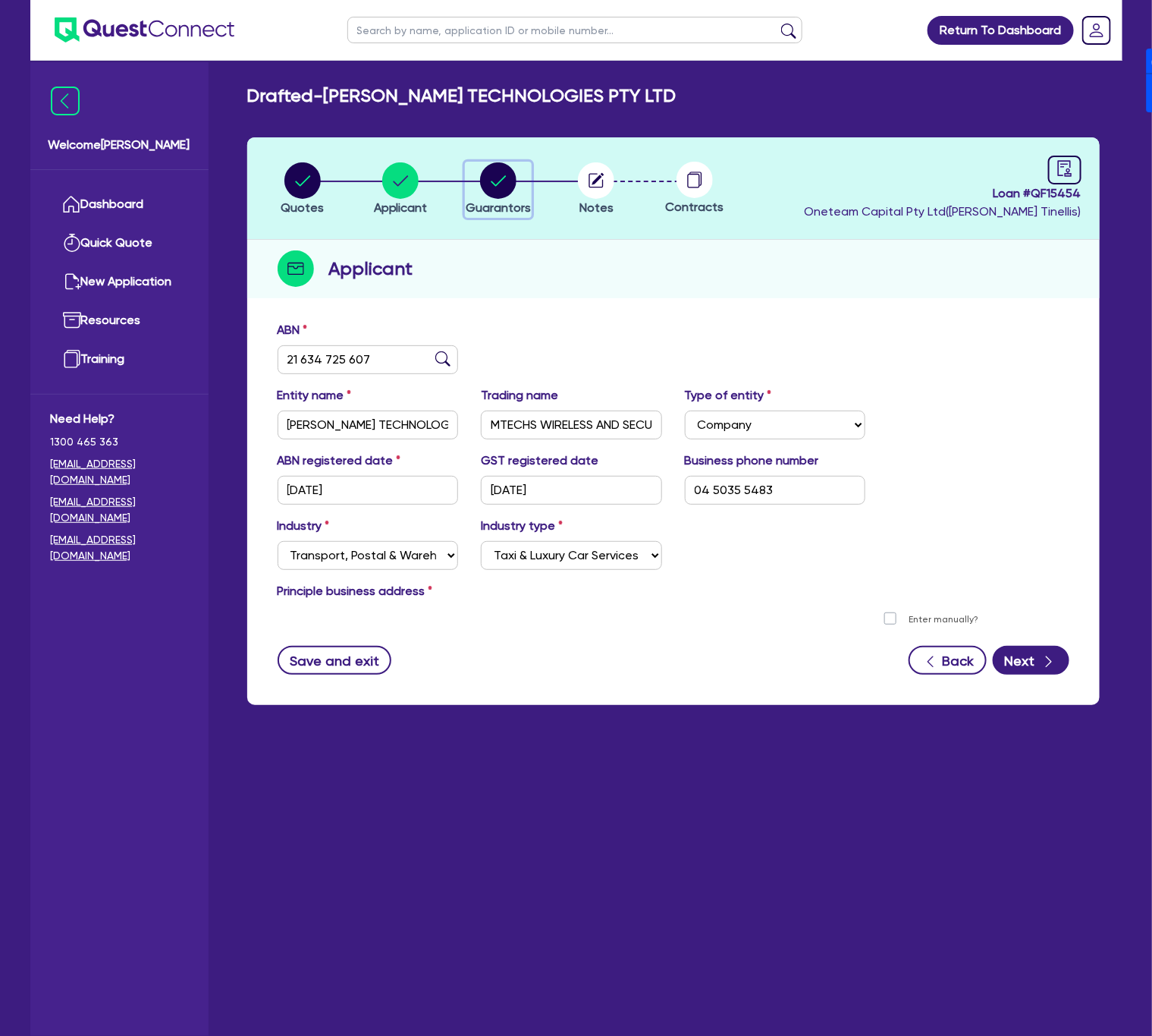
click at [509, 176] on circle "button" at bounding box center [498, 180] width 37 height 37
select select "MR"
select select "[GEOGRAPHIC_DATA]"
select select "SINGLE"
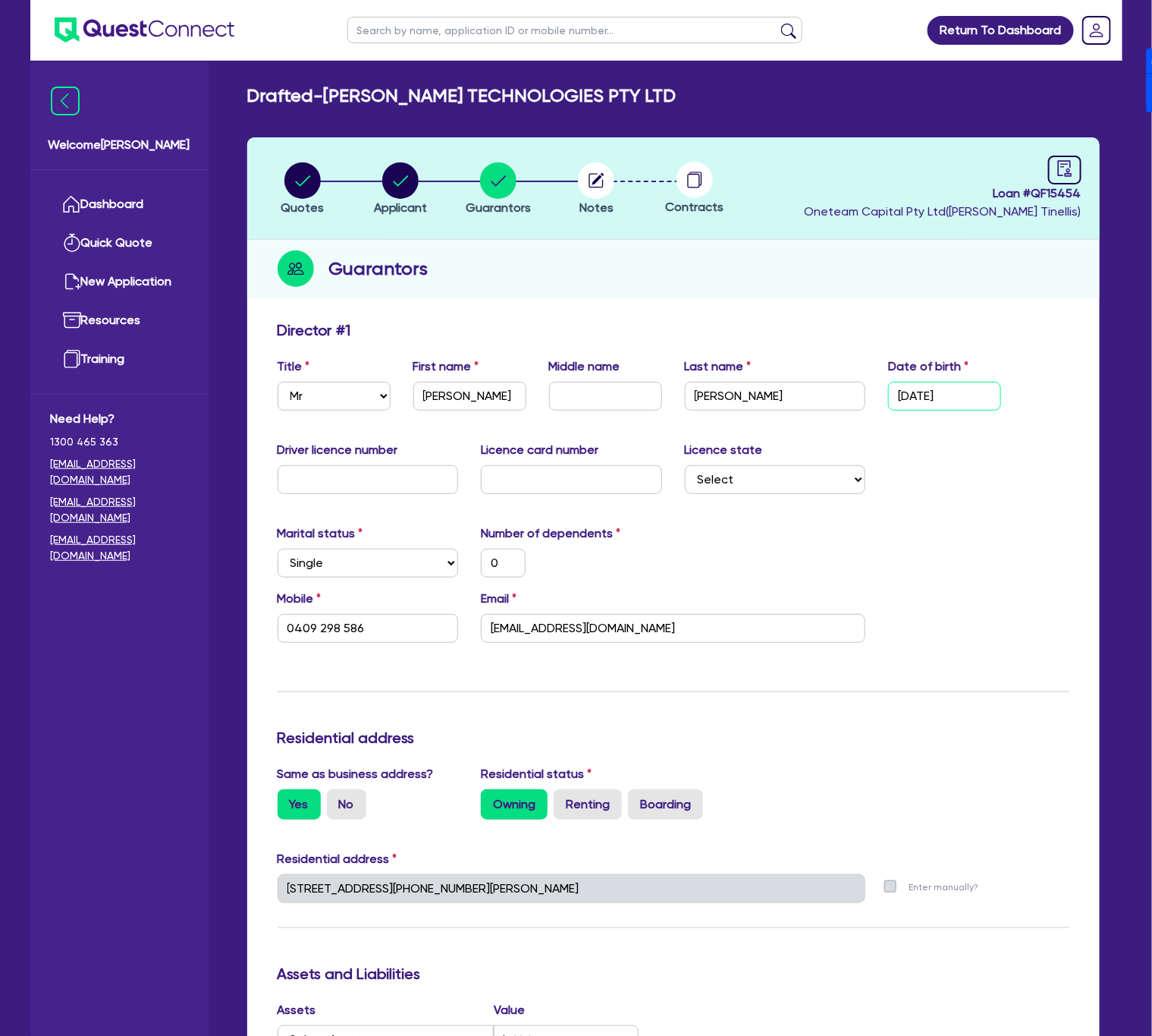
click at [933, 399] on input "[DATE]" at bounding box center [944, 396] width 113 height 28
type input "2 / /"
type input "0"
type input "0409 298 586"
type input "21/ /"
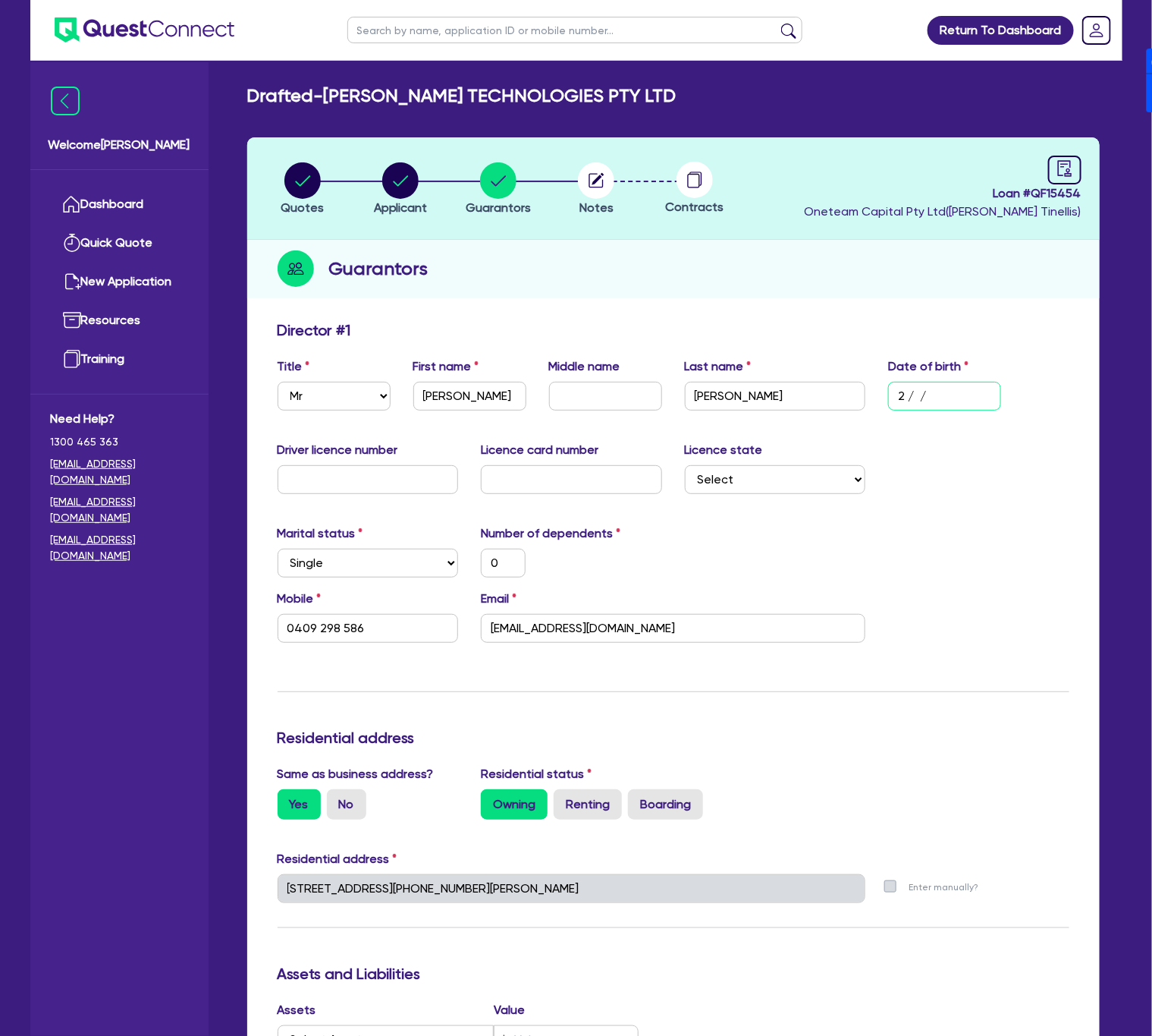
type input "0"
type input "0409 298 586"
type input "21/1 /"
type input "0"
type input "0409 298 586"
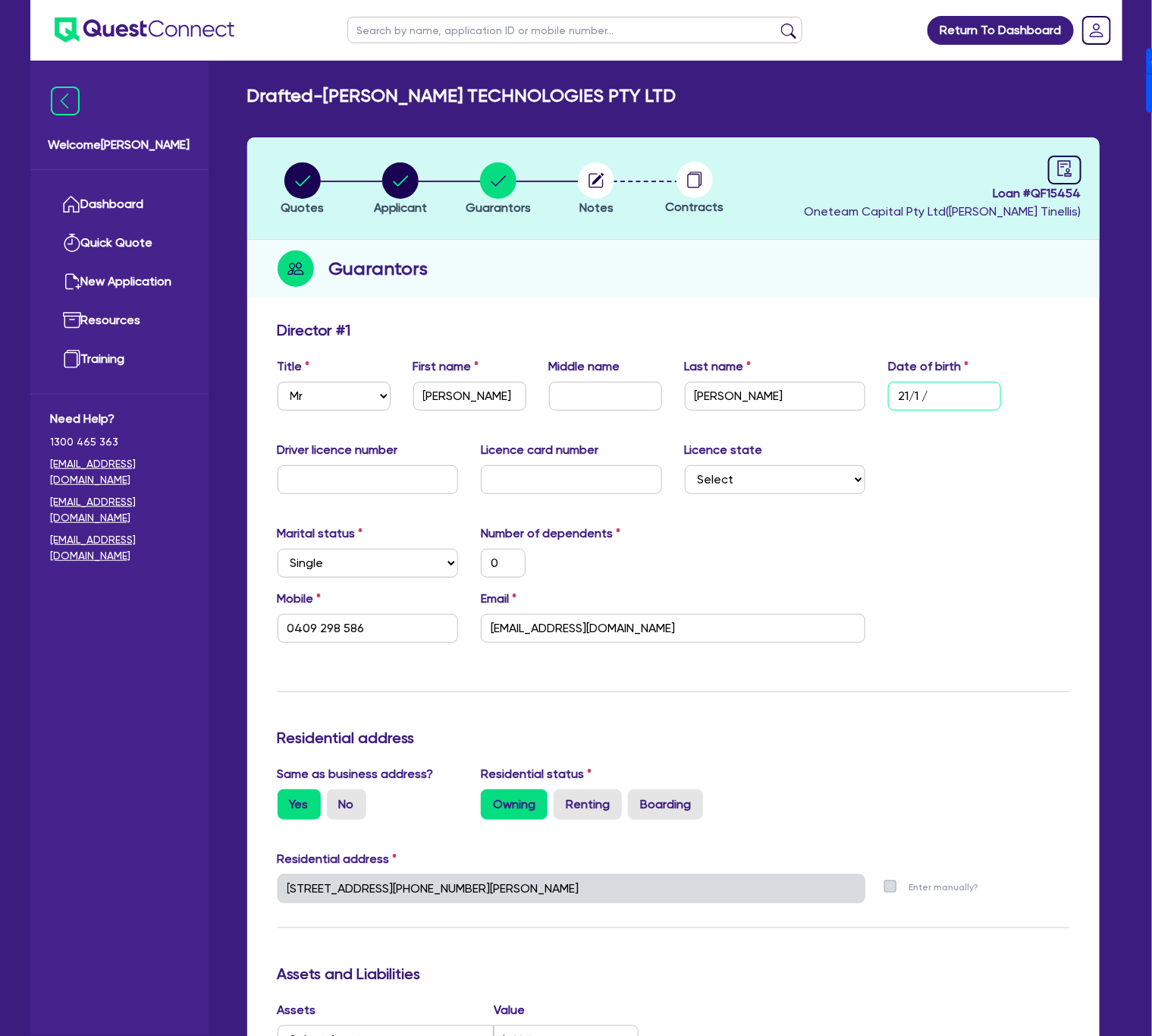
type input "21/11/"
type input "0"
type input "0409 298 586"
type input "21/11/1"
type input "0"
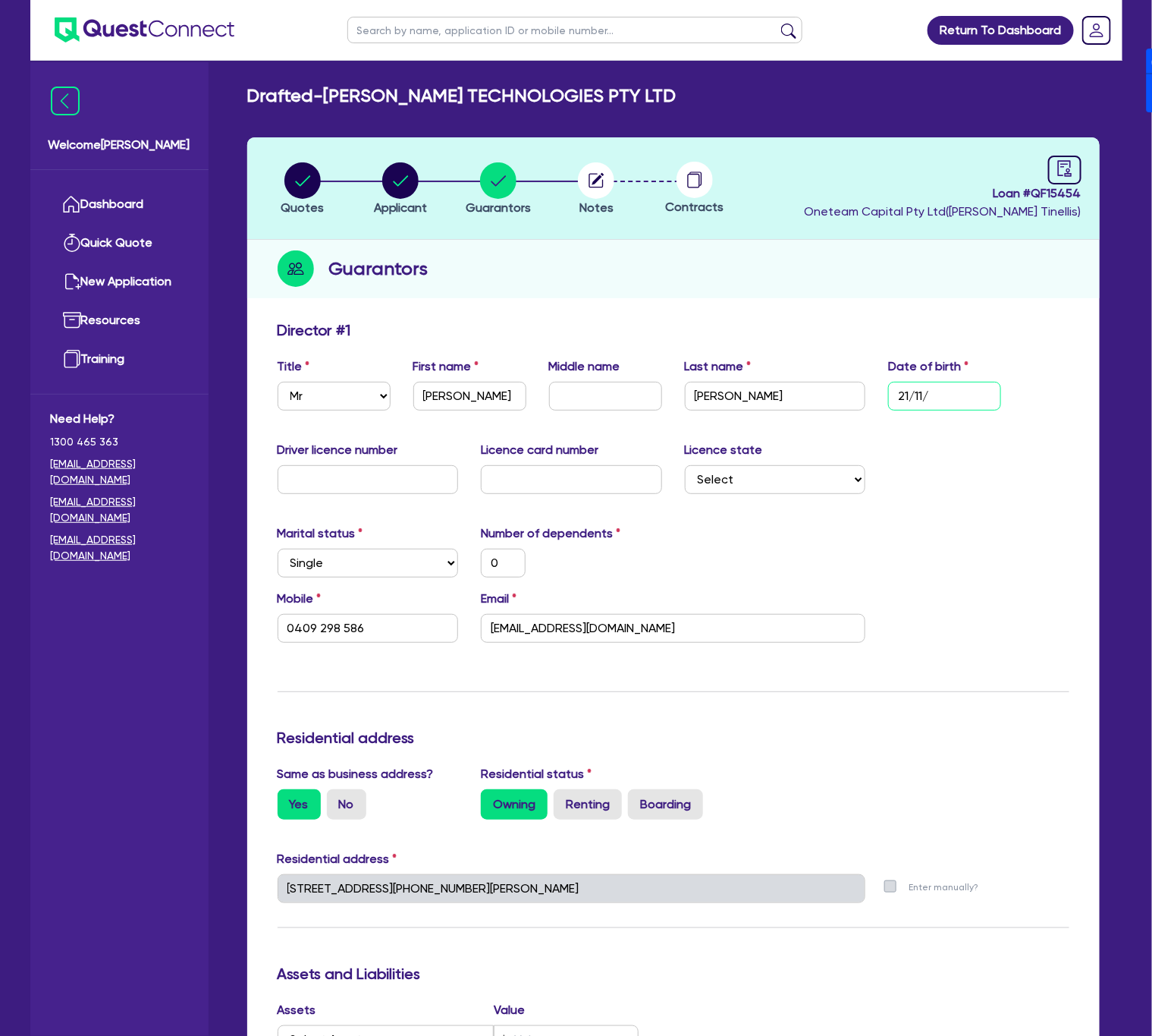
type input "0409 298 586"
type input "[DATE]"
type input "0"
type input "0409 298 586"
type input "21/11/198"
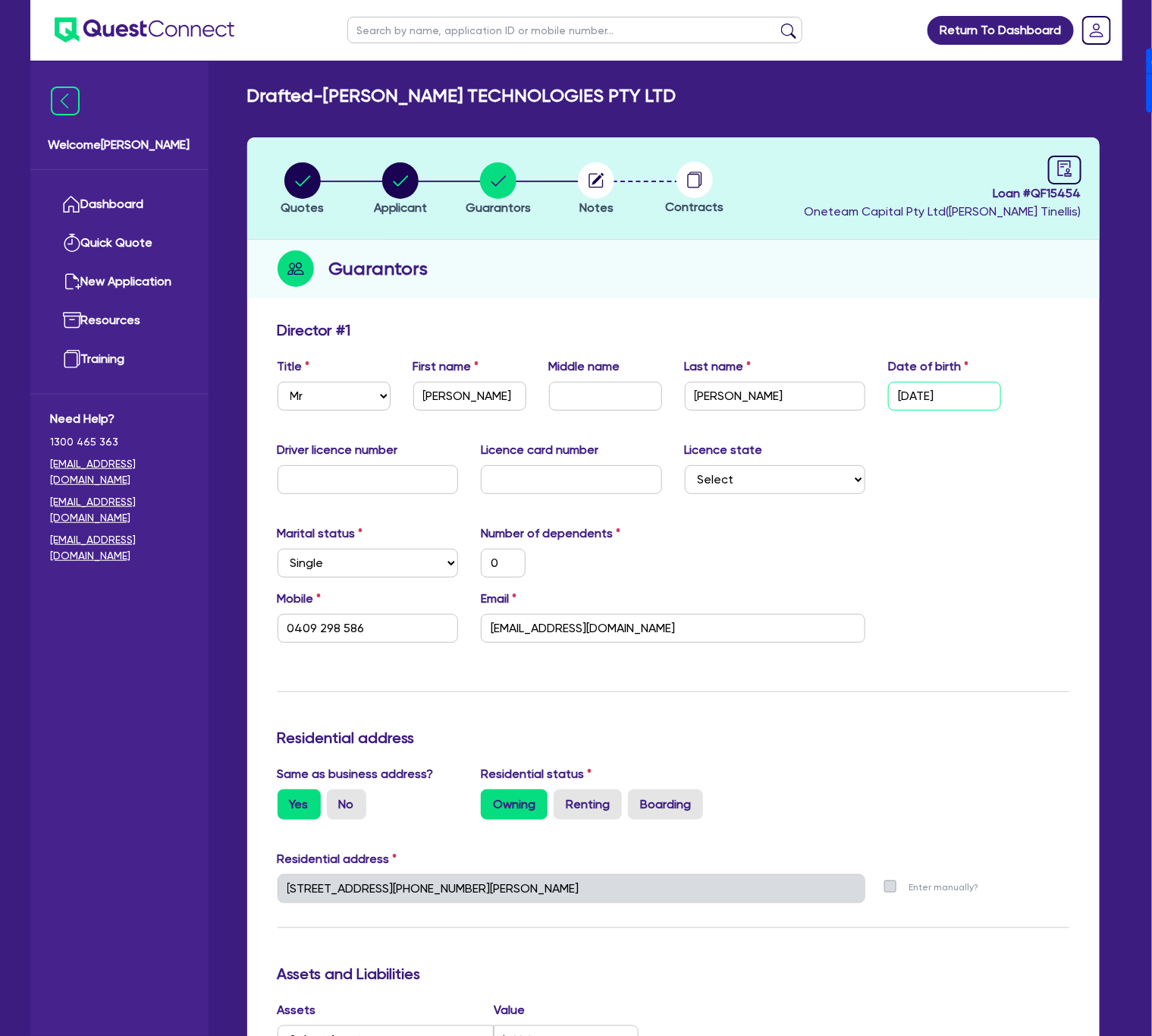
type input "0"
type input "0409 298 586"
type input "[DATE]"
type input "0"
type input "0409 298 586"
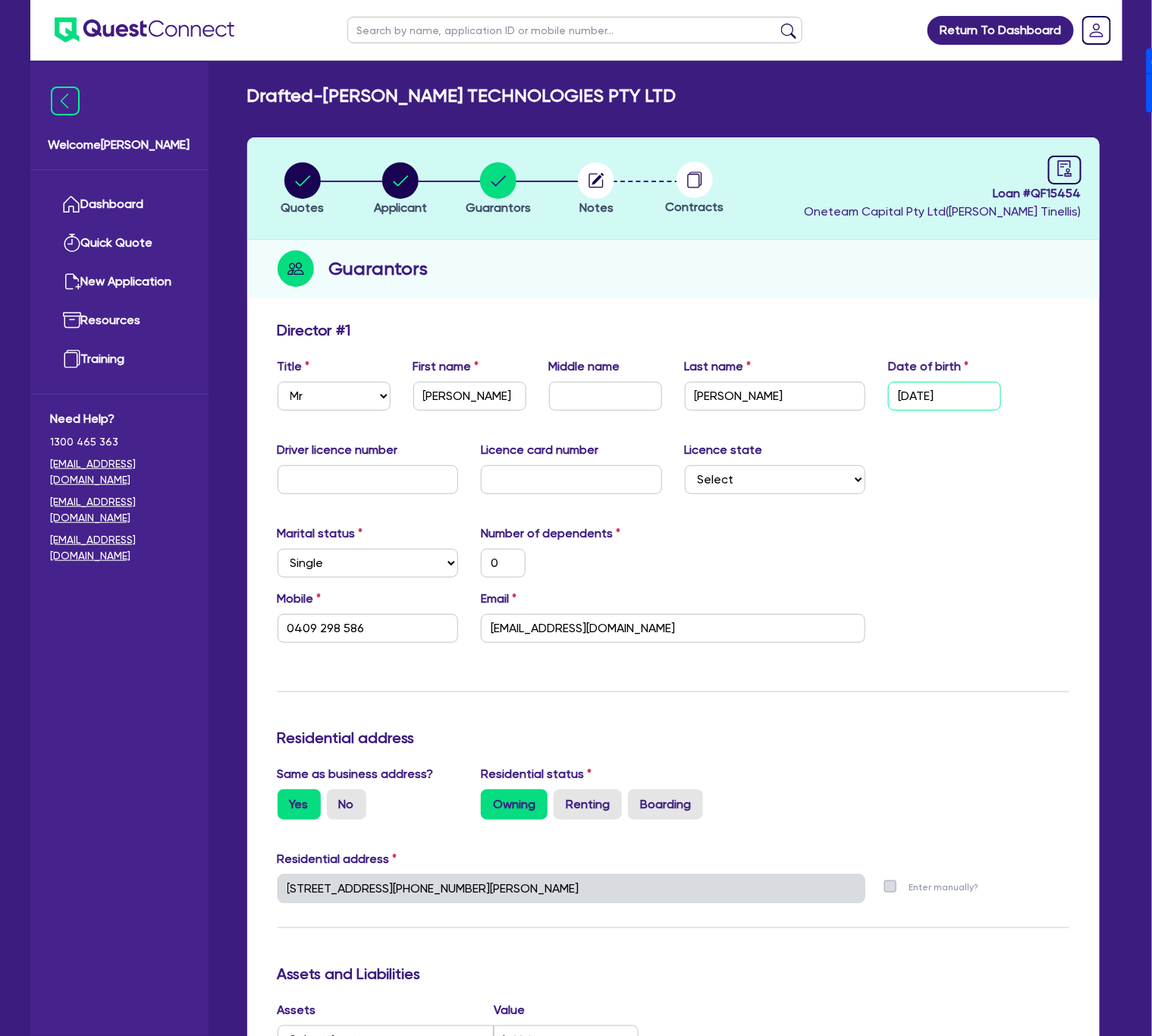
type input "[DATE]"
type input "1"
type input "0"
type input "0409 298 586"
type input "11"
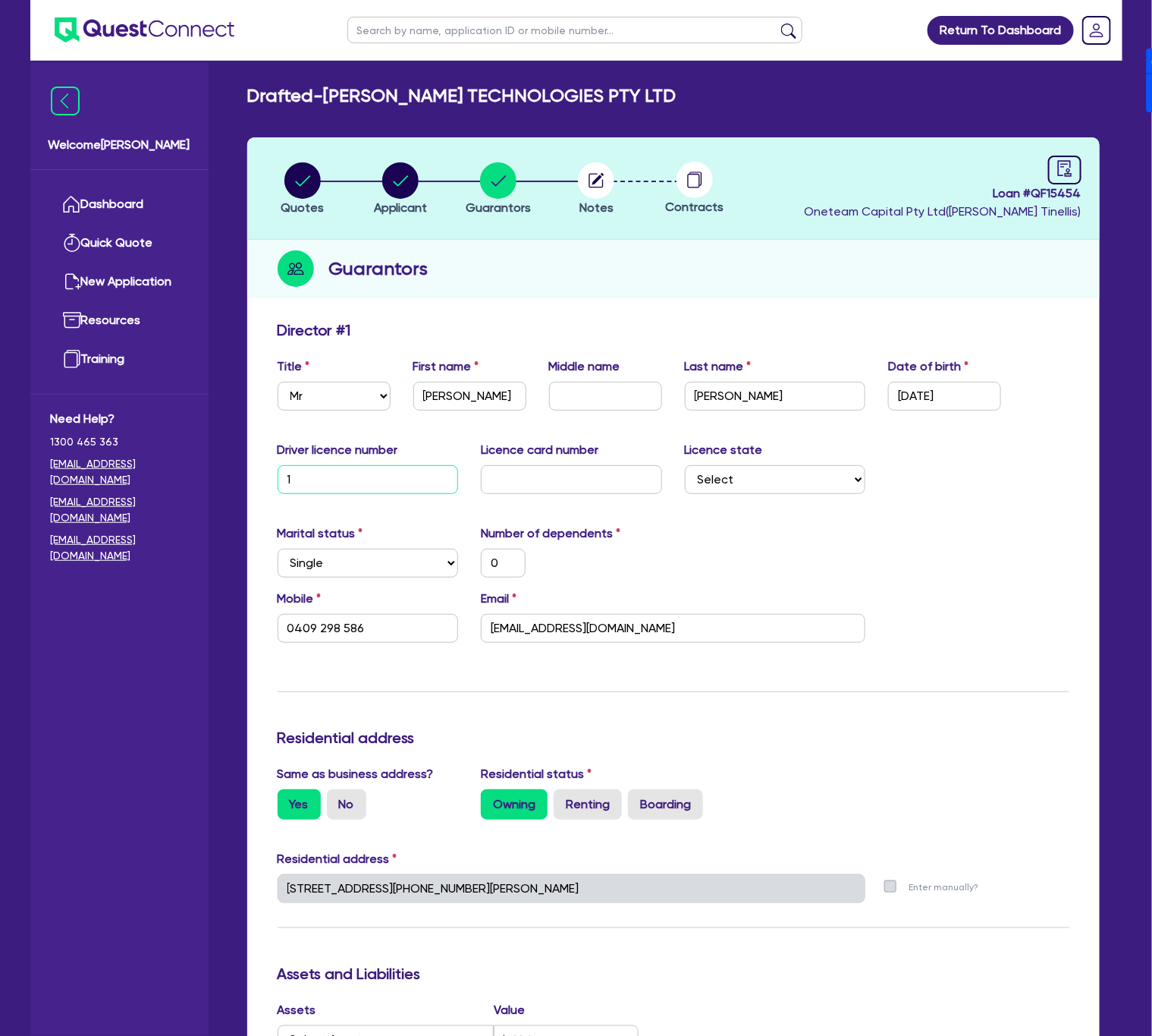
type input "0"
type input "0409 298 586"
type input "113"
type input "0"
type input "0409 298 586"
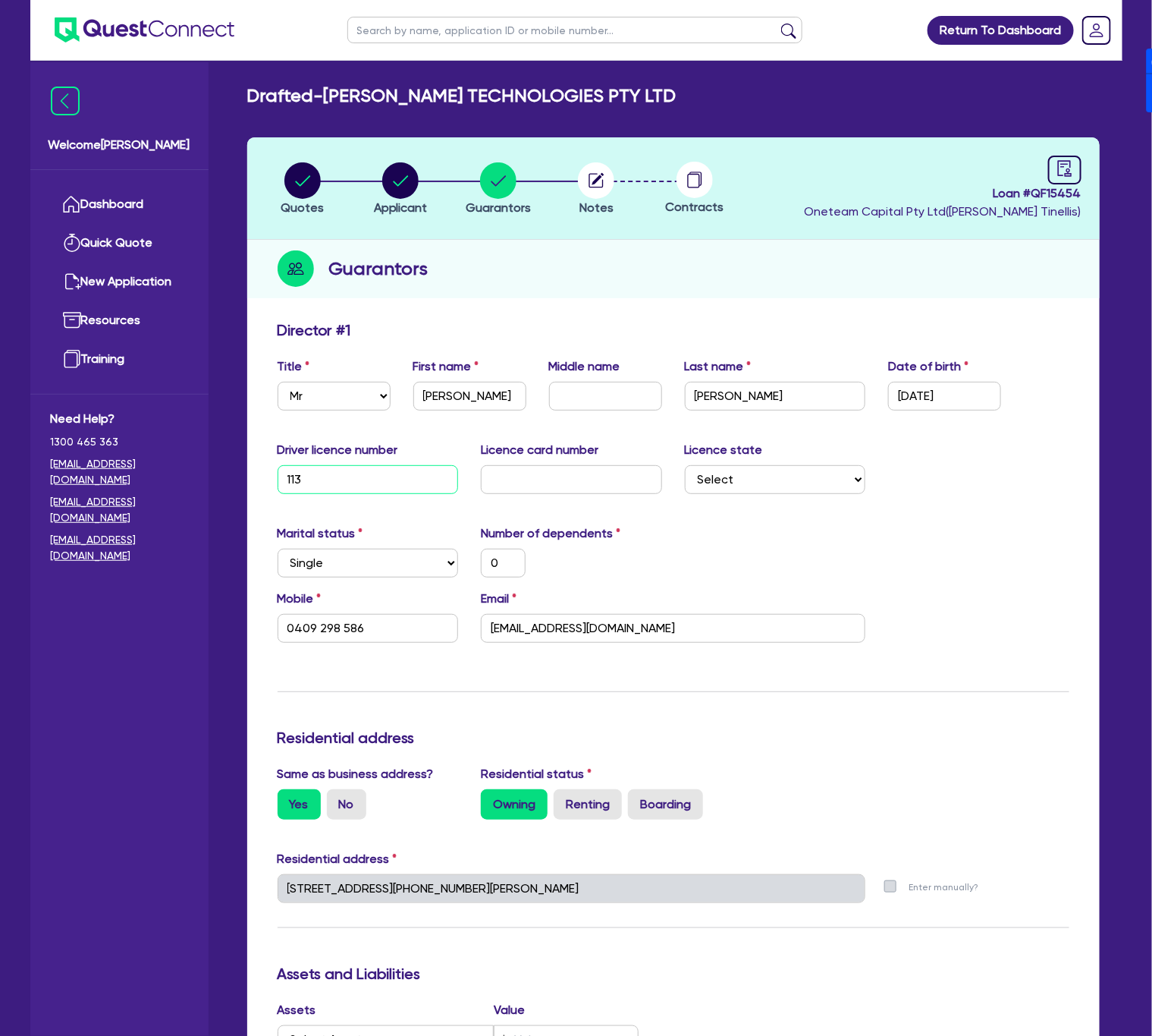
type input "1138"
type input "0"
type input "0409 298 586"
type input "11385"
type input "0"
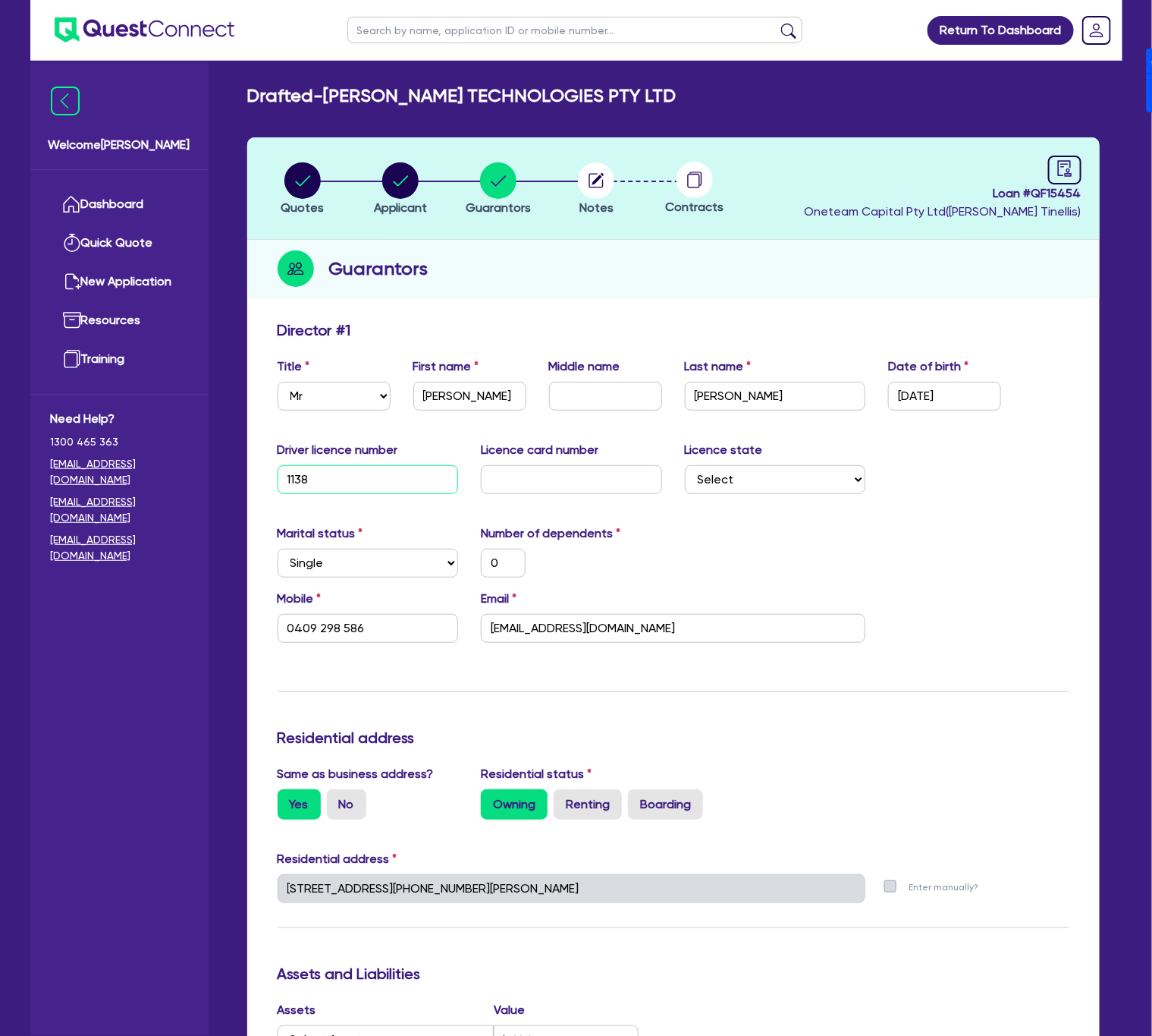
type input "0409 298 586"
type input "113859"
type input "0"
type input "0409 298 586"
type input "1138597"
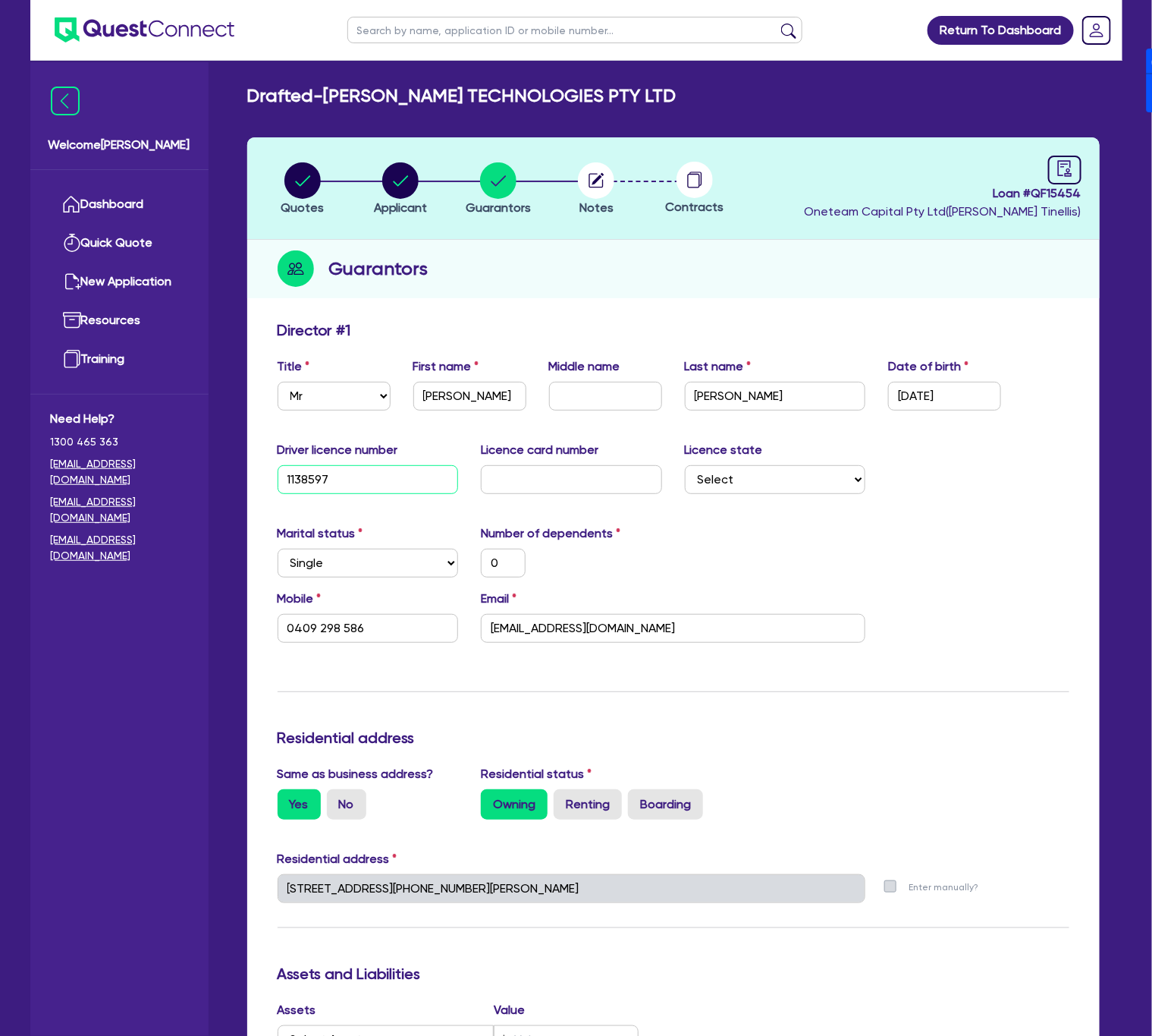
type input "0"
type input "0409 298 586"
type input "11385973"
type input "0"
type input "0409 298 586"
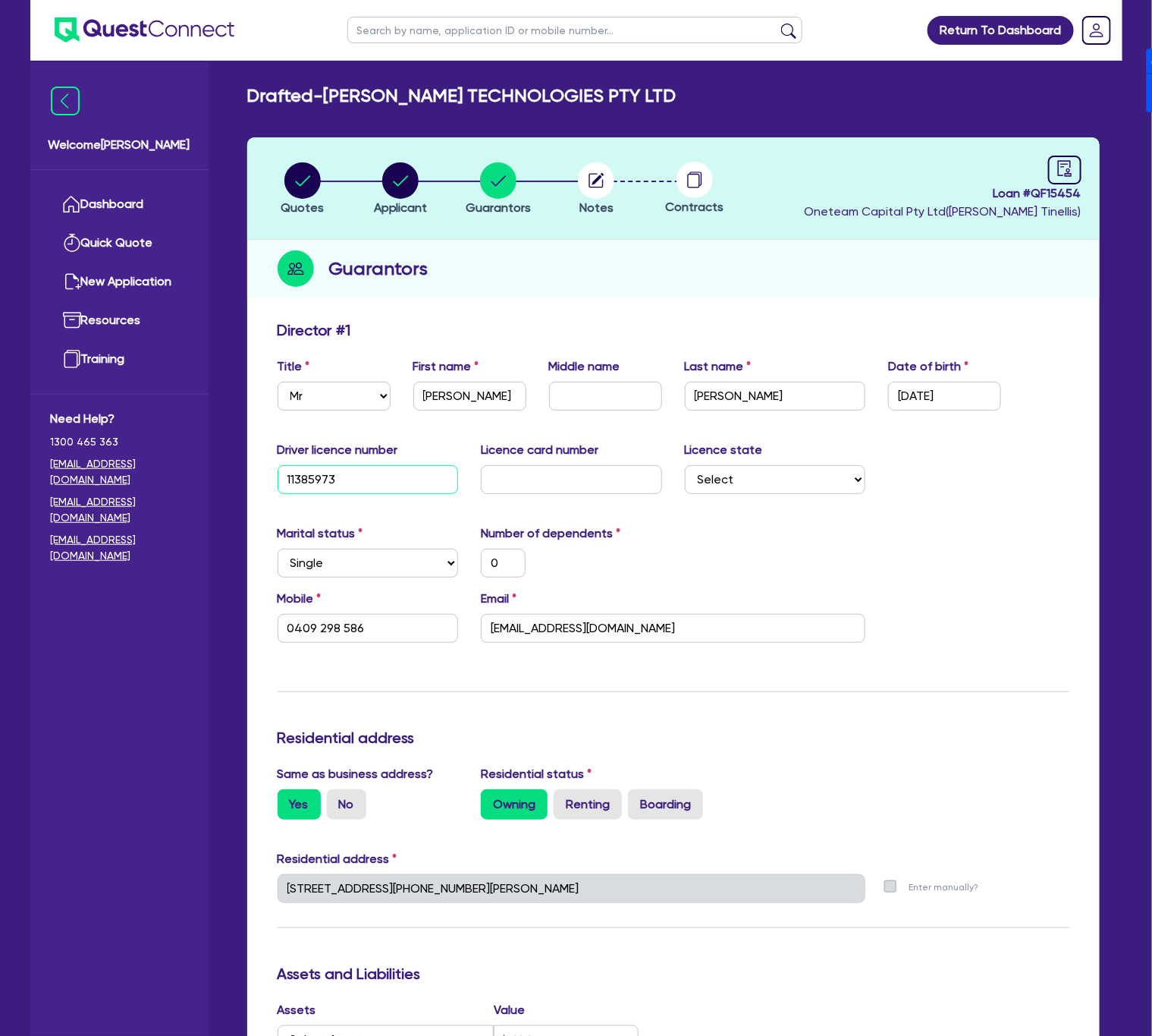
type input "113859739"
type input "0"
type input "0409 298 586"
type input "113859739"
click at [591, 392] on input "text" at bounding box center [605, 396] width 113 height 28
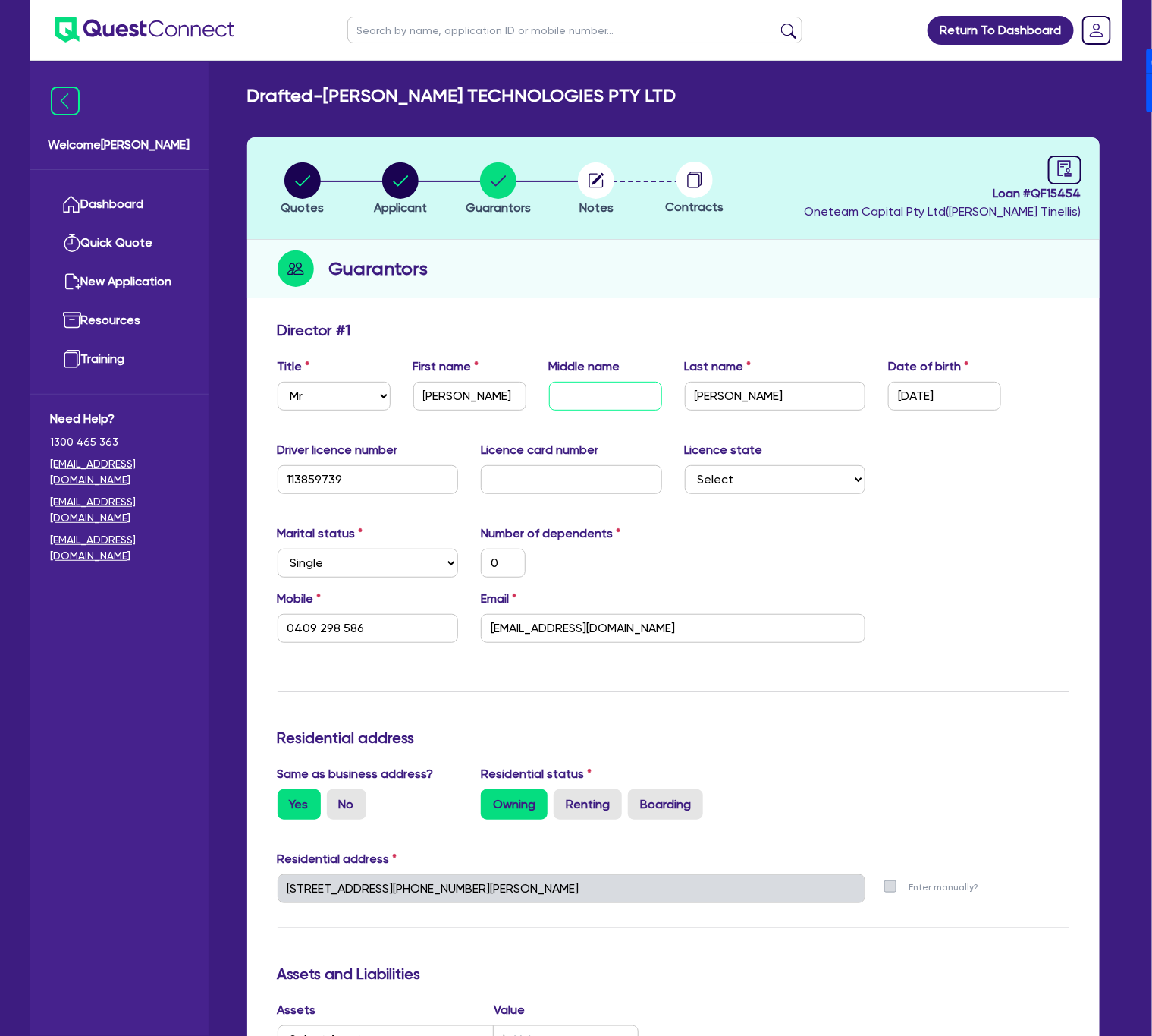
type input "J"
type input "0"
type input "0409 298 586"
type input "[PERSON_NAME]"
type input "0"
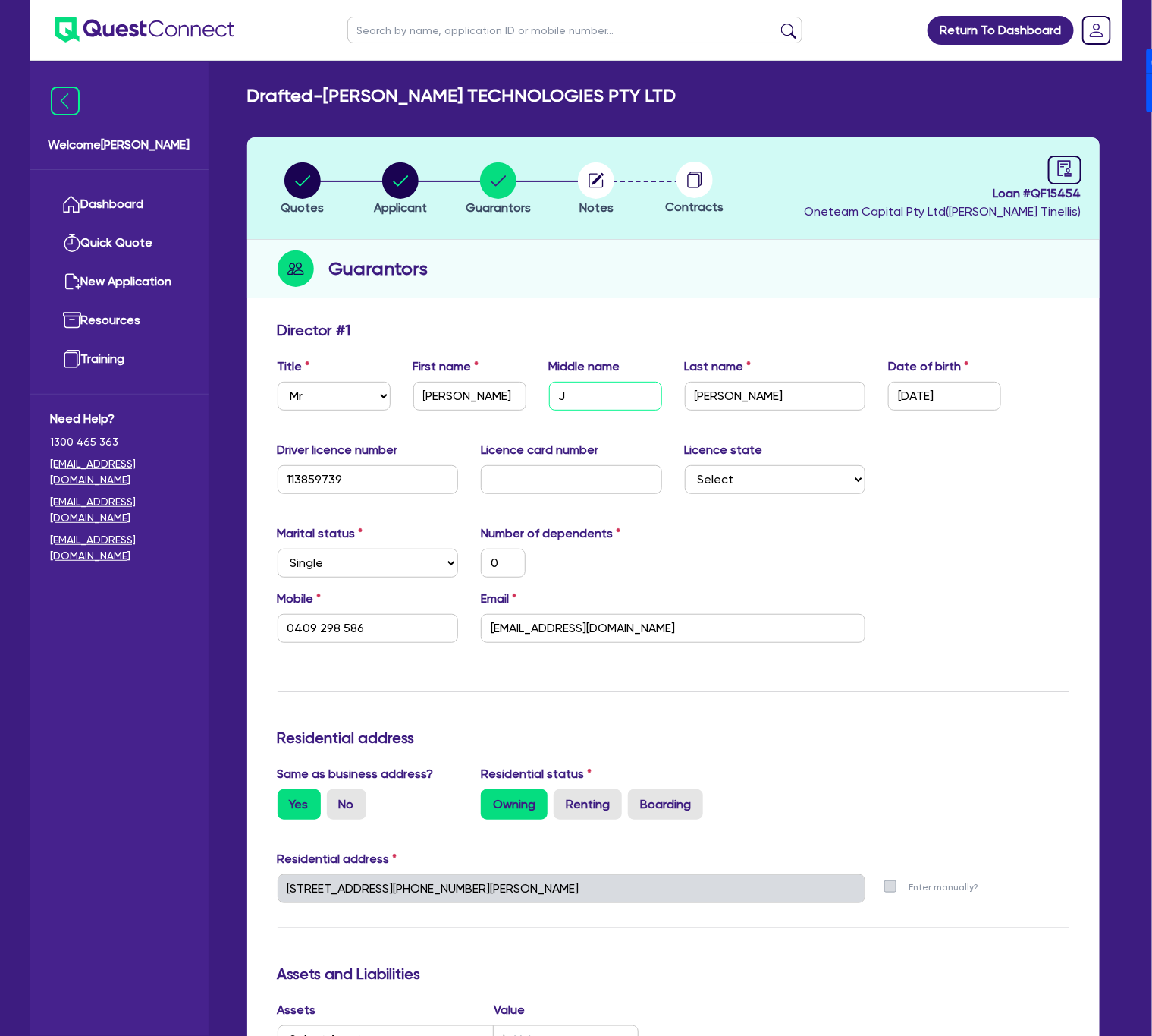
type input "0409 298 586"
type input "Jam"
type input "0"
type input "0409 298 586"
type input "[PERSON_NAME]"
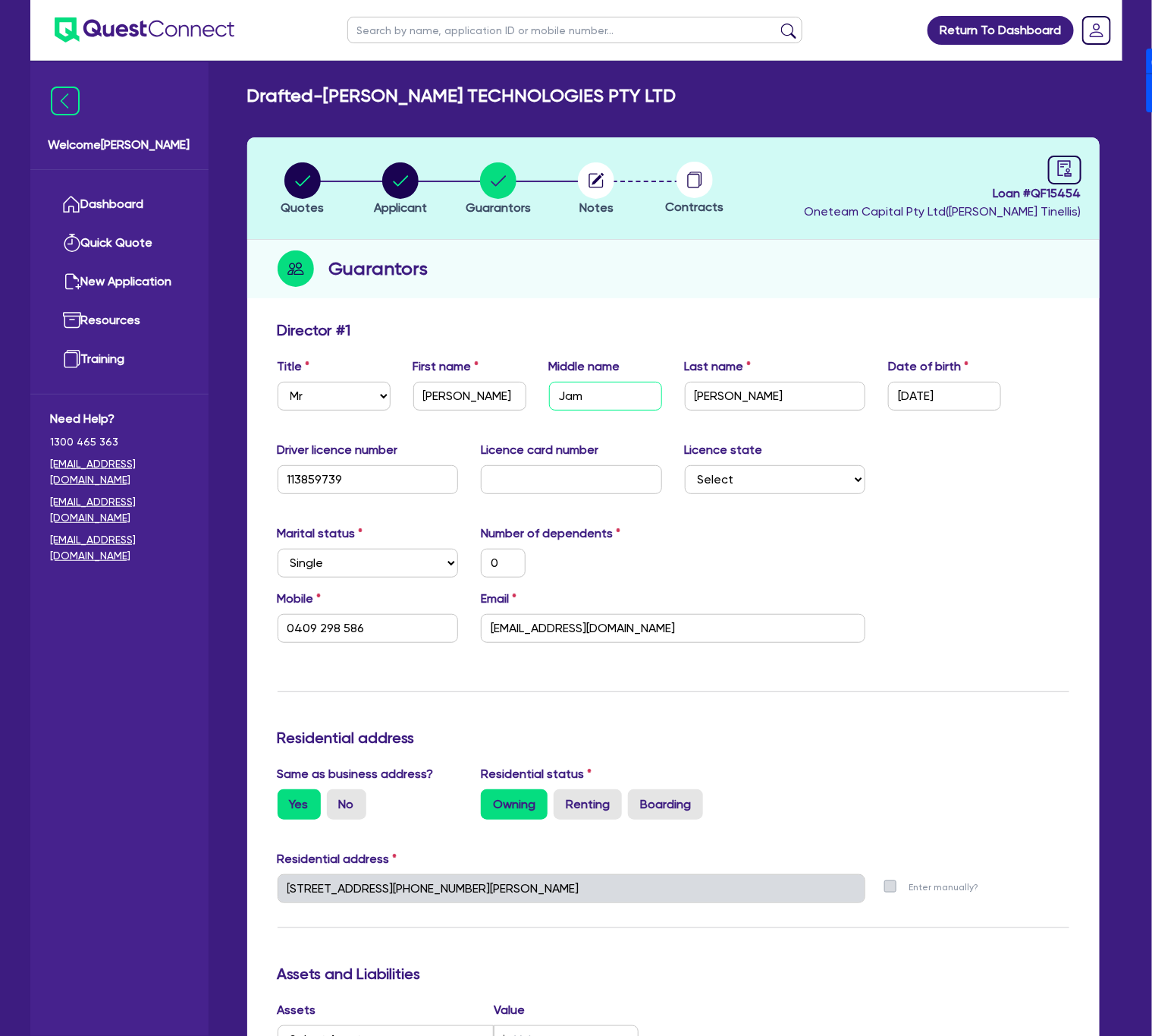
type input "0"
type input "0409 298 586"
type input "[PERSON_NAME]"
type input "0"
type input "0409 298 586"
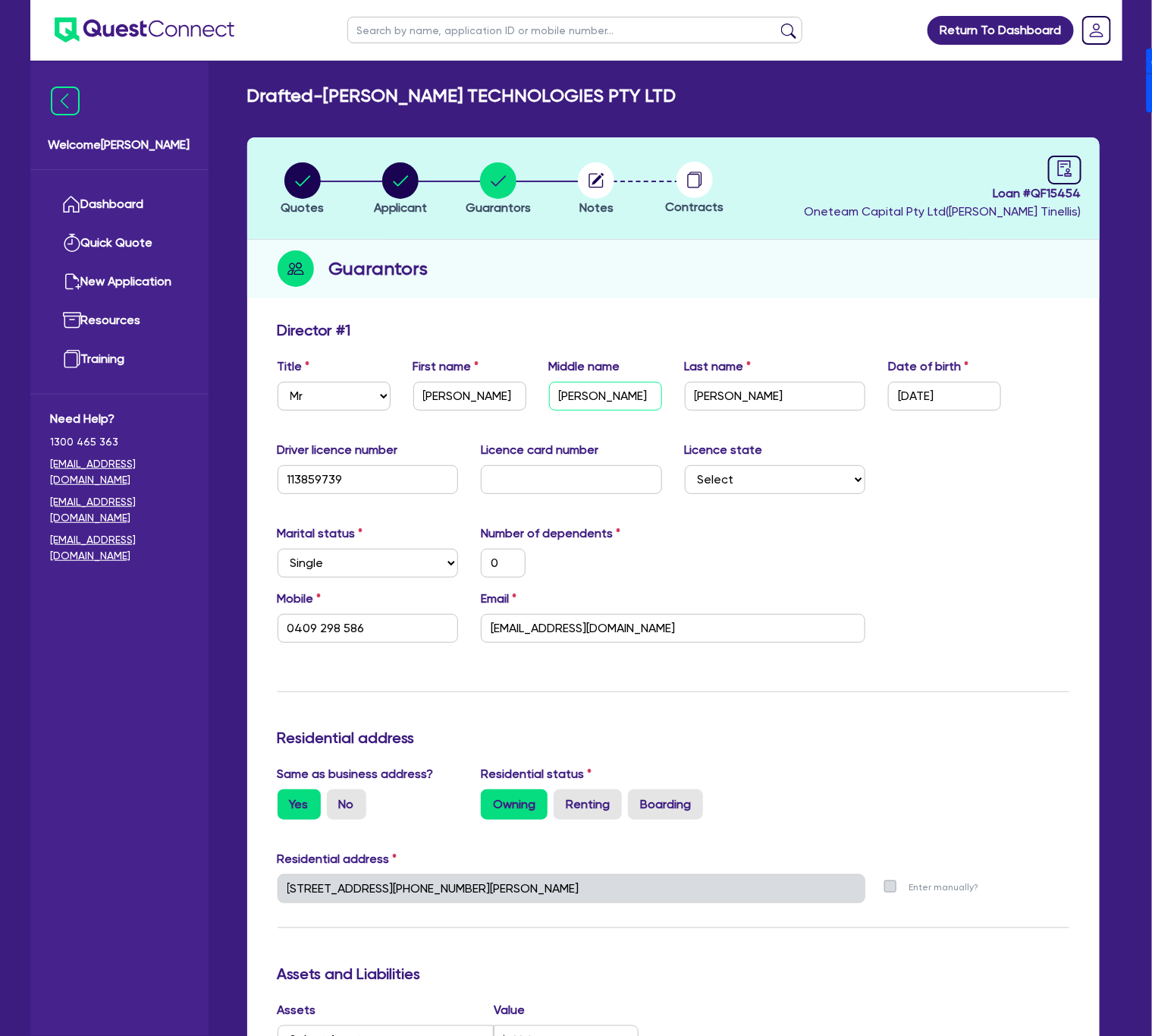
type input "[PERSON_NAME]"
click at [786, 483] on select "Select [GEOGRAPHIC_DATA] [GEOGRAPHIC_DATA] [GEOGRAPHIC_DATA] [GEOGRAPHIC_DATA] …" at bounding box center [775, 479] width 181 height 28
select select "QLD"
click at [685, 465] on select "Select [GEOGRAPHIC_DATA] [GEOGRAPHIC_DATA] [GEOGRAPHIC_DATA] [GEOGRAPHIC_DATA] …" at bounding box center [775, 479] width 181 height 28
type input "0"
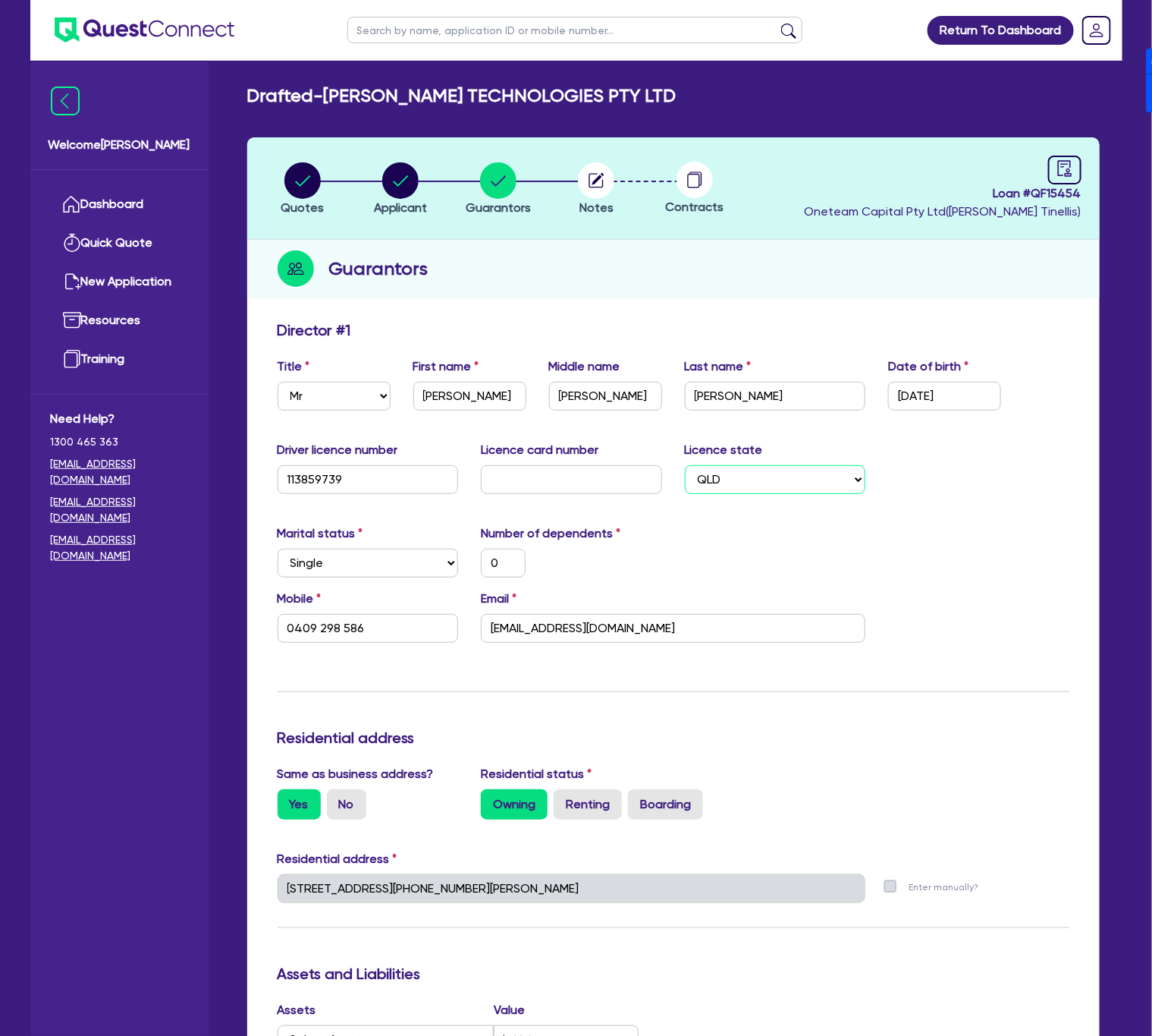
type input "0409 298 586"
click at [401, 185] on circle "button" at bounding box center [401, 180] width 37 height 37
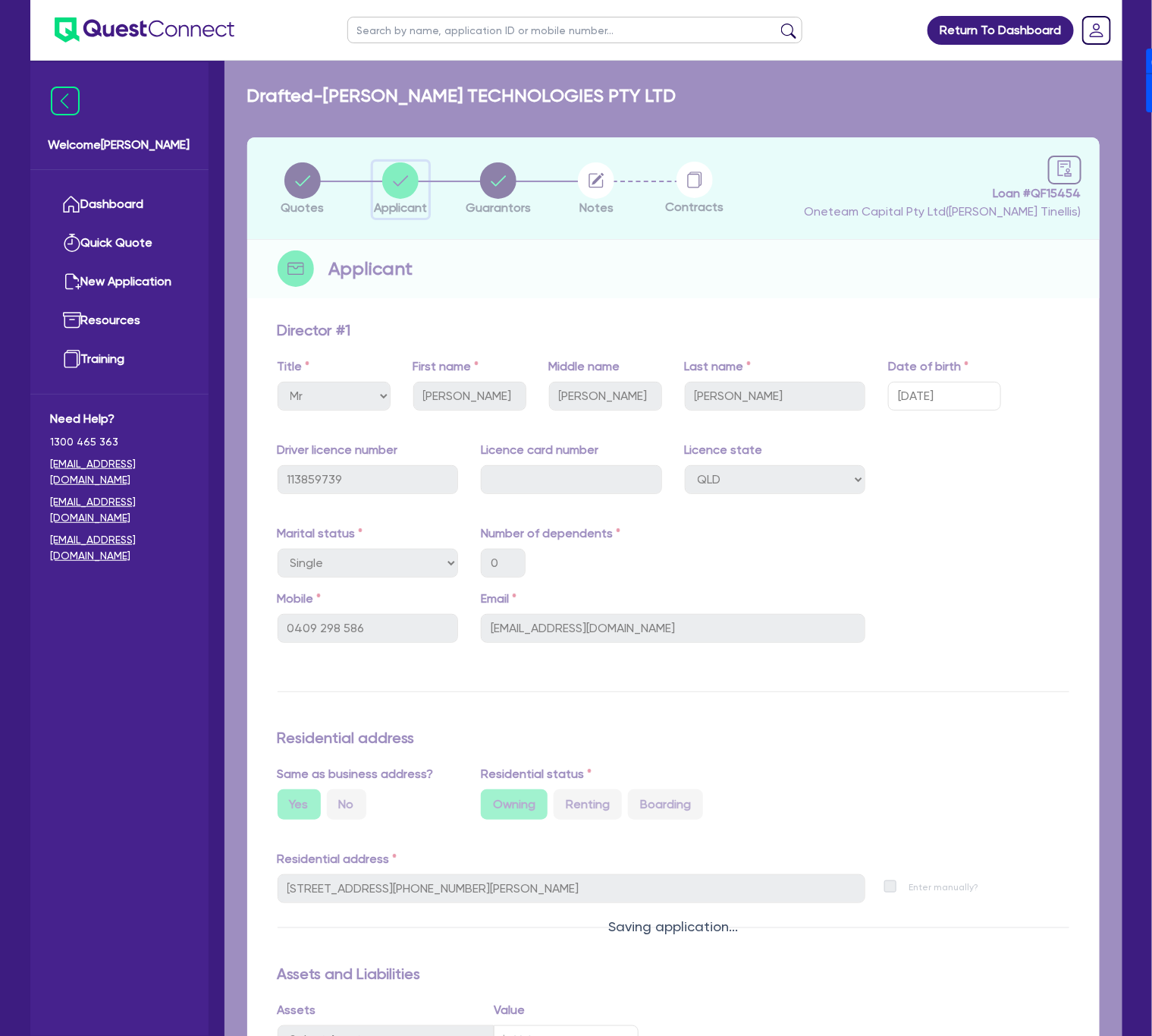
select select "COMPANY"
select select "TRANSPORT_WAREHOUSING"
select select "TAXI_LUXURY_CAR_SERVICES"
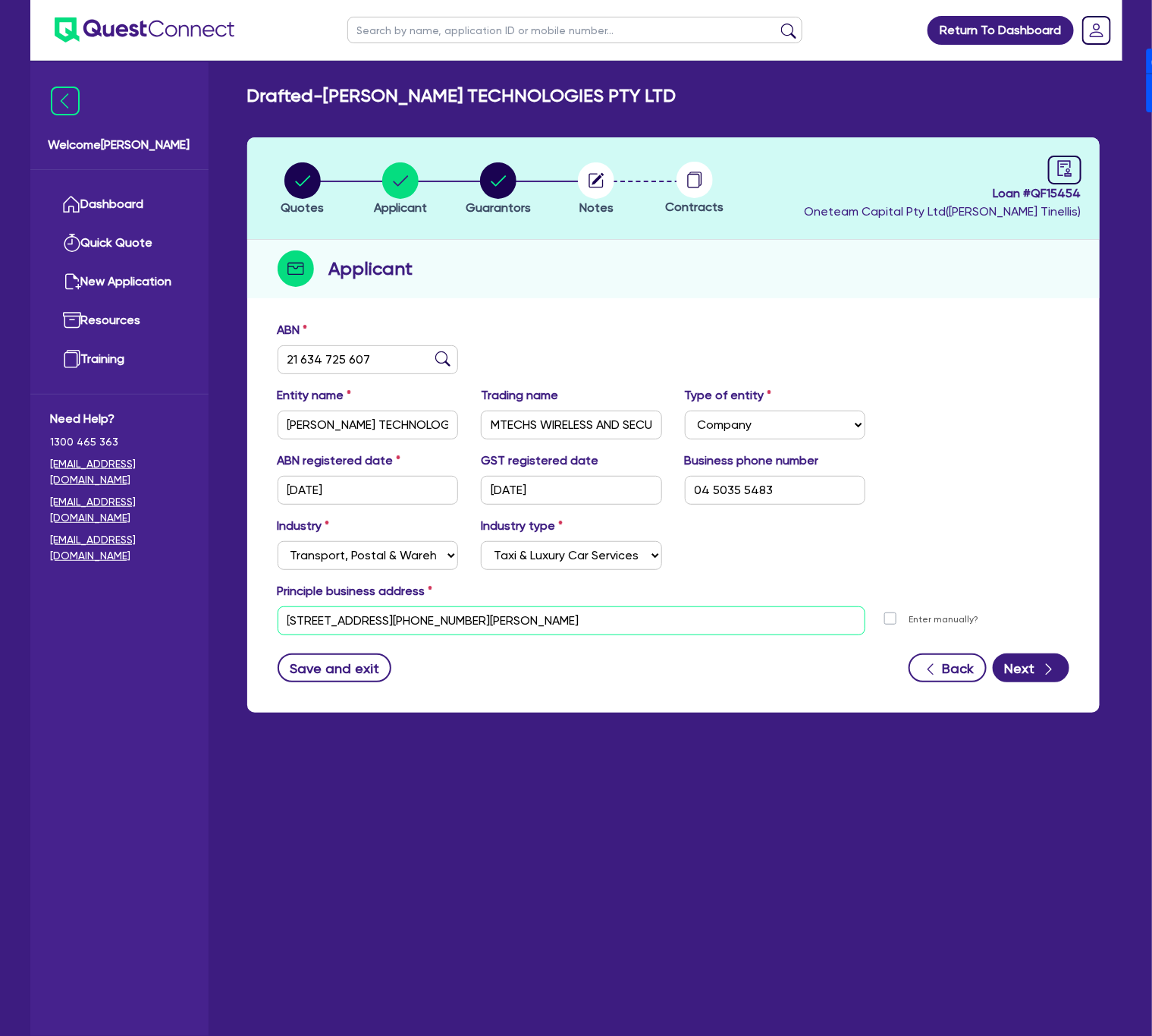
click at [601, 615] on input "[STREET_ADDRESS][PHONE_NUMBER][PERSON_NAME]" at bounding box center [572, 620] width 589 height 28
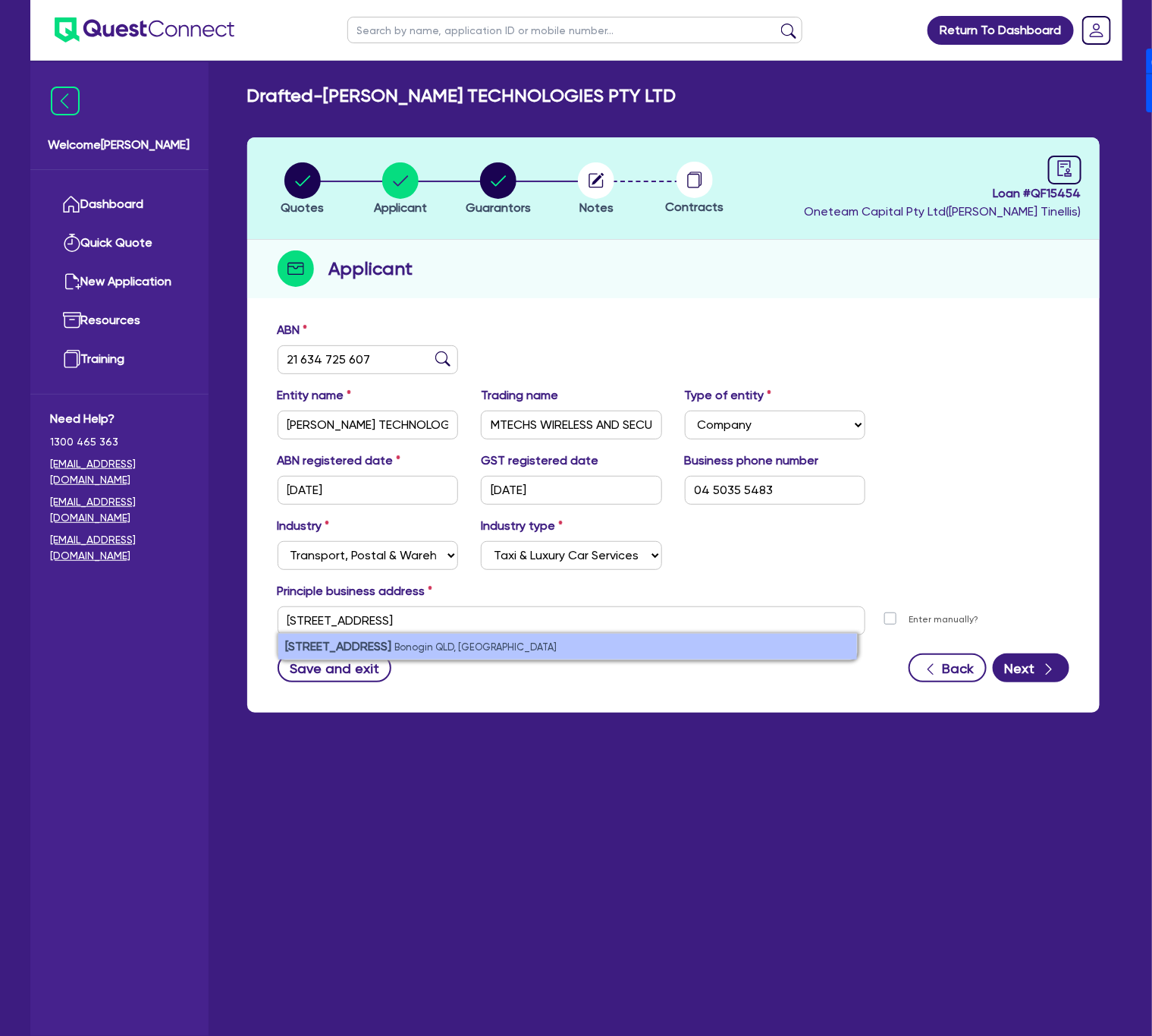
click at [554, 643] on li "[STREET_ADDRESS]" at bounding box center [568, 647] width 578 height 26
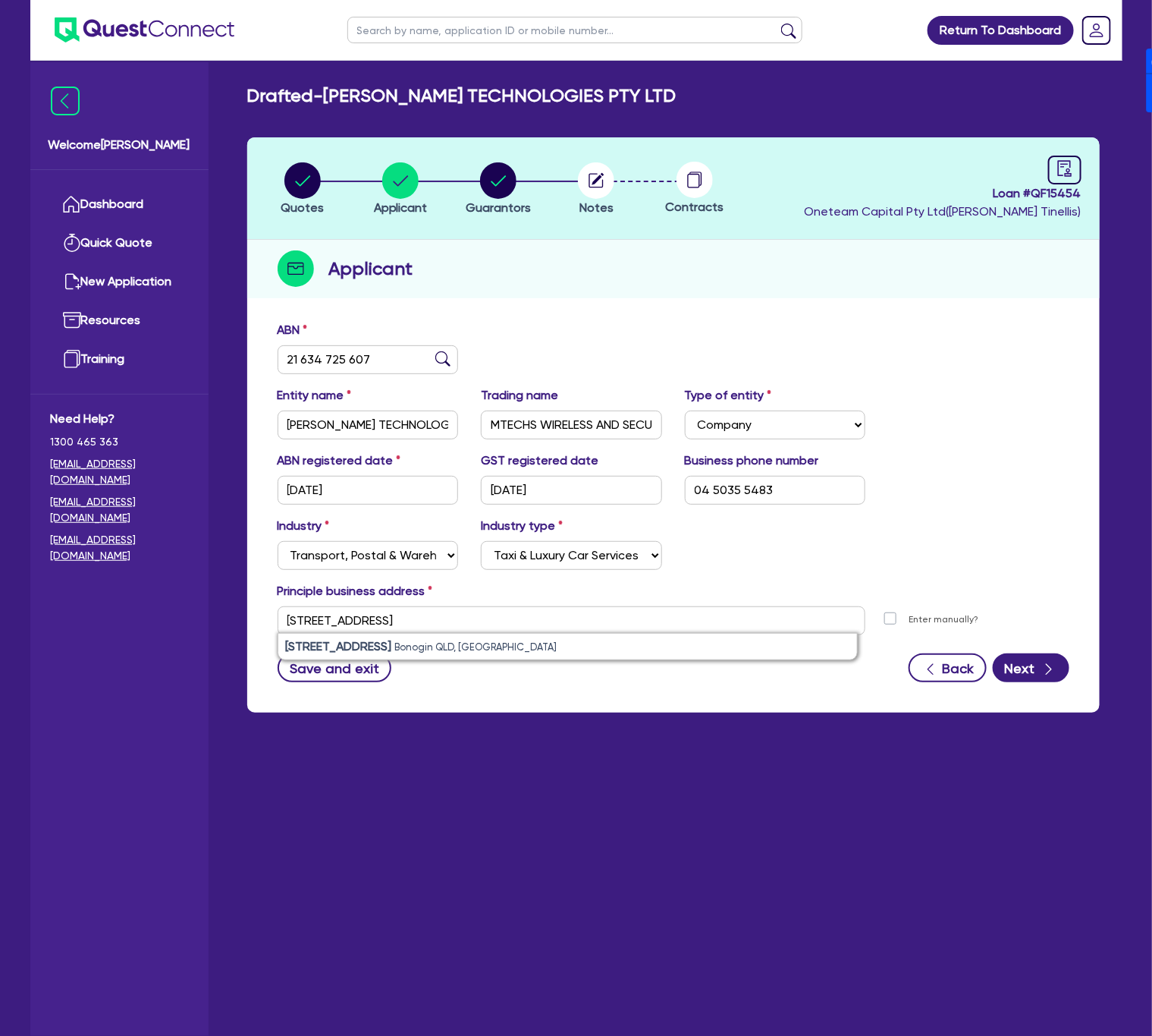
type input "[STREET_ADDRESS]"
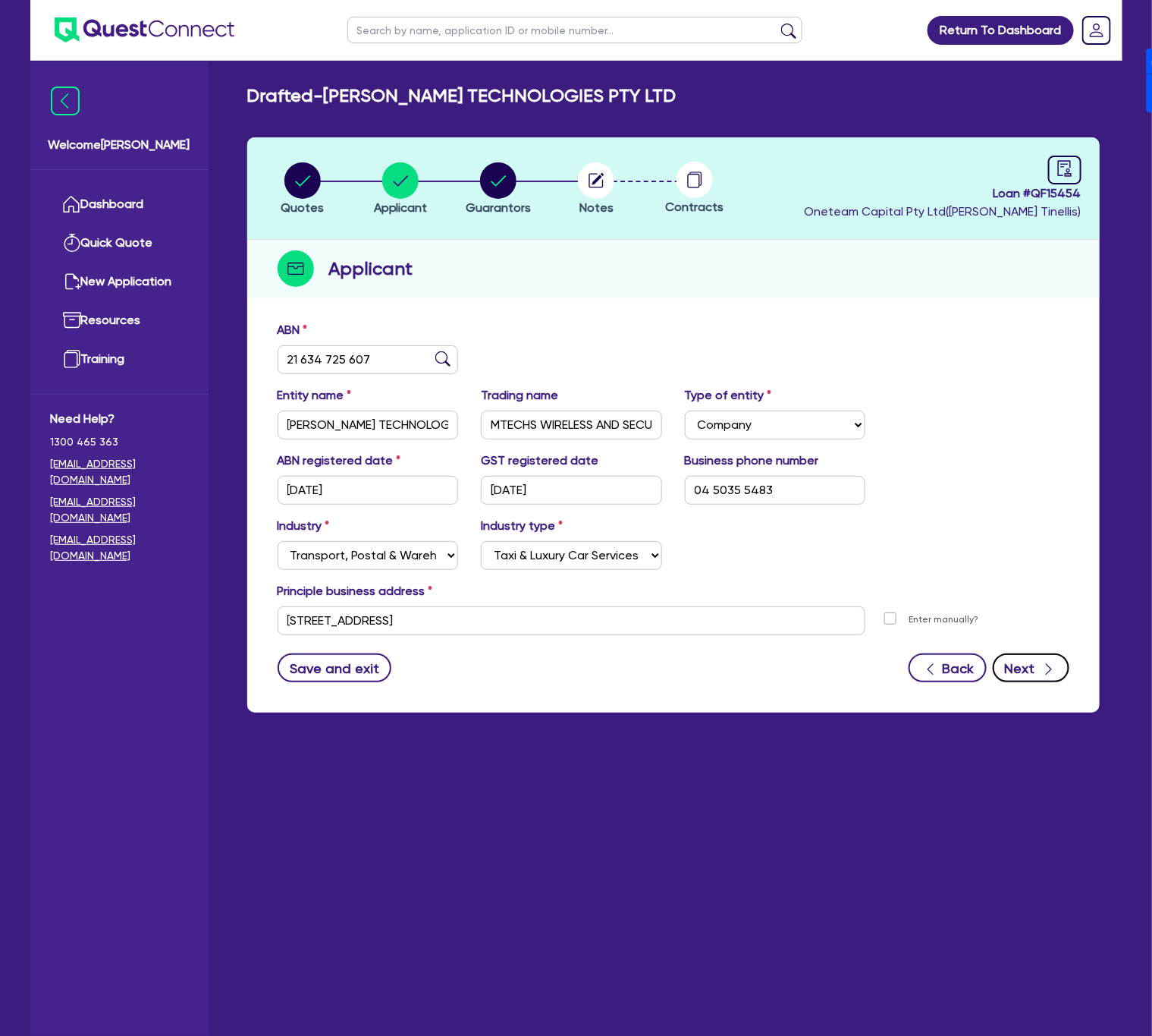
click at [1046, 674] on icon "button" at bounding box center [1049, 669] width 15 height 15
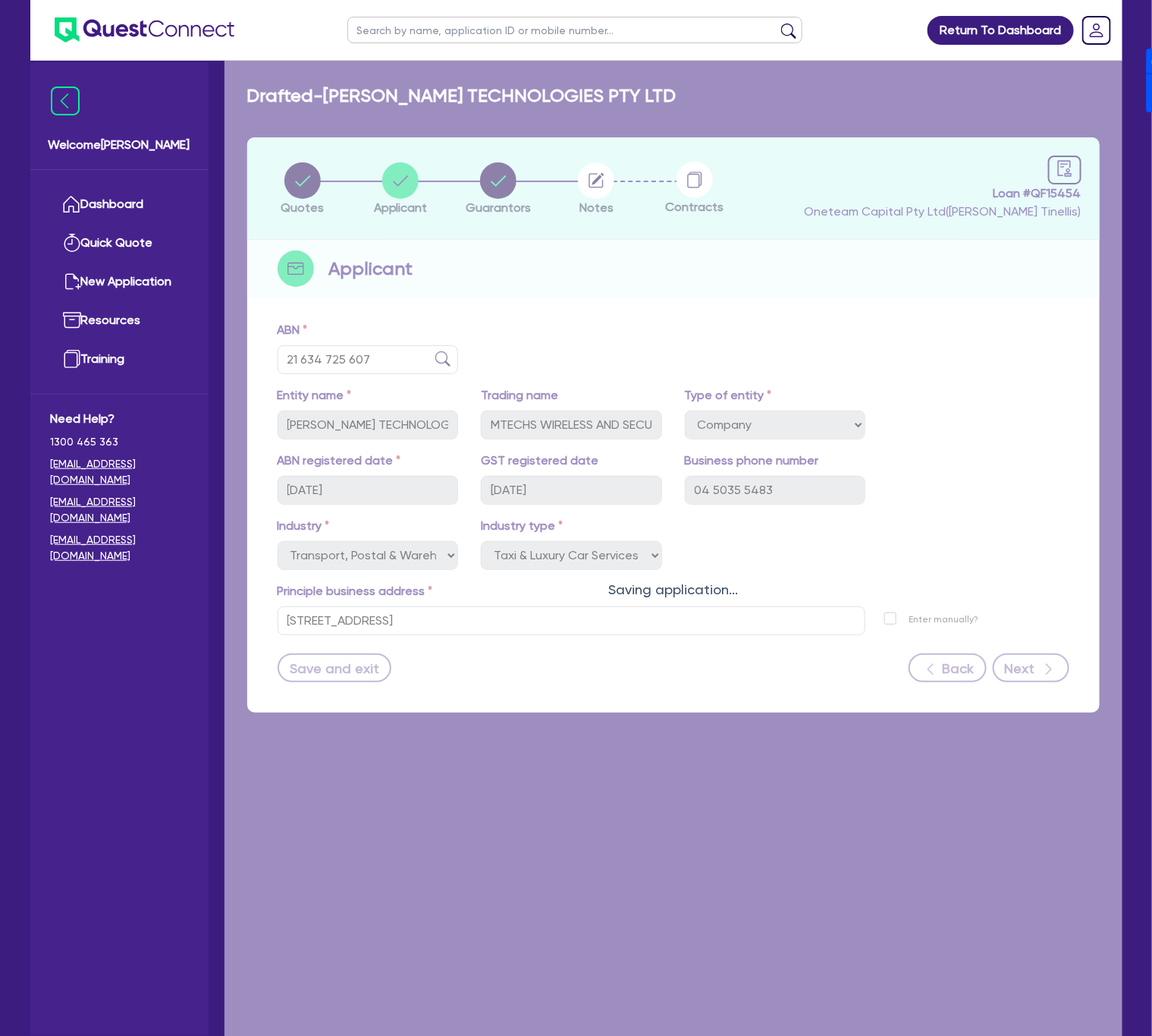
select select "MR"
select select "QLD"
select select "SINGLE"
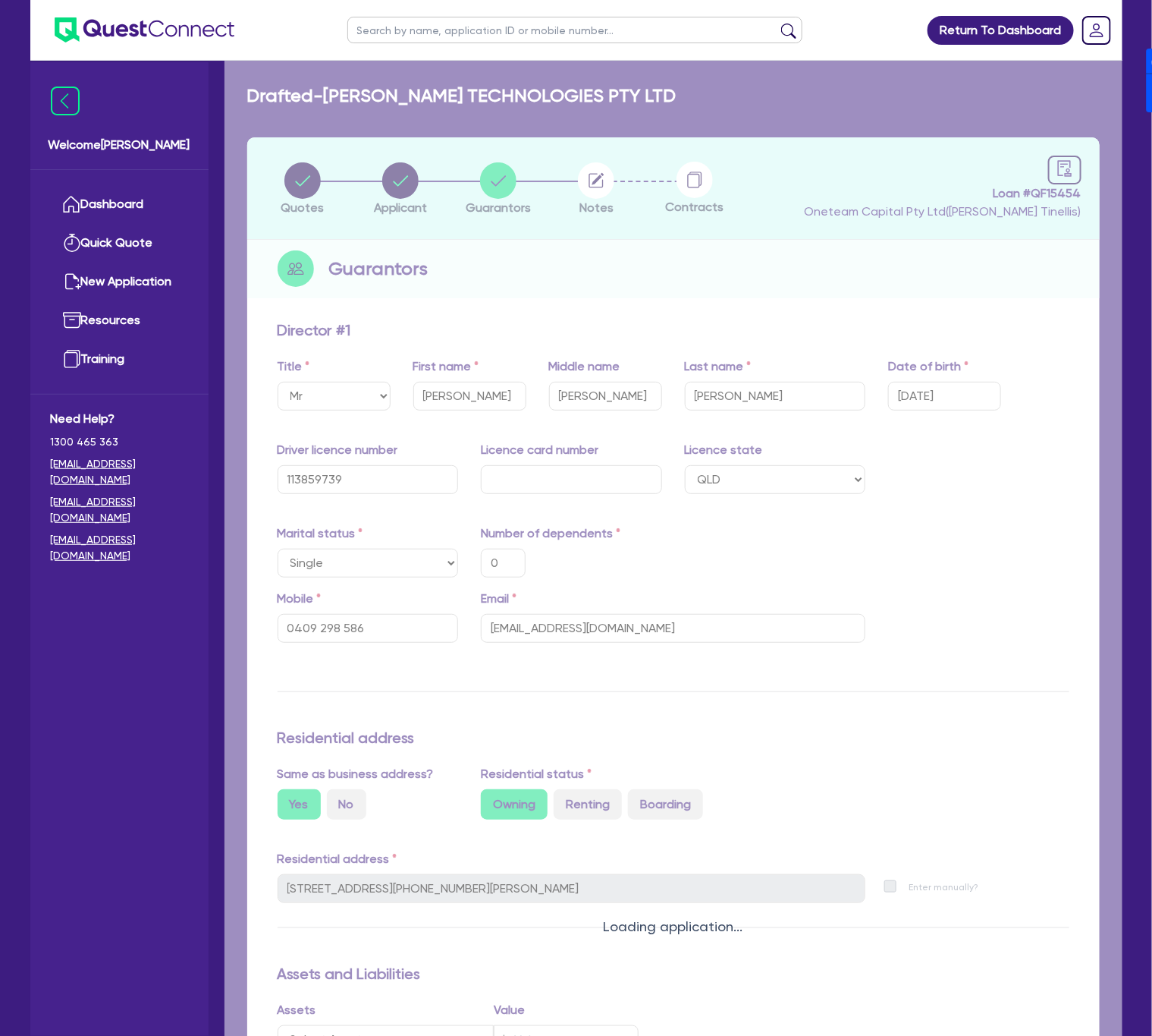
type input "0"
type input "0409 298 586"
type input "[STREET_ADDRESS]"
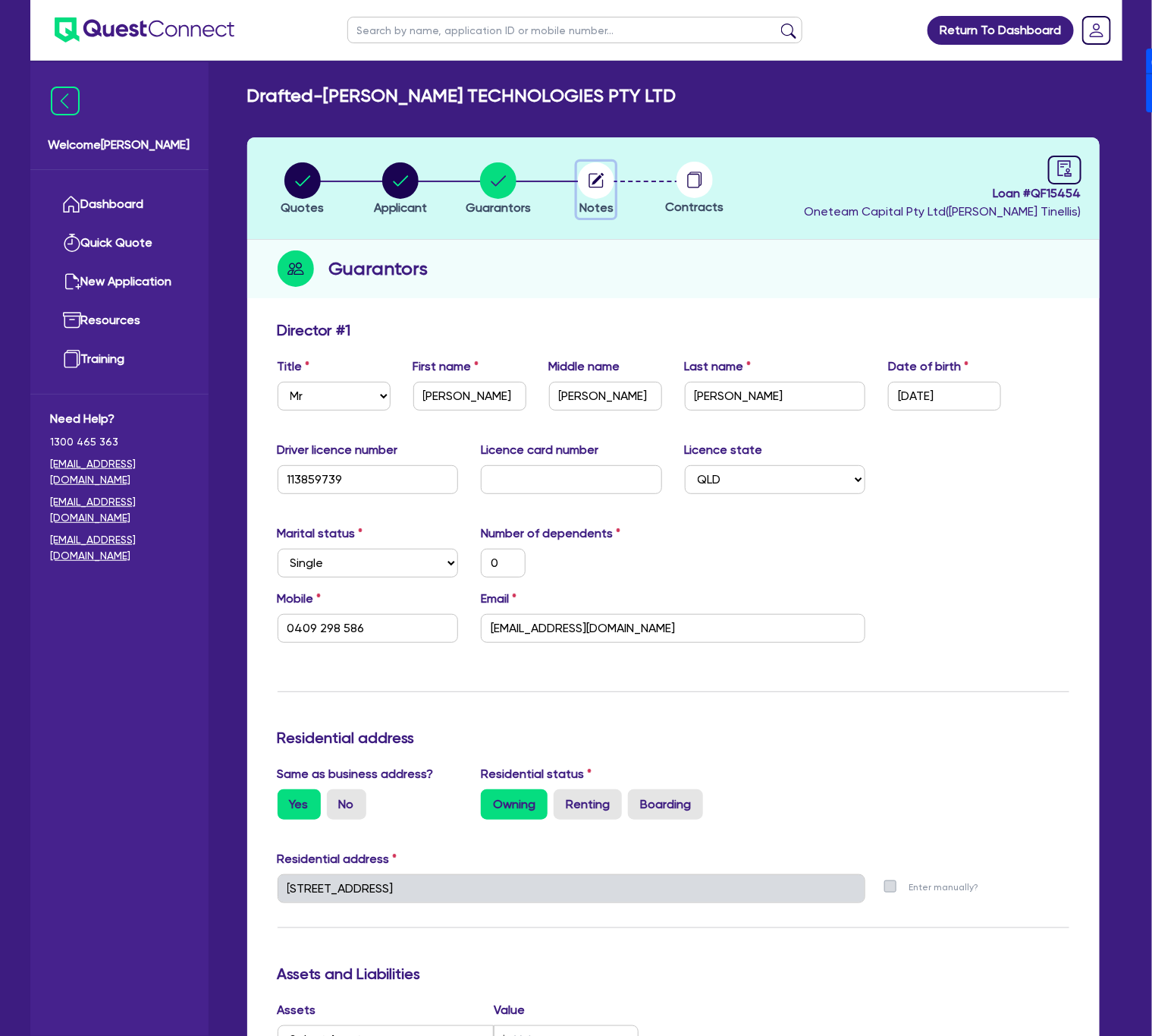
click at [581, 189] on circle "button" at bounding box center [596, 180] width 37 height 37
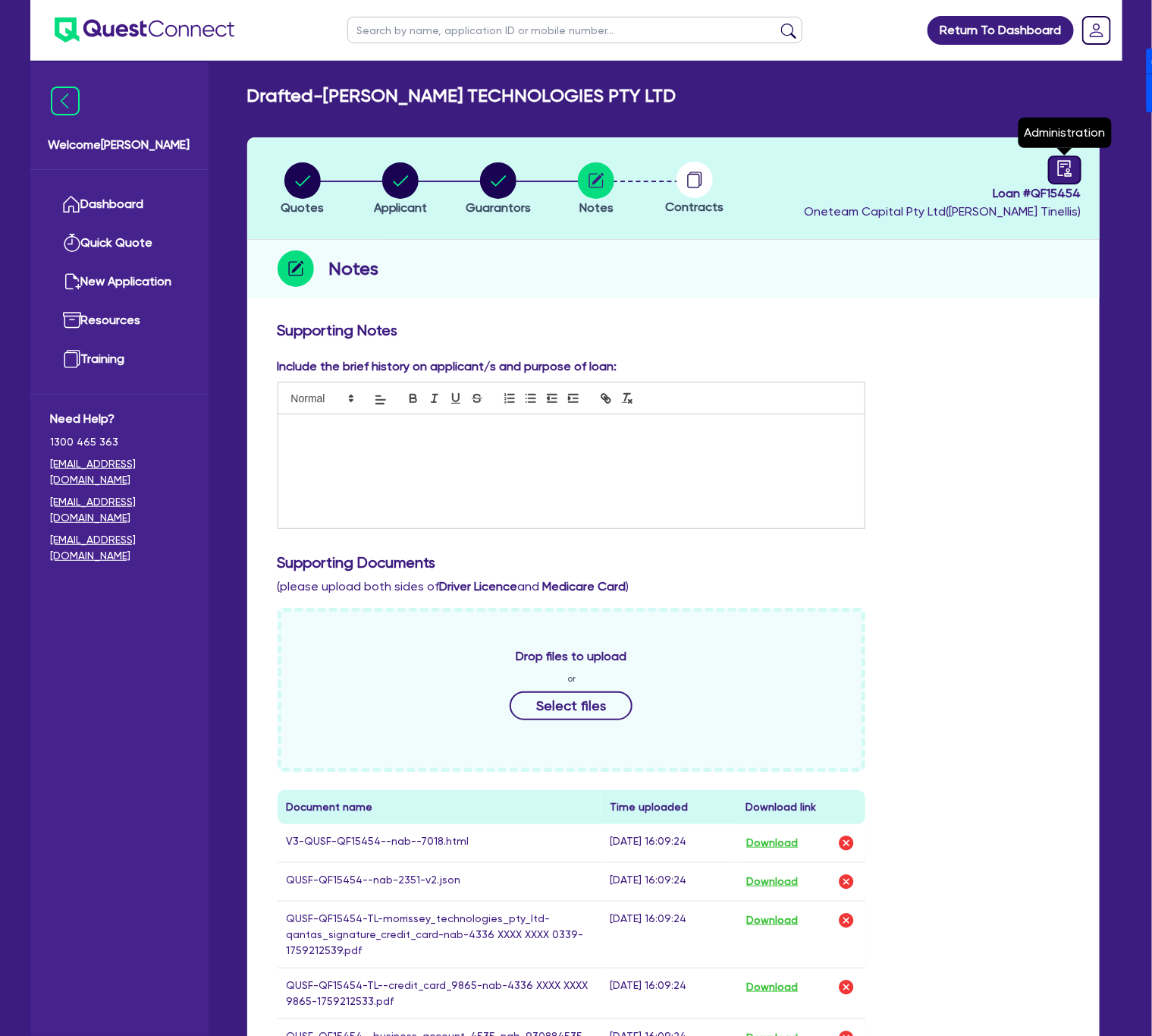
click at [1070, 178] on div at bounding box center [1064, 169] width 33 height 28
select select "DRAFTED_NEW"
select select "Other"
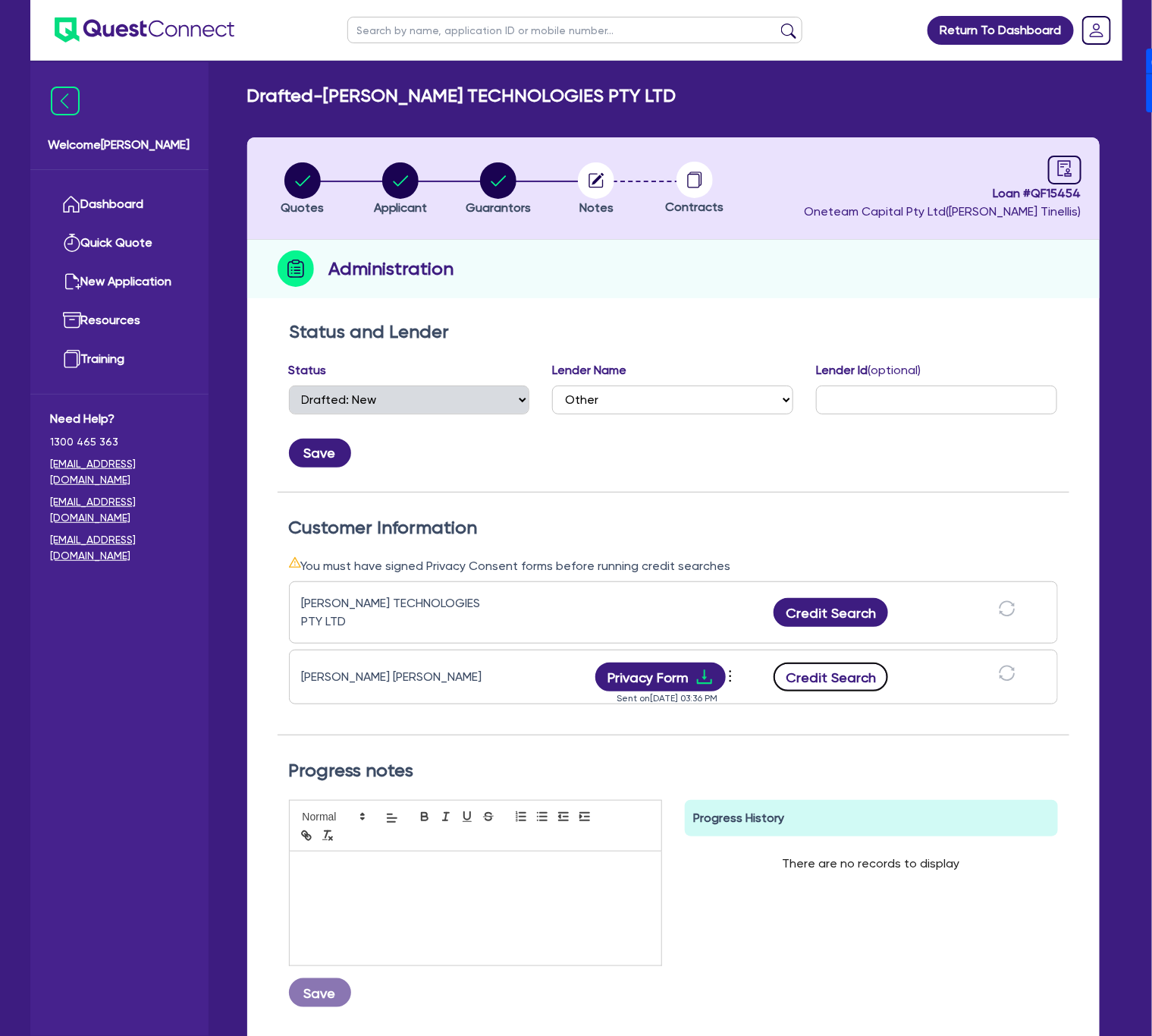
click at [833, 678] on button "Credit Search" at bounding box center [831, 676] width 115 height 28
click at [835, 615] on button "Credit Search" at bounding box center [831, 612] width 115 height 28
click at [845, 678] on button "Credit Report" at bounding box center [831, 676] width 139 height 28
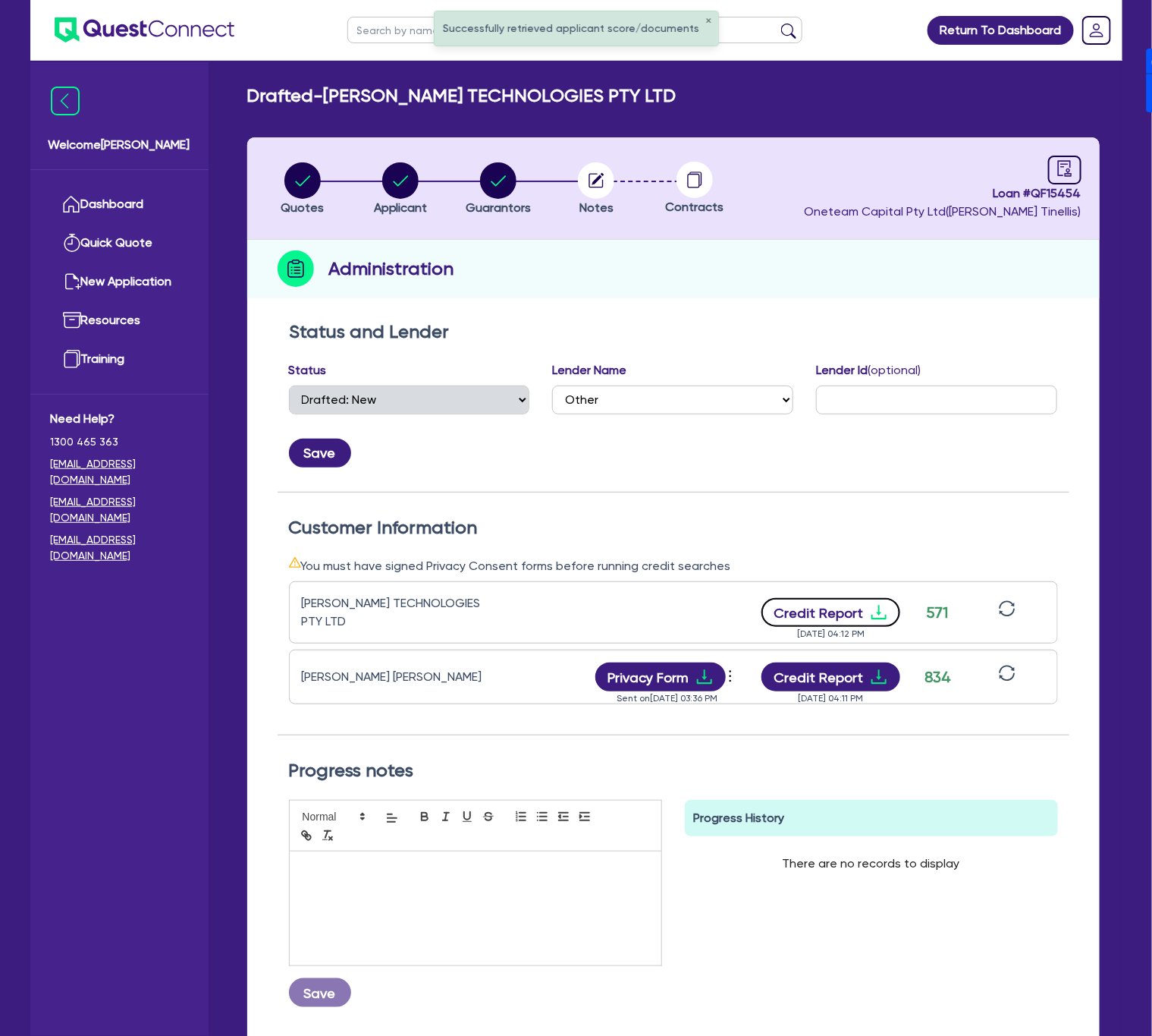
click at [861, 613] on button "Credit Report" at bounding box center [831, 612] width 139 height 28
